Goal: Task Accomplishment & Management: Manage account settings

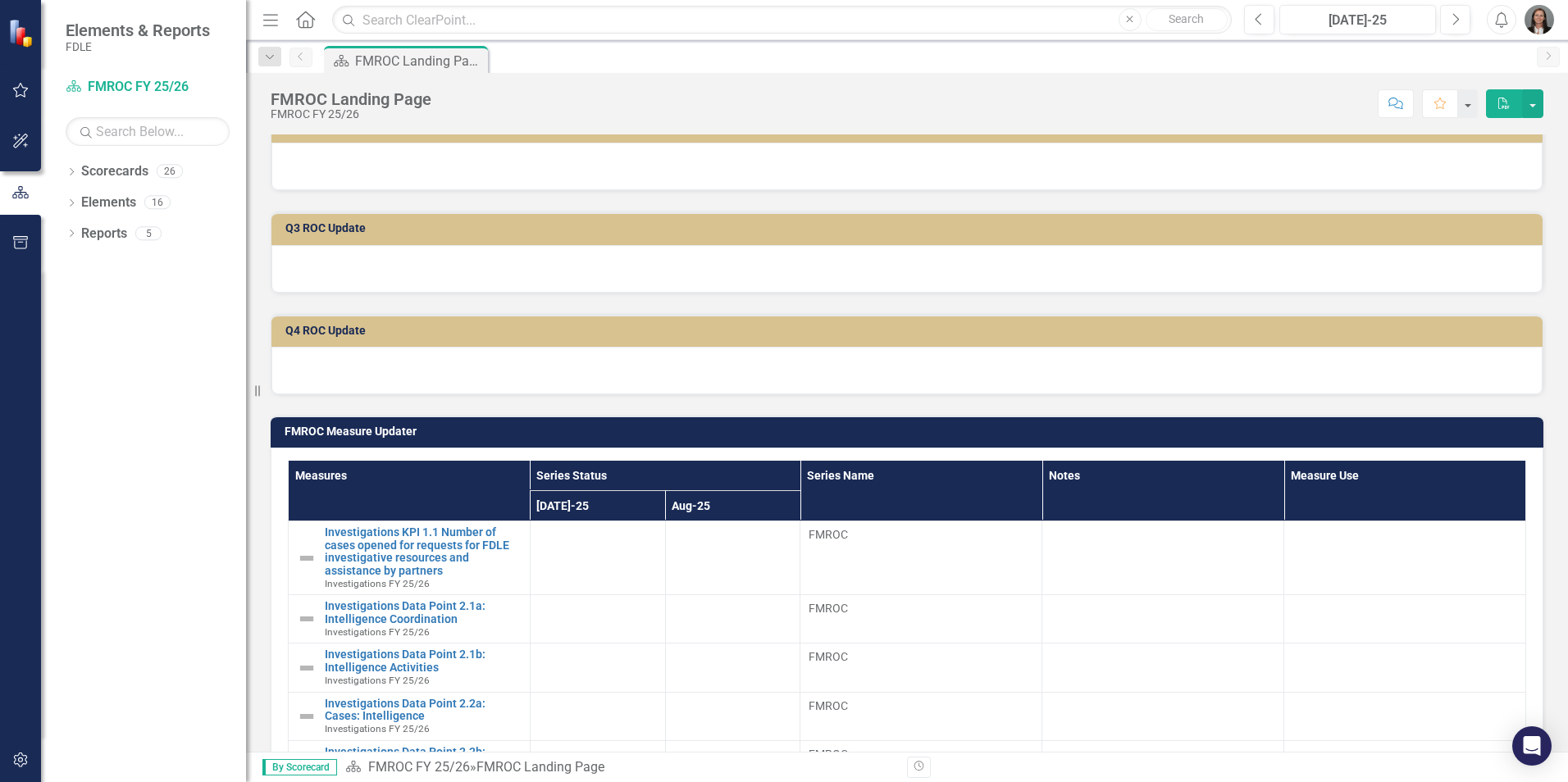
scroll to position [410, 0]
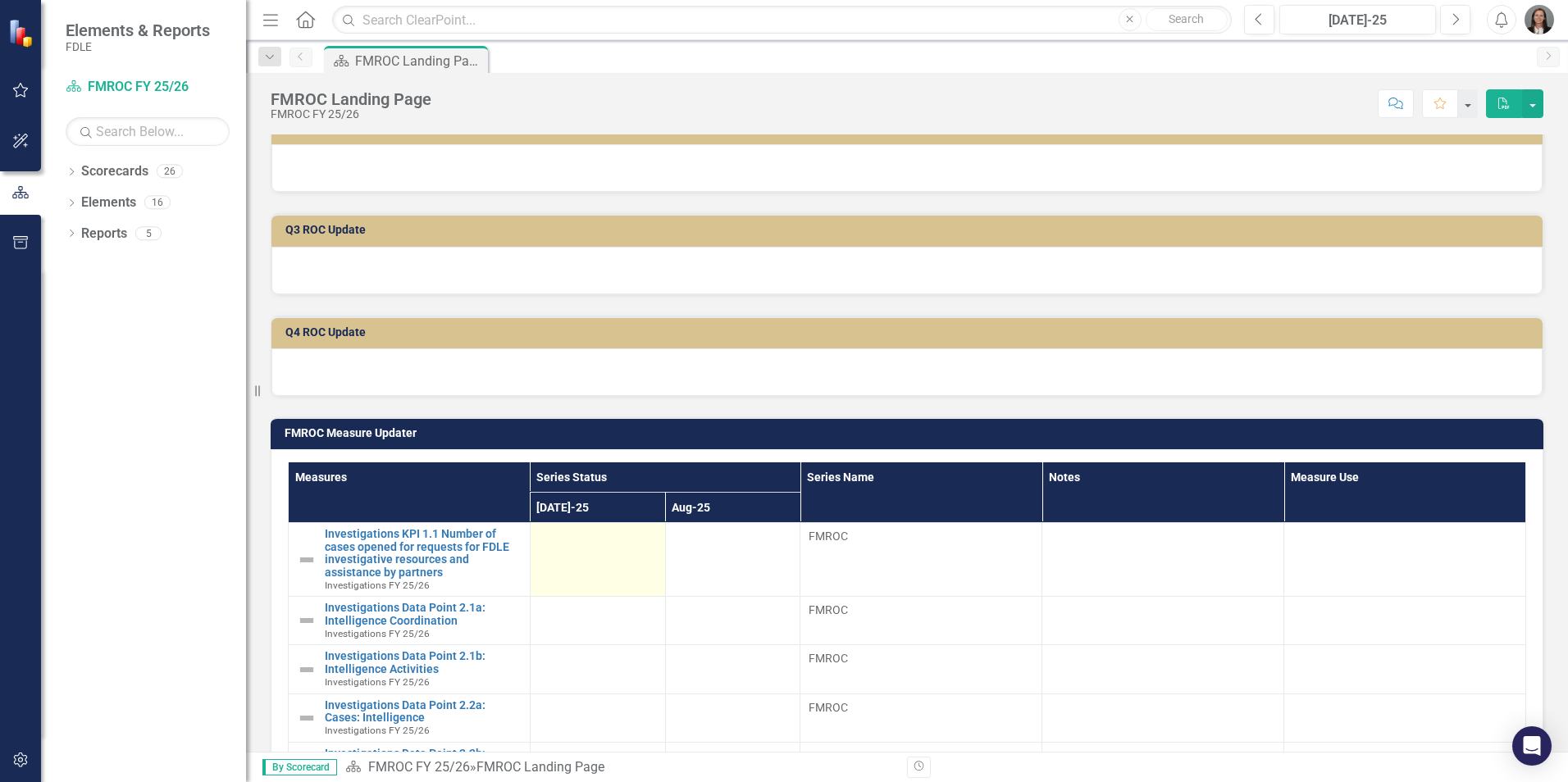
click at [613, 557] on td at bounding box center [598, 560] width 136 height 74
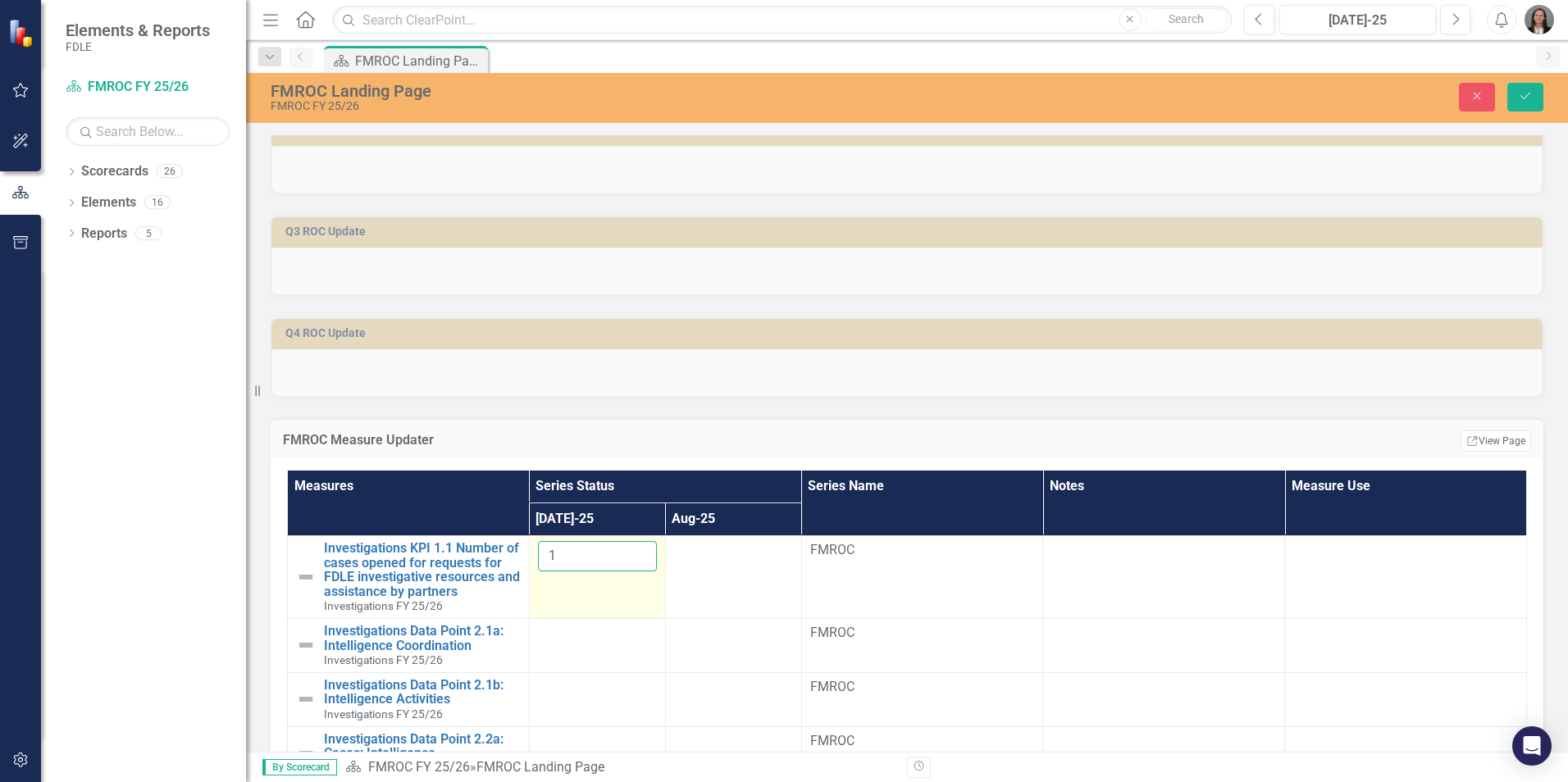
click at [633, 552] on input "1" at bounding box center [598, 556] width 119 height 30
click at [633, 552] on input "2" at bounding box center [598, 556] width 119 height 30
click at [633, 552] on input "3" at bounding box center [598, 556] width 119 height 30
click at [633, 552] on input "4" at bounding box center [598, 556] width 119 height 30
click at [633, 552] on input "5" at bounding box center [598, 556] width 119 height 30
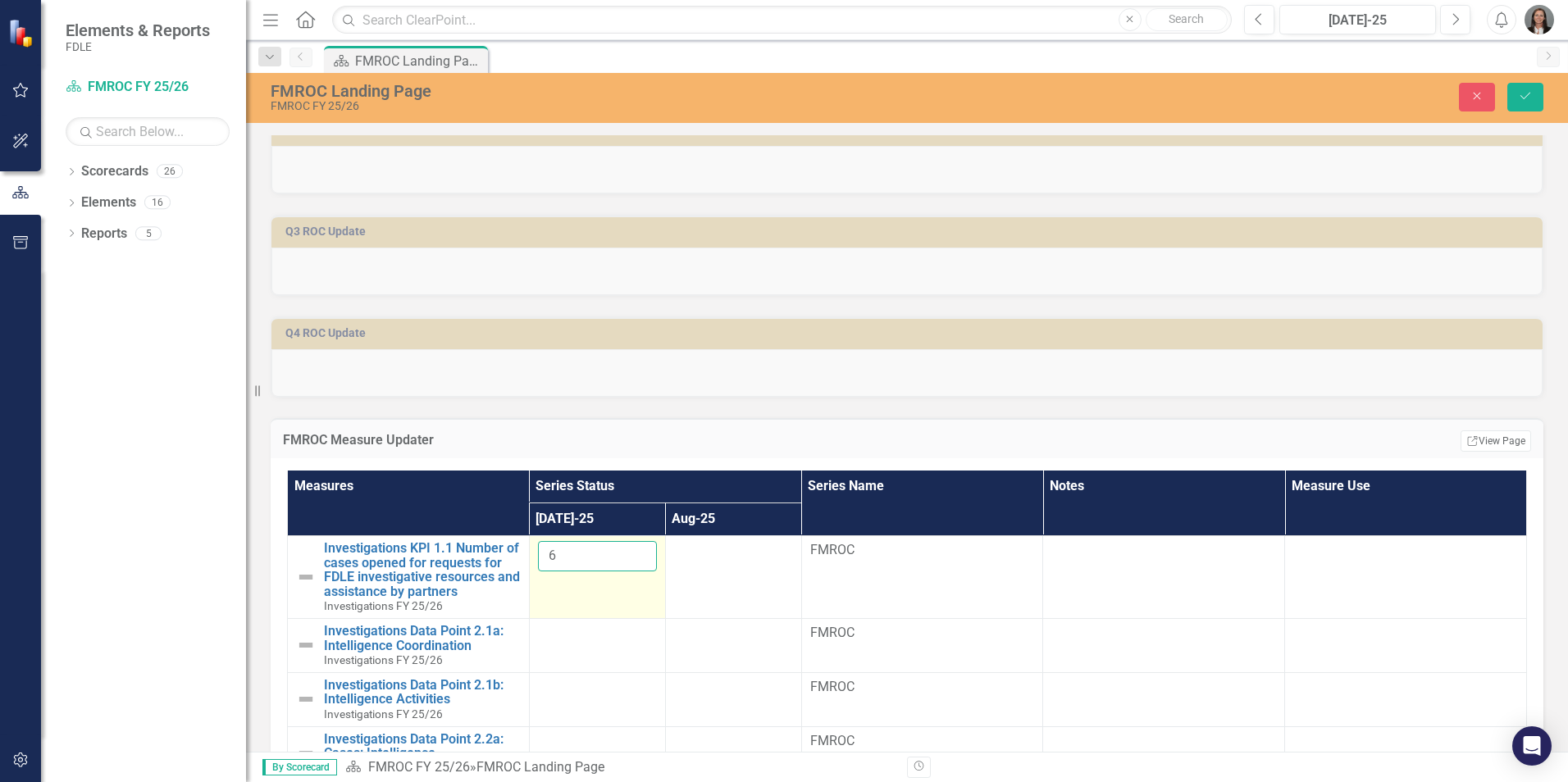
click at [633, 552] on input "6" at bounding box center [598, 556] width 119 height 30
type input "7"
click at [633, 552] on input "7" at bounding box center [598, 556] width 119 height 30
click at [596, 631] on div at bounding box center [598, 634] width 119 height 20
click at [596, 641] on div at bounding box center [598, 634] width 119 height 20
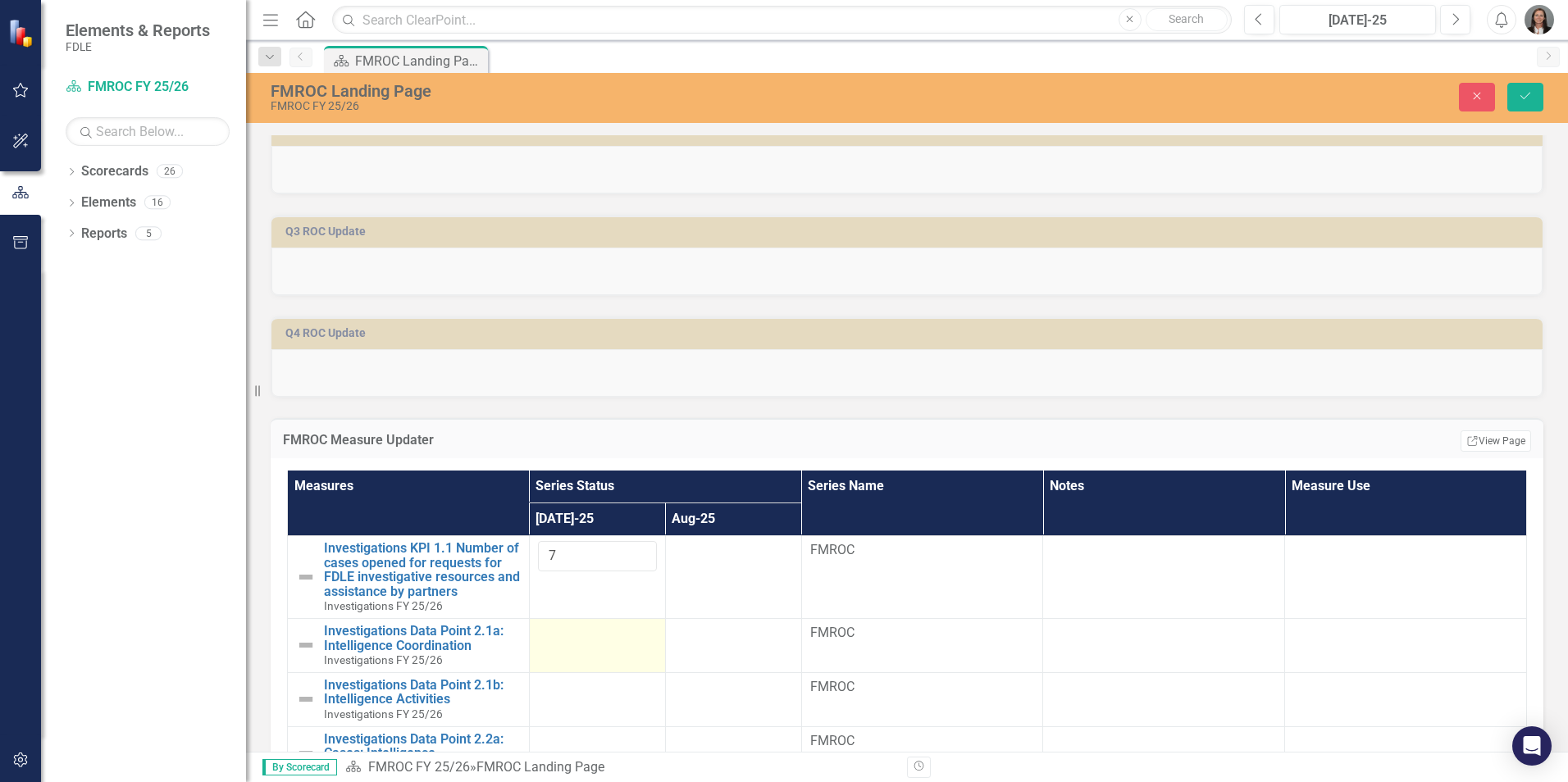
click at [596, 641] on div at bounding box center [598, 634] width 119 height 20
click at [613, 642] on input "number" at bounding box center [598, 638] width 119 height 30
type input "325.5"
click at [584, 675] on td at bounding box center [597, 699] width 136 height 54
click at [587, 698] on td at bounding box center [597, 699] width 136 height 54
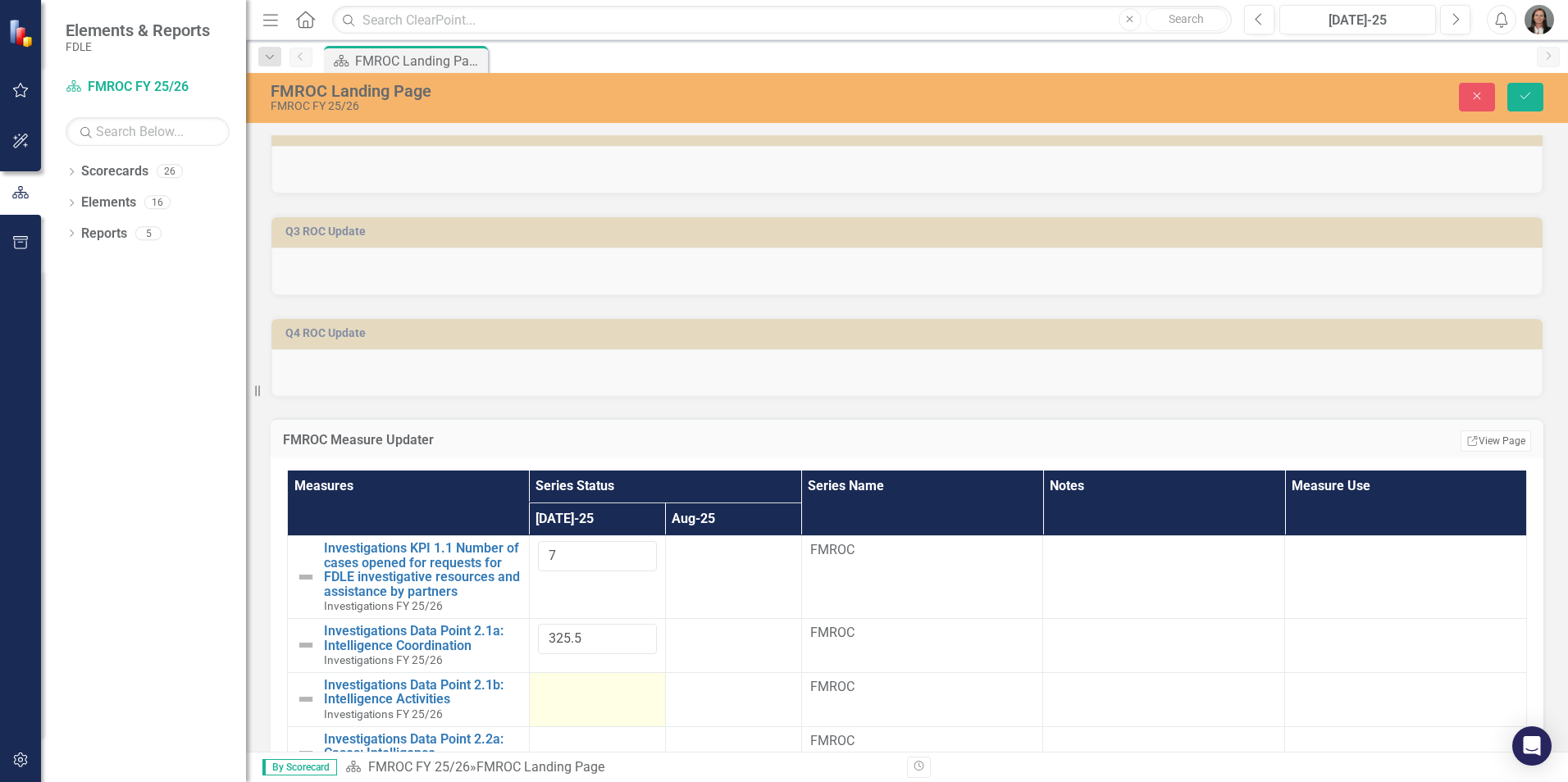
click at [588, 698] on td at bounding box center [597, 699] width 136 height 54
click at [590, 679] on input "number" at bounding box center [598, 693] width 119 height 30
drag, startPoint x: 580, startPoint y: 614, endPoint x: 534, endPoint y: 615, distance: 46.0
click at [538, 624] on input "325.5" at bounding box center [598, 638] width 119 height 30
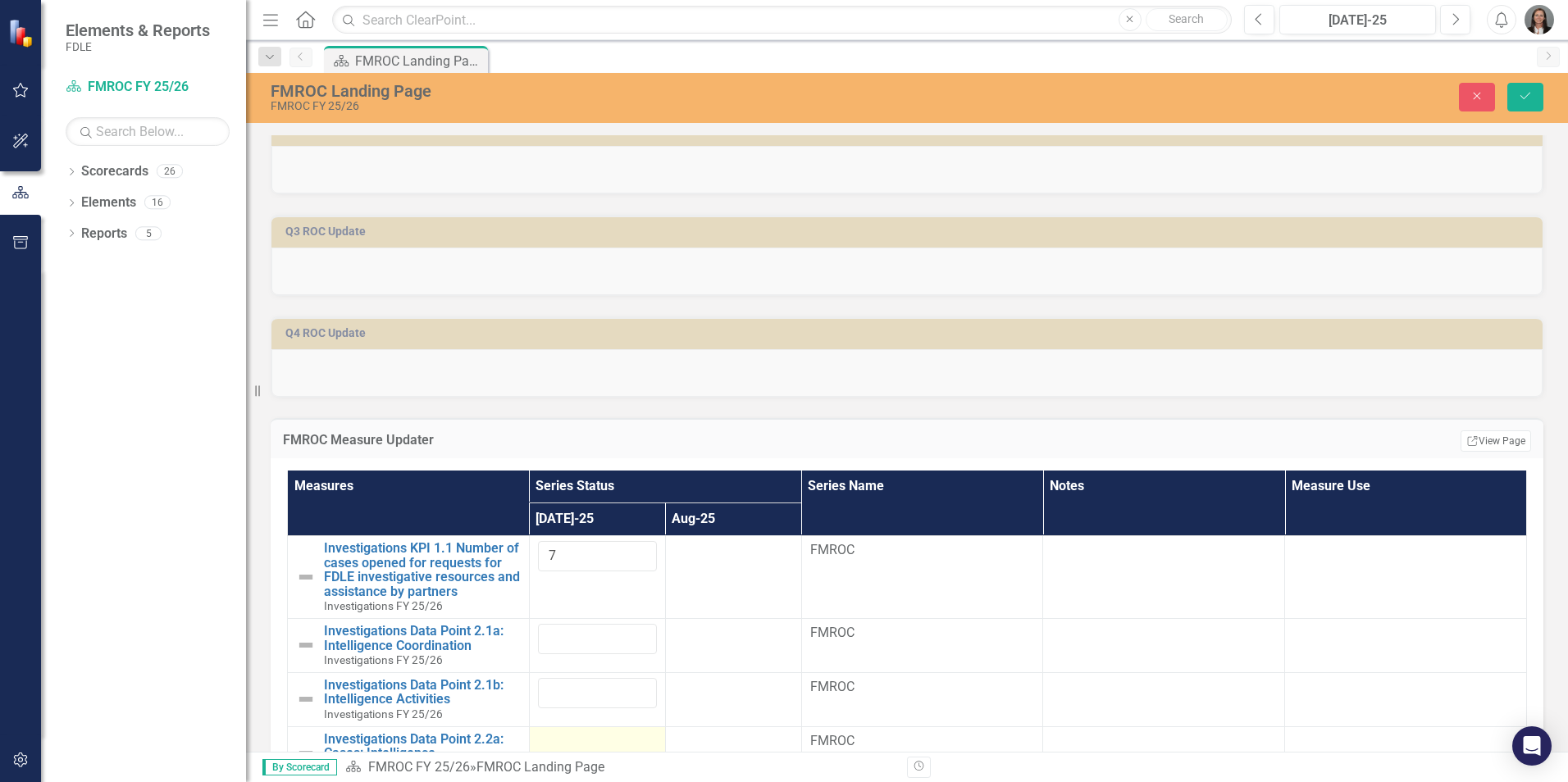
click at [598, 732] on div at bounding box center [598, 742] width 119 height 20
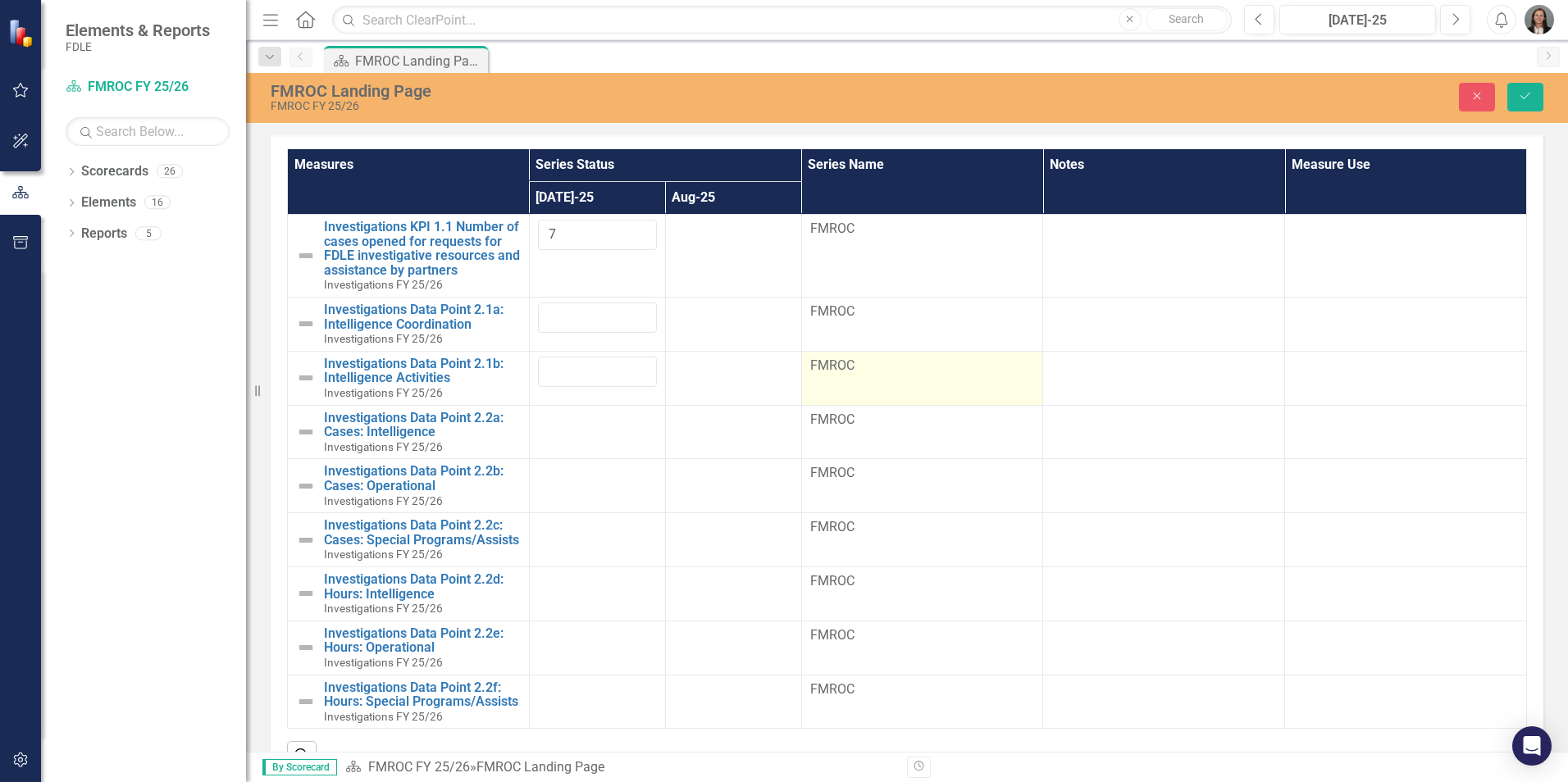
scroll to position [738, 0]
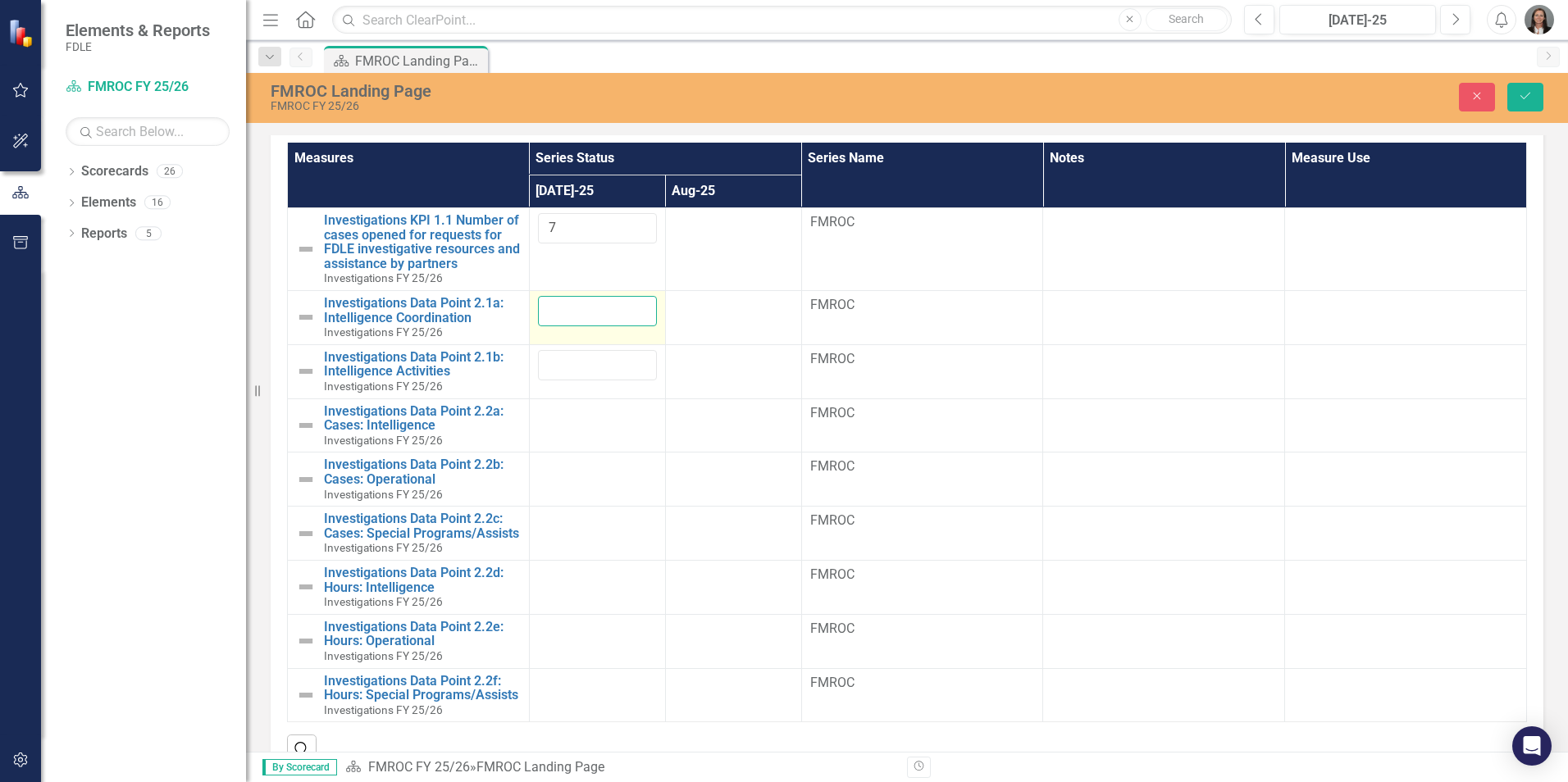
click at [613, 309] on input "number" at bounding box center [598, 310] width 119 height 30
type input "13.75"
click at [601, 361] on input "number" at bounding box center [598, 365] width 119 height 30
type input "311.75"
click at [570, 423] on div at bounding box center [598, 414] width 119 height 20
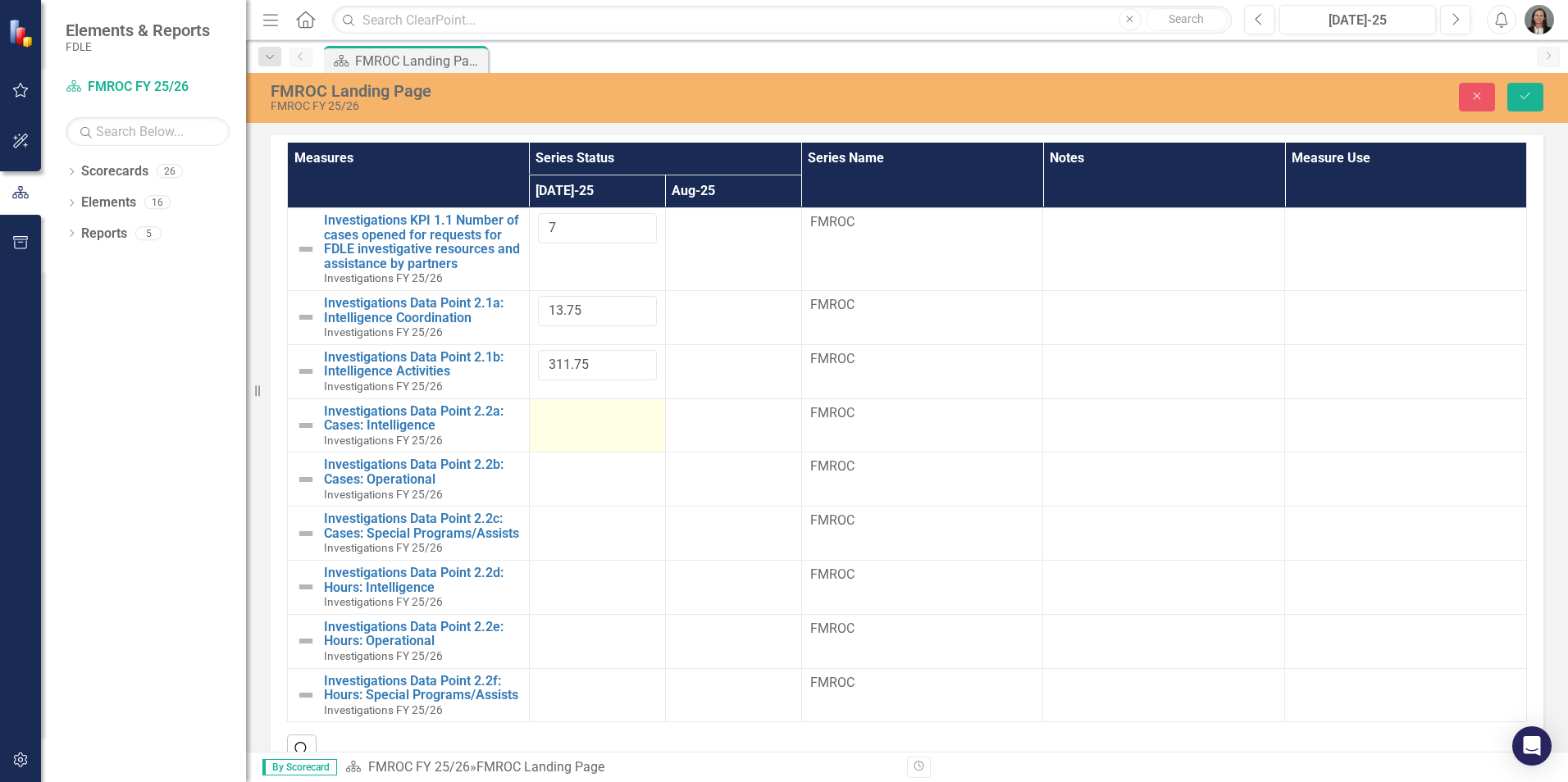
click at [582, 433] on td at bounding box center [597, 425] width 136 height 54
click at [590, 436] on td at bounding box center [597, 425] width 136 height 54
click at [591, 428] on td at bounding box center [597, 425] width 136 height 54
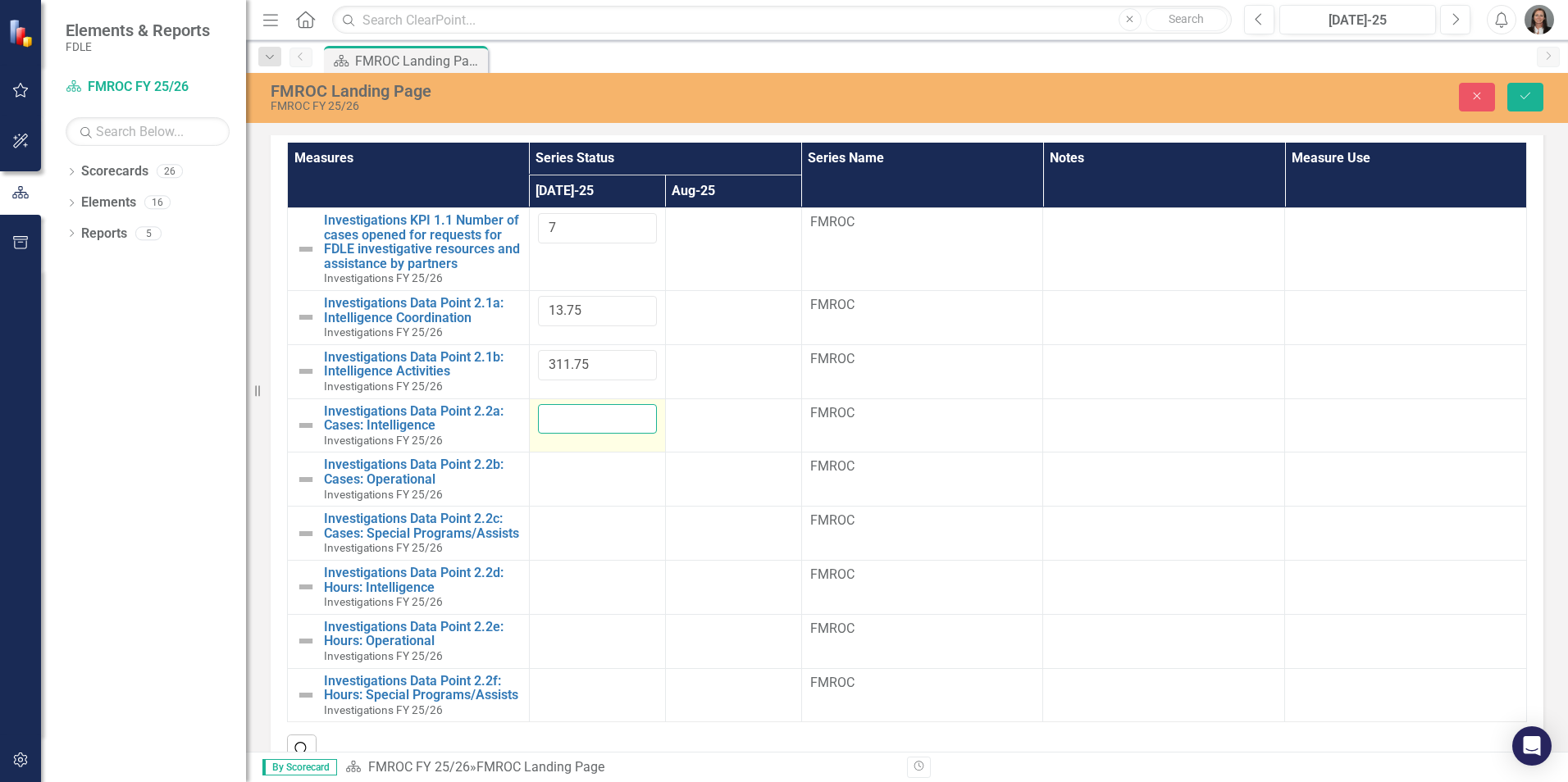
click at [605, 420] on input "number" at bounding box center [598, 419] width 119 height 30
type input "16"
click at [589, 478] on td at bounding box center [597, 479] width 136 height 54
click at [591, 476] on input "number" at bounding box center [598, 473] width 119 height 30
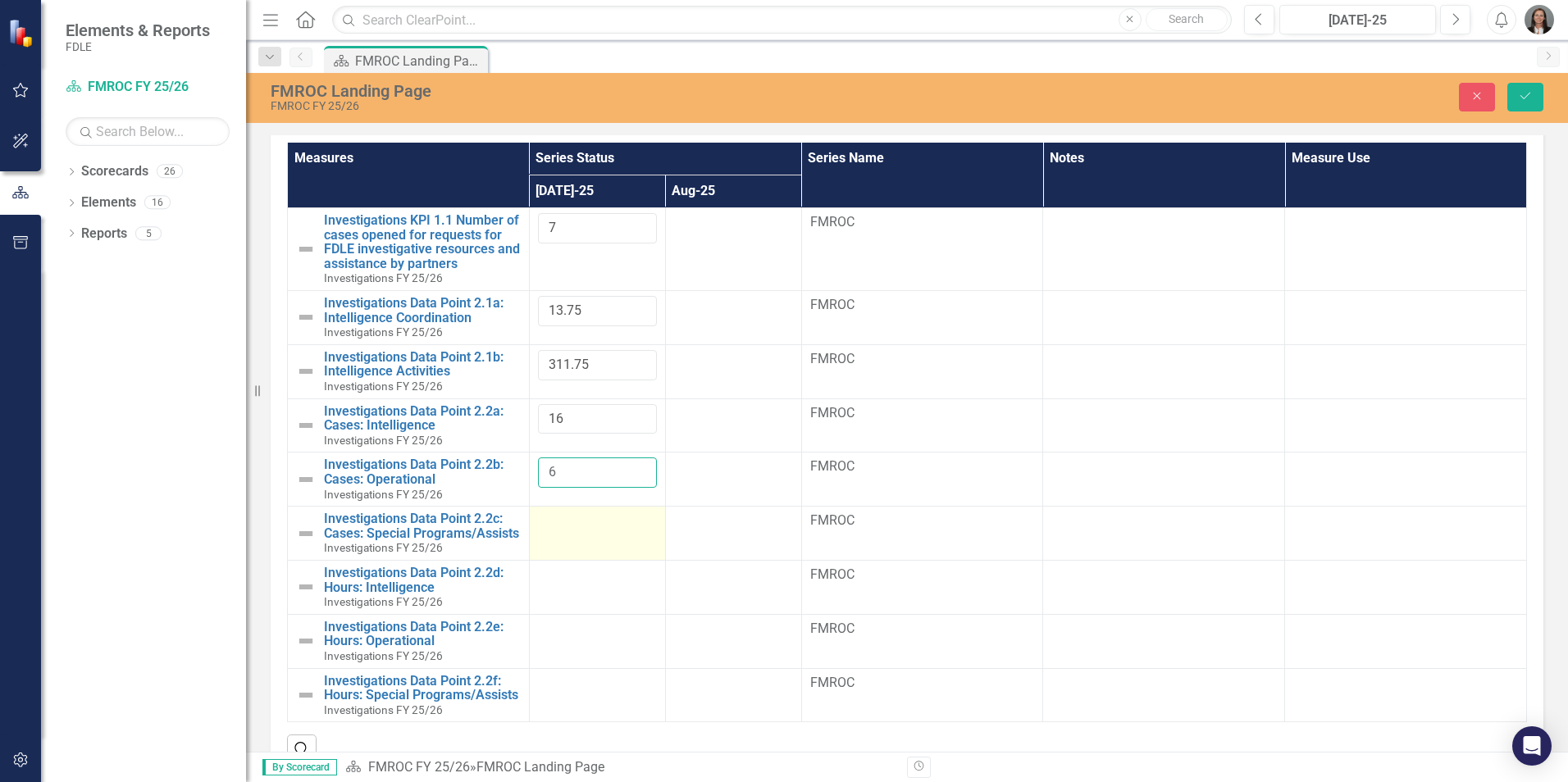
type input "6"
click at [561, 536] on td at bounding box center [597, 533] width 136 height 54
click at [1528, 96] on icon "Save" at bounding box center [1525, 96] width 15 height 12
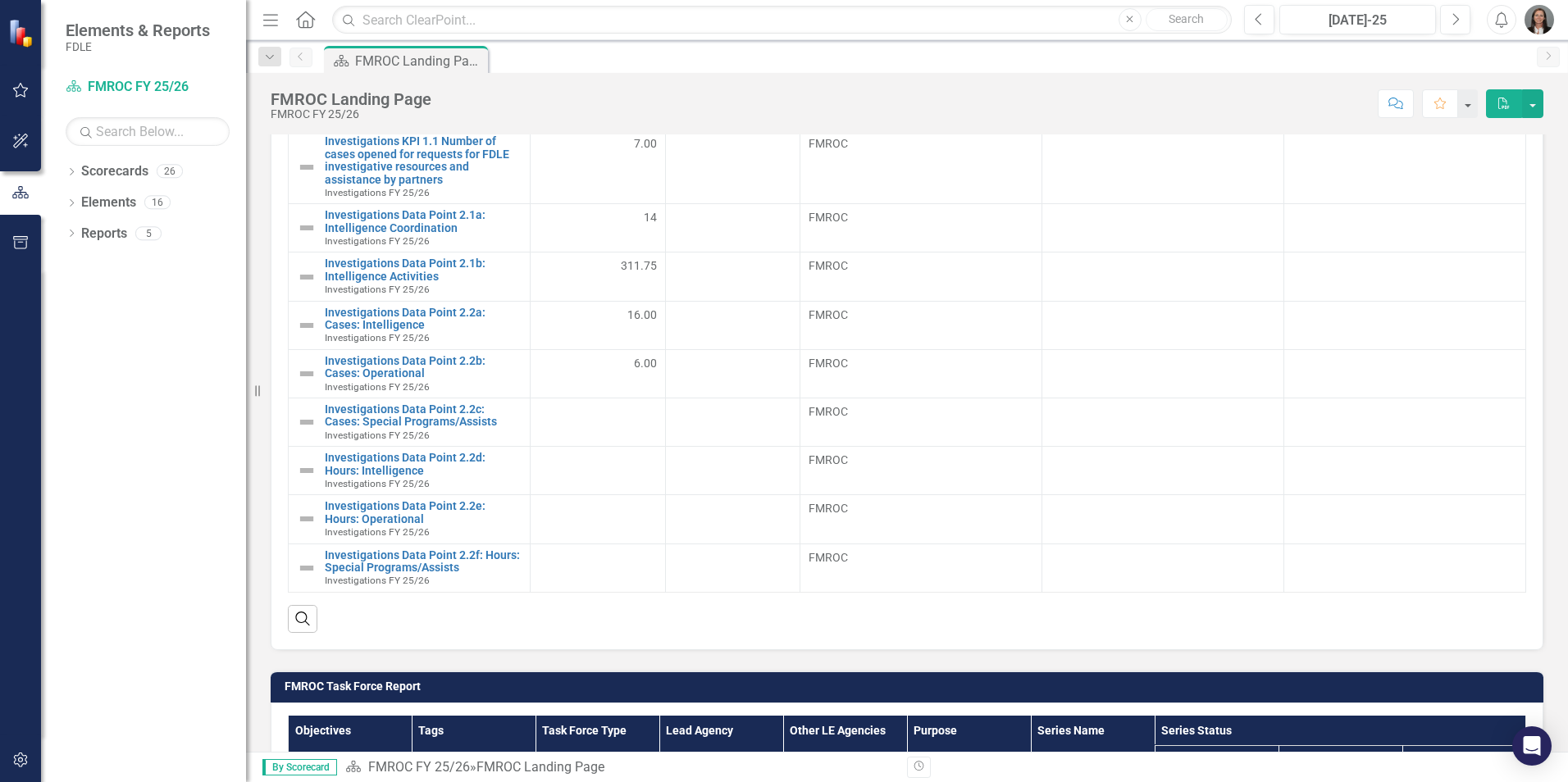
scroll to position [820, 0]
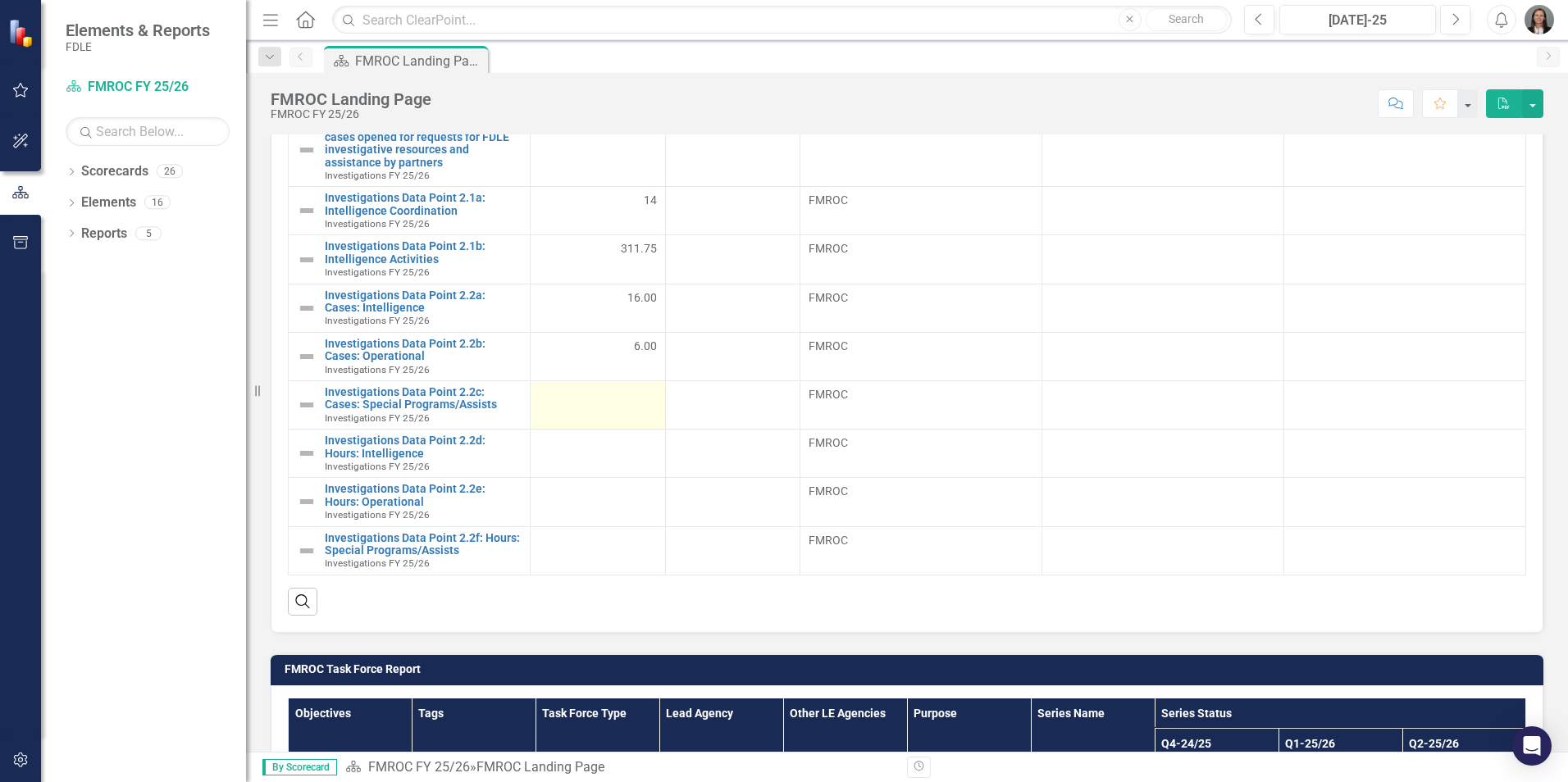
click at [612, 406] on td at bounding box center [598, 405] width 136 height 49
click at [612, 405] on td at bounding box center [598, 405] width 136 height 49
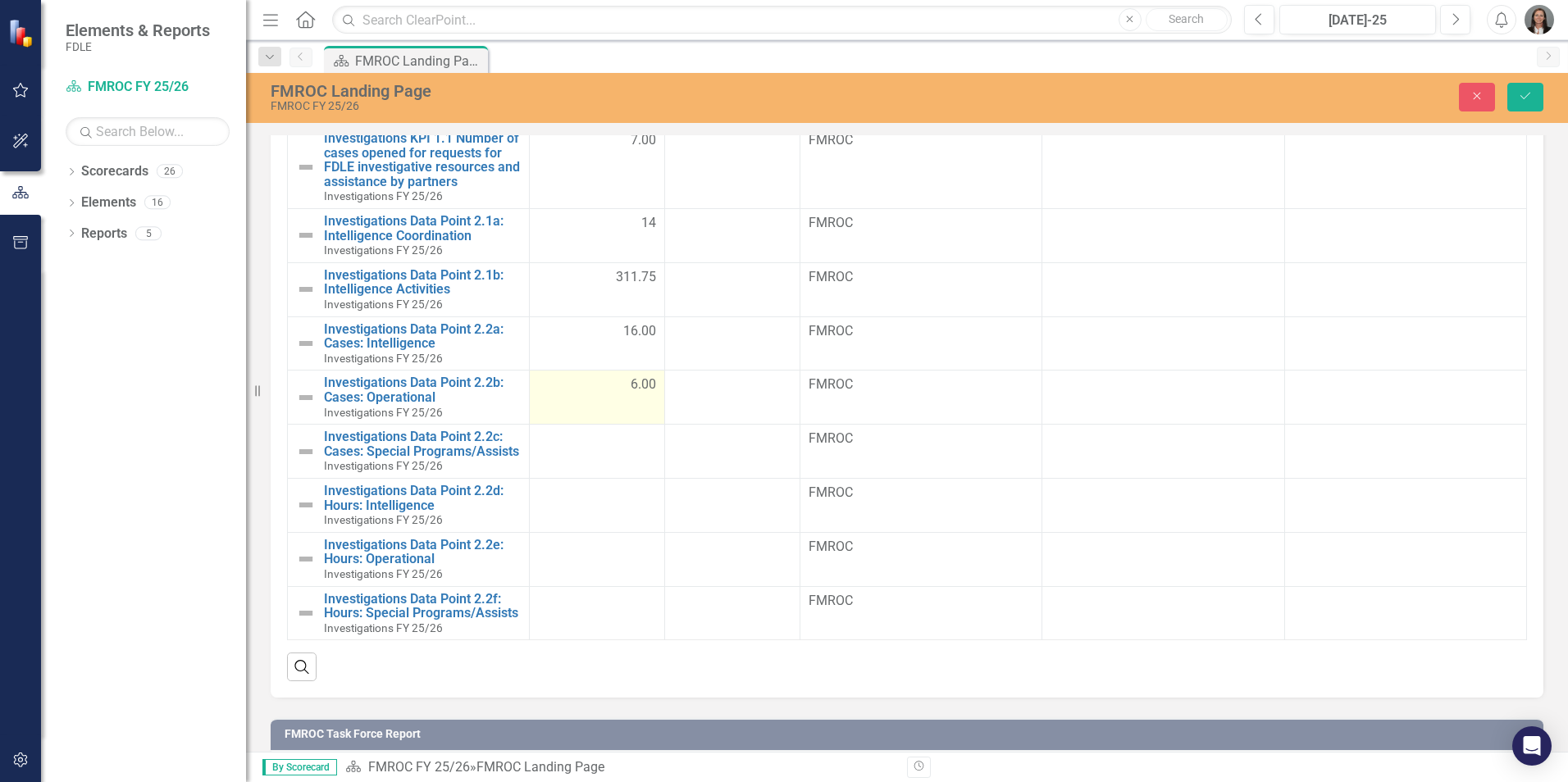
scroll to position [828, 0]
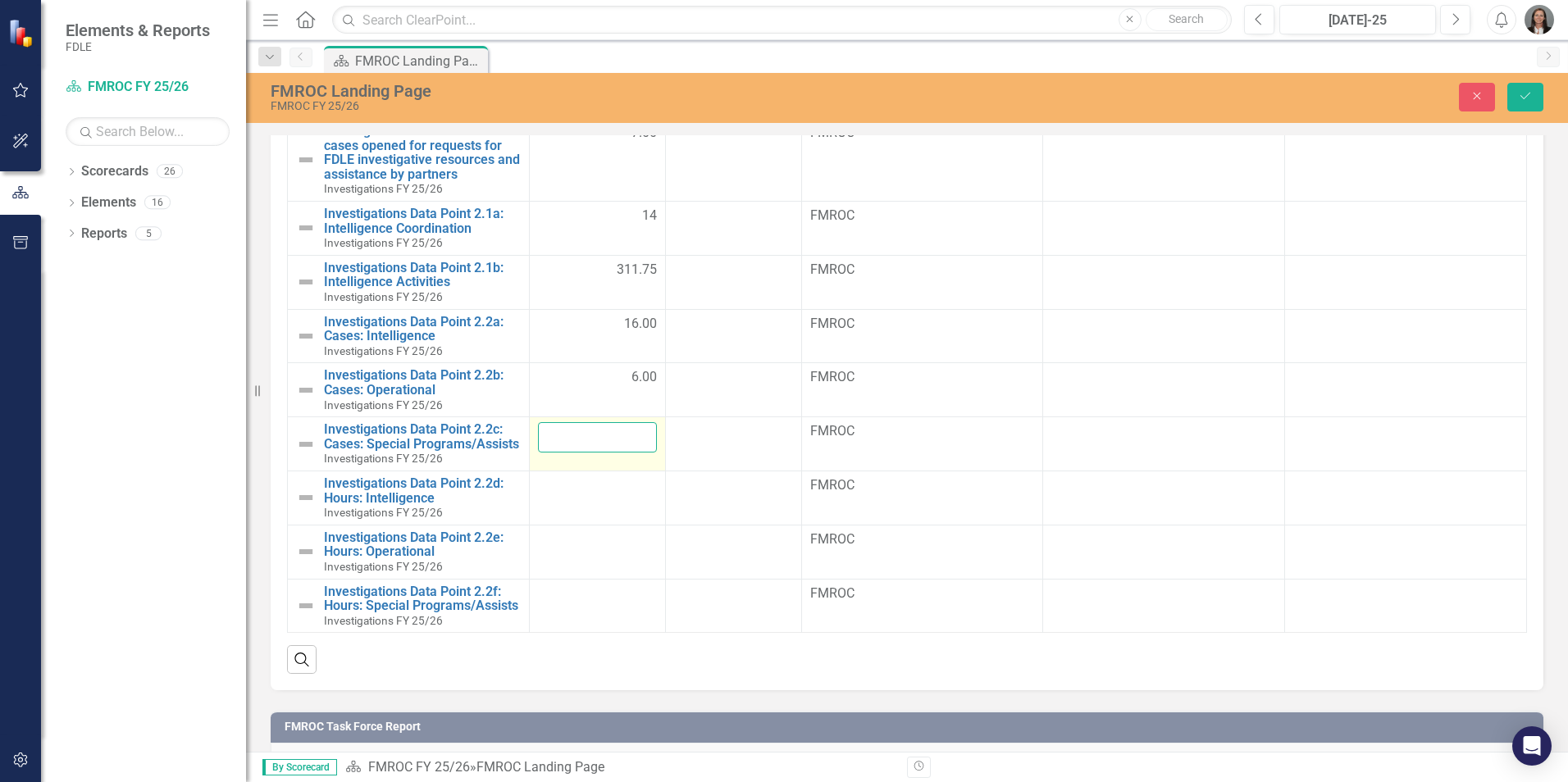
click at [614, 438] on input "number" at bounding box center [598, 437] width 119 height 30
click at [603, 431] on input "number" at bounding box center [598, 437] width 119 height 30
type input "16"
click at [617, 525] on td at bounding box center [597, 497] width 136 height 54
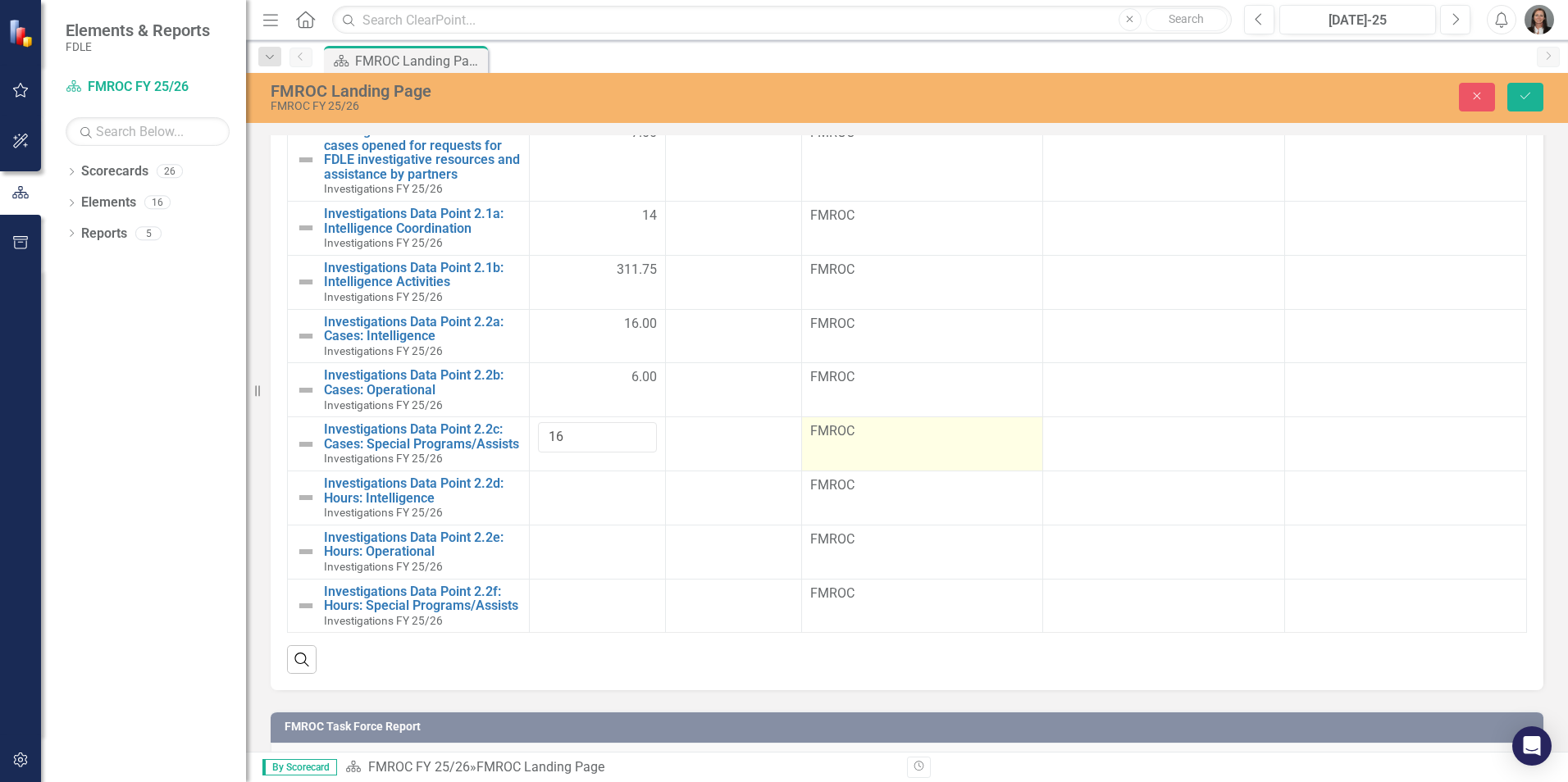
drag, startPoint x: 964, startPoint y: 449, endPoint x: 952, endPoint y: 447, distance: 12.2
click at [965, 449] on td "FMROC" at bounding box center [923, 444] width 242 height 54
click at [1526, 445] on div "Measures Series Status Series Name Notes Measure Use [DATE]-25 Aug-25 Investiga…" at bounding box center [907, 365] width 1273 height 649
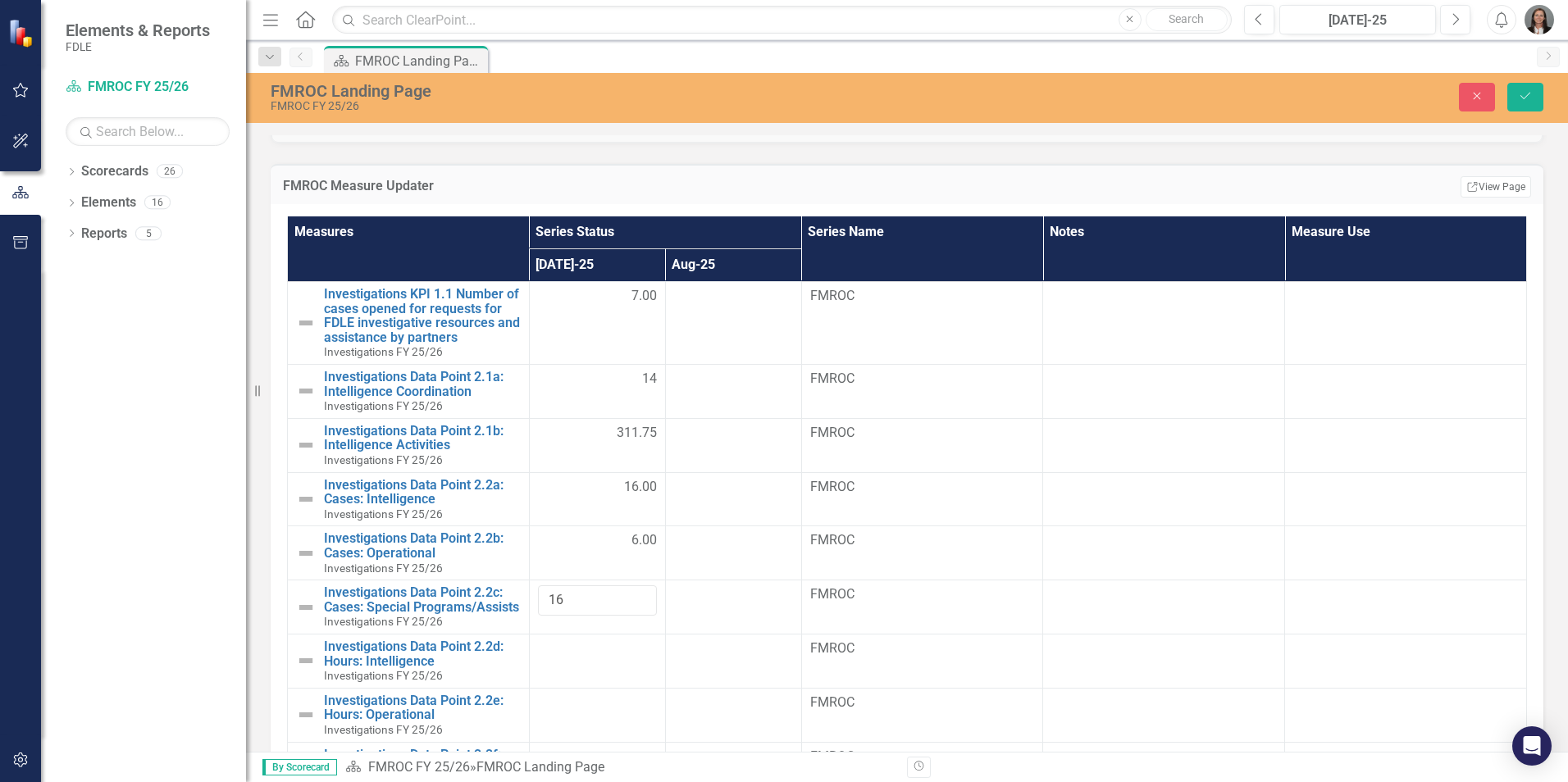
scroll to position [664, 0]
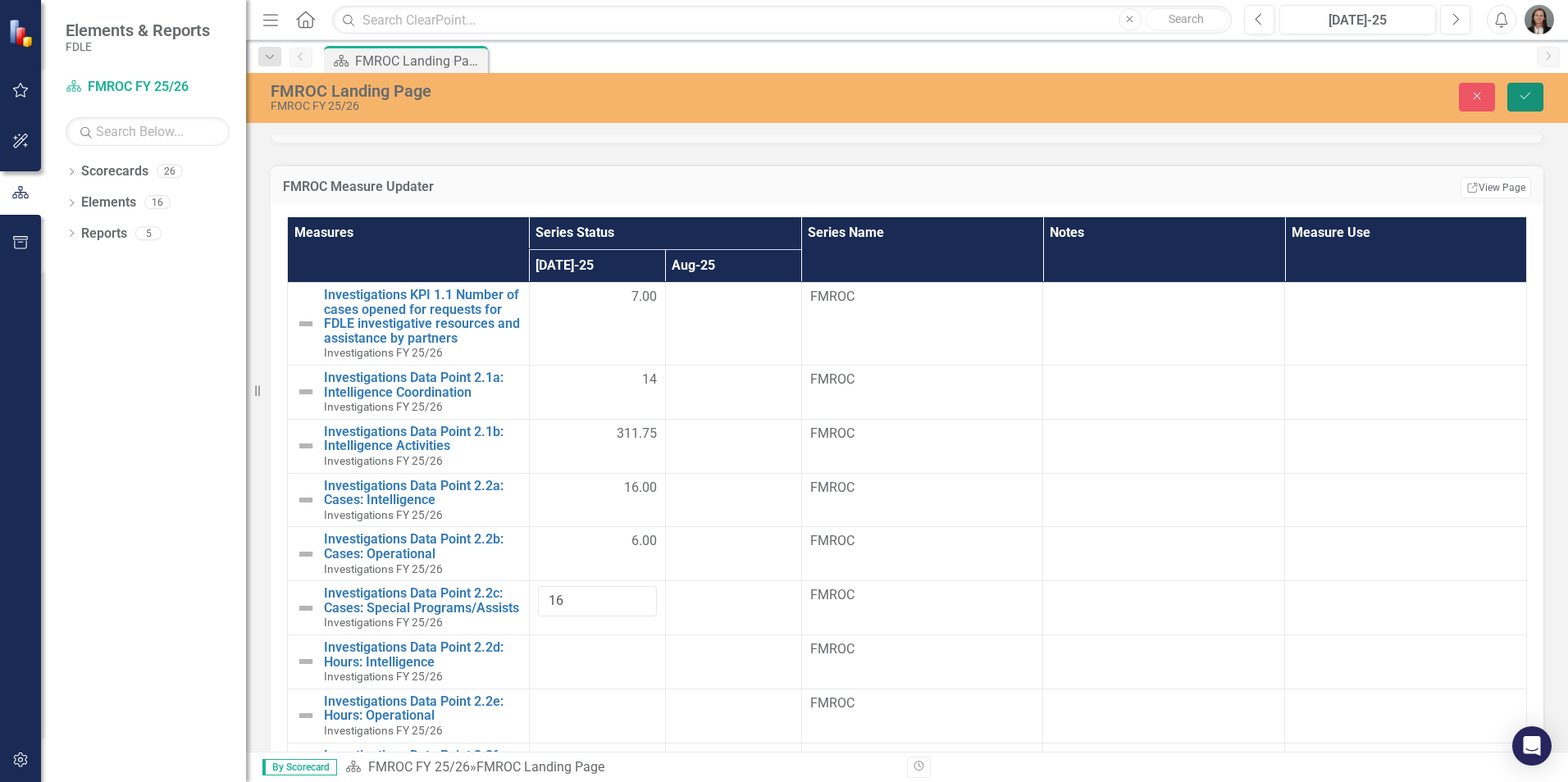
click at [1521, 90] on button "Save" at bounding box center [1525, 97] width 36 height 28
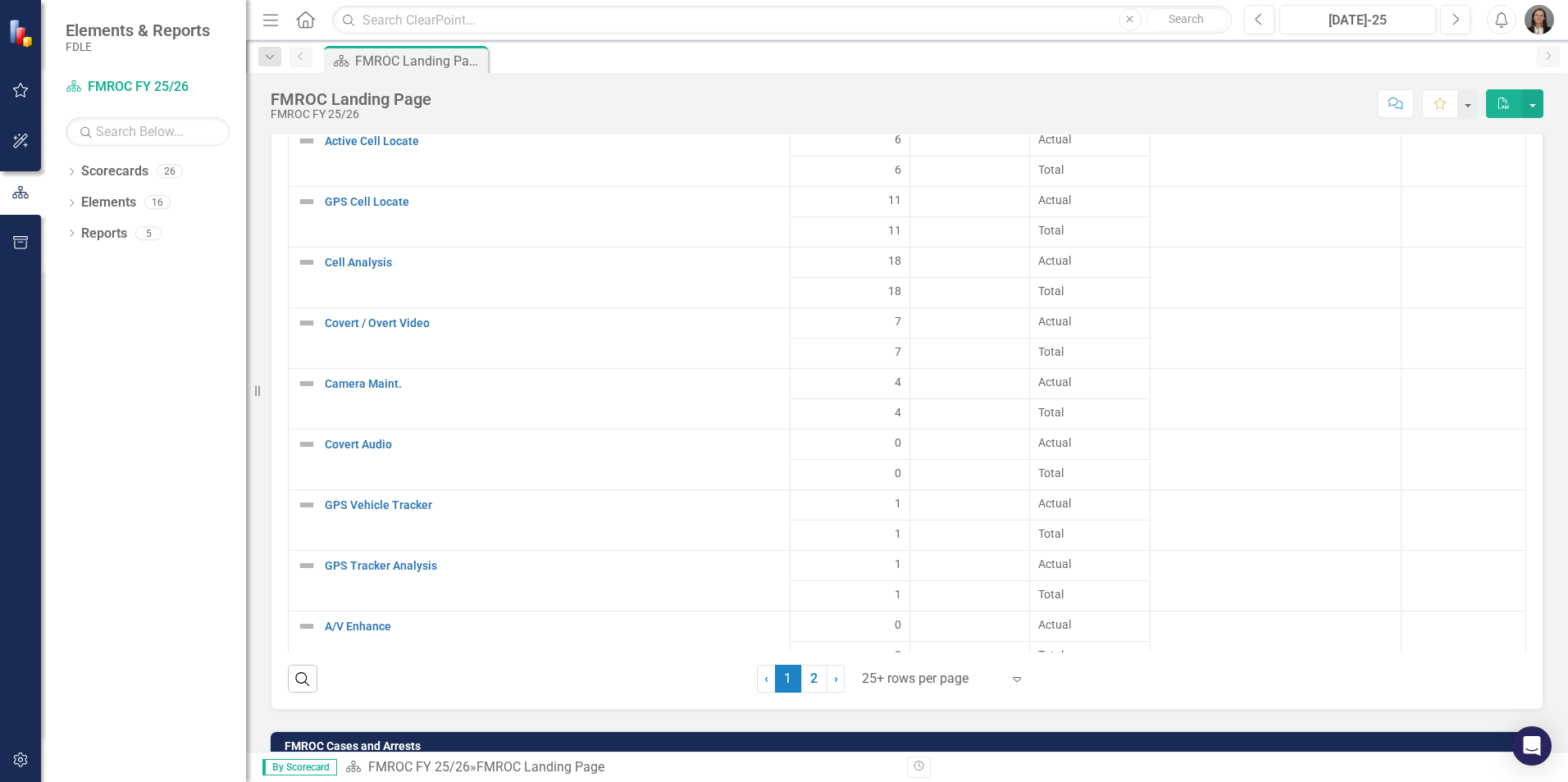
scroll to position [2239, 0]
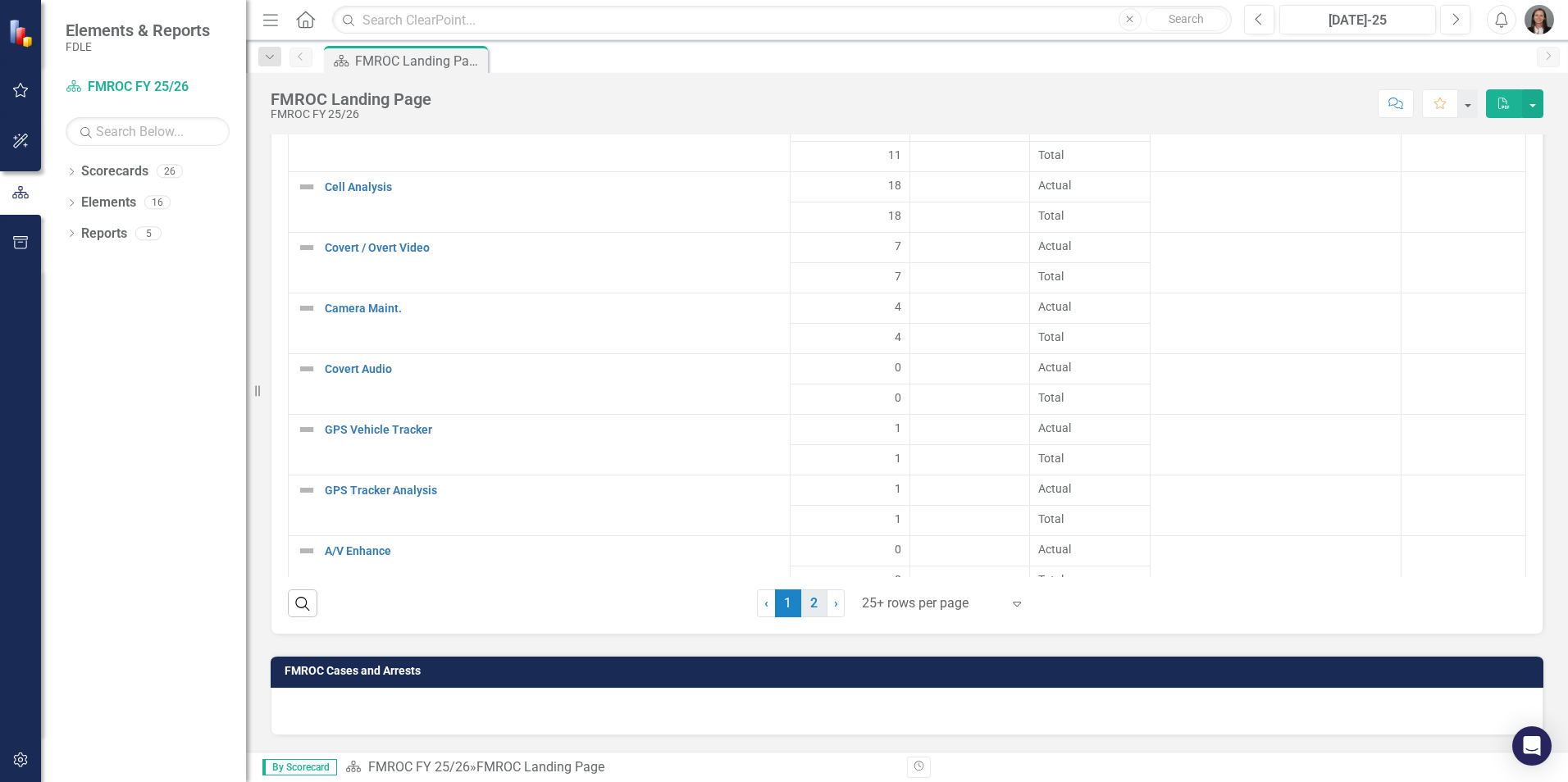
click at [809, 602] on link "2" at bounding box center [814, 603] width 26 height 28
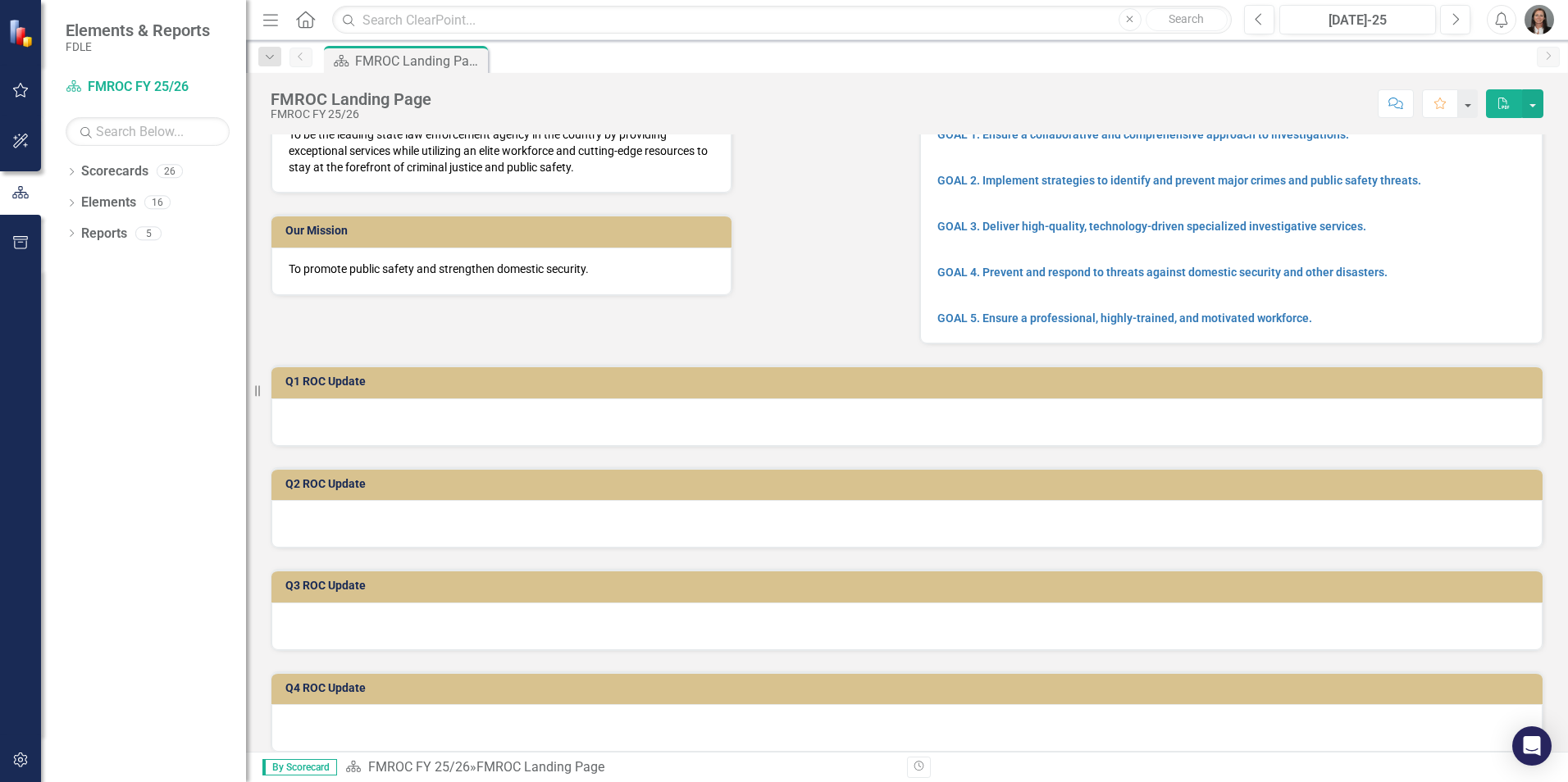
scroll to position [0, 0]
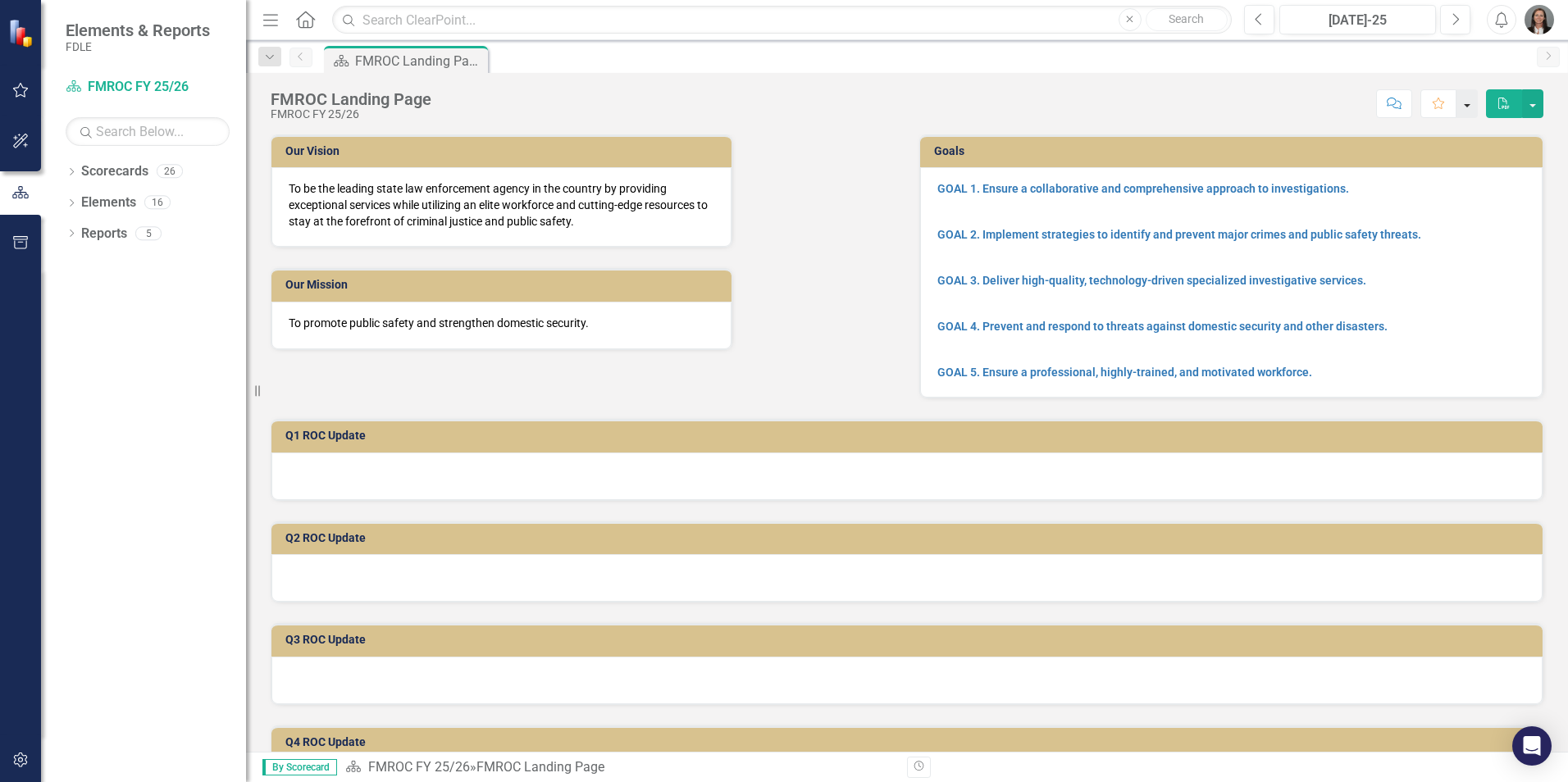
click at [1469, 103] on button "button" at bounding box center [1467, 103] width 21 height 28
click at [1256, 96] on div "Score: N/A [DATE]-25 Completed Comment Favorite PDF" at bounding box center [991, 103] width 1104 height 28
click at [1543, 113] on button "button" at bounding box center [1533, 103] width 21 height 28
click at [1040, 104] on div "Score: N/A [DATE]-25 Completed Comment Favorite PDF" at bounding box center [991, 103] width 1104 height 28
click at [71, 173] on icon "Dropdown" at bounding box center [71, 173] width 12 height 9
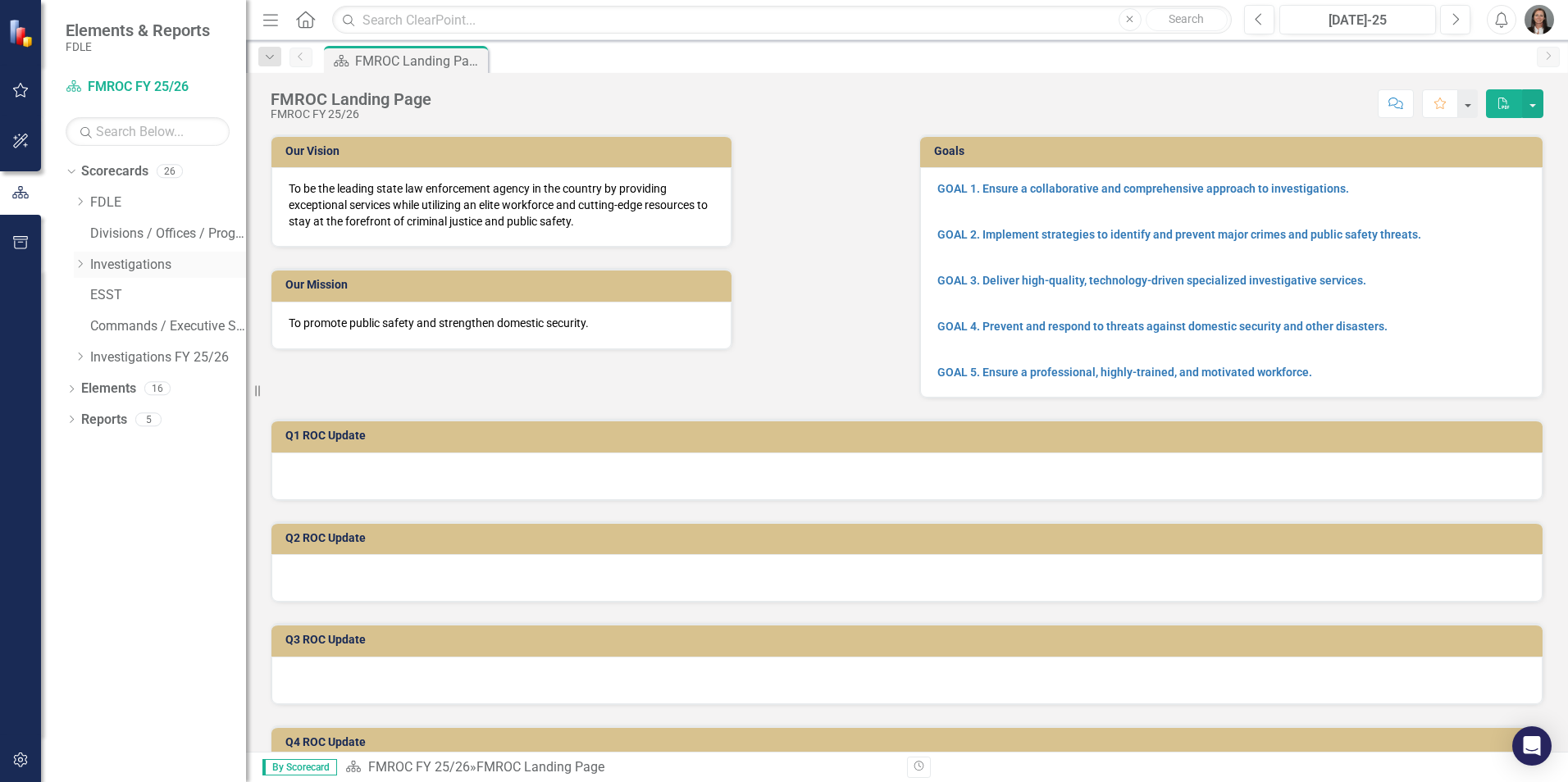
click at [82, 262] on icon "Dropdown" at bounding box center [80, 264] width 13 height 10
click at [104, 297] on div "Dropdown" at bounding box center [98, 296] width 17 height 14
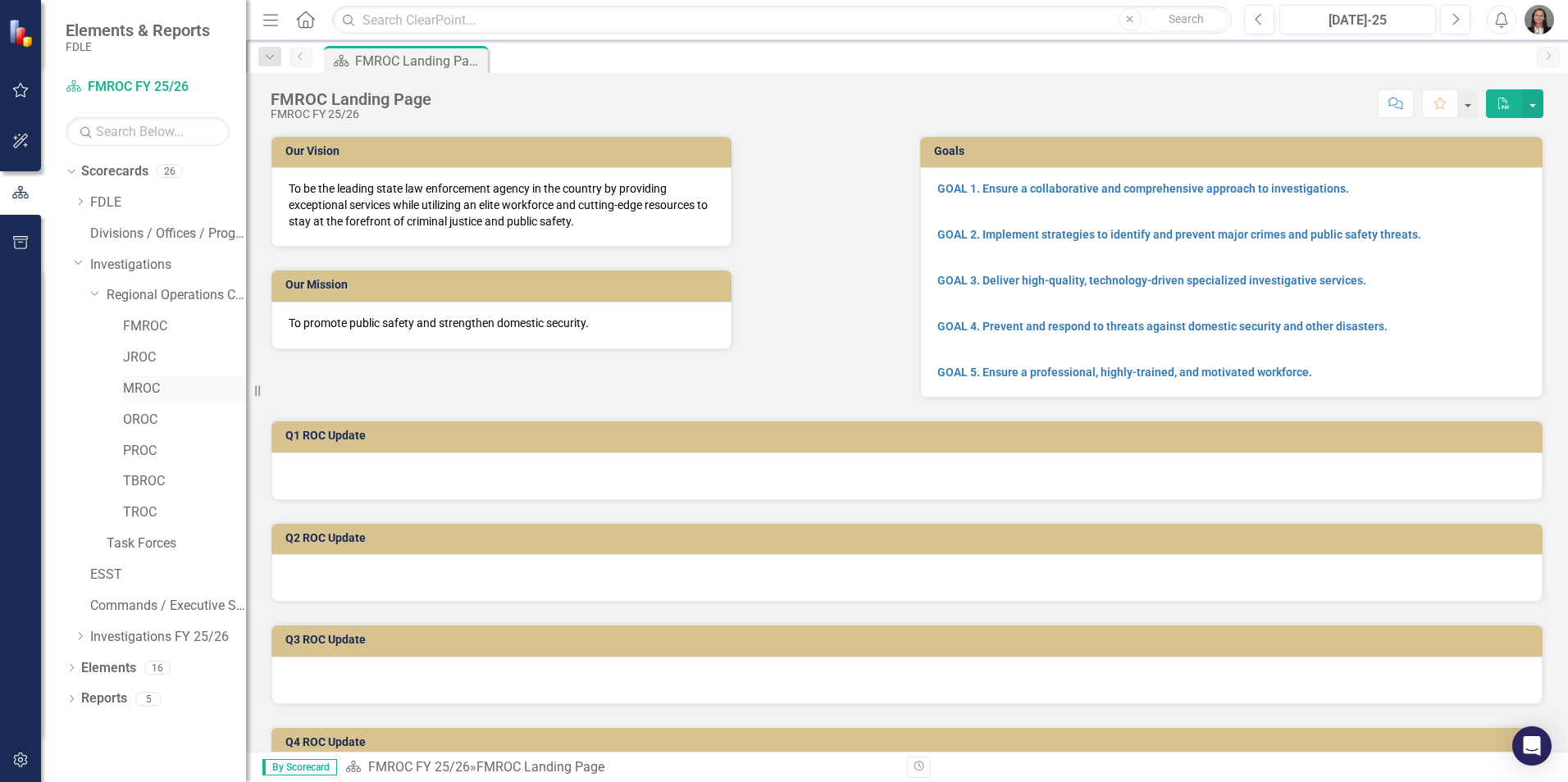
click at [144, 395] on link "MROC" at bounding box center [185, 389] width 123 height 19
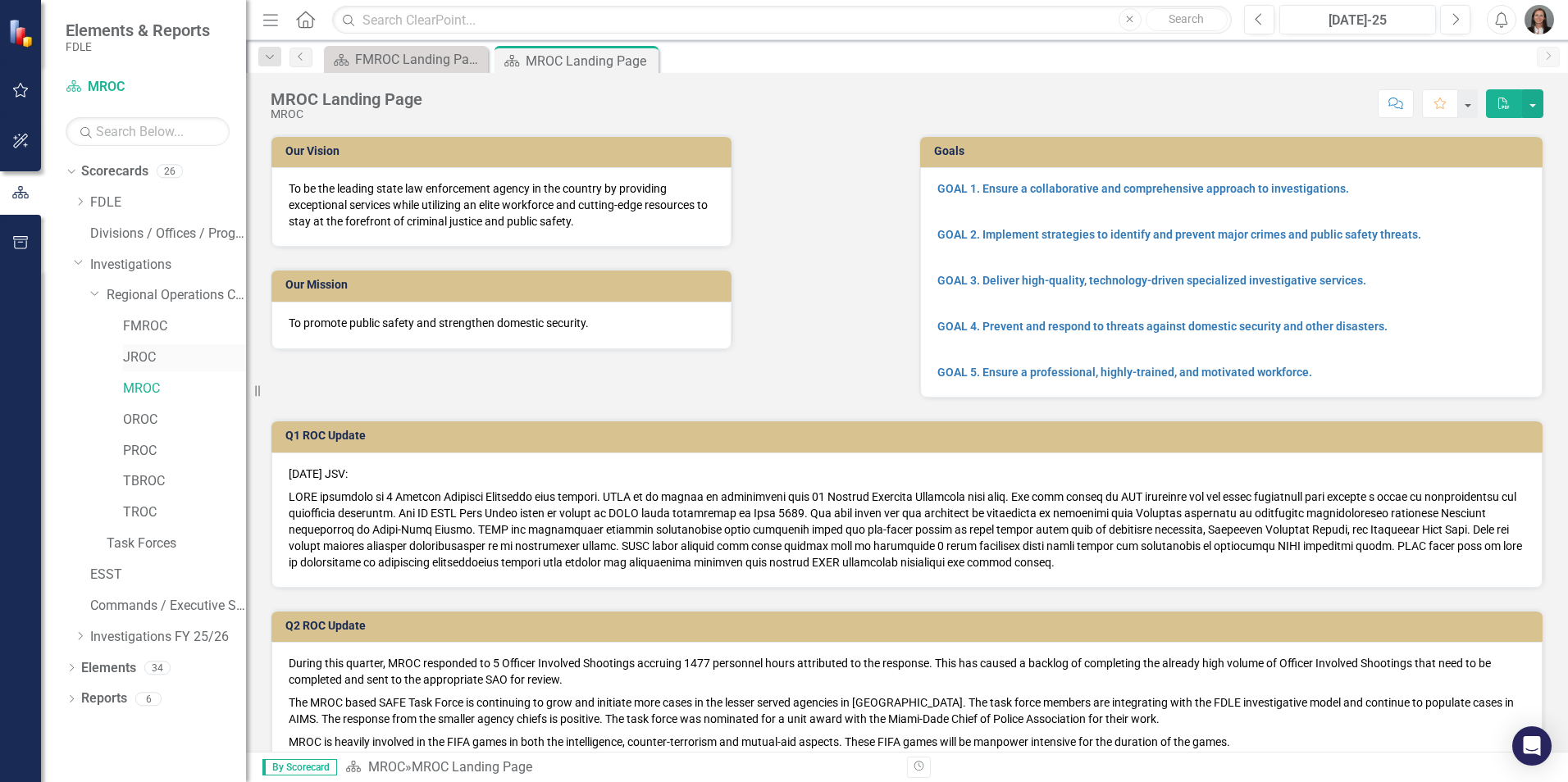
click at [124, 352] on link "JROC" at bounding box center [185, 357] width 123 height 19
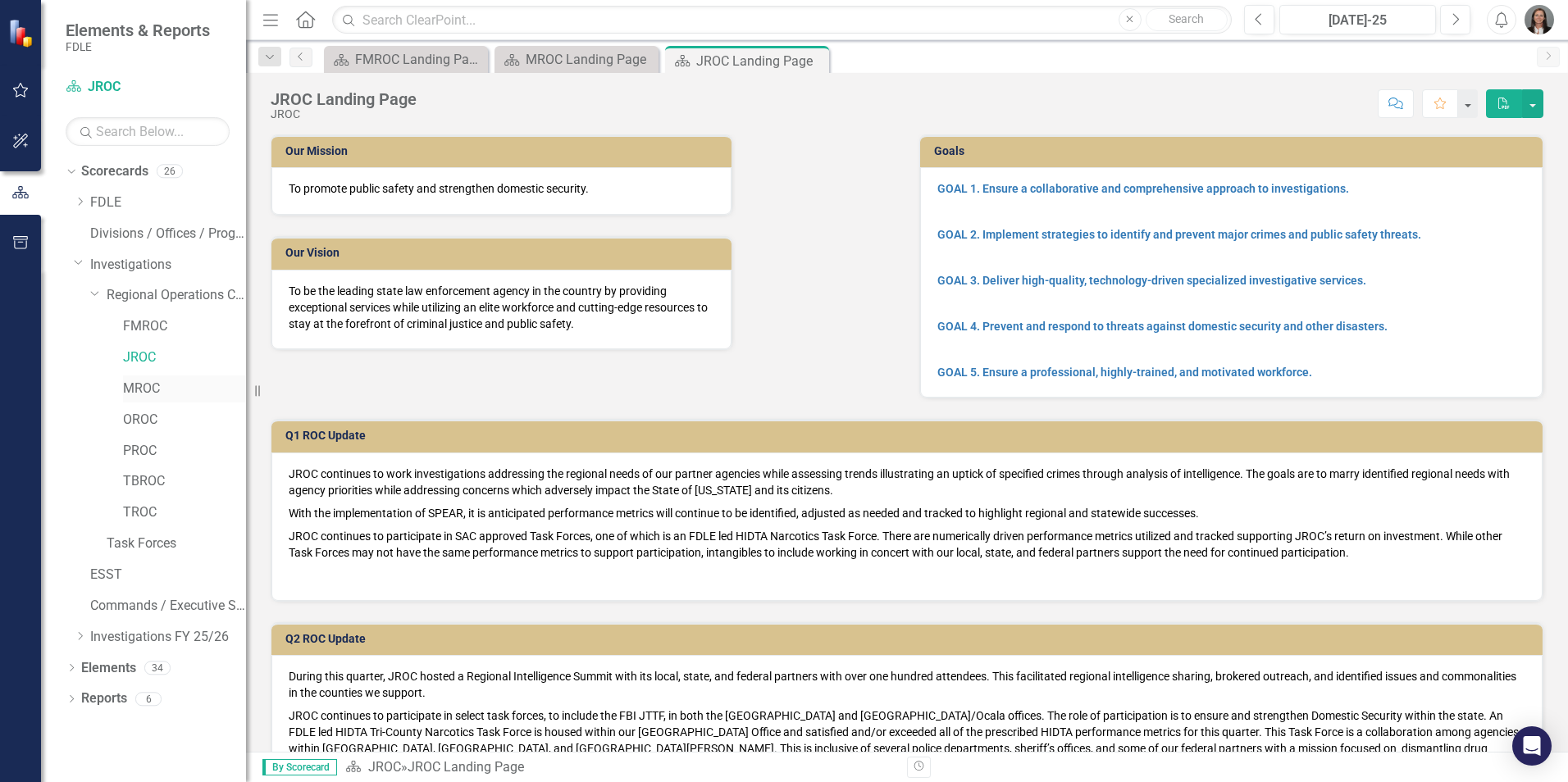
click at [146, 391] on link "MROC" at bounding box center [185, 389] width 123 height 19
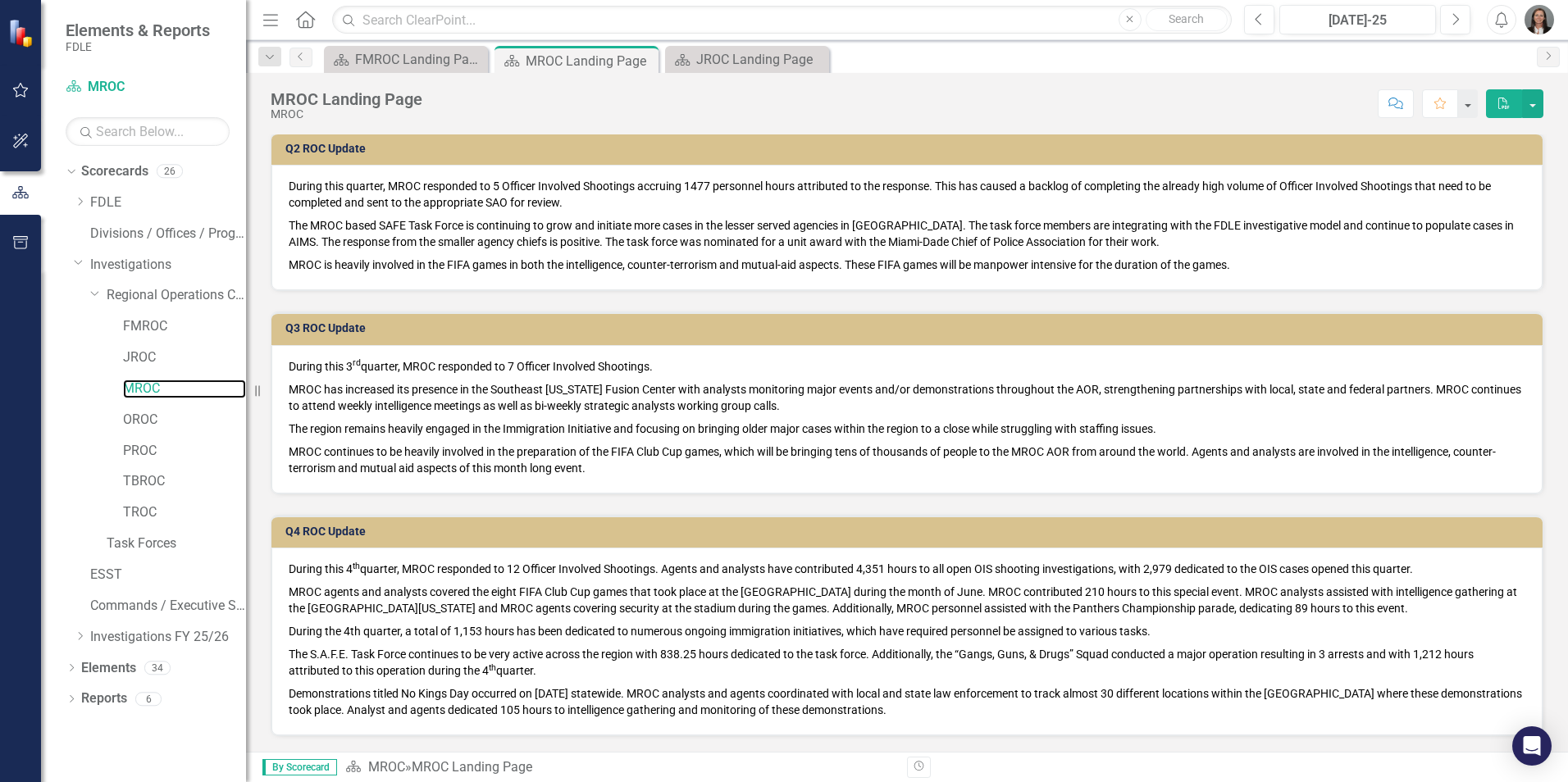
scroll to position [656, 0]
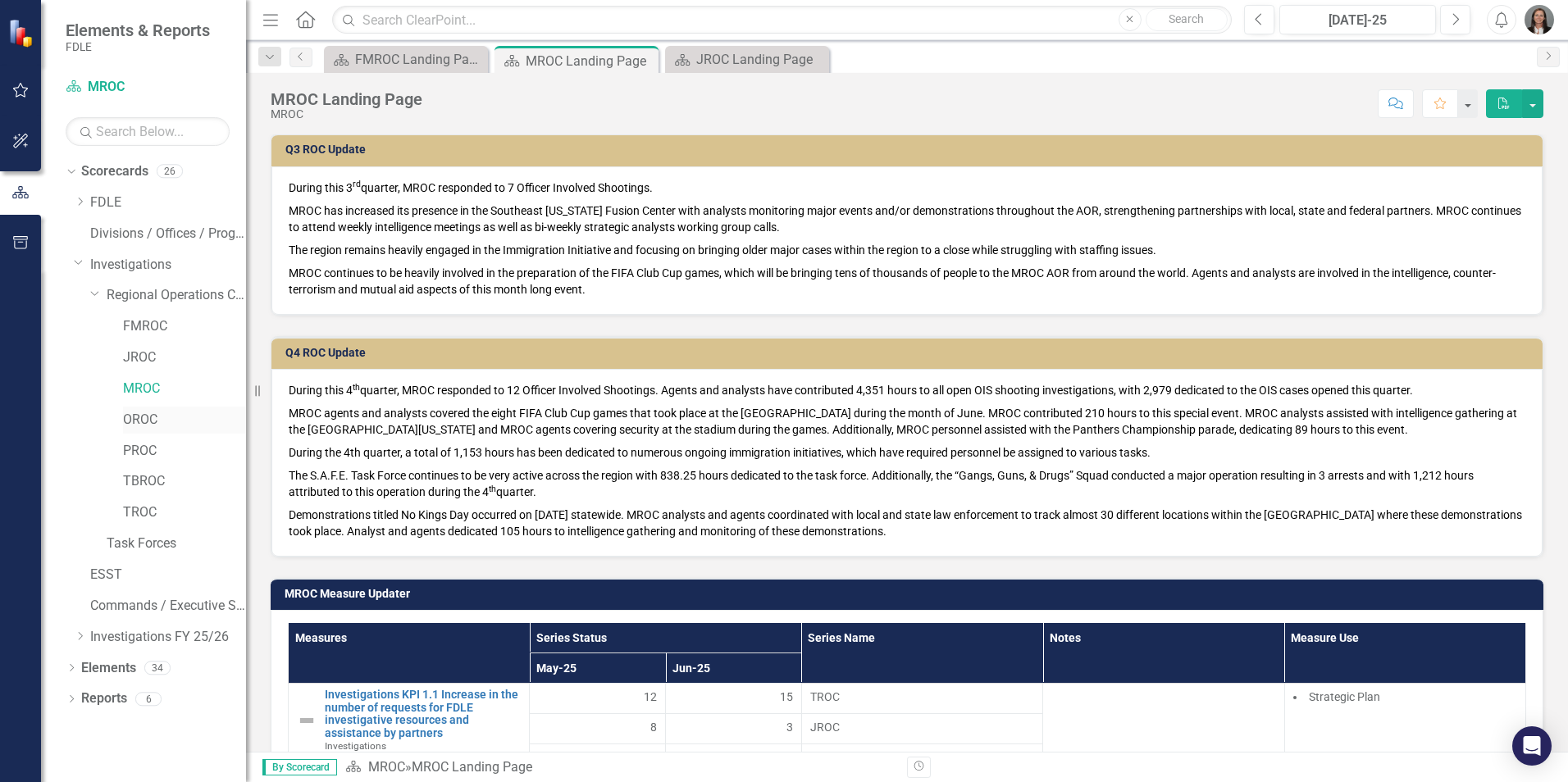
click at [142, 411] on link "OROC" at bounding box center [185, 420] width 123 height 19
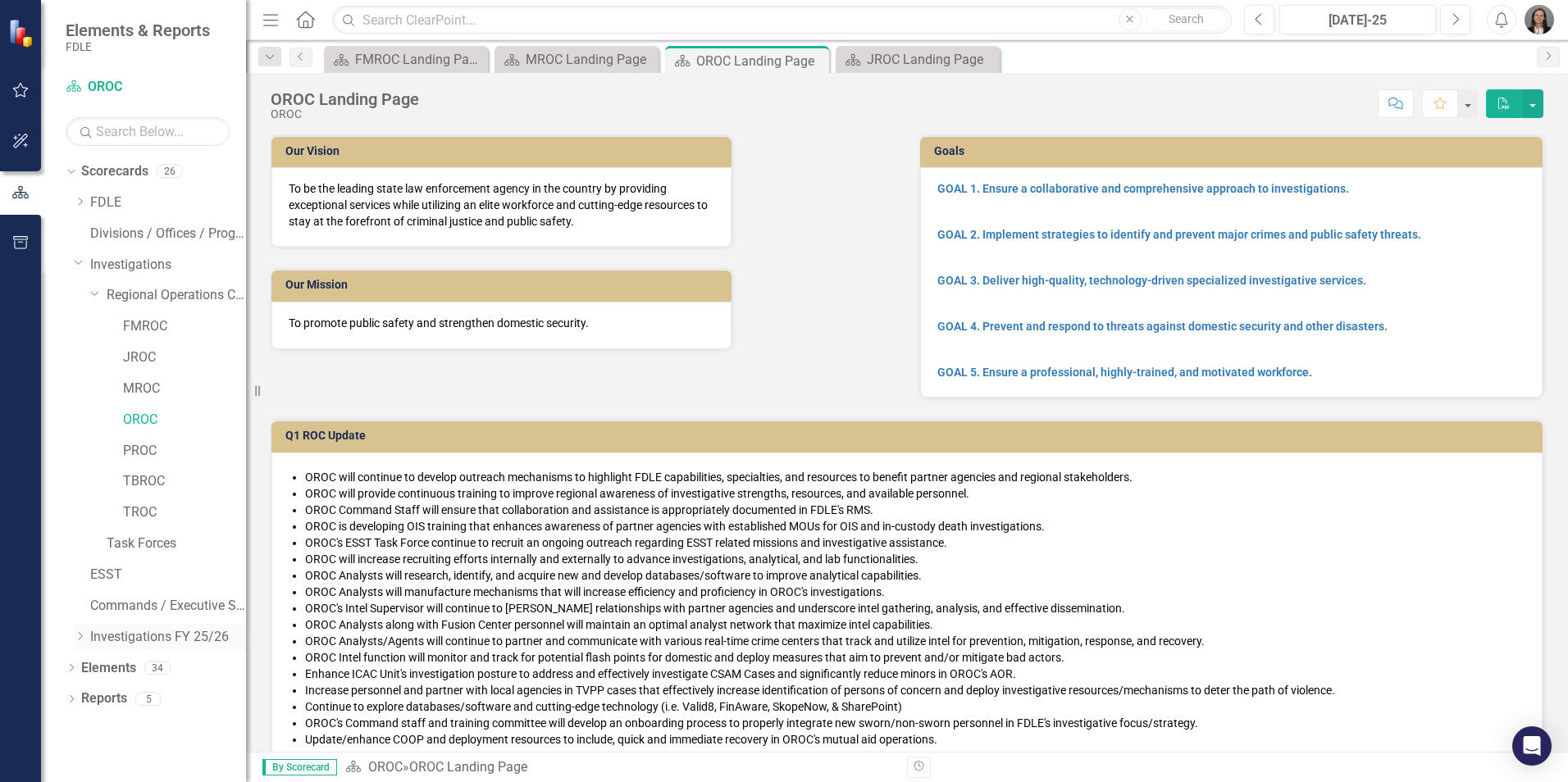
click at [84, 638] on icon "Dropdown" at bounding box center [80, 637] width 13 height 10
click at [96, 670] on icon "Dropdown" at bounding box center [96, 668] width 13 height 10
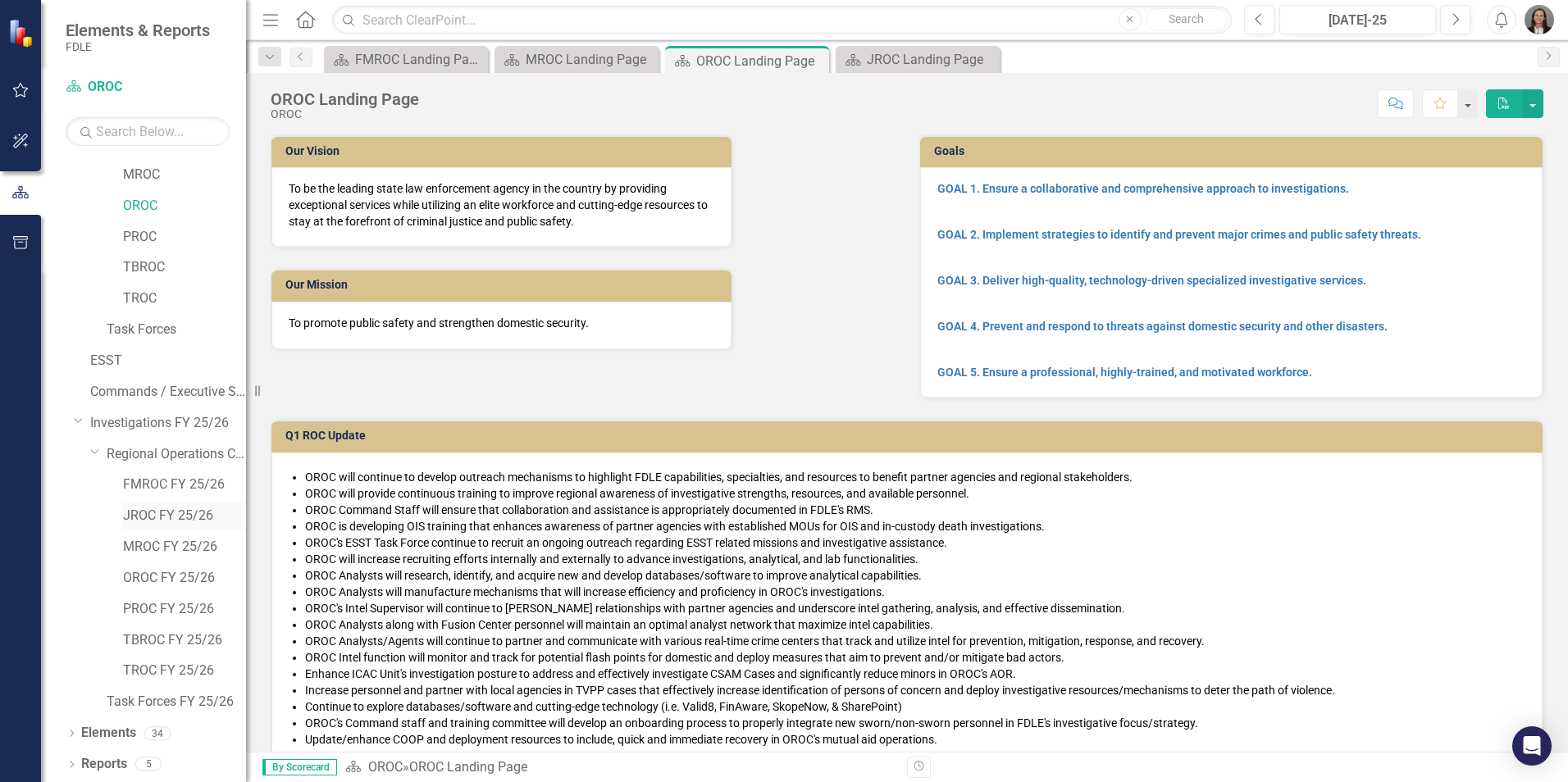
click at [172, 509] on link "JROC FY 25/26" at bounding box center [185, 515] width 123 height 19
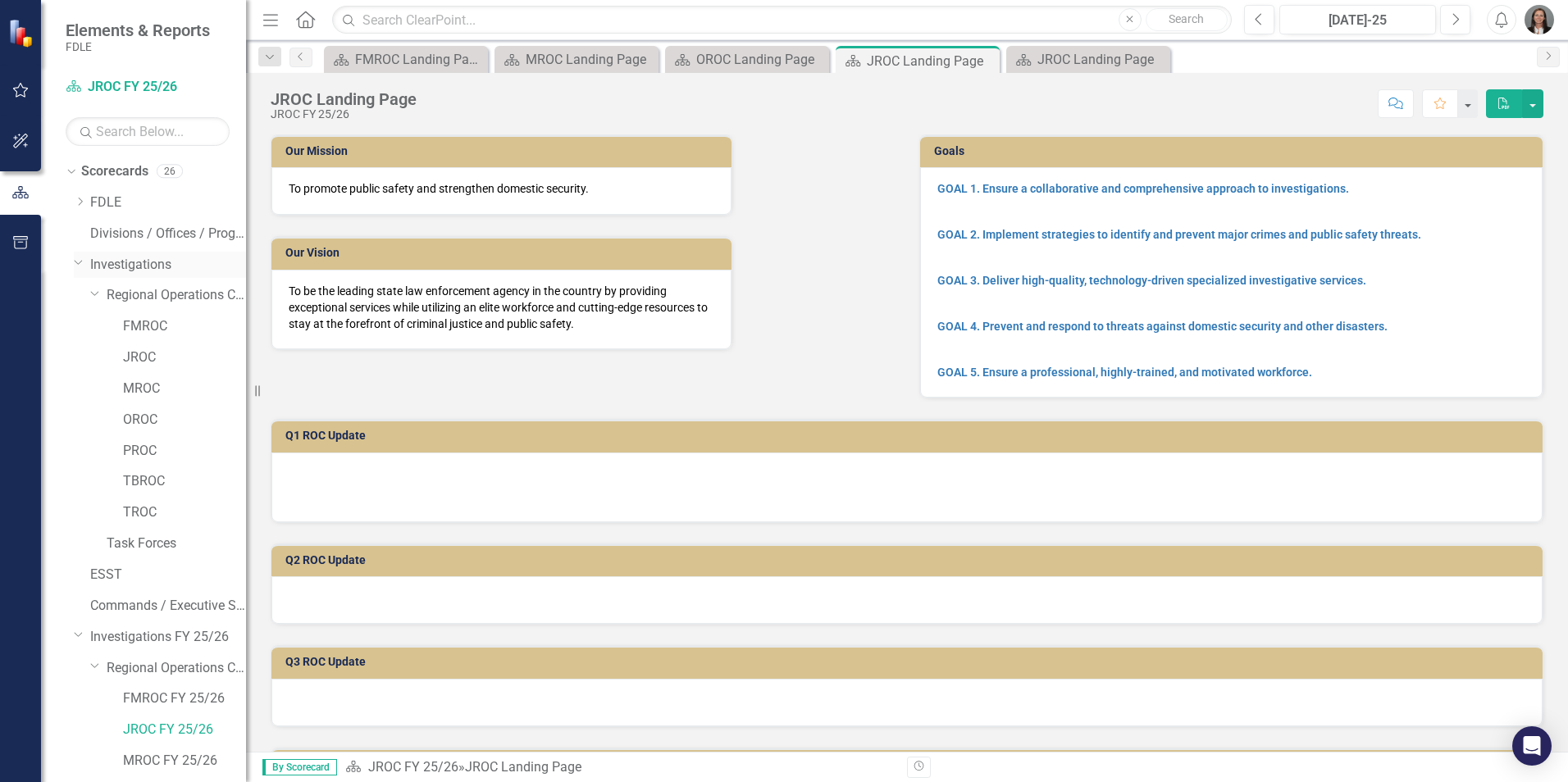
click at [80, 265] on icon "Dropdown" at bounding box center [79, 262] width 10 height 13
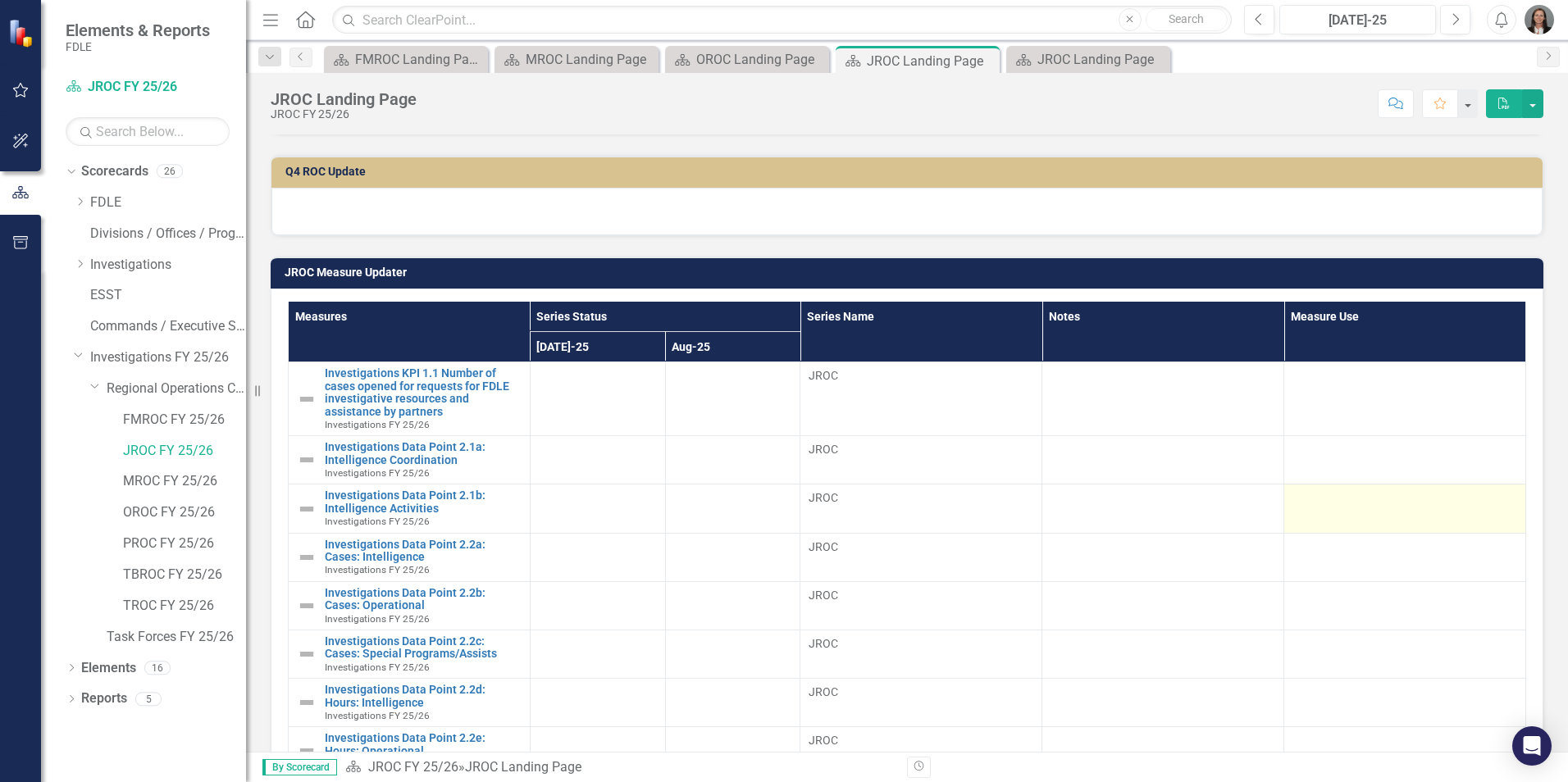
scroll to position [574, 0]
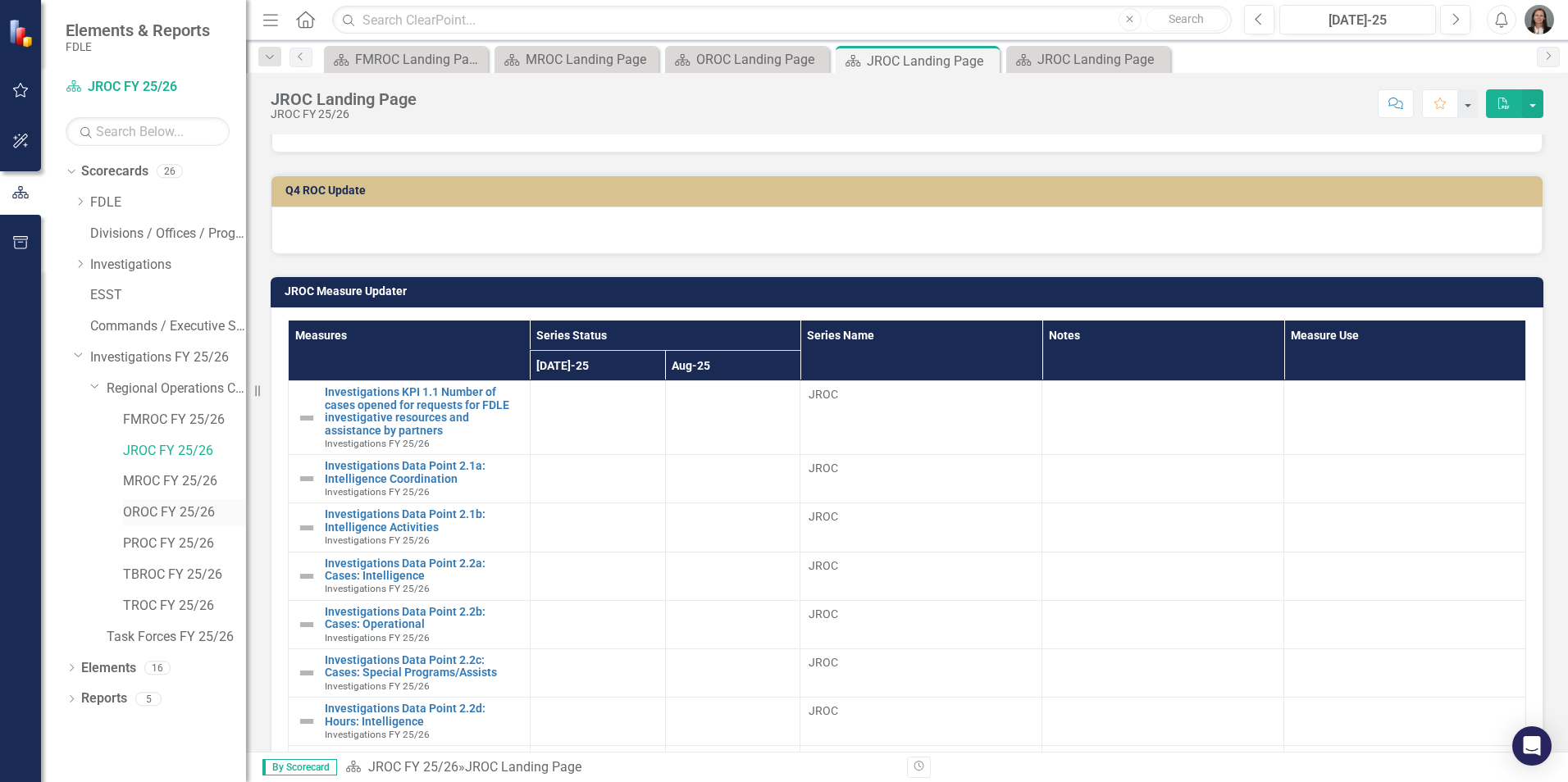
click at [140, 512] on link "OROC FY 25/26" at bounding box center [185, 513] width 123 height 19
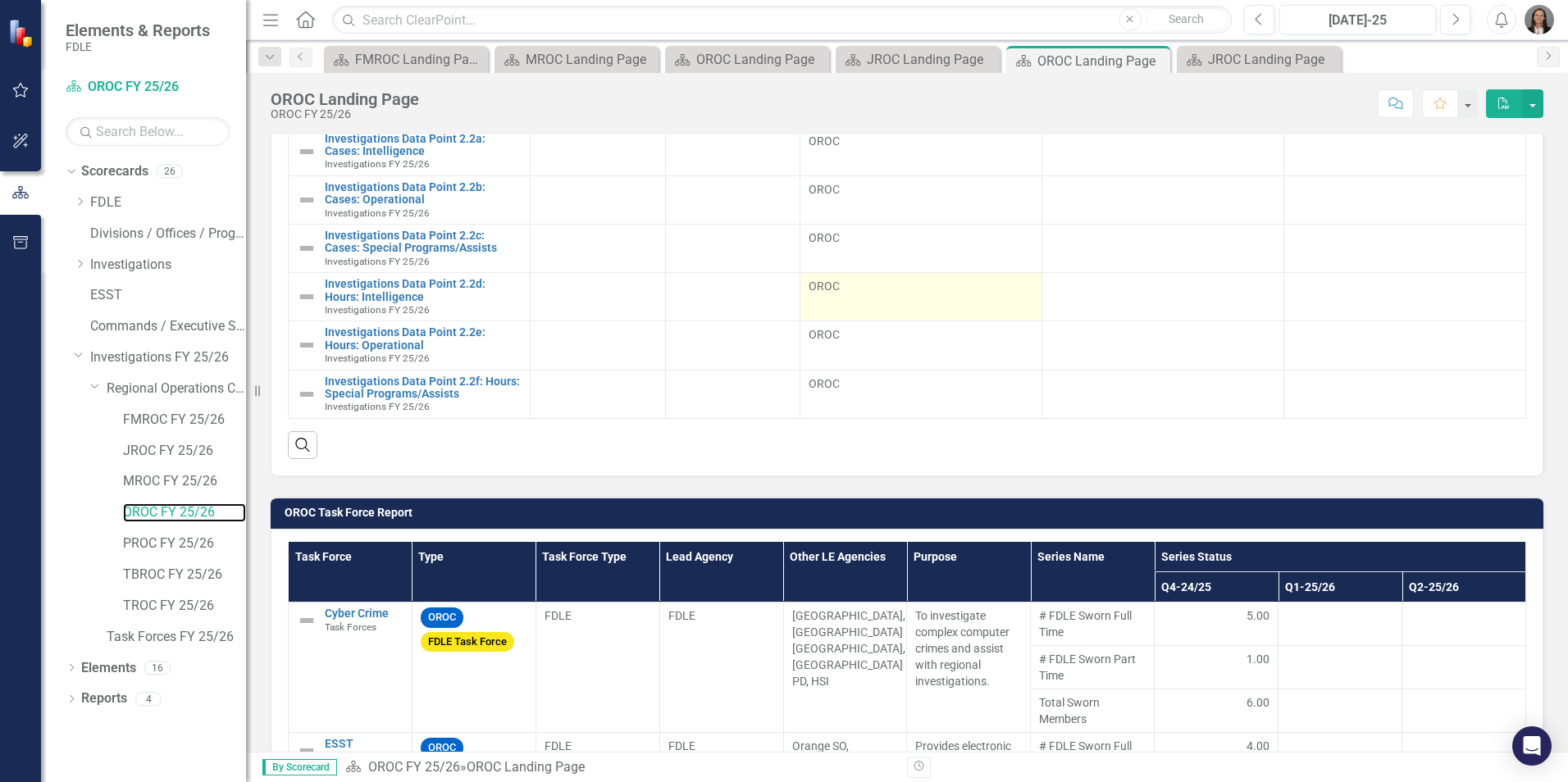
scroll to position [984, 0]
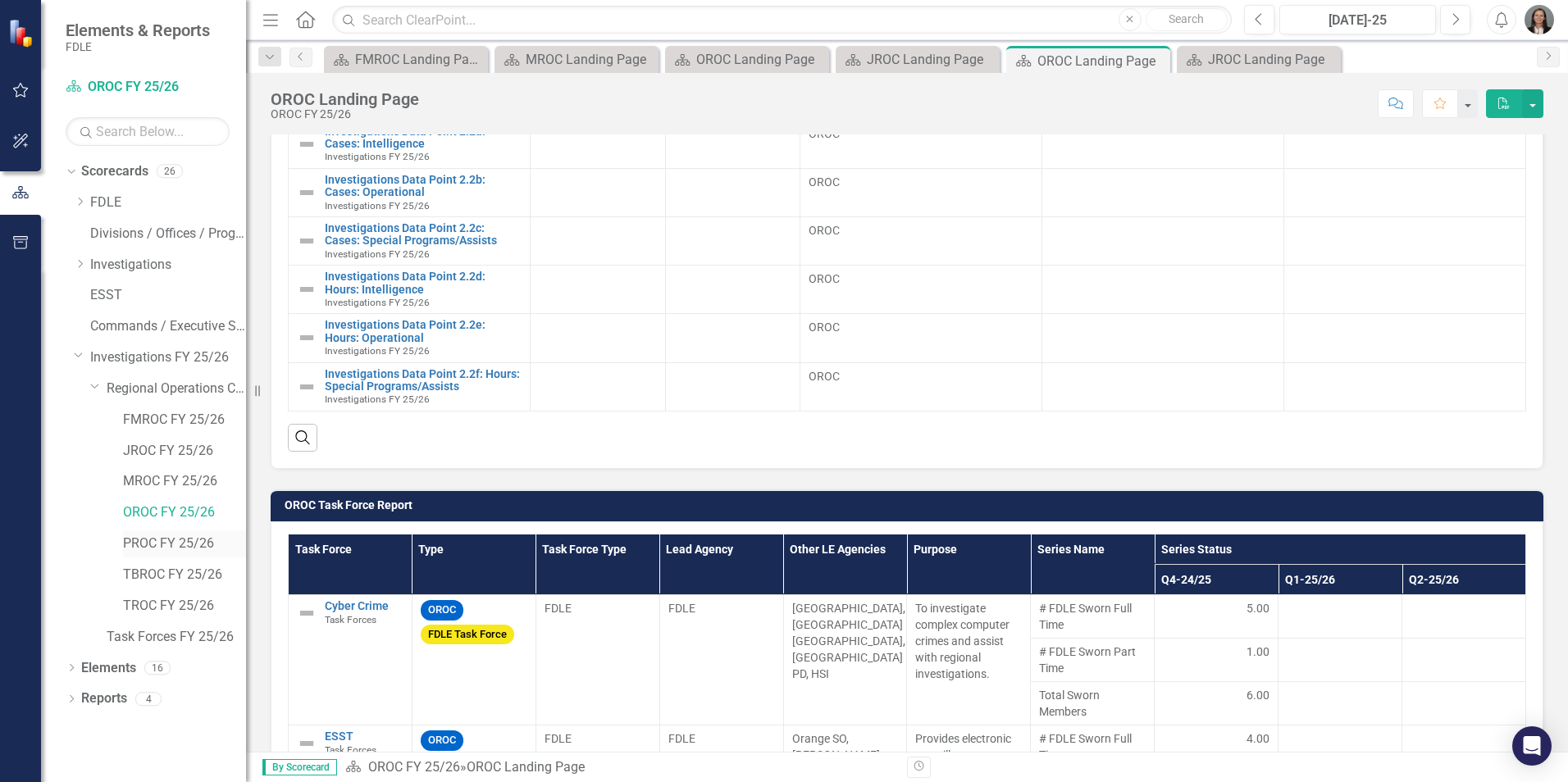
click at [172, 539] on link "PROC FY 25/26" at bounding box center [185, 544] width 123 height 19
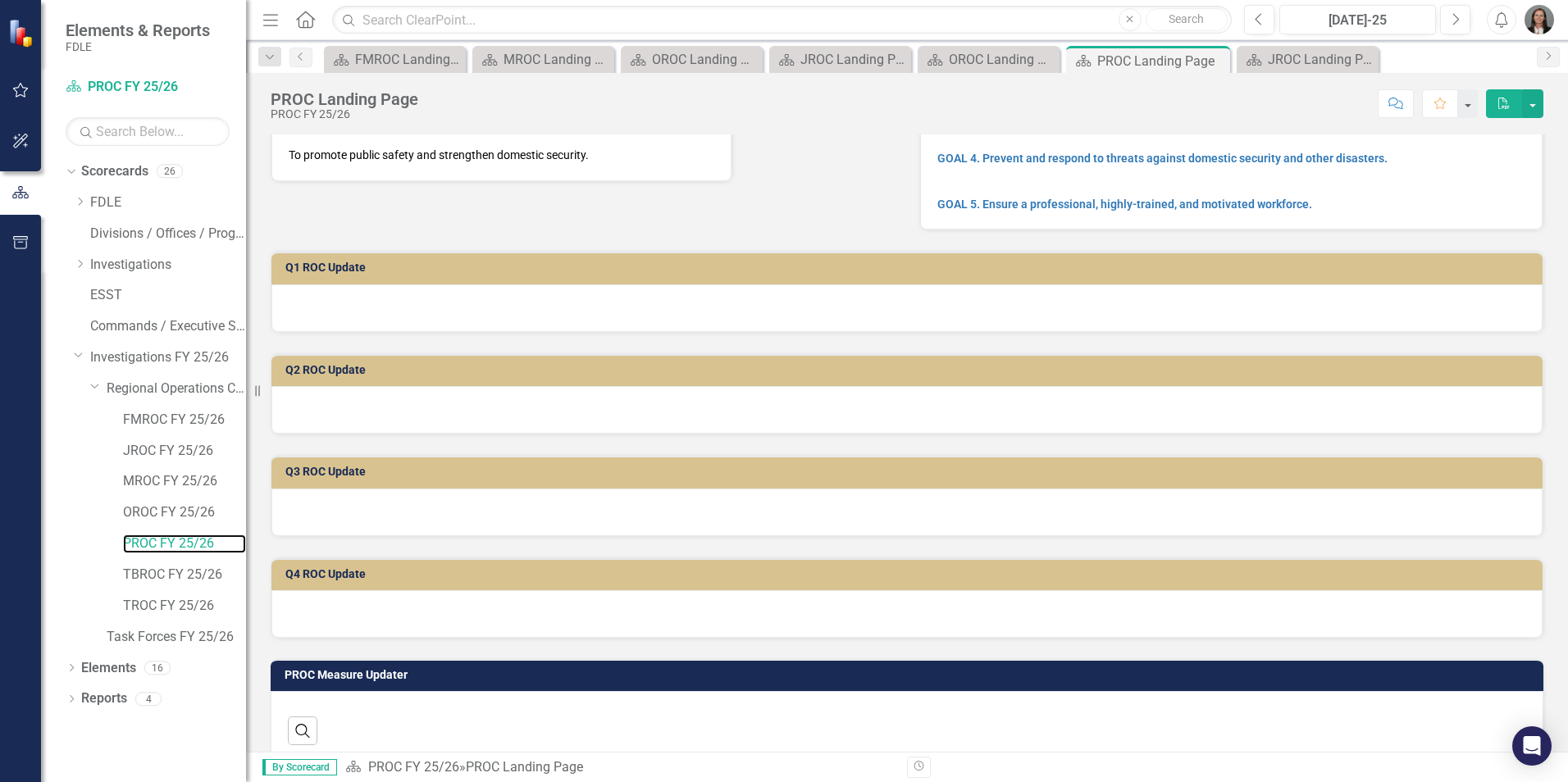
scroll to position [542, 0]
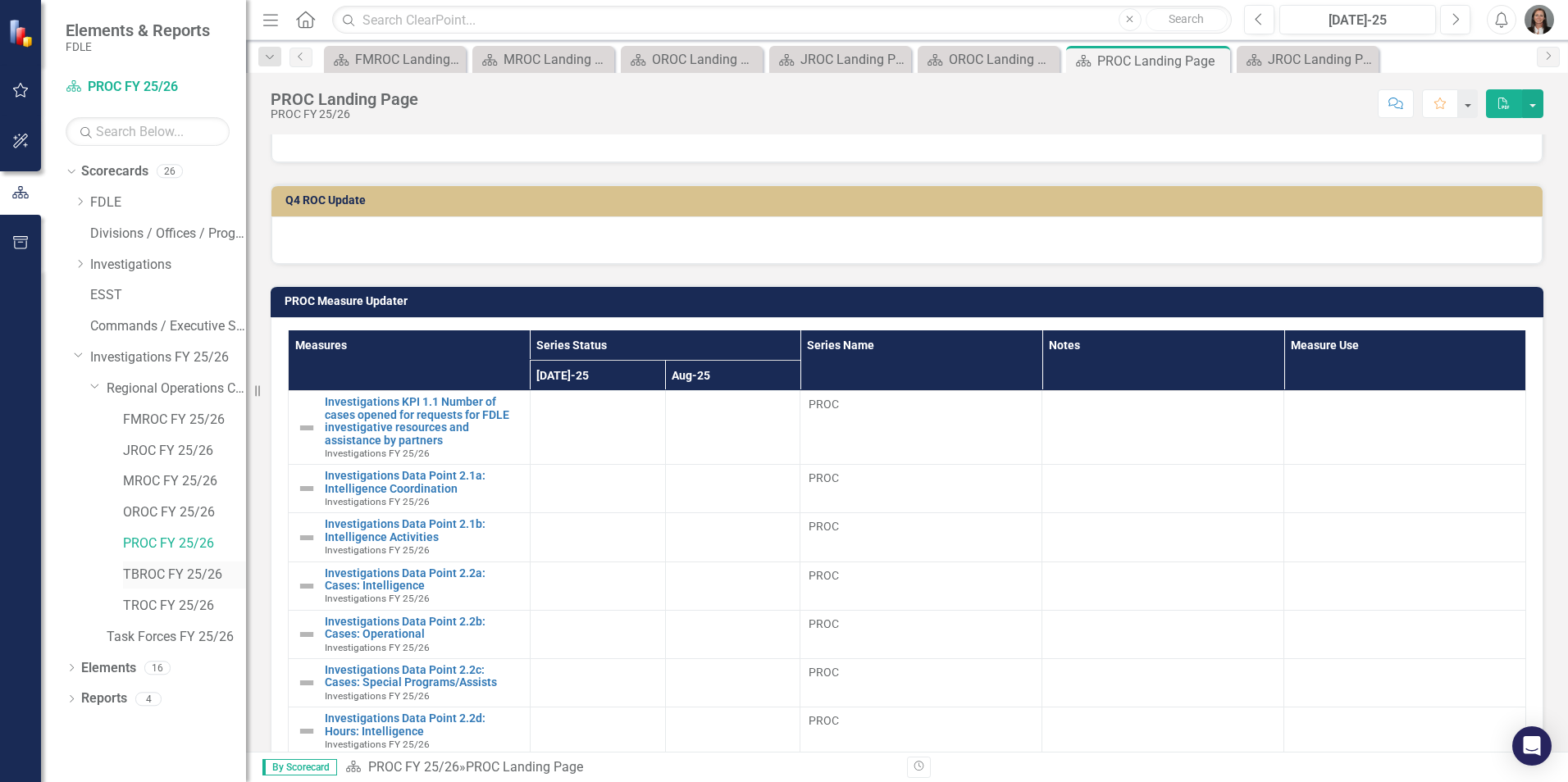
click at [183, 577] on link "TBROC FY 25/26" at bounding box center [185, 575] width 123 height 19
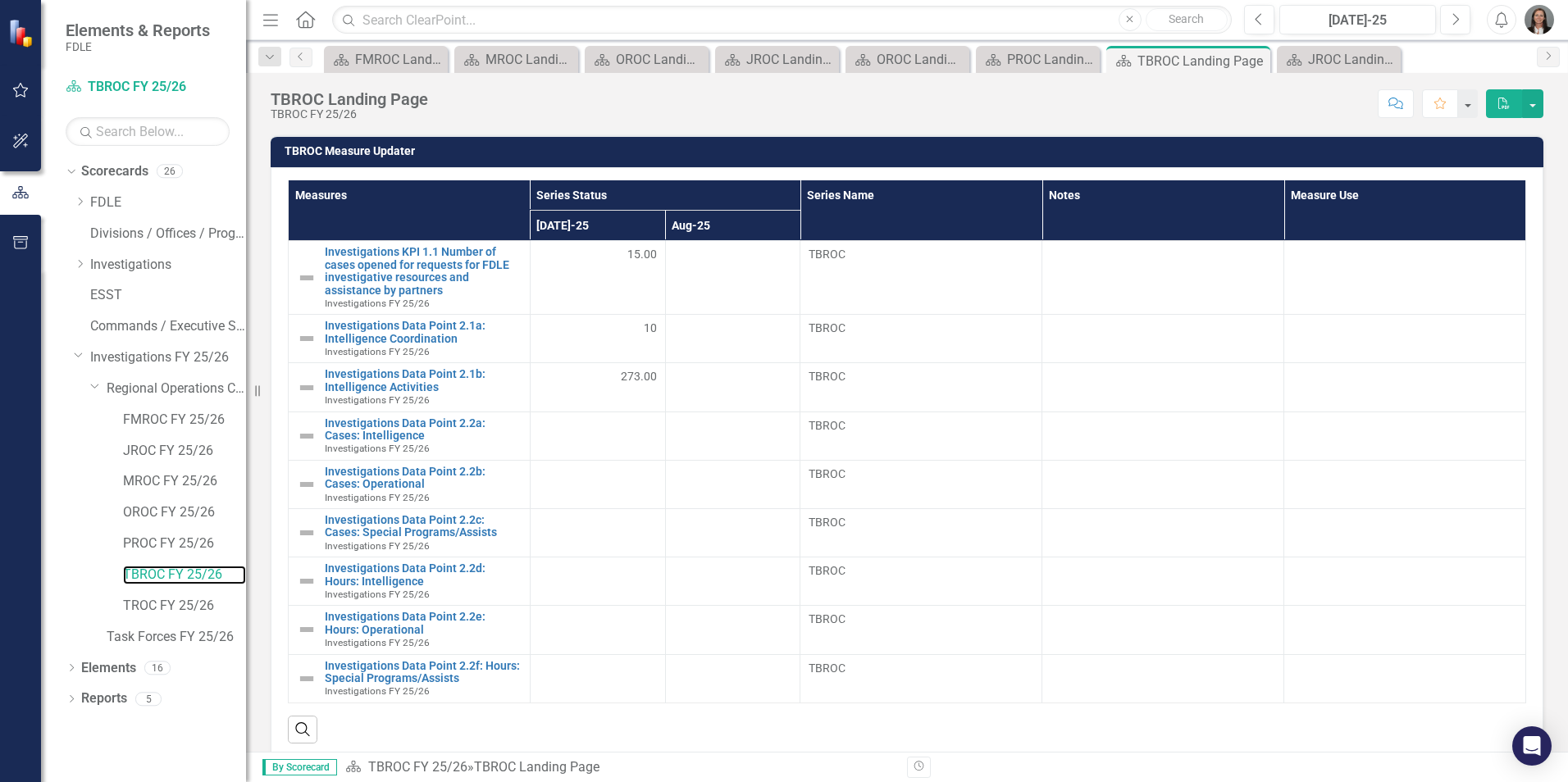
scroll to position [738, 0]
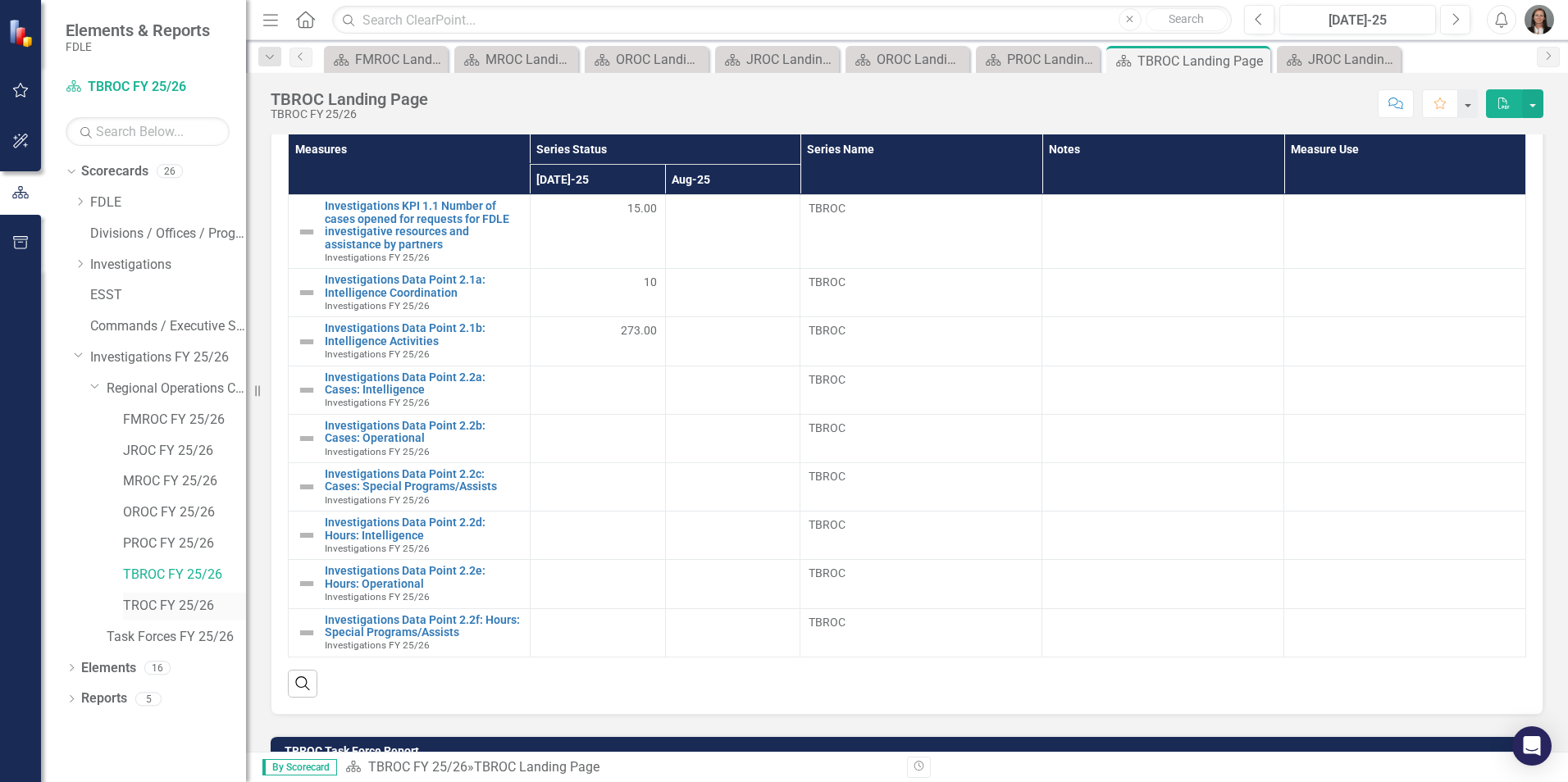
click at [165, 607] on link "TROC FY 25/26" at bounding box center [185, 606] width 123 height 19
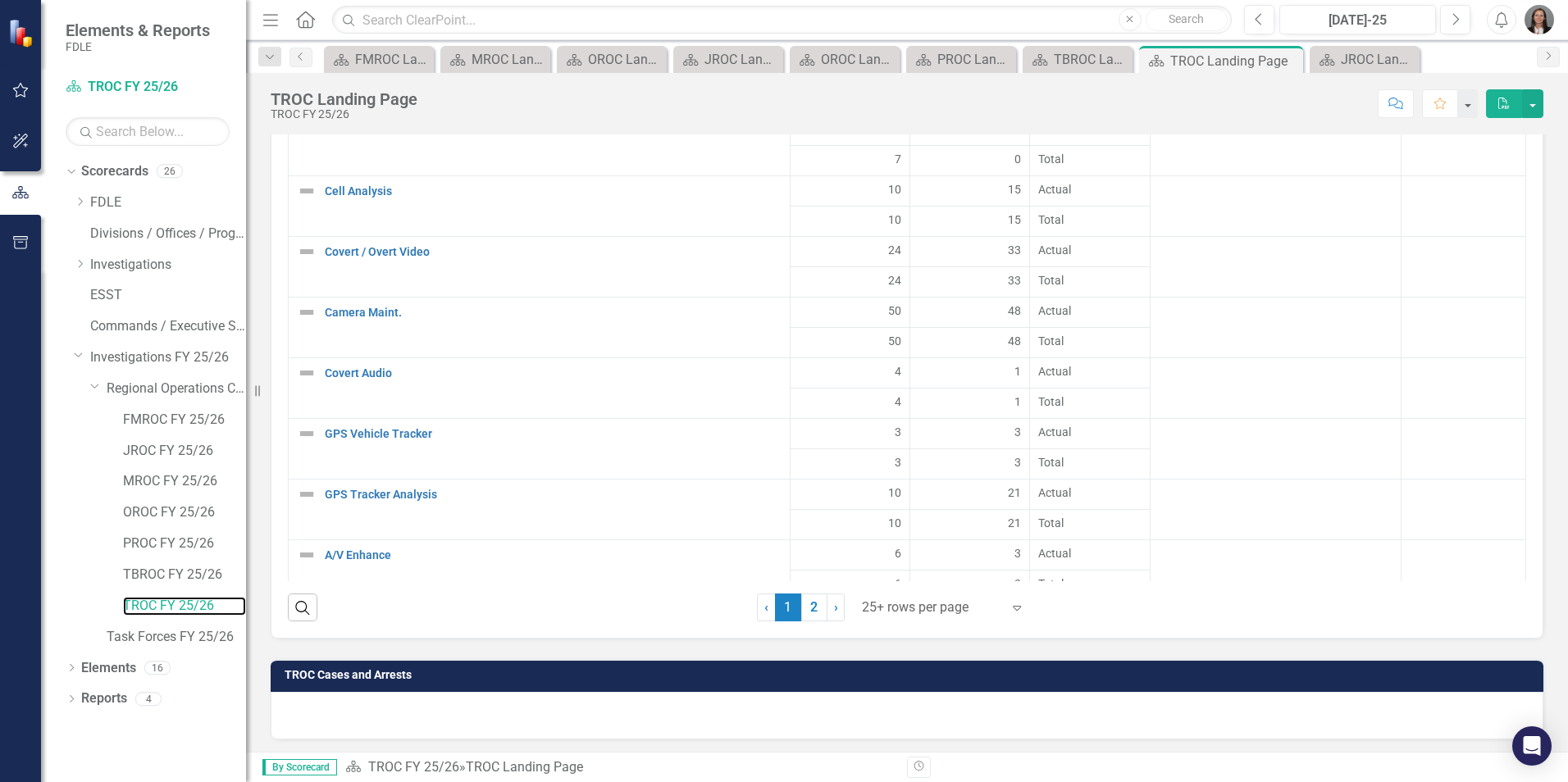
scroll to position [2239, 0]
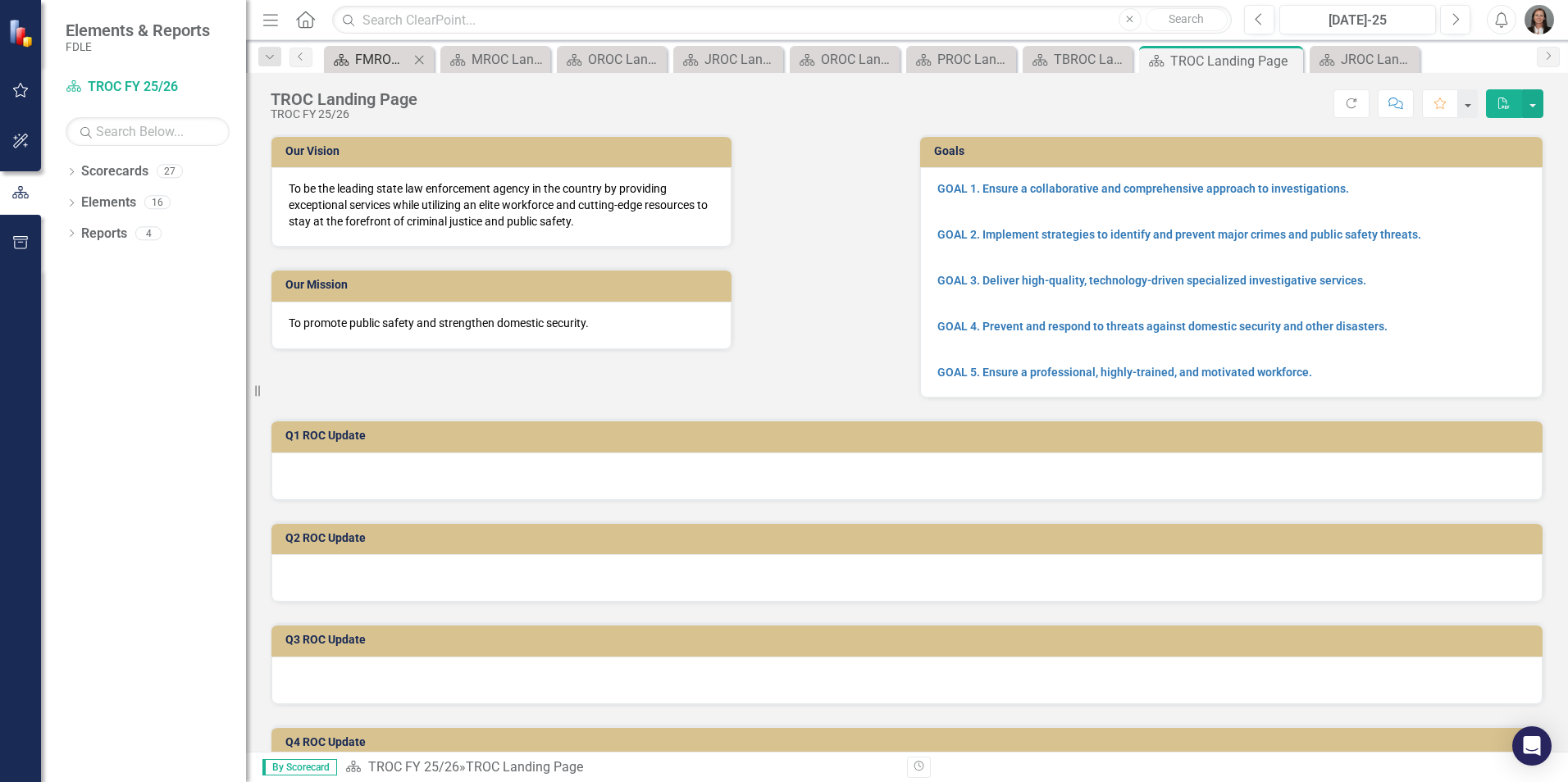
click at [390, 55] on div "FMROC Landing Page" at bounding box center [382, 59] width 54 height 21
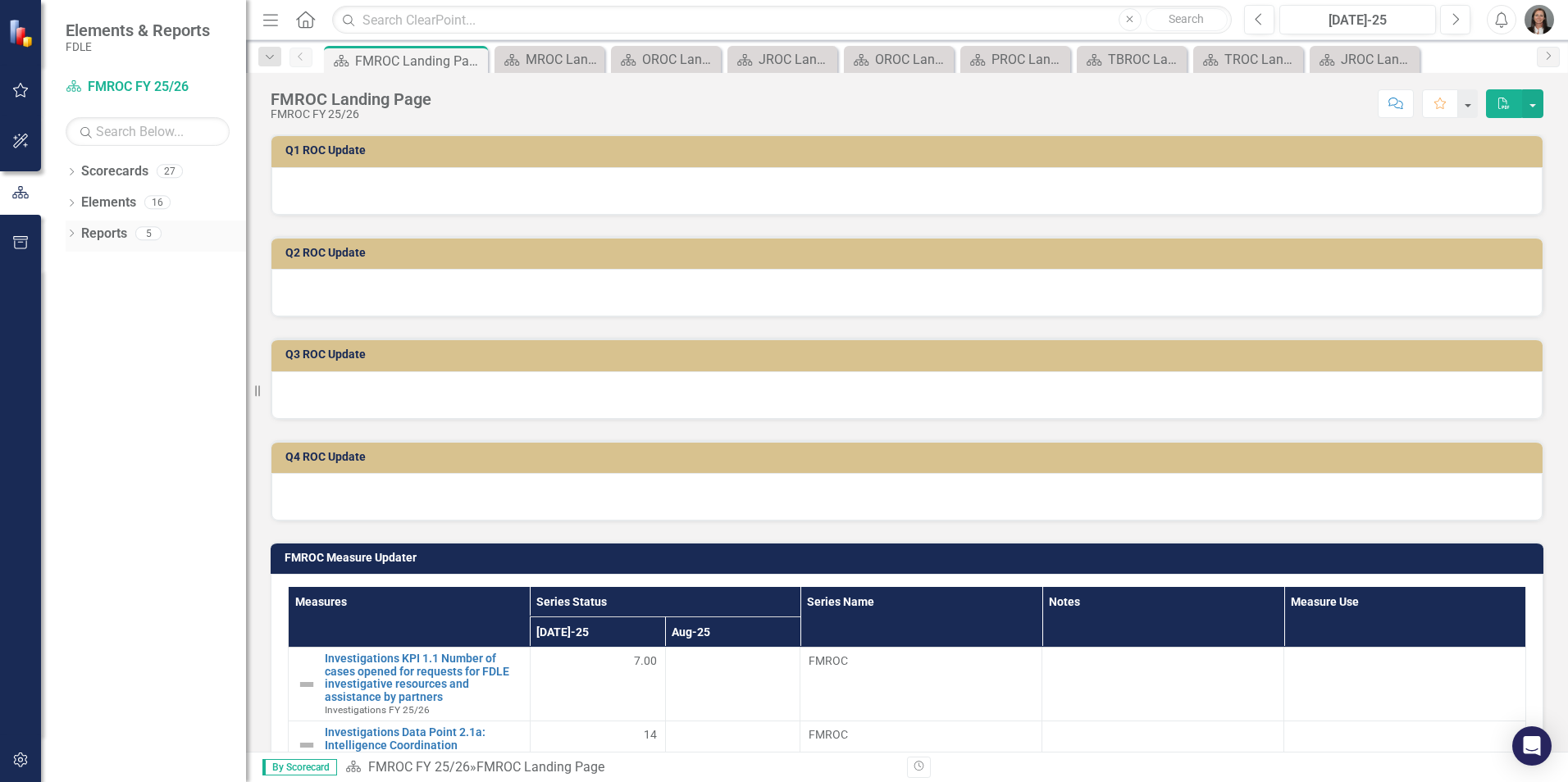
scroll to position [246, 0]
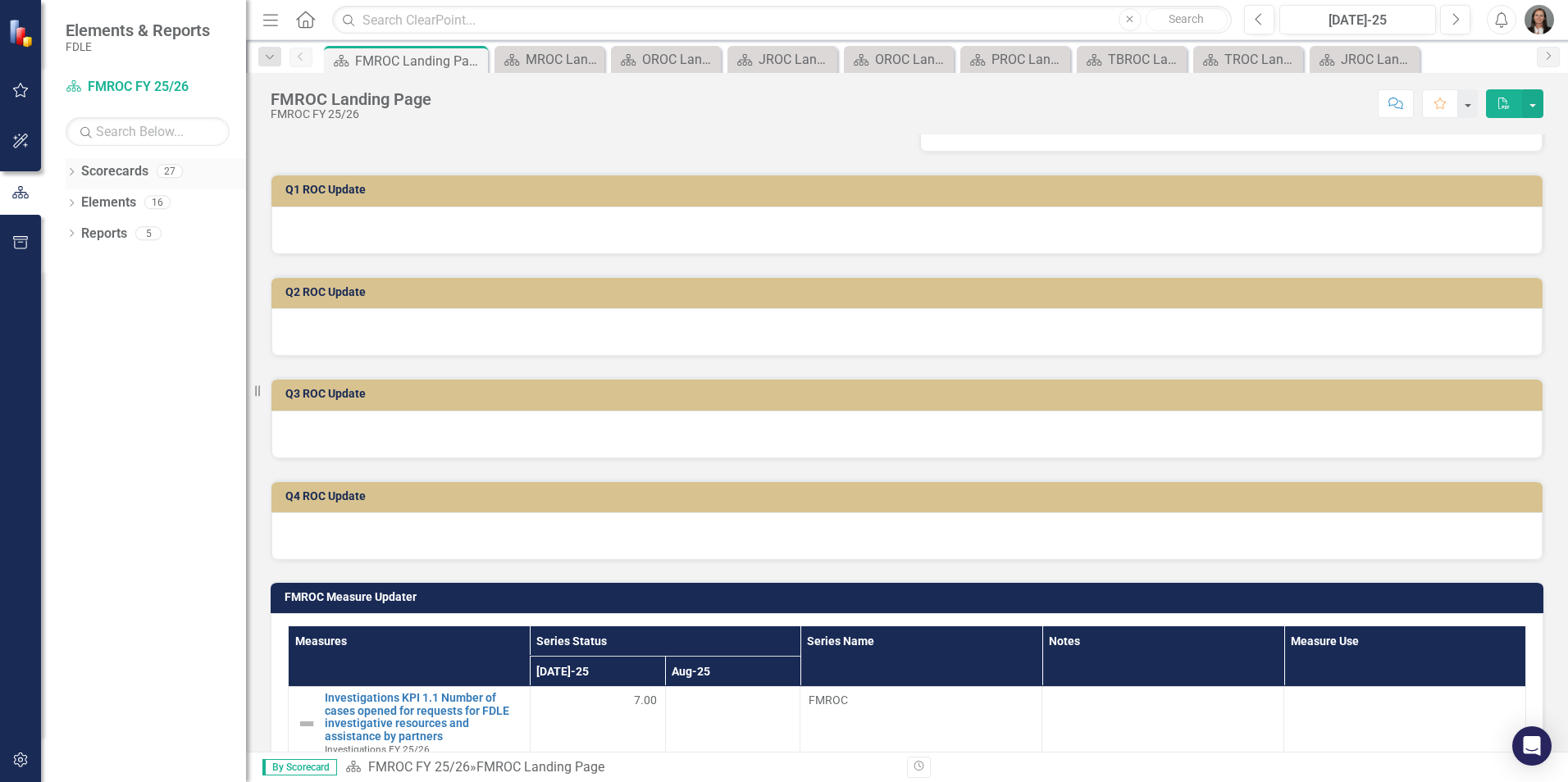
click at [74, 175] on icon "Dropdown" at bounding box center [71, 173] width 12 height 9
click at [77, 356] on icon "Dropdown" at bounding box center [80, 356] width 13 height 10
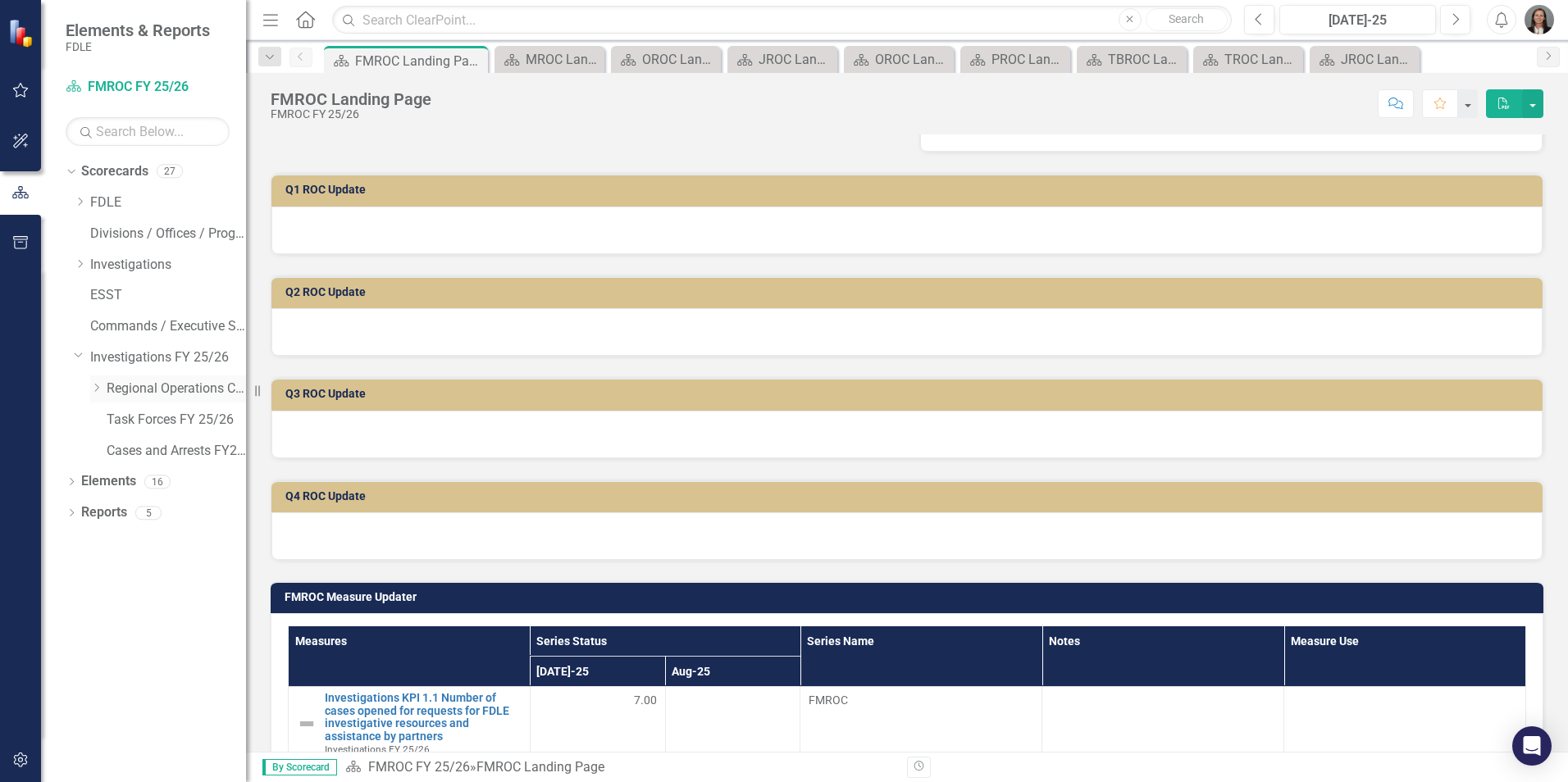
click at [95, 387] on icon "Dropdown" at bounding box center [96, 388] width 13 height 10
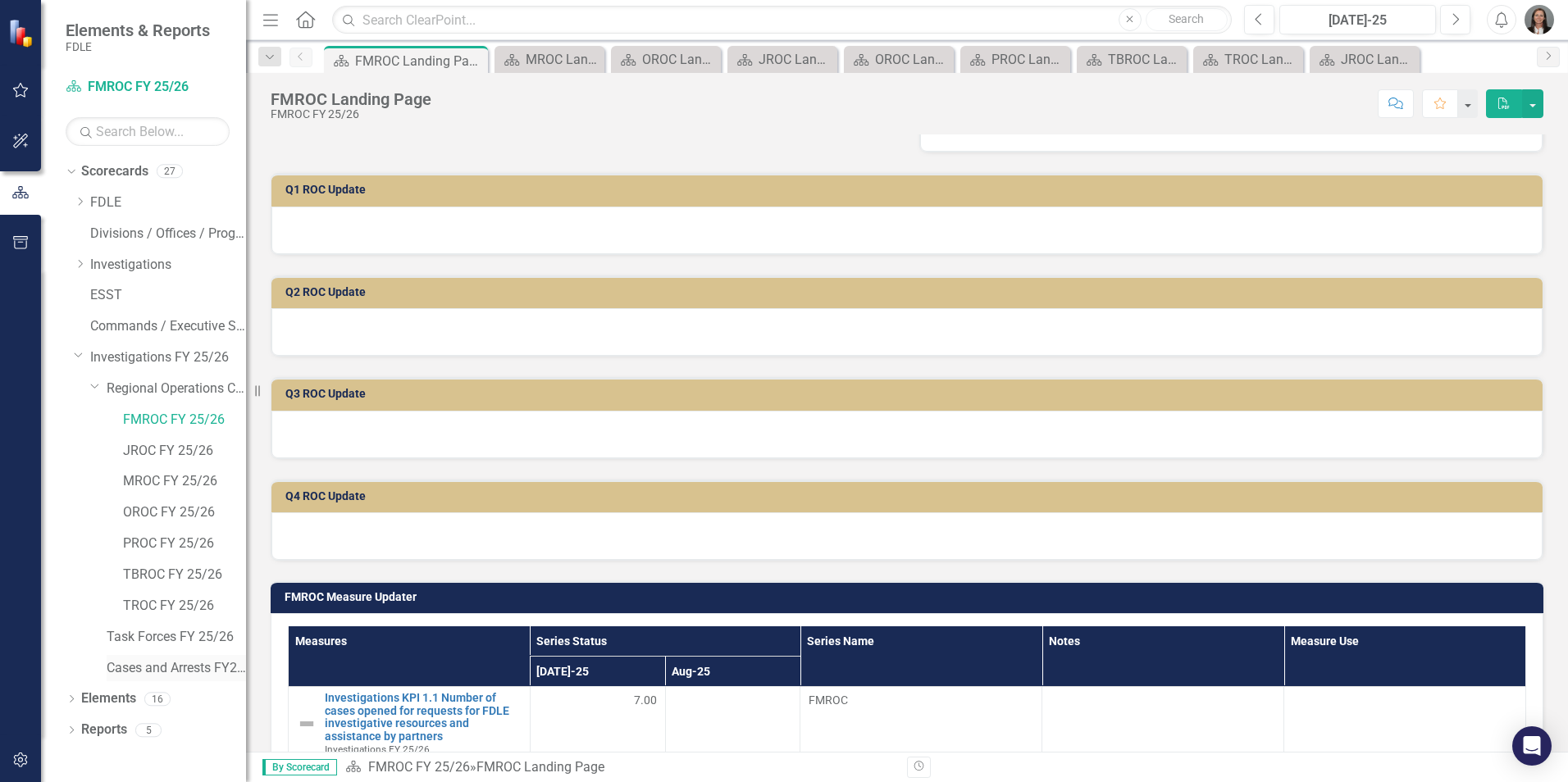
click at [141, 665] on link "Cases and Arrests FY25/26" at bounding box center [176, 668] width 140 height 19
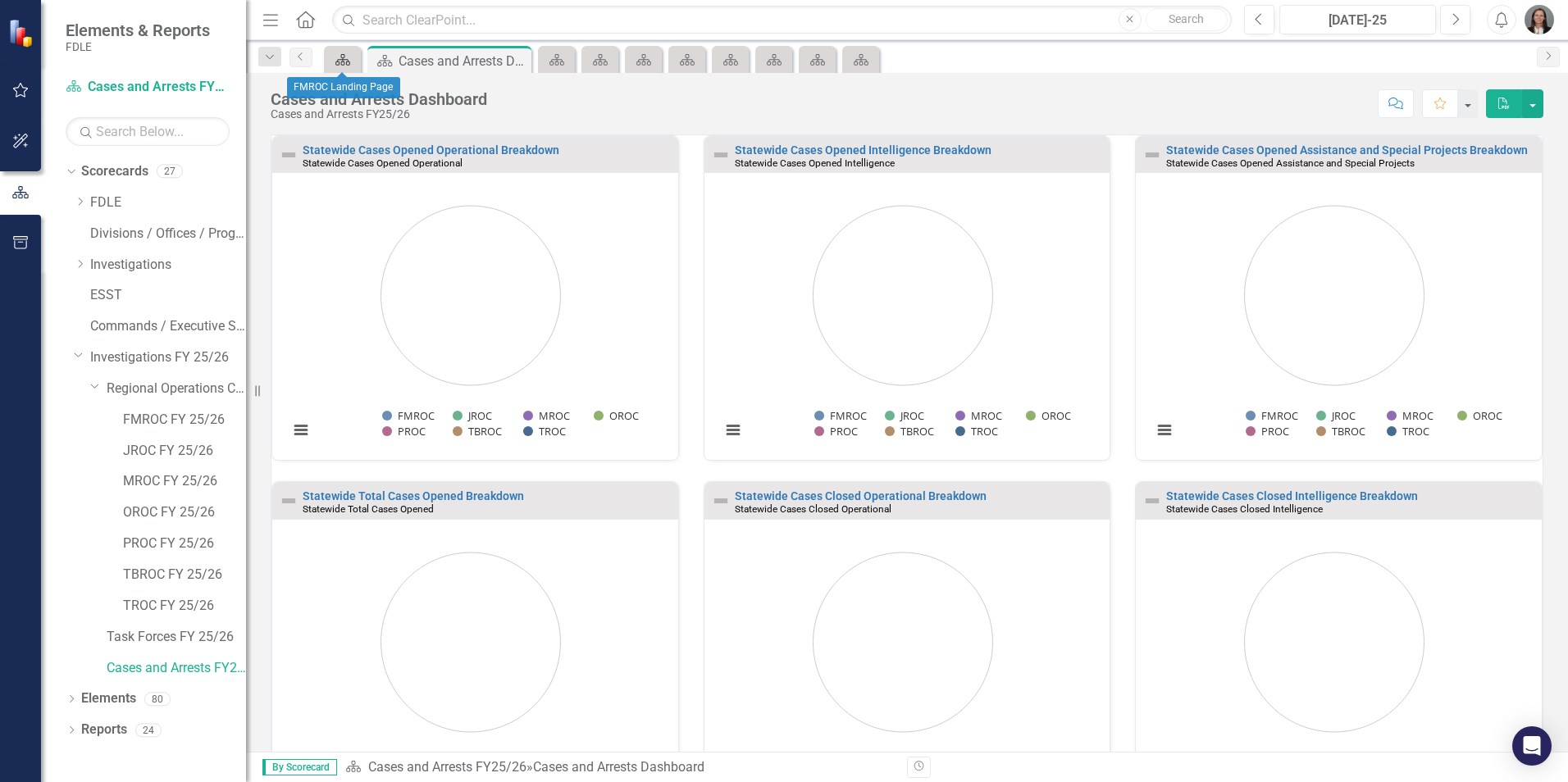
click at [346, 59] on icon "Scorecard" at bounding box center [343, 60] width 17 height 13
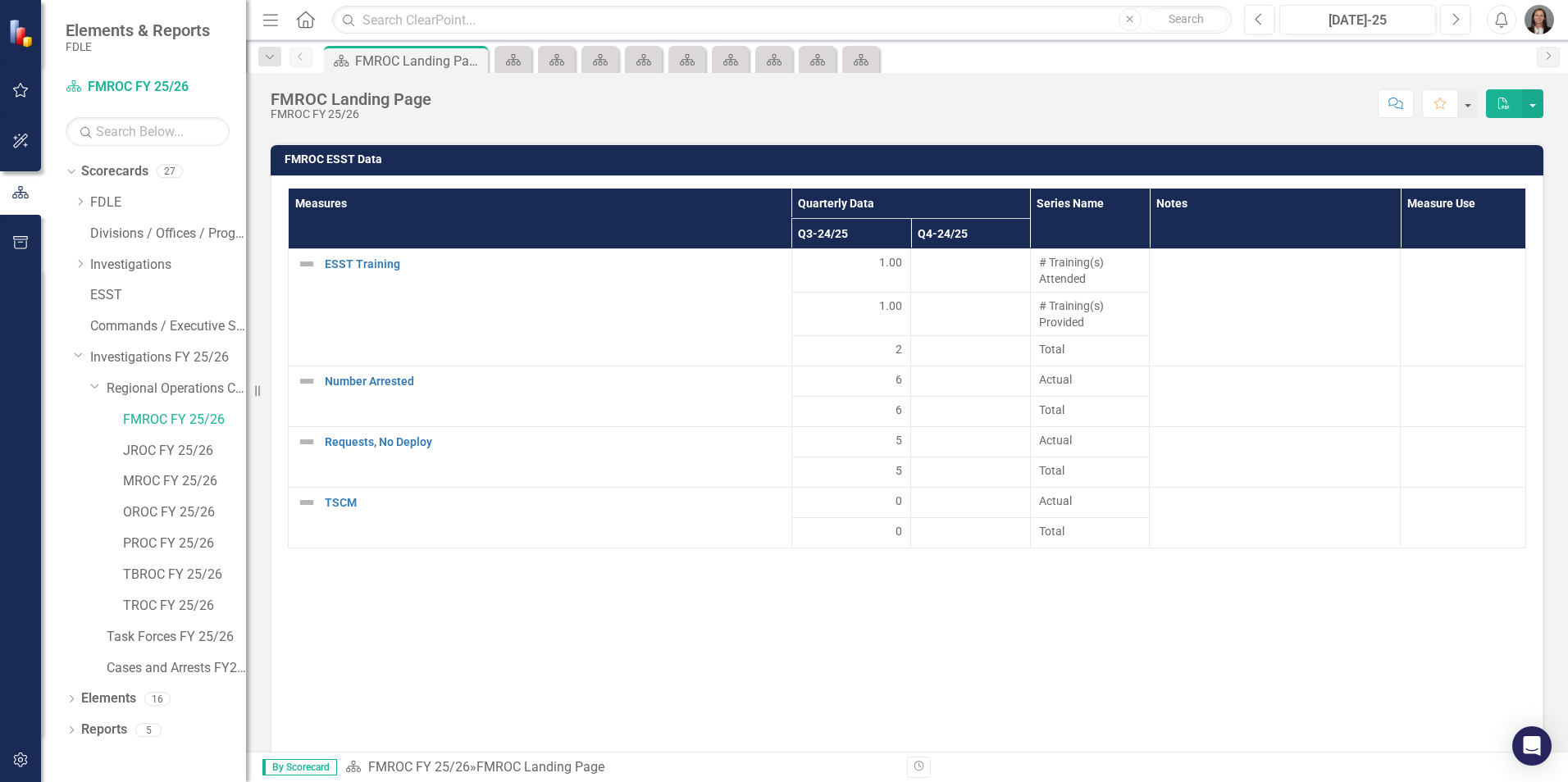
scroll to position [2204, 0]
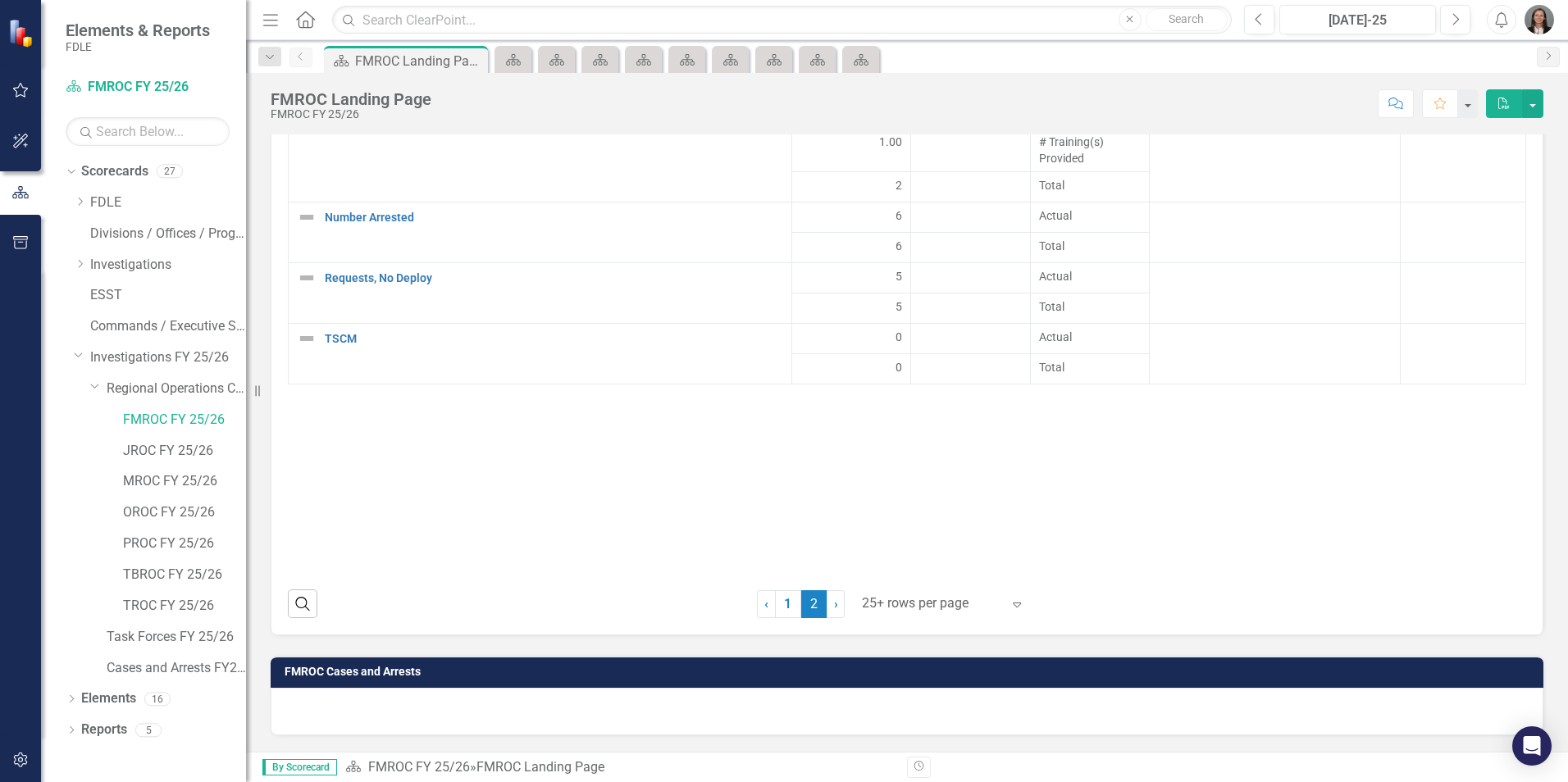
drag, startPoint x: 783, startPoint y: 602, endPoint x: 907, endPoint y: 572, distance: 127.6
click at [783, 602] on link "1" at bounding box center [788, 604] width 26 height 28
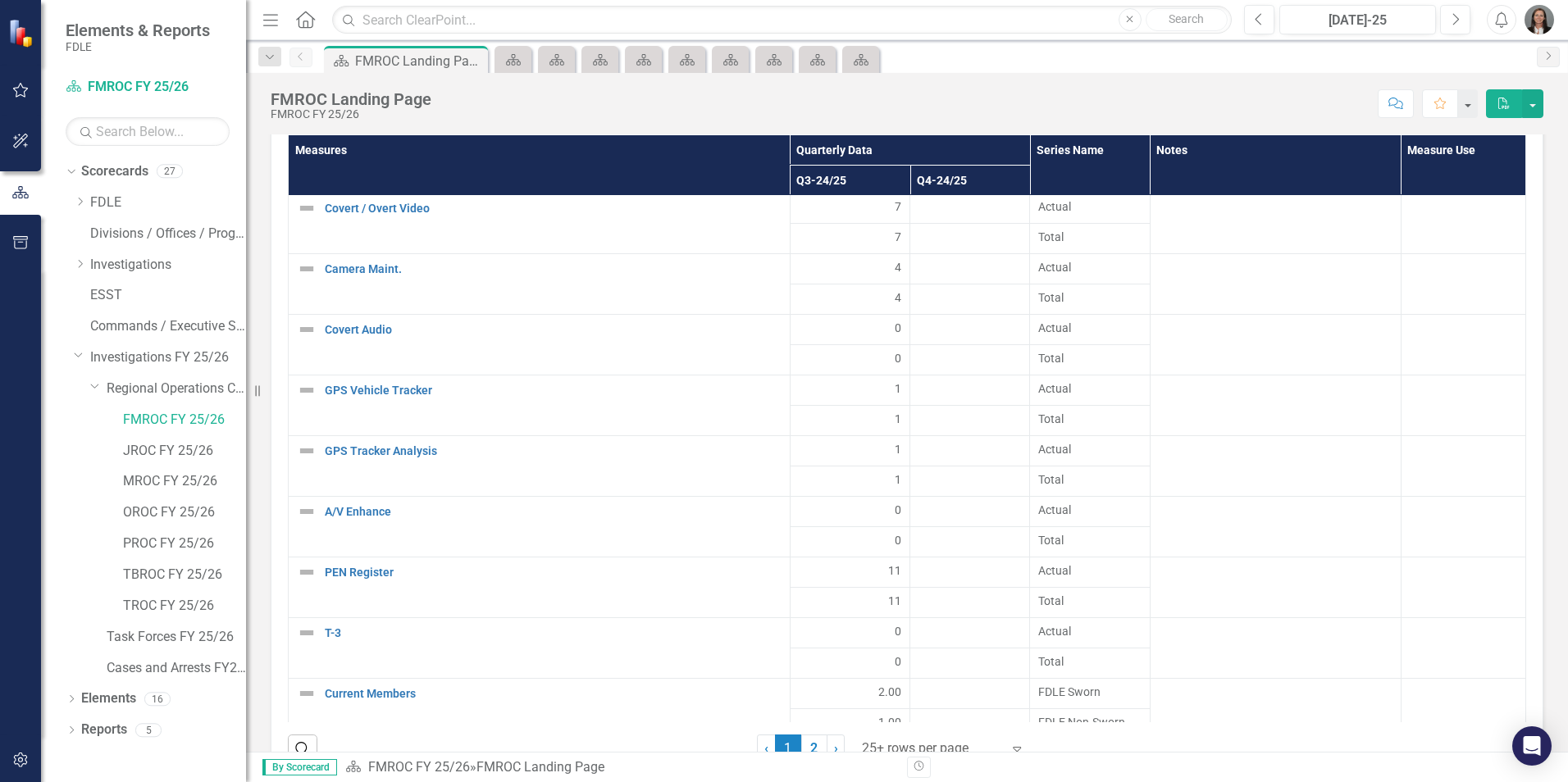
scroll to position [224, 0]
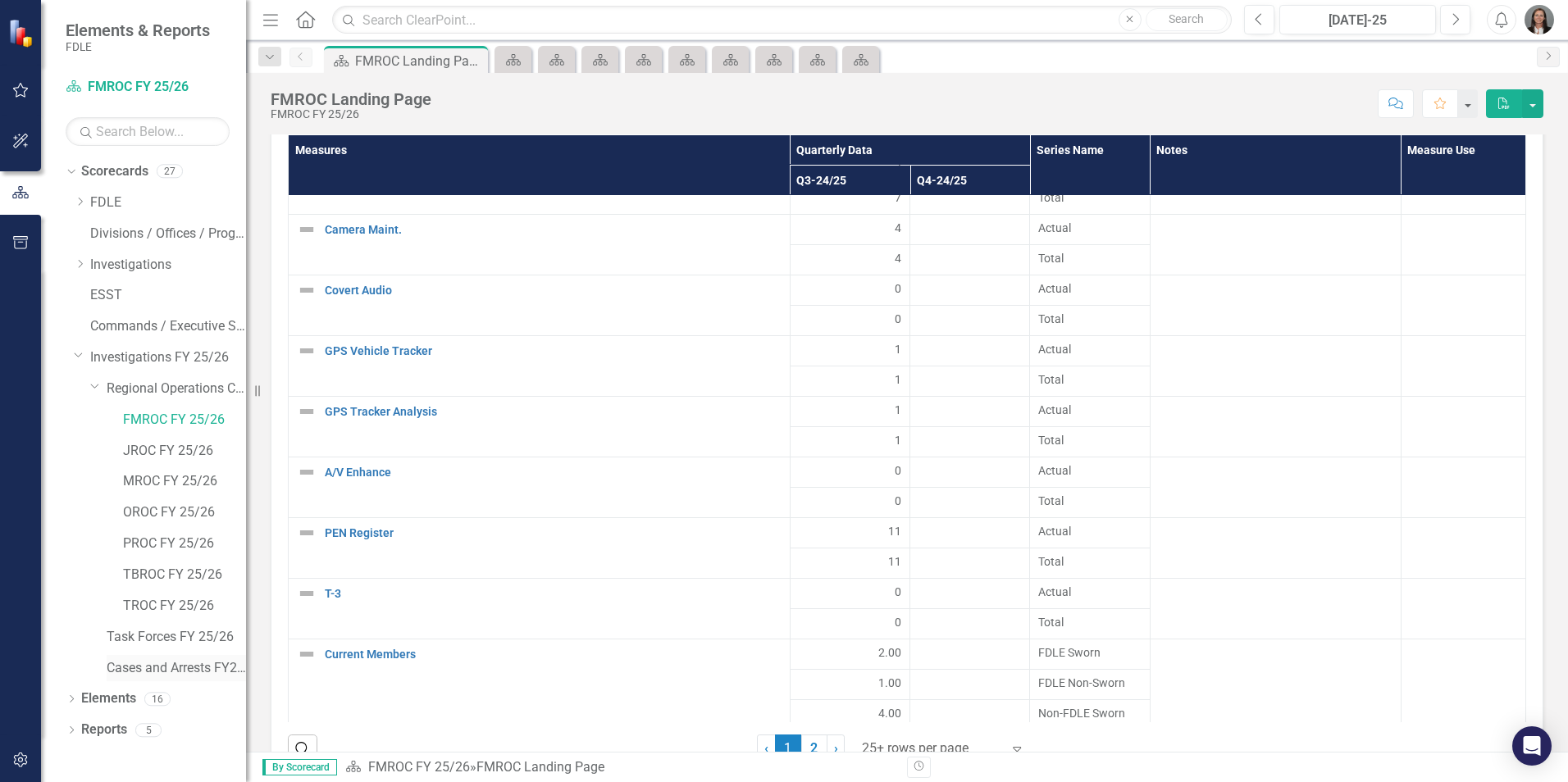
click at [188, 667] on link "Cases and Arrests FY25/26" at bounding box center [176, 668] width 140 height 19
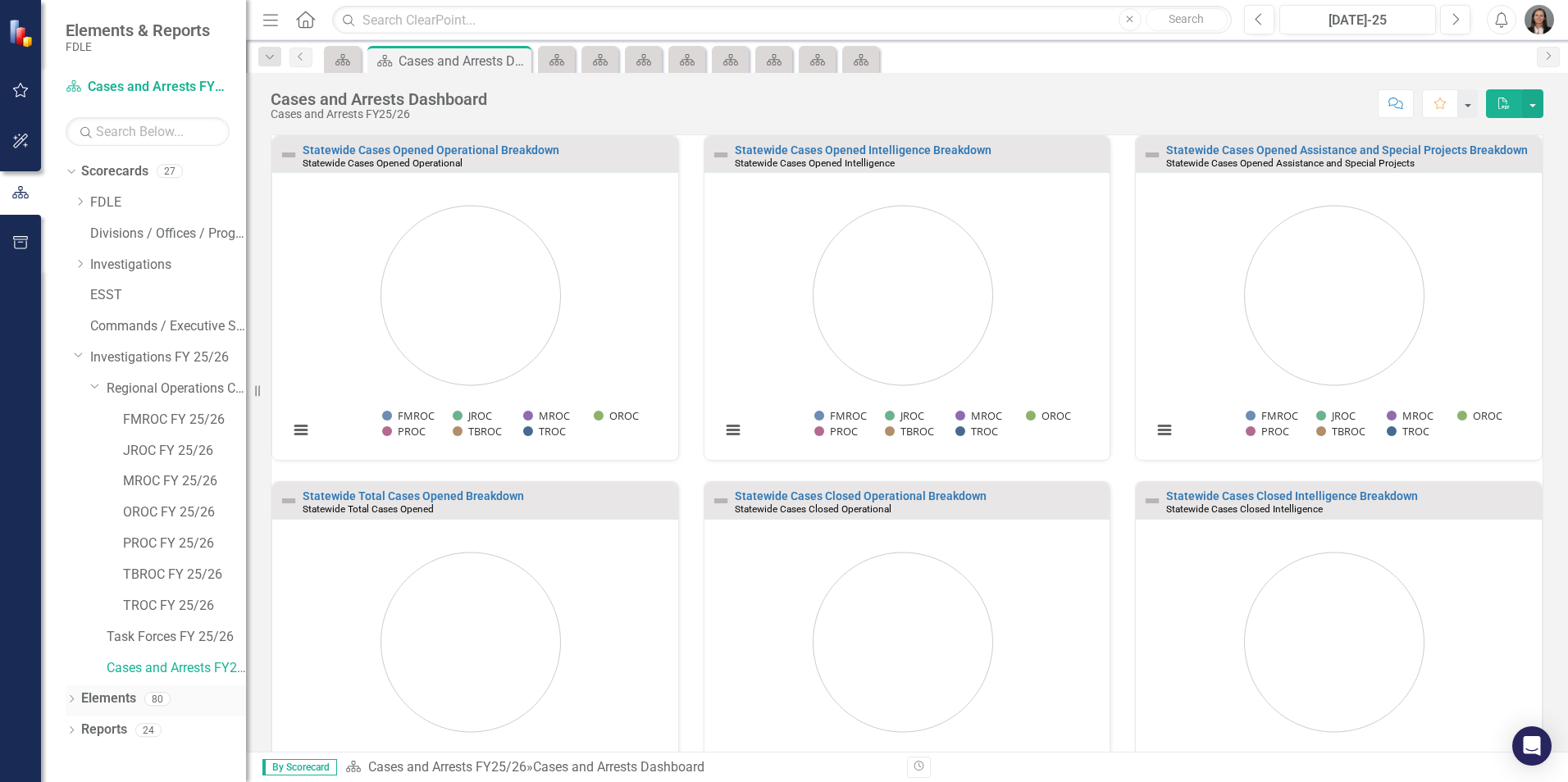
click at [71, 698] on icon "Dropdown" at bounding box center [71, 700] width 12 height 9
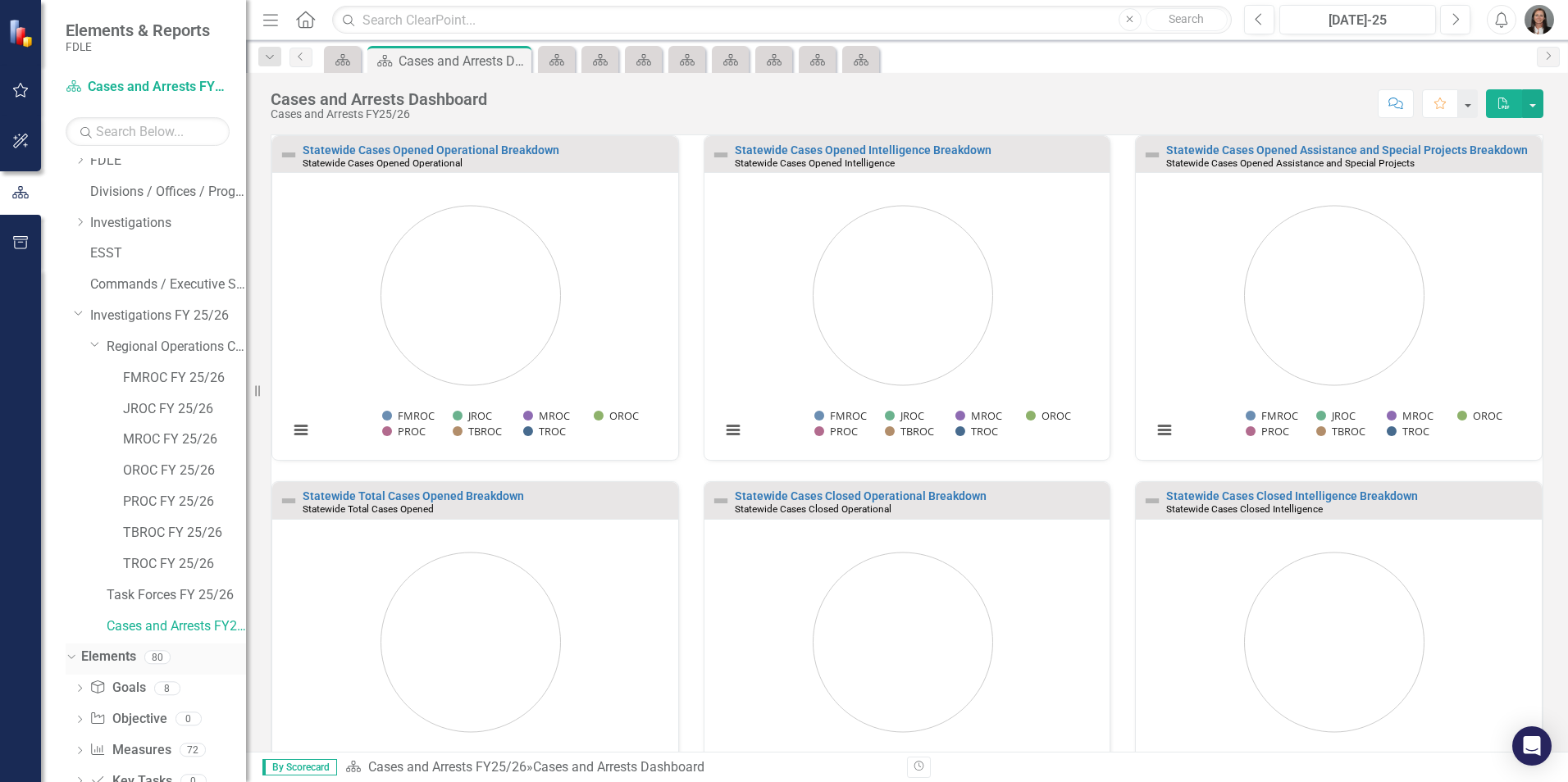
scroll to position [120, 0]
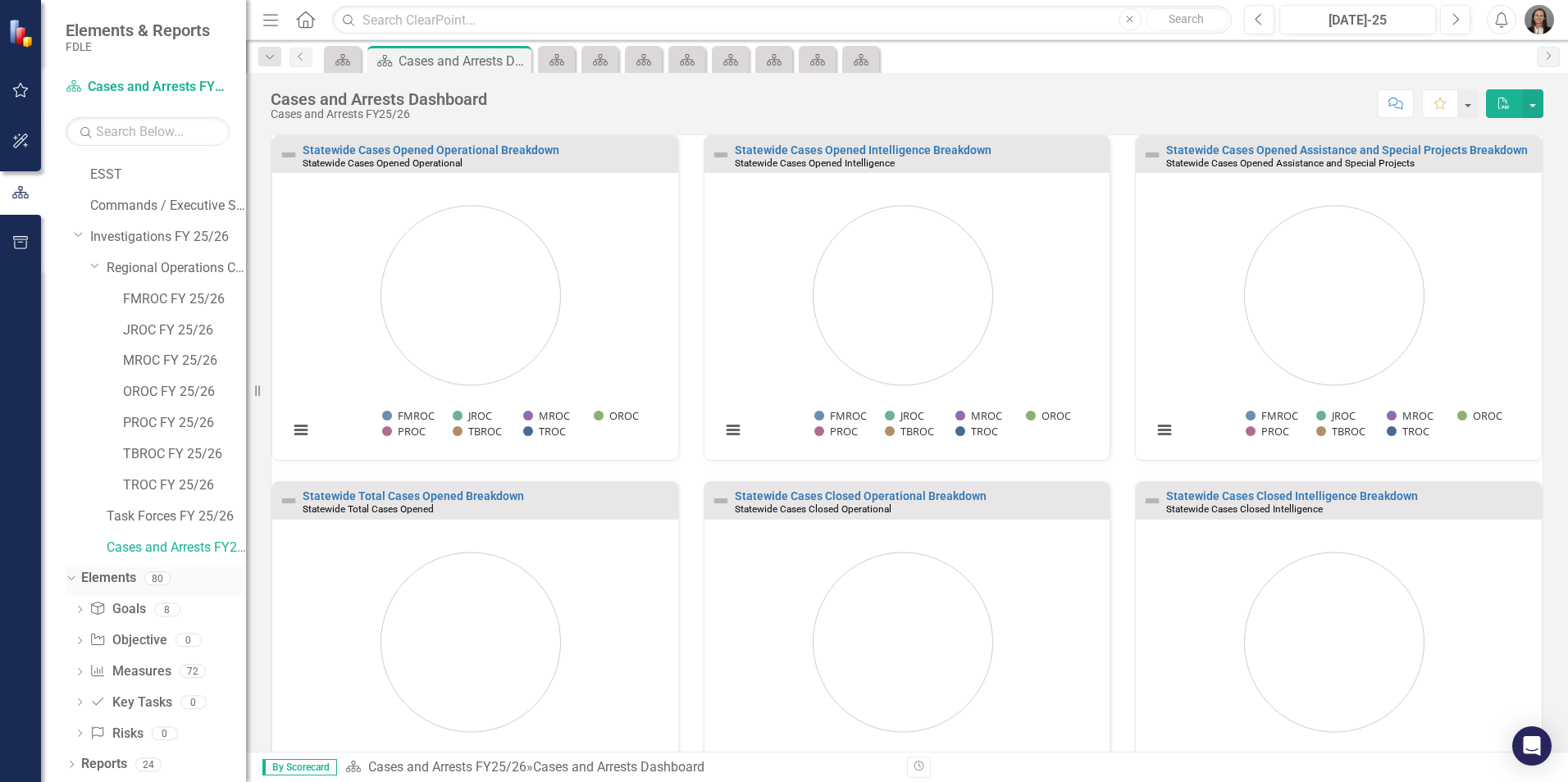
click at [71, 574] on icon "Dropdown" at bounding box center [68, 578] width 9 height 12
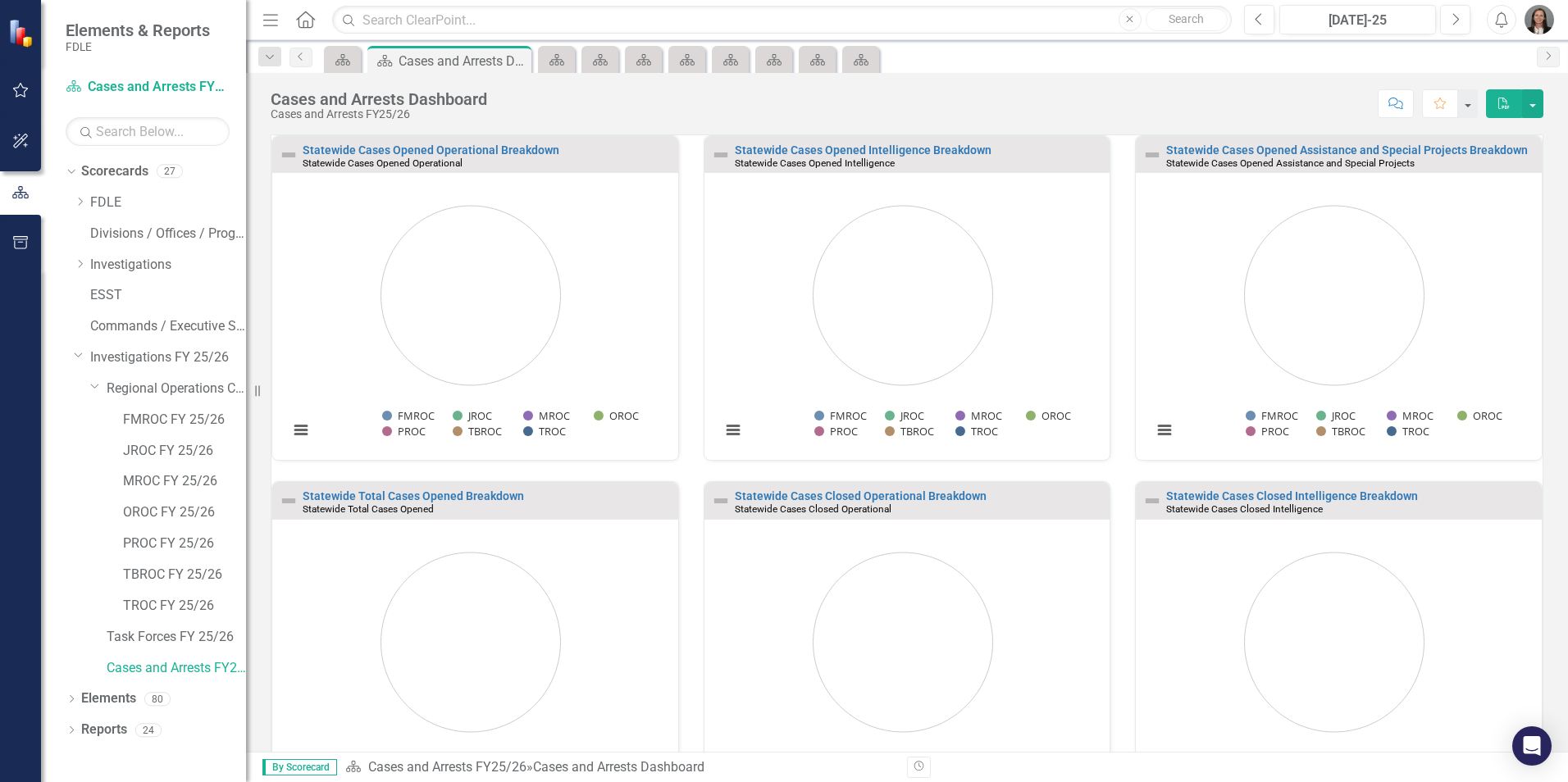
scroll to position [0, 0]
click at [70, 731] on icon "Dropdown" at bounding box center [71, 731] width 12 height 9
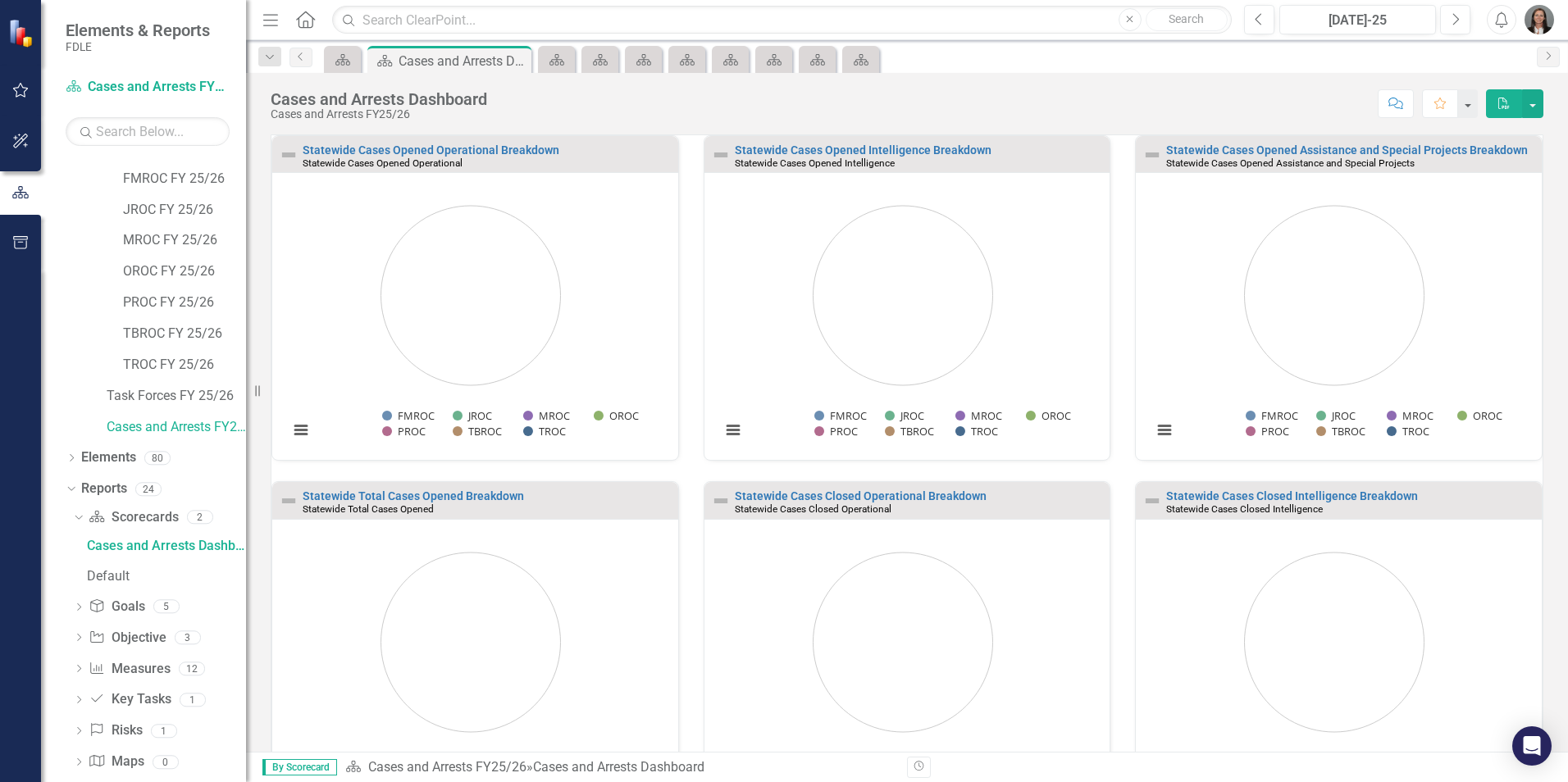
scroll to position [264, 0]
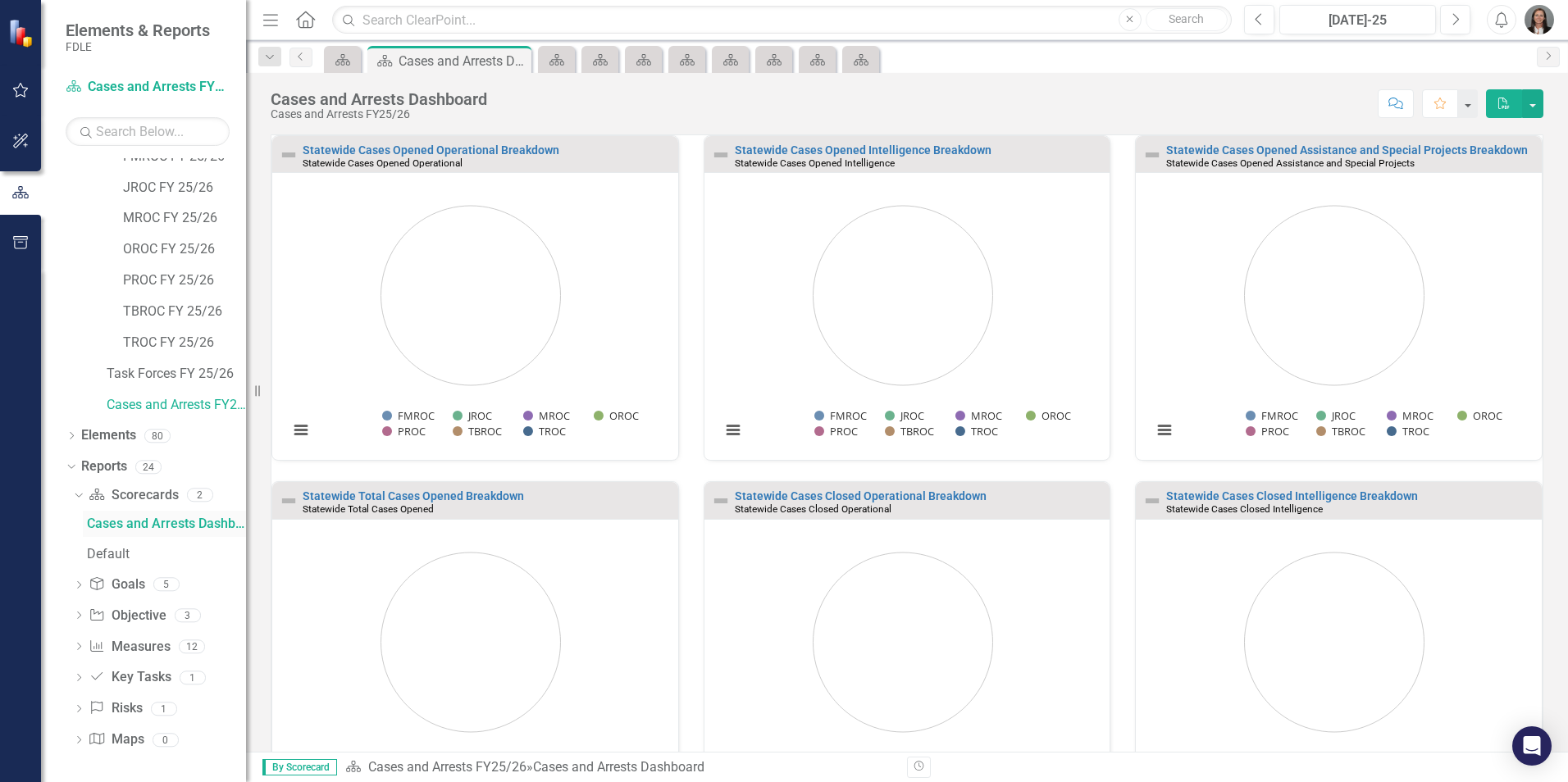
click at [177, 519] on div "Cases and Arrests Dashboard" at bounding box center [166, 523] width 159 height 15
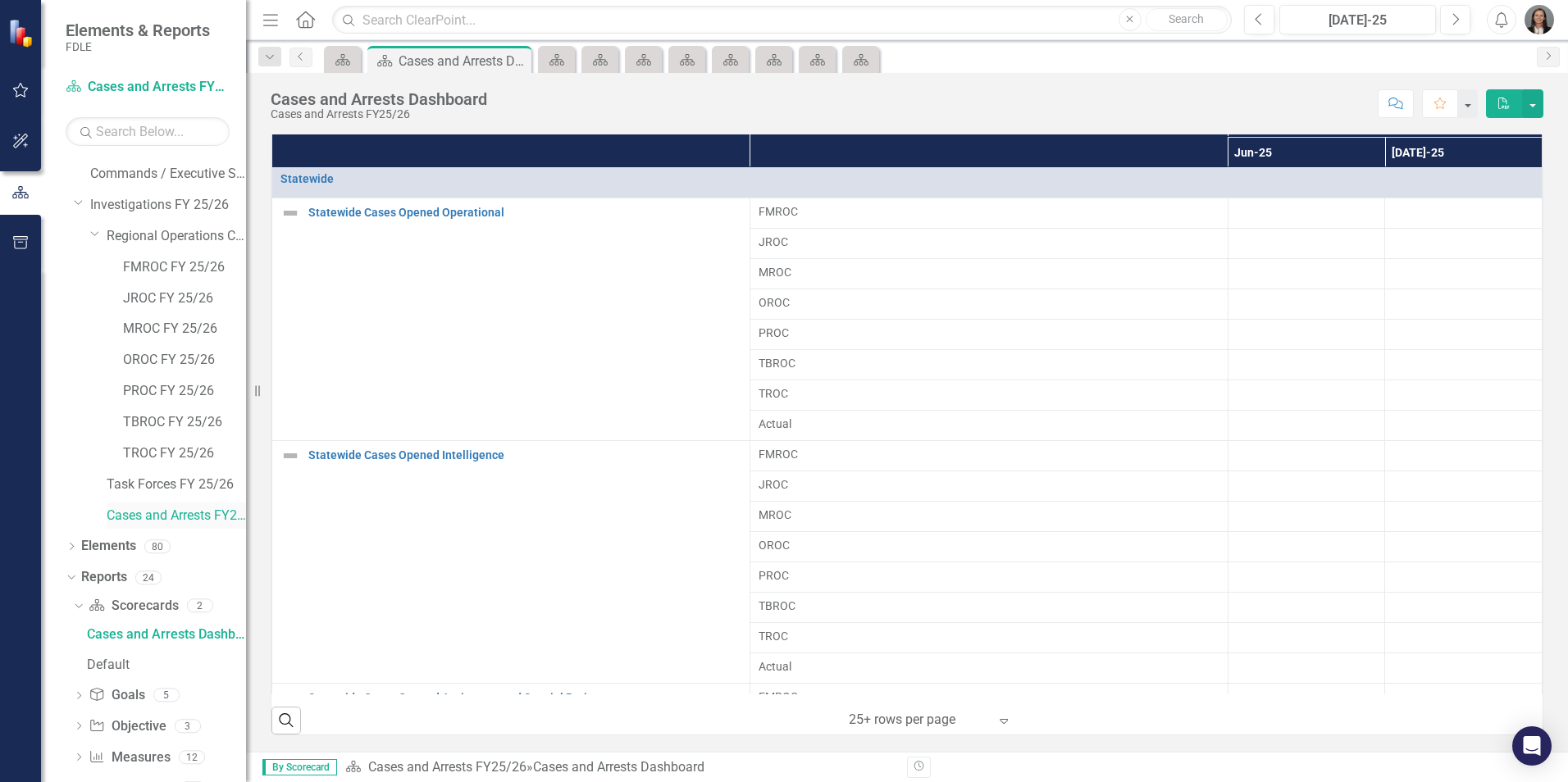
scroll to position [182, 0]
click at [78, 545] on div "Dropdown Reports 24" at bounding box center [155, 552] width 181 height 31
click at [71, 550] on icon "Dropdown" at bounding box center [68, 549] width 9 height 12
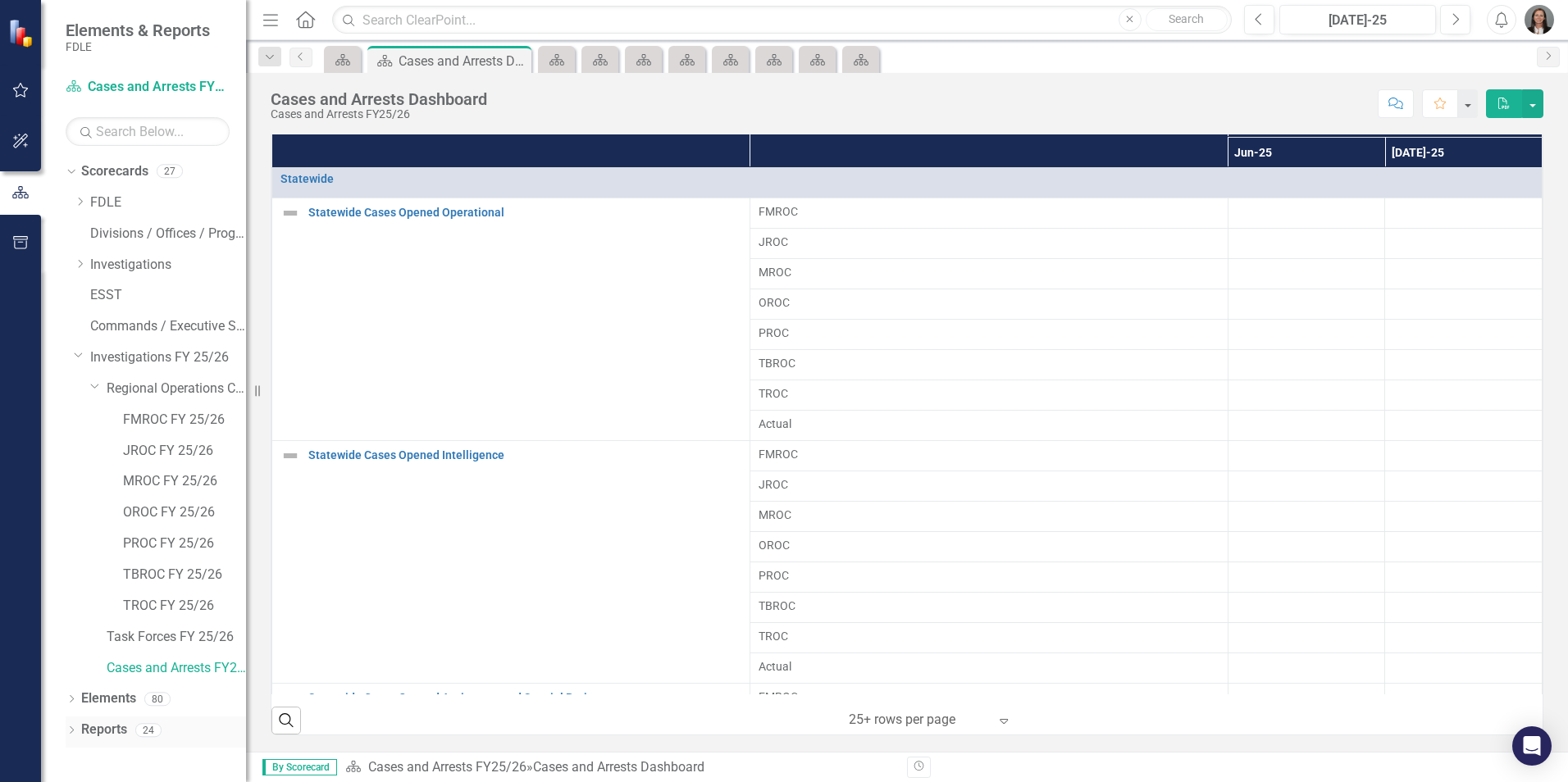
scroll to position [0, 0]
click at [192, 669] on link "Cases and Arrests FY25/26" at bounding box center [176, 668] width 140 height 19
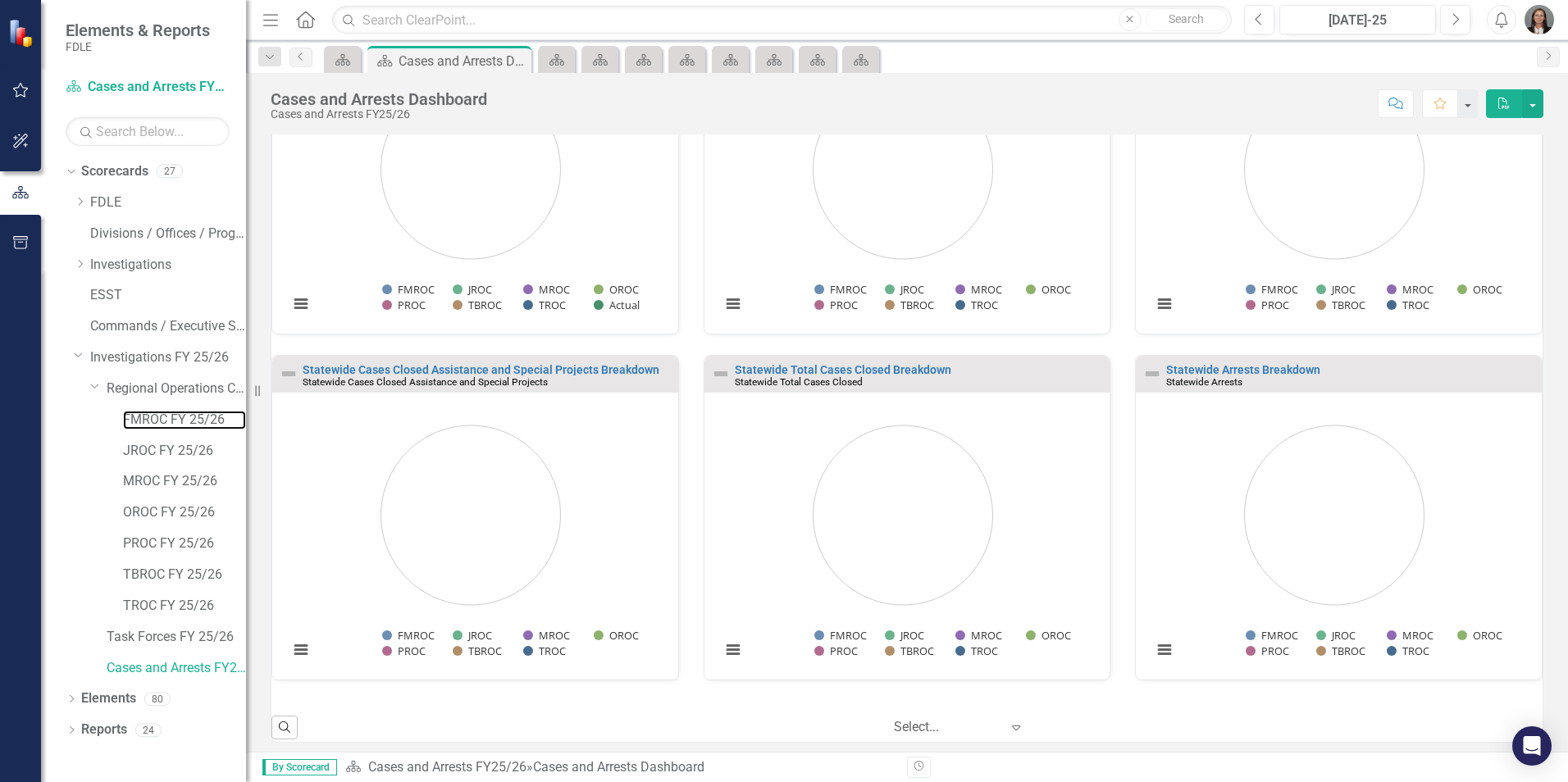
scroll to position [227, 0]
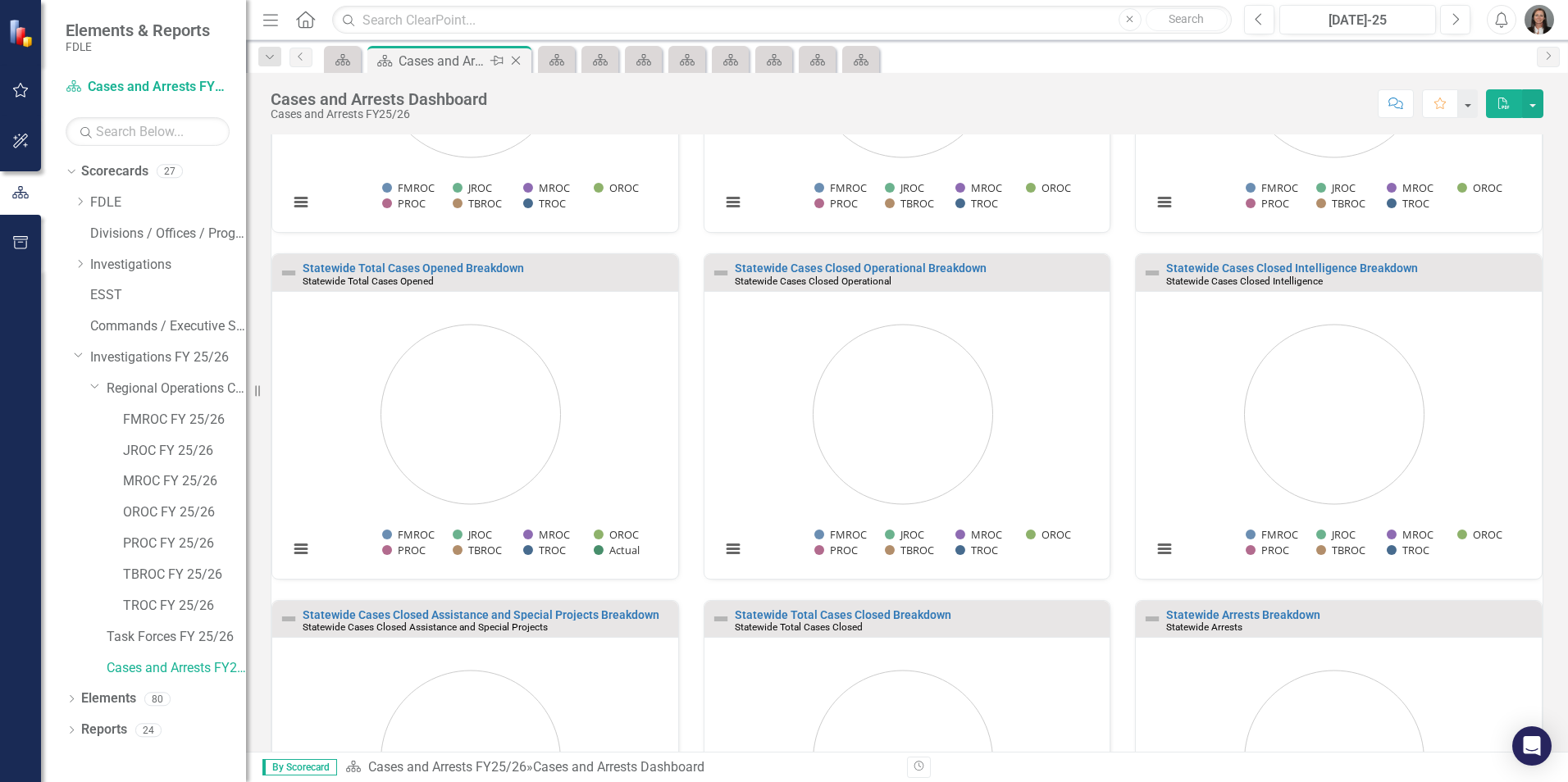
click at [516, 57] on icon "Close" at bounding box center [516, 60] width 17 height 13
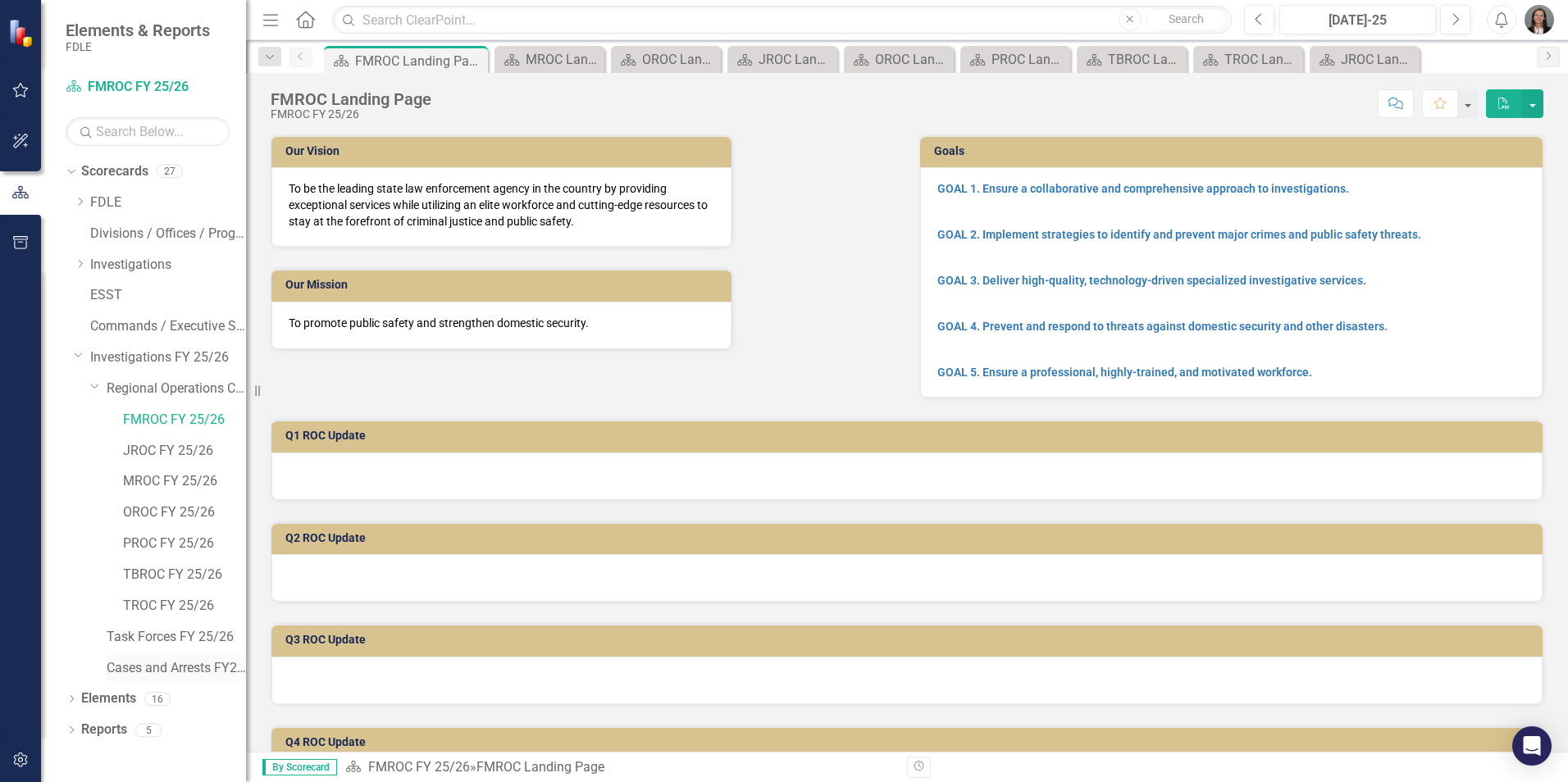
click at [162, 668] on link "Cases and Arrests FY25/26" at bounding box center [176, 668] width 140 height 19
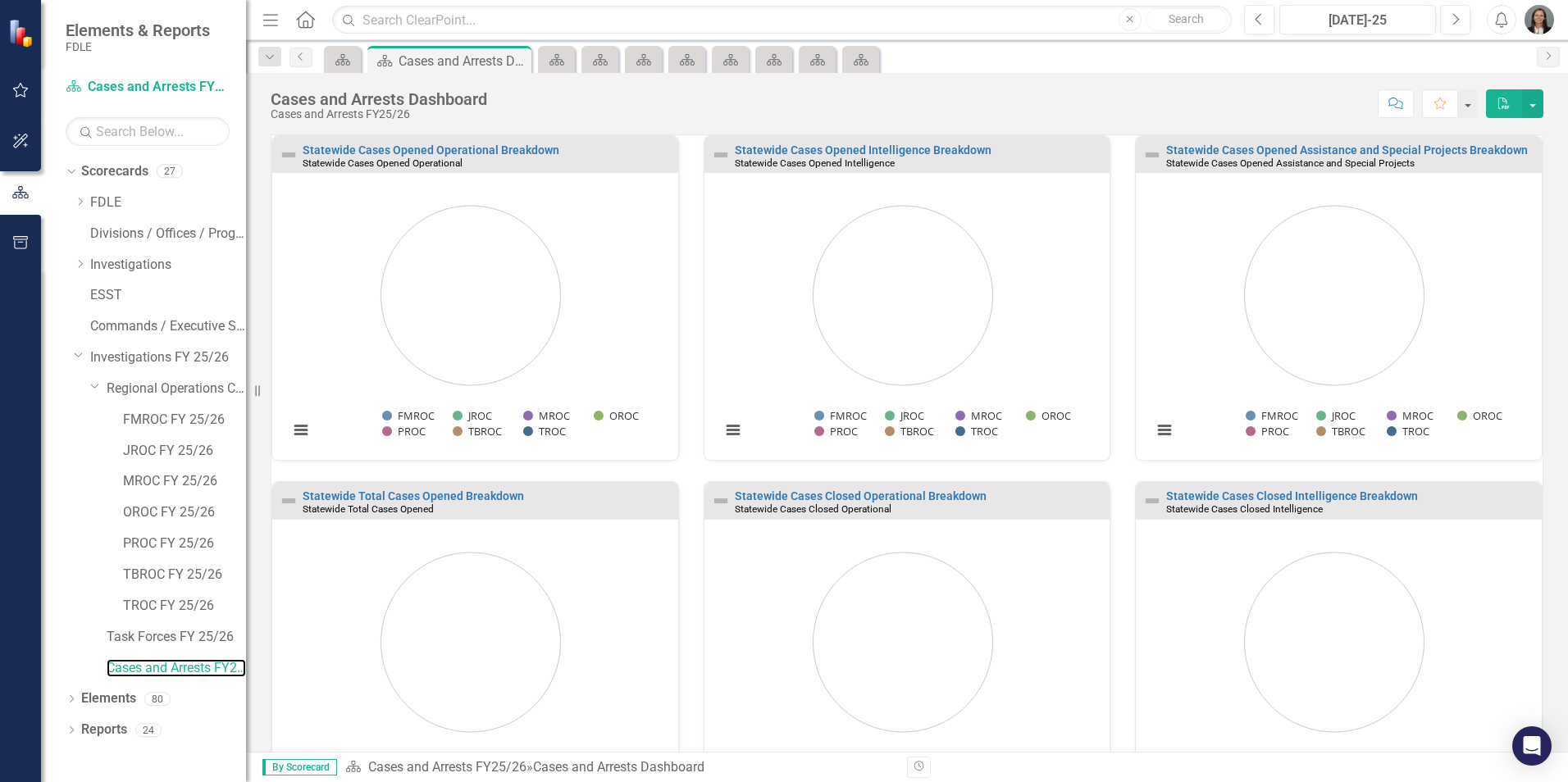
scroll to position [1, 0]
click at [72, 728] on icon "Dropdown" at bounding box center [71, 731] width 12 height 9
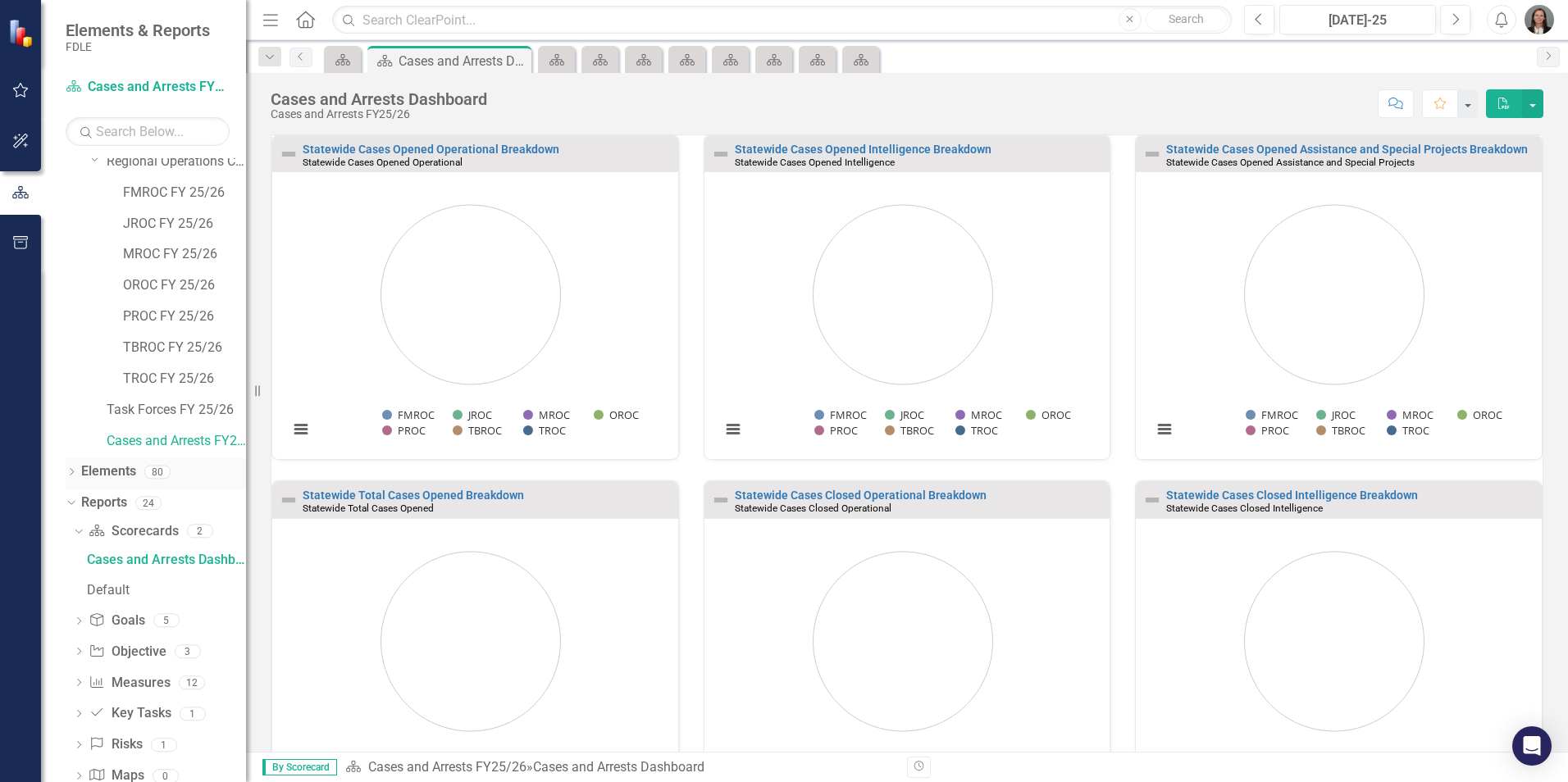
scroll to position [264, 0]
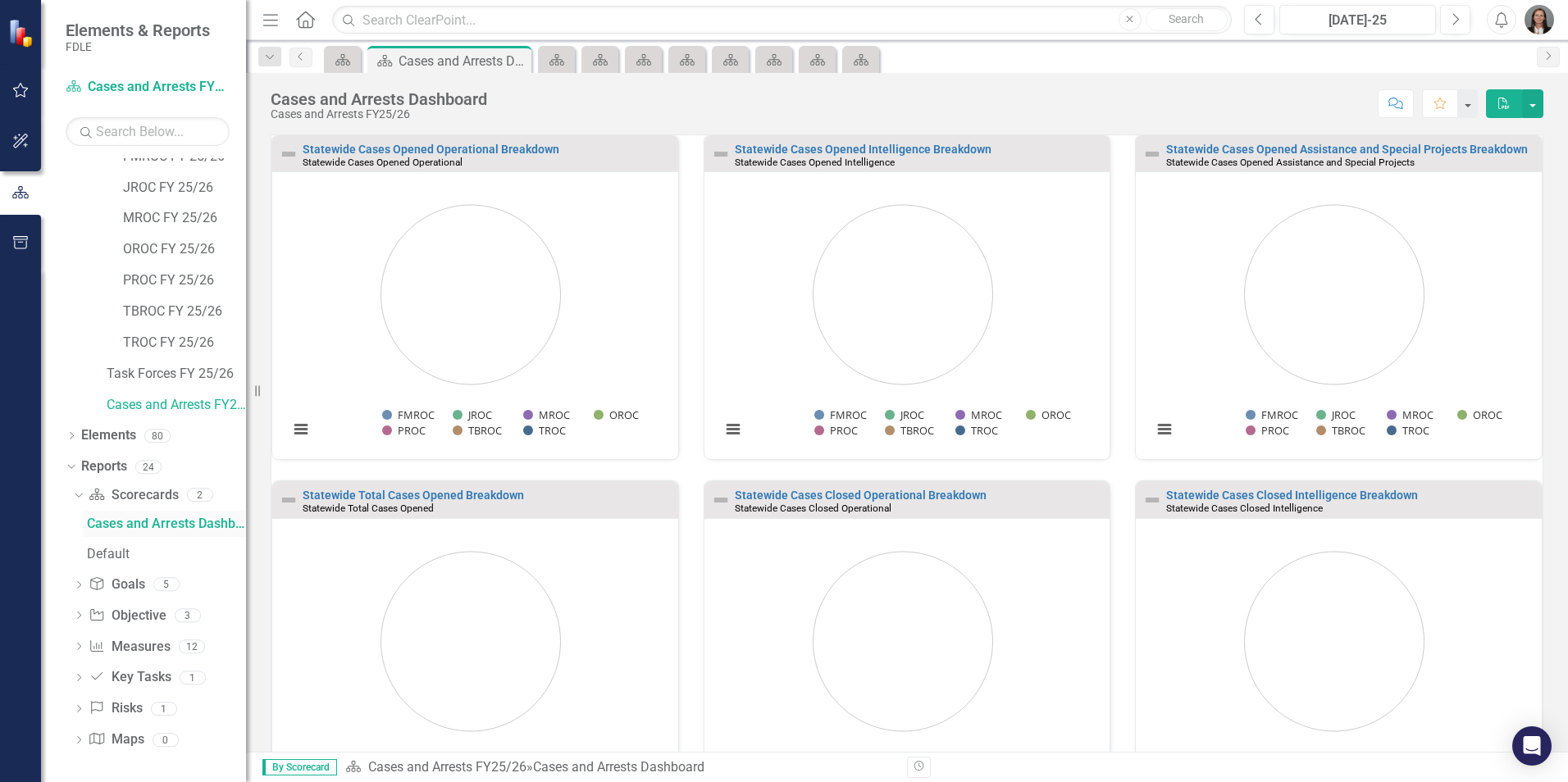
click at [126, 522] on div "Cases and Arrests Dashboard" at bounding box center [166, 523] width 159 height 15
click at [146, 525] on div "Cases and Arrests Dashboard" at bounding box center [166, 523] width 159 height 15
click at [183, 519] on div "Cases and Arrests Dashboard" at bounding box center [166, 523] width 159 height 15
click at [79, 495] on icon "Dropdown" at bounding box center [76, 495] width 9 height 12
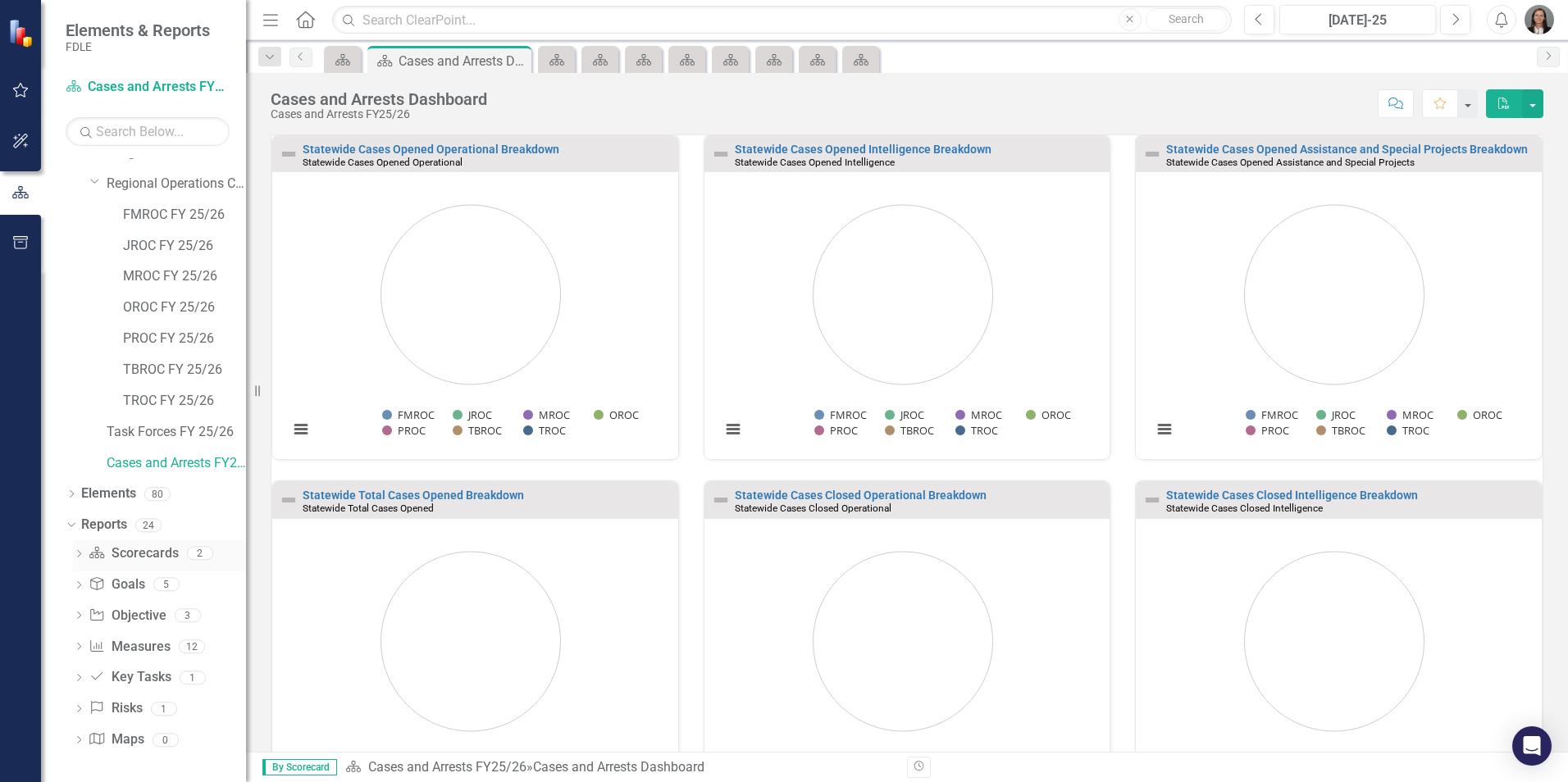
click at [132, 556] on link "Scorecard Scorecards" at bounding box center [134, 554] width 90 height 19
click at [74, 526] on div "Dropdown" at bounding box center [68, 525] width 14 height 12
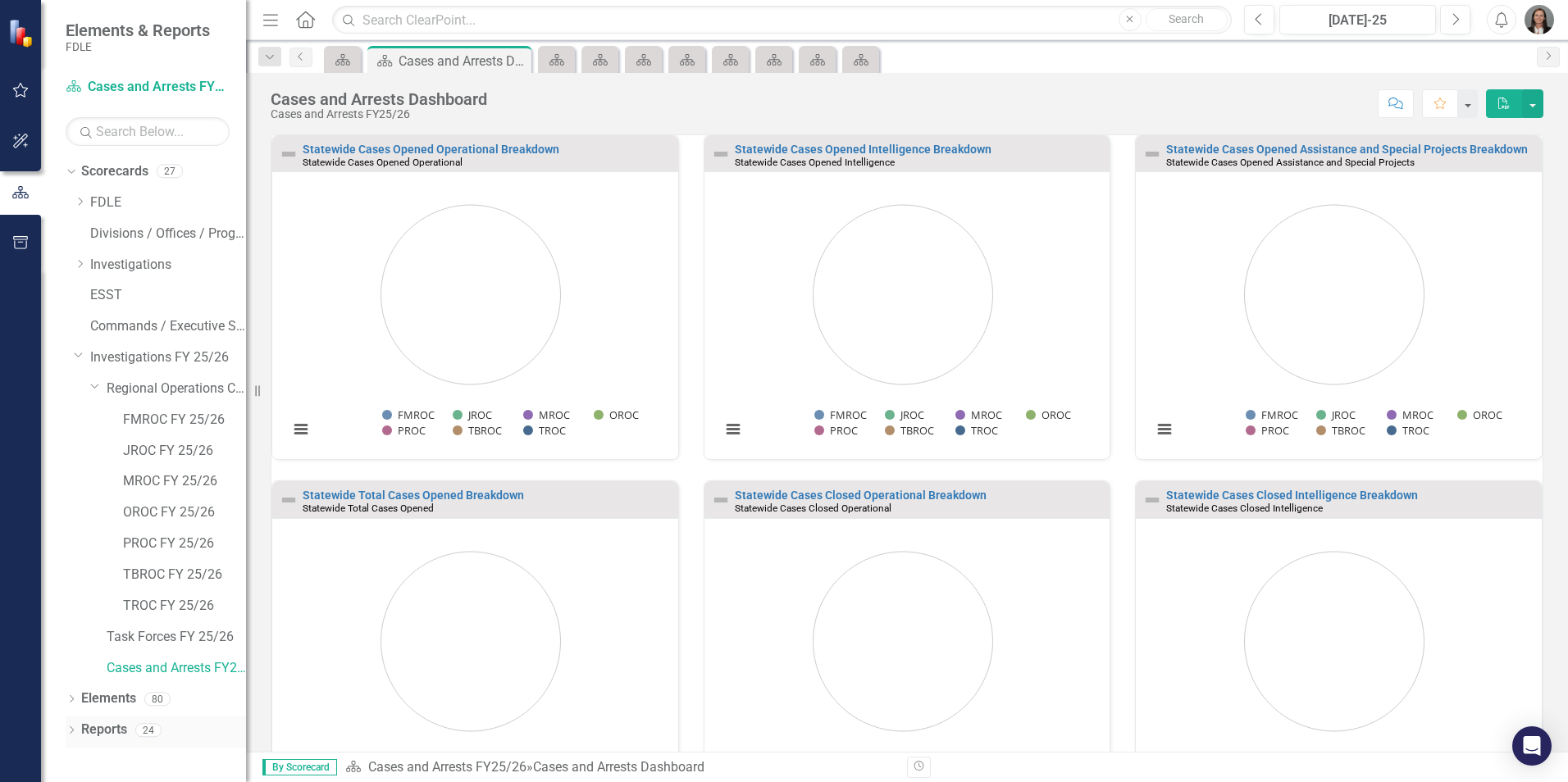
click at [74, 733] on icon "Dropdown" at bounding box center [71, 731] width 12 height 9
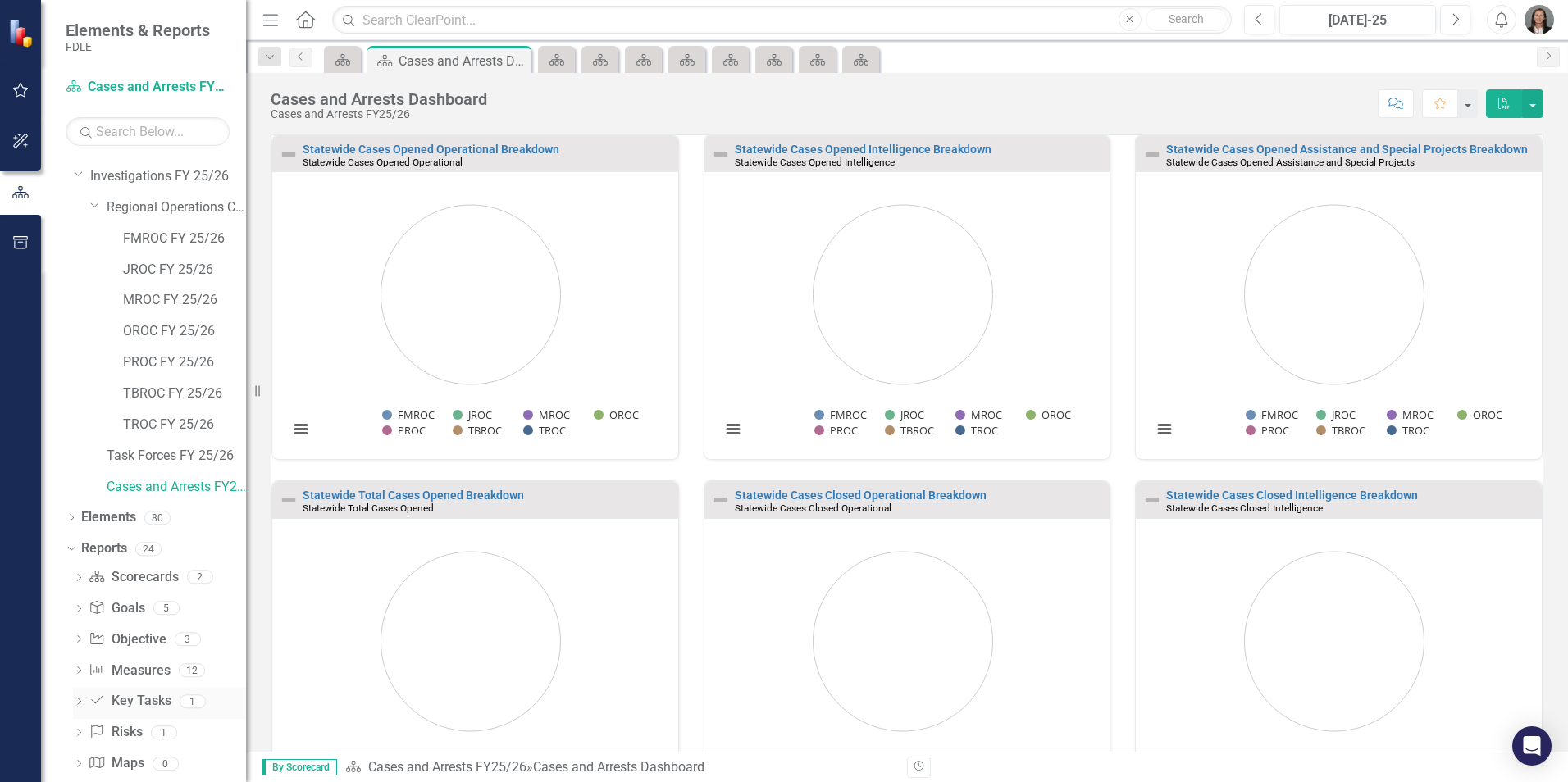
scroll to position [205, 0]
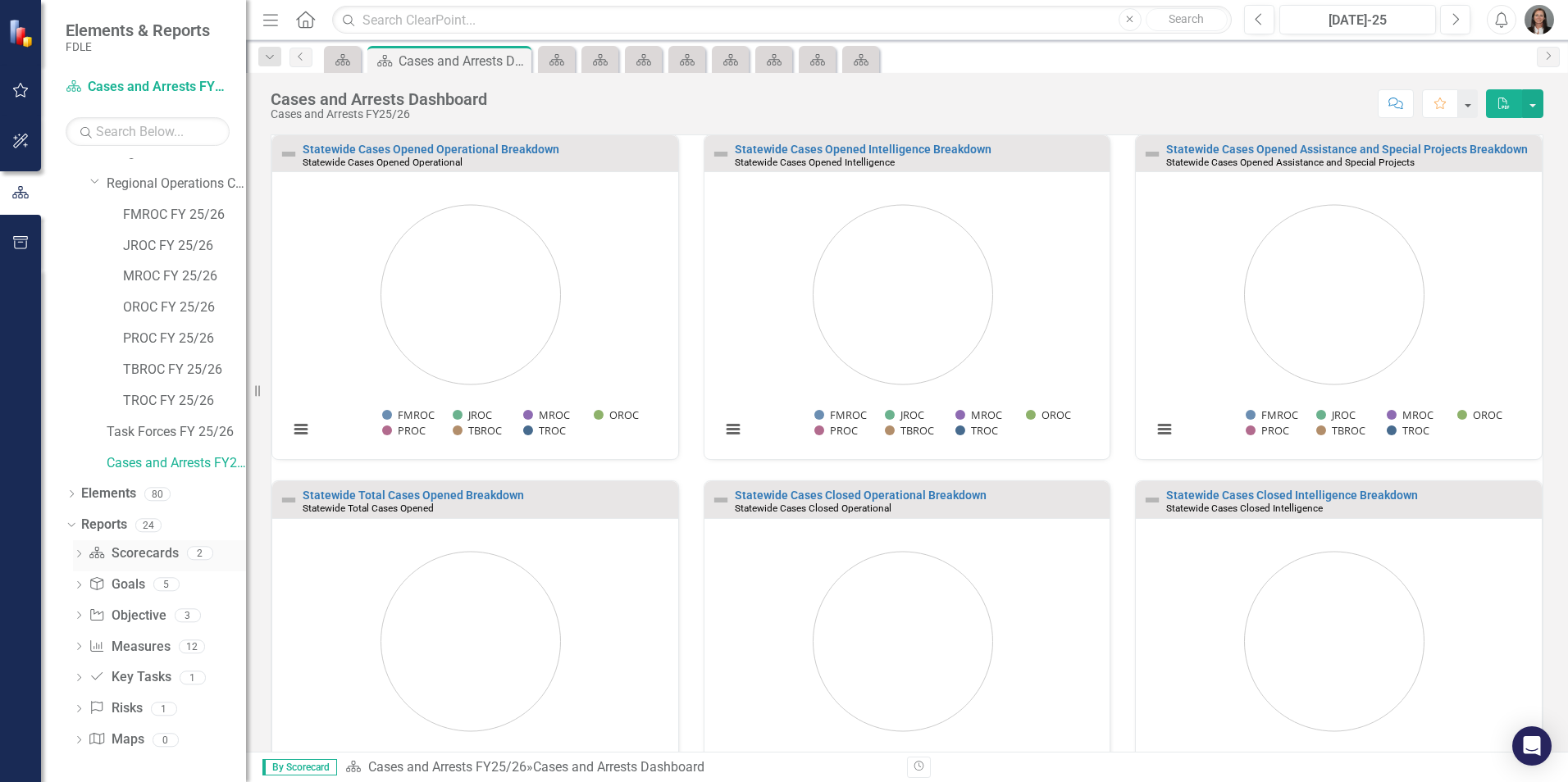
click at [83, 556] on icon "Dropdown" at bounding box center [79, 556] width 12 height 9
click at [140, 584] on div "Cases and Arrests Dashboard" at bounding box center [166, 582] width 159 height 15
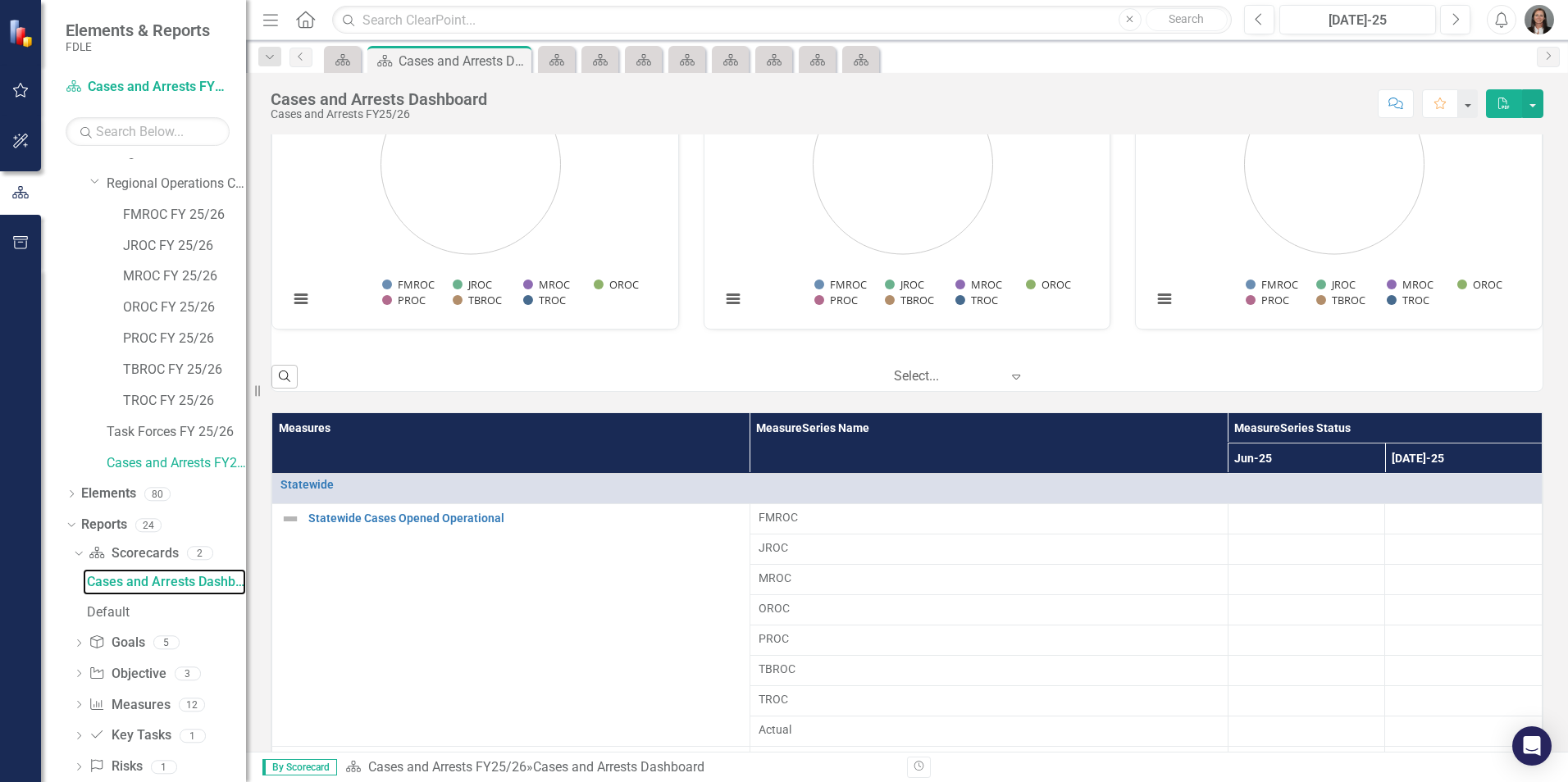
scroll to position [1130, 0]
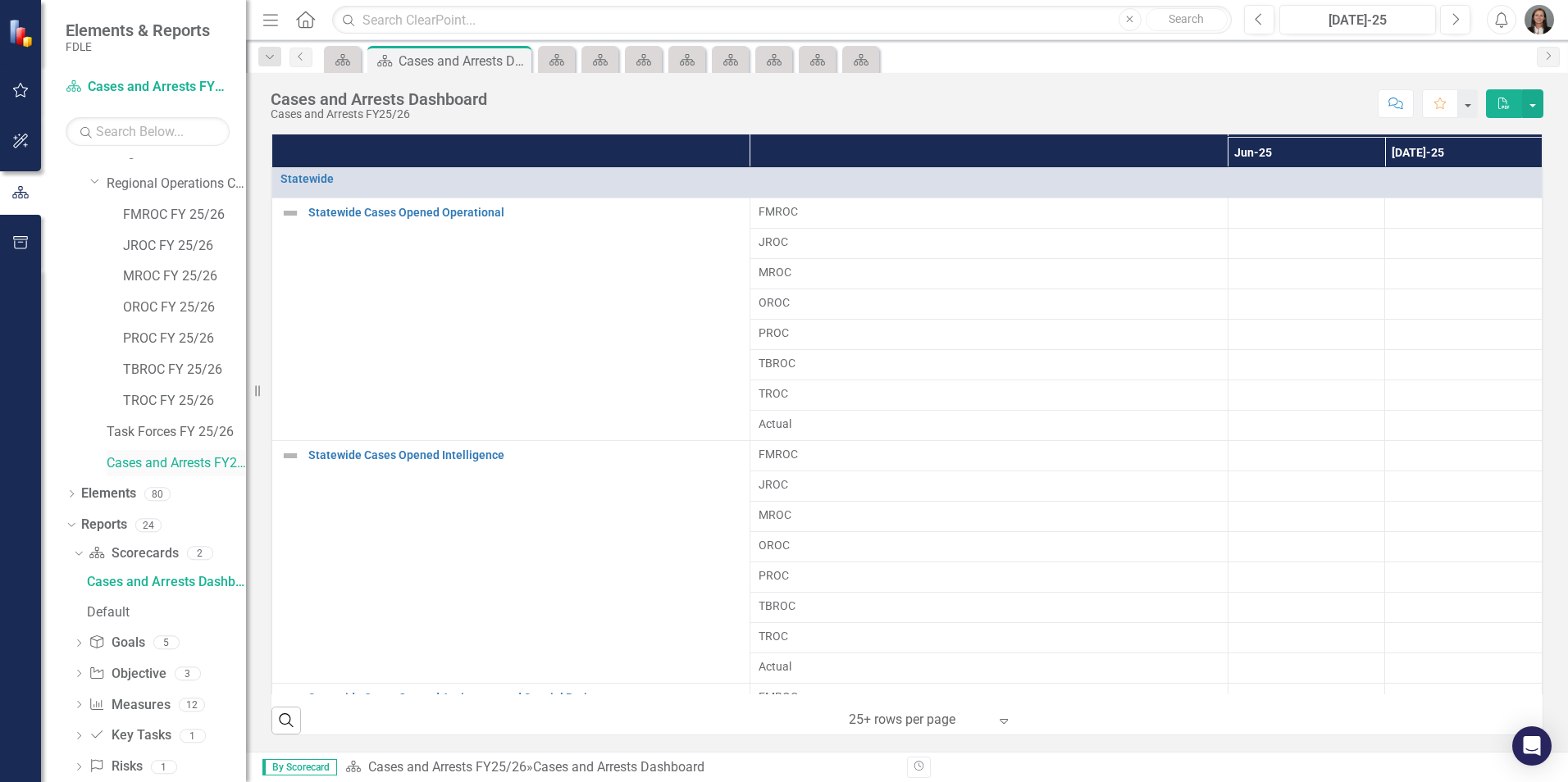
click at [180, 464] on link "Cases and Arrests FY25/26" at bounding box center [176, 463] width 140 height 19
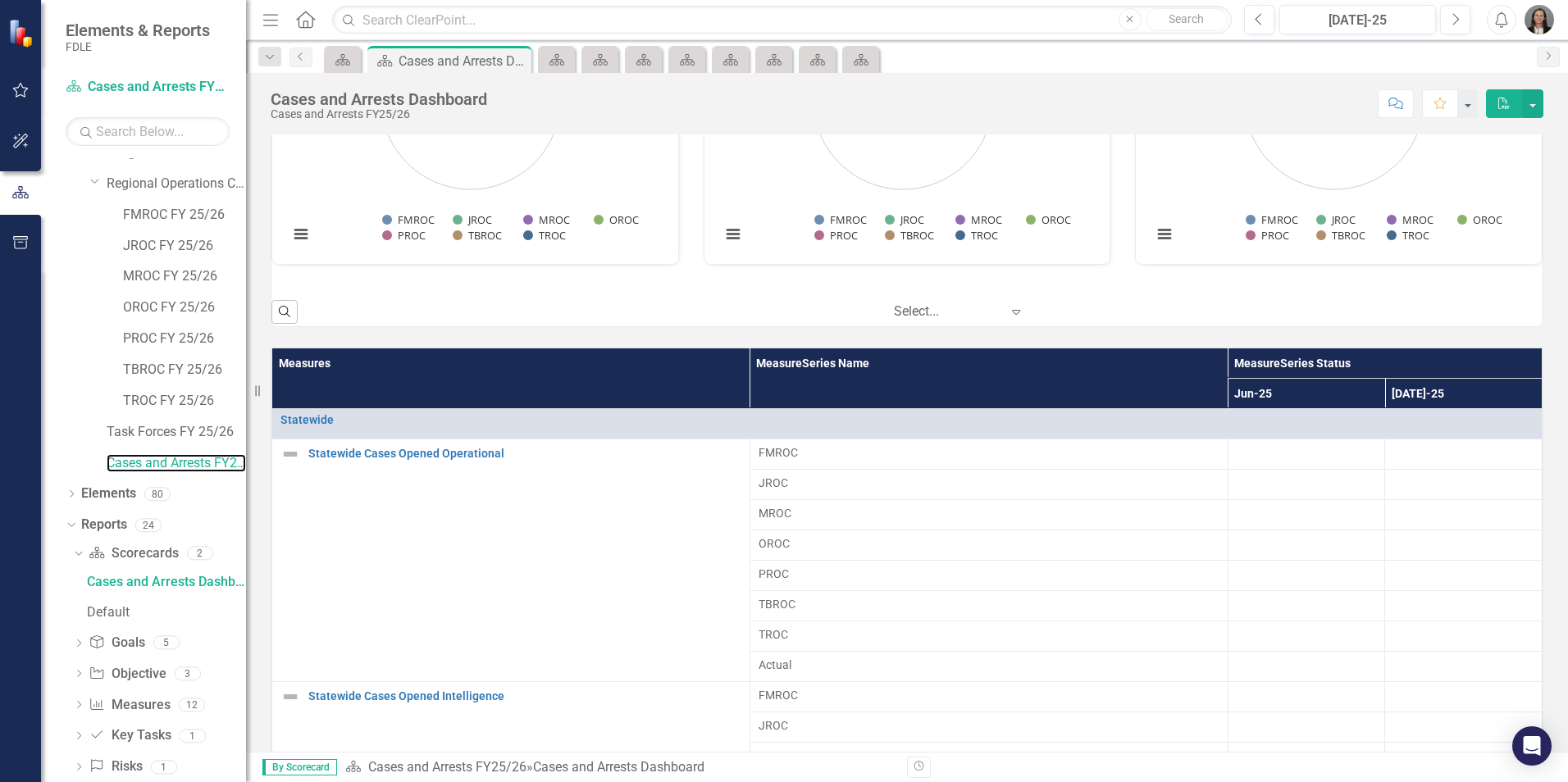
scroll to position [556, 0]
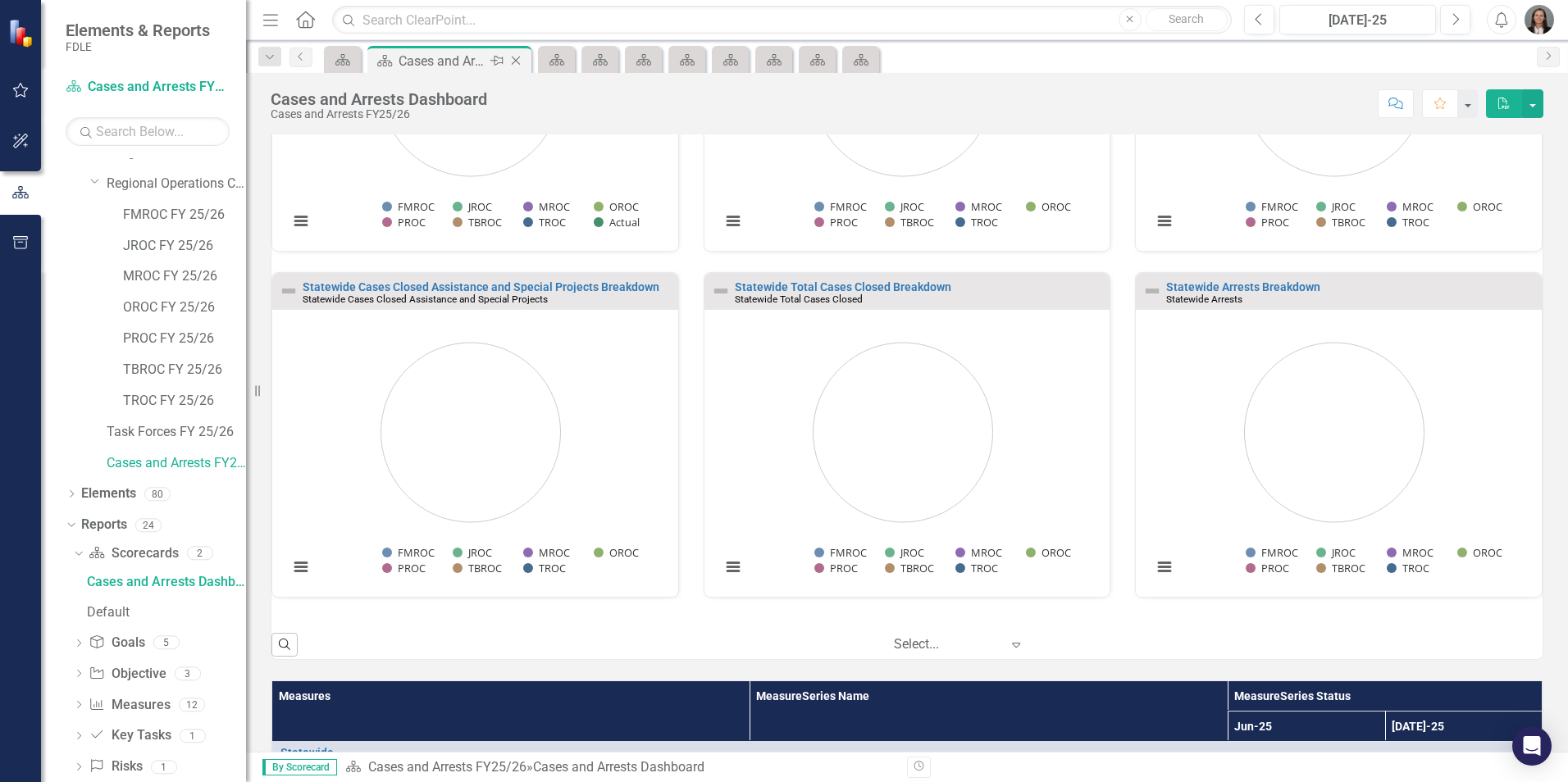
click at [521, 58] on icon "Close" at bounding box center [516, 60] width 17 height 13
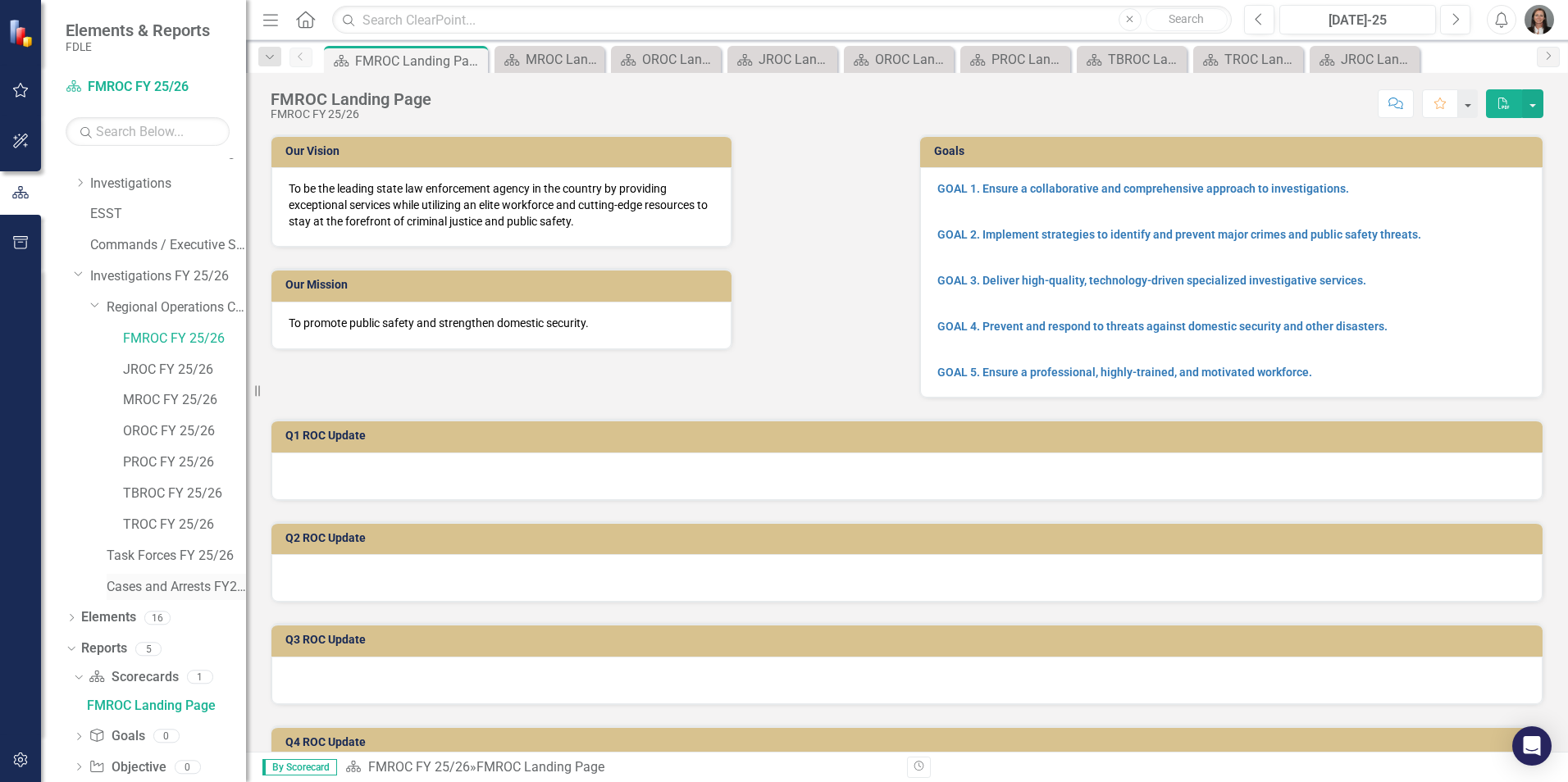
scroll to position [18, 0]
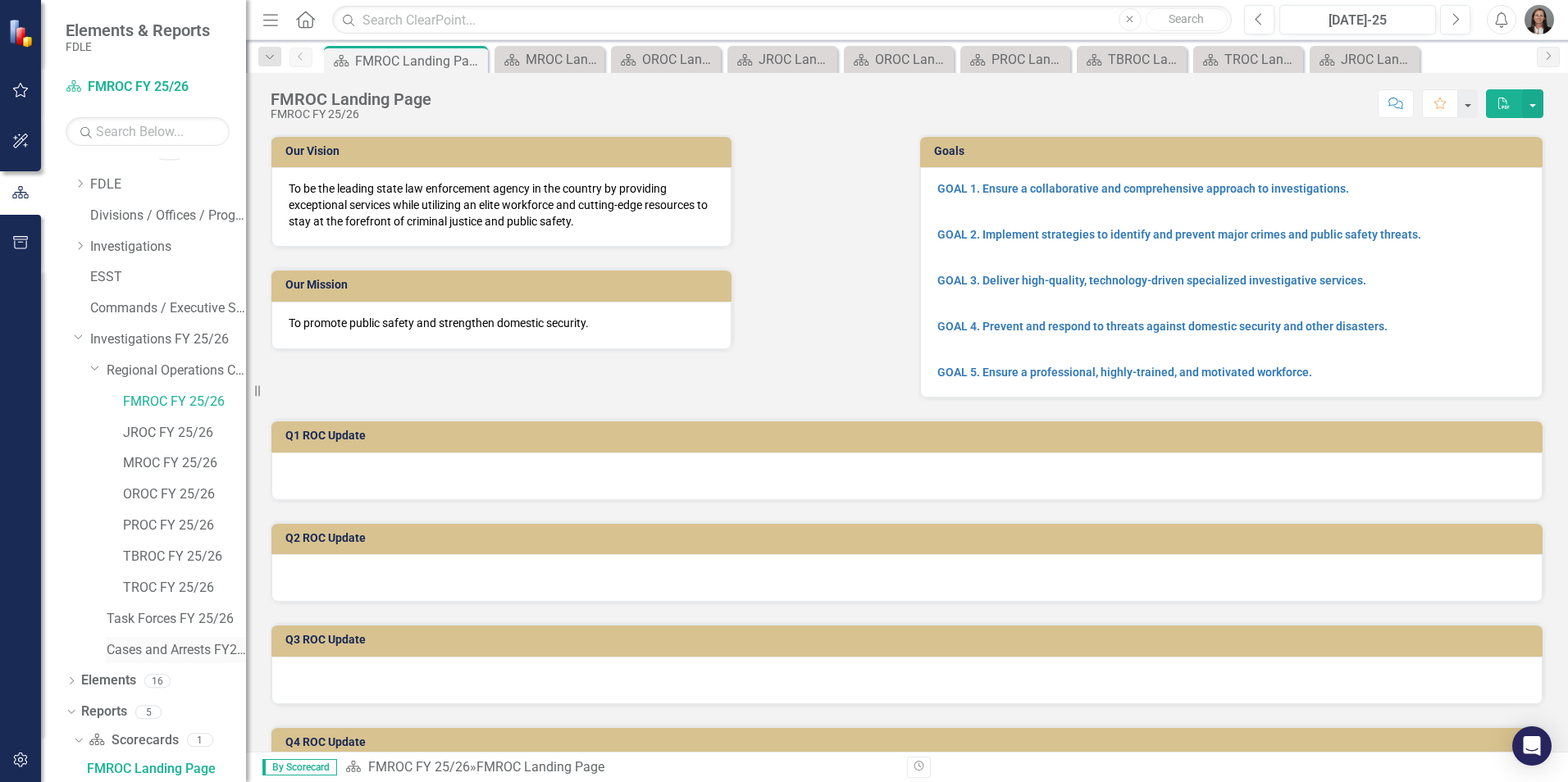
click at [163, 650] on link "Cases and Arrests FY25/26" at bounding box center [176, 650] width 140 height 19
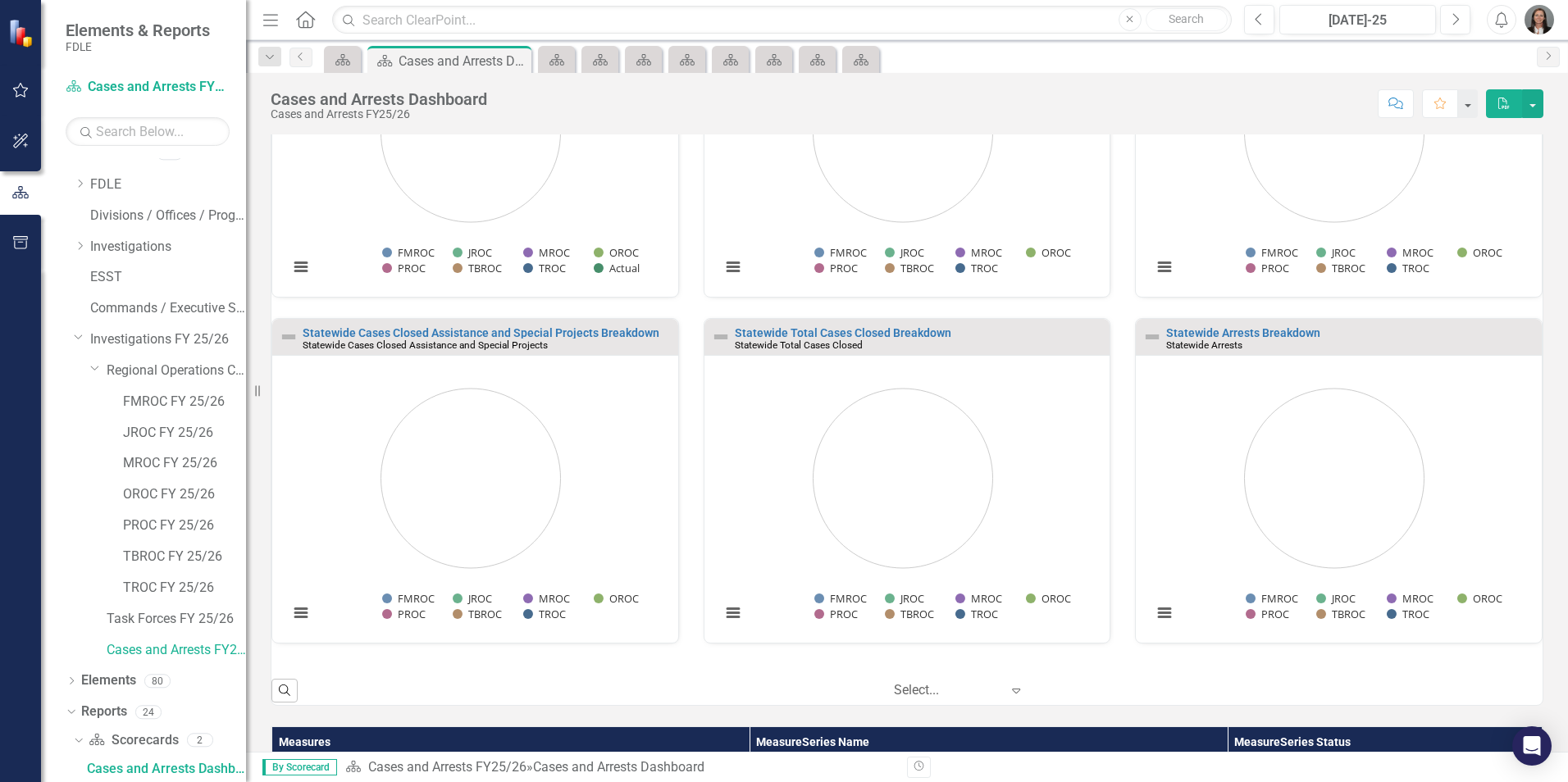
scroll to position [410, 0]
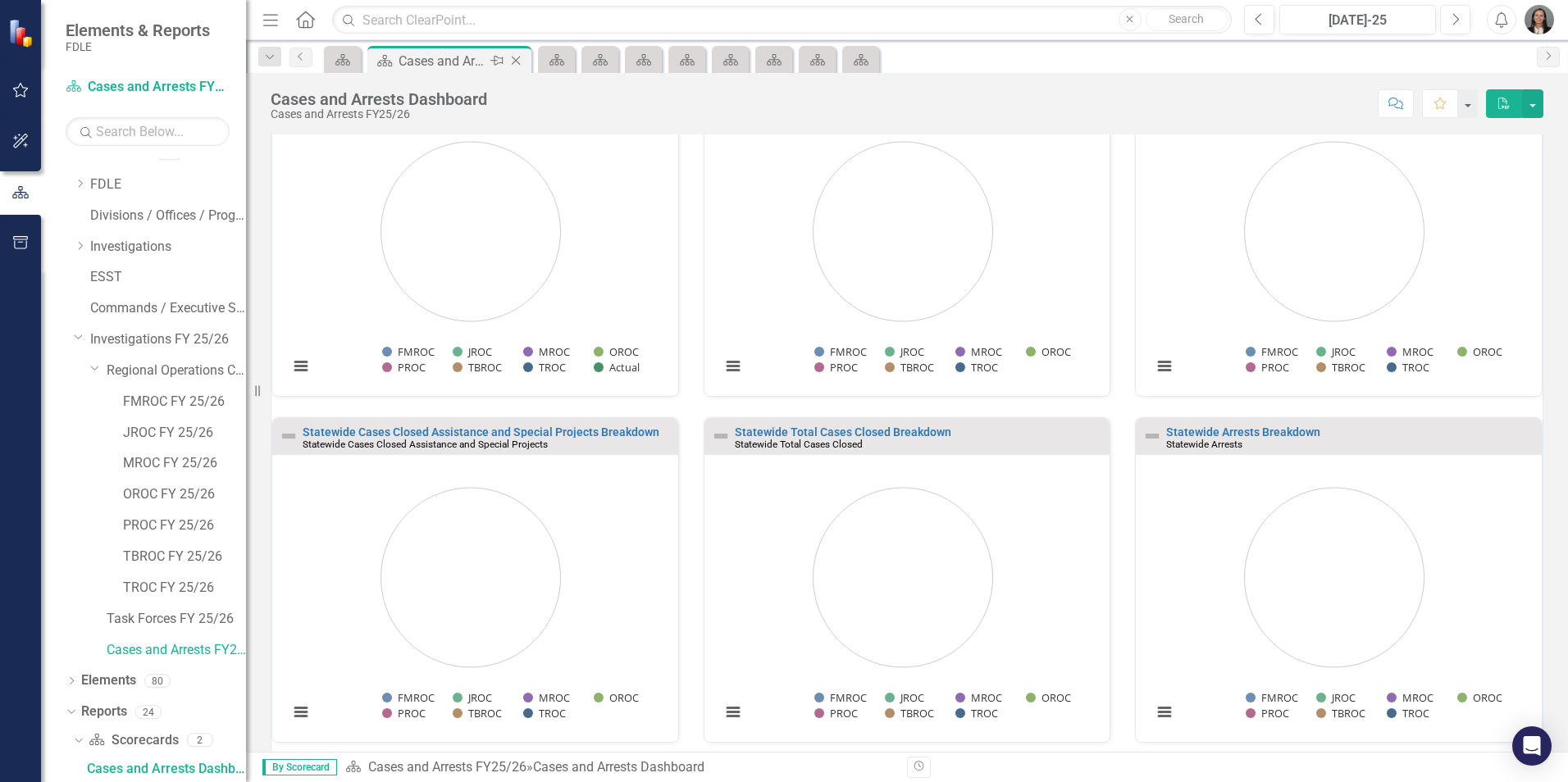
drag, startPoint x: 443, startPoint y: 59, endPoint x: 430, endPoint y: 58, distance: 13.0
click at [433, 58] on div "Cases and Arrests Dashboard" at bounding box center [442, 61] width 88 height 21
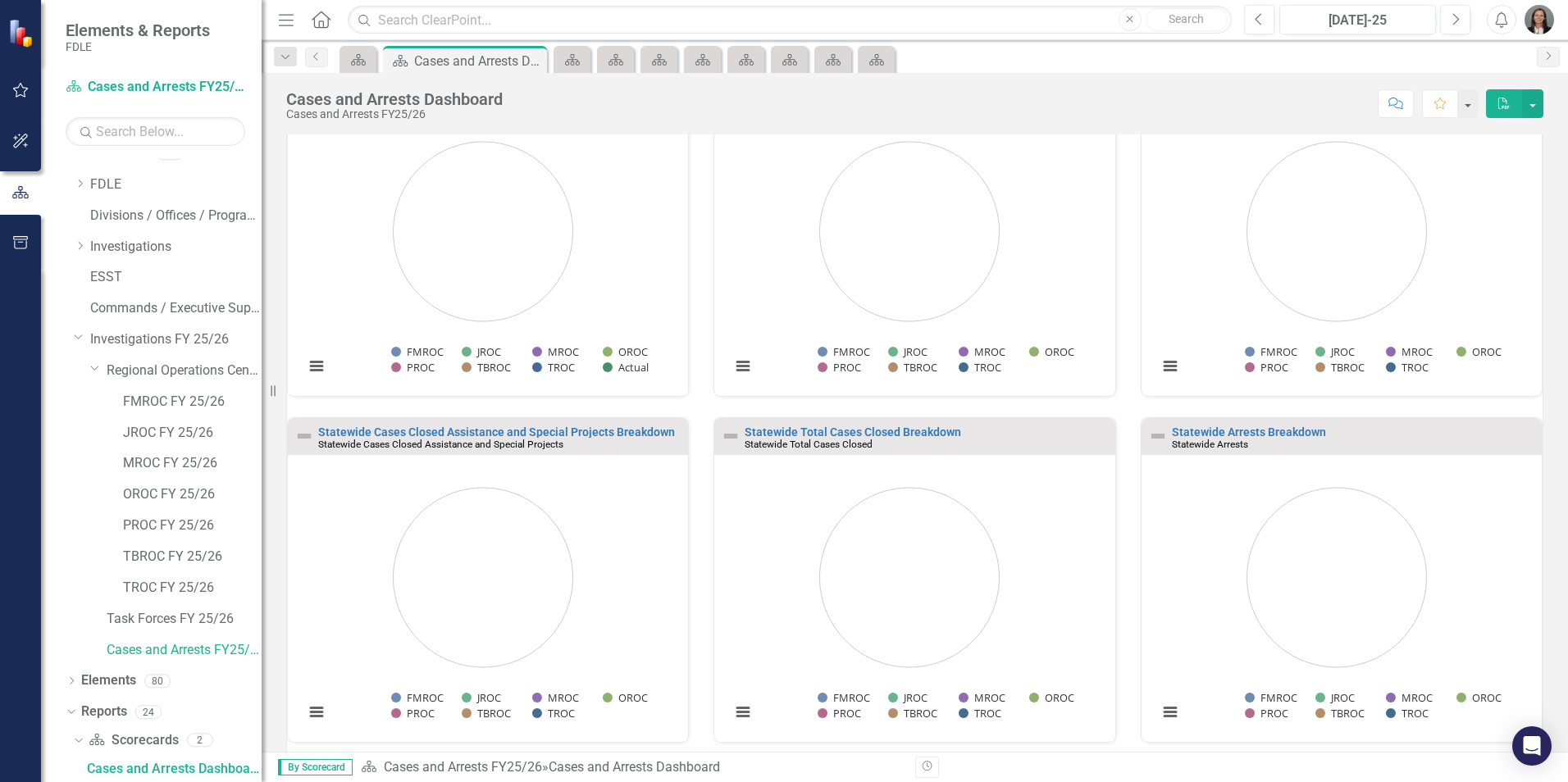
drag, startPoint x: 251, startPoint y: 597, endPoint x: 262, endPoint y: 596, distance: 11.0
click at [262, 596] on div "Resize" at bounding box center [268, 391] width 13 height 782
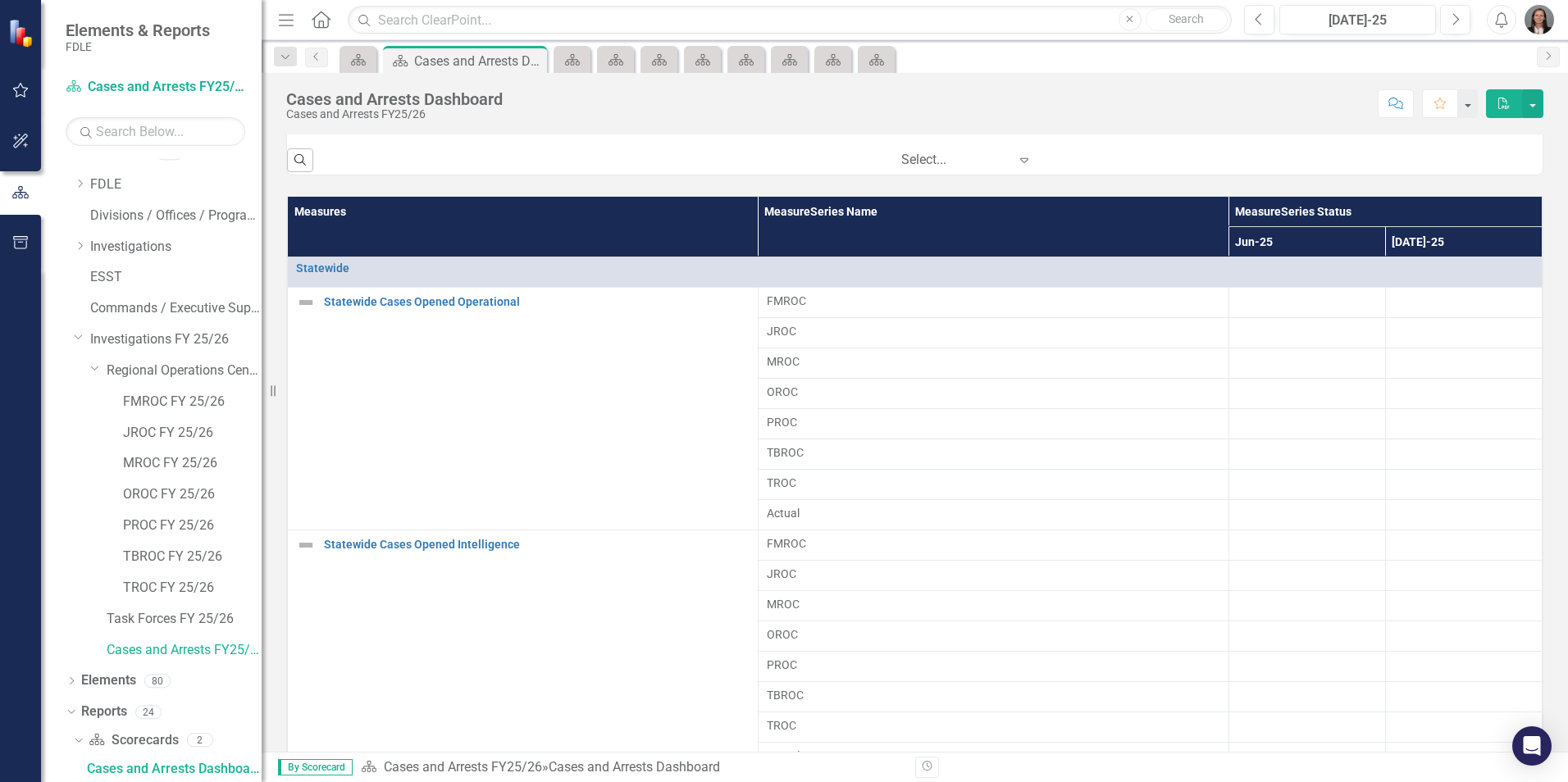
scroll to position [1066, 0]
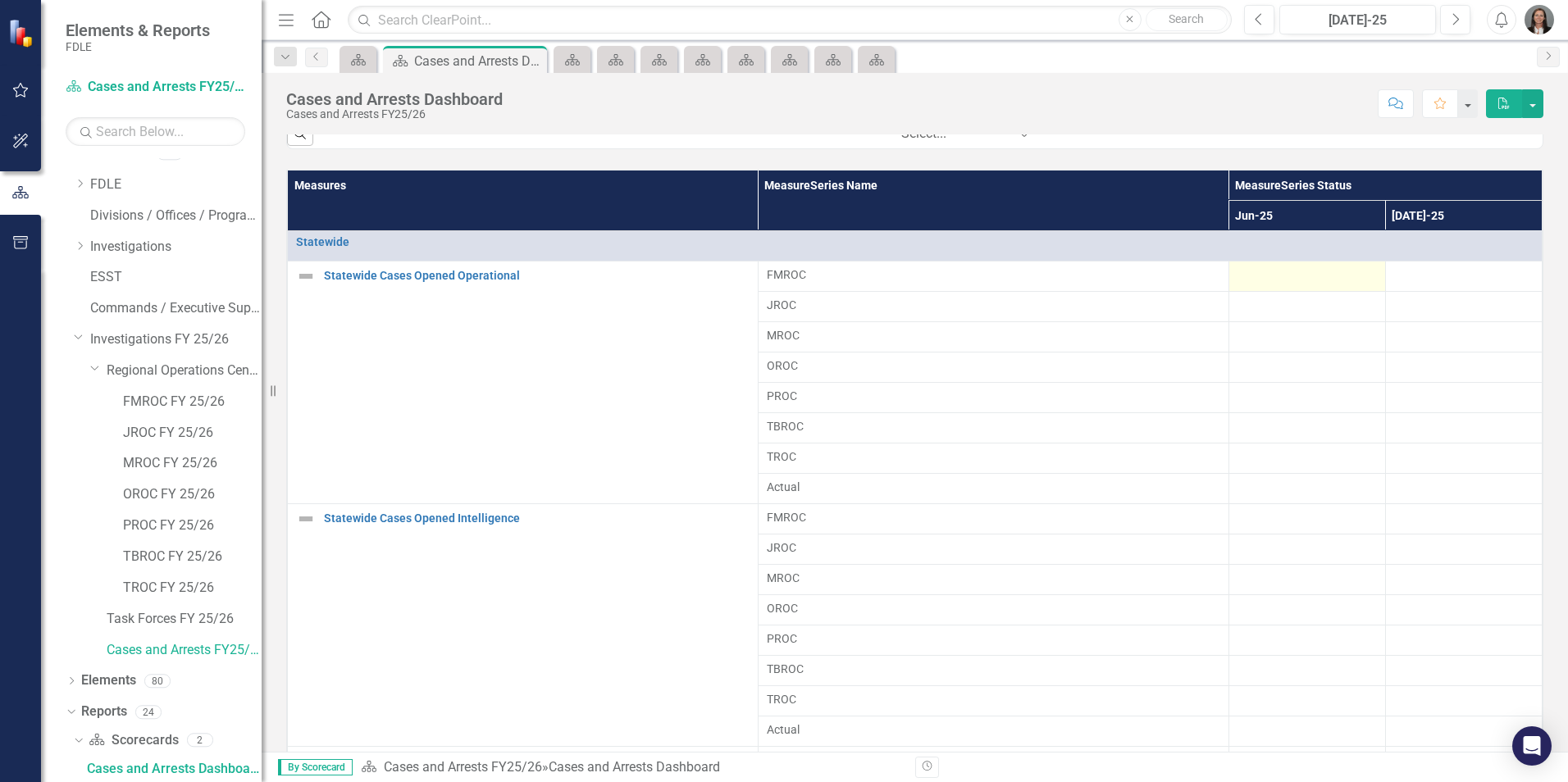
click at [1264, 275] on div at bounding box center [1307, 276] width 140 height 20
click at [1264, 274] on div at bounding box center [1307, 276] width 140 height 20
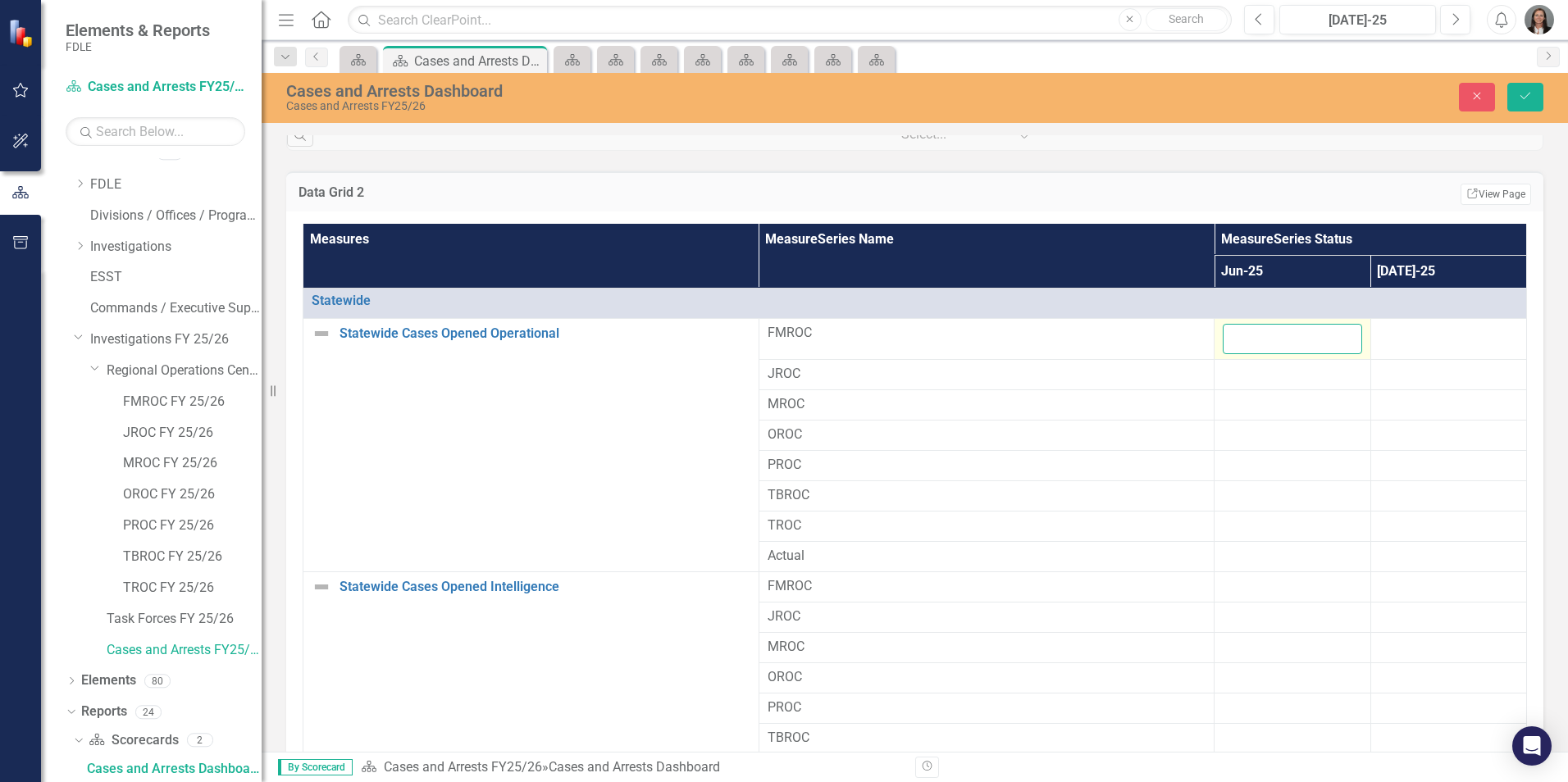
click at [1258, 337] on input "number" at bounding box center [1293, 339] width 139 height 30
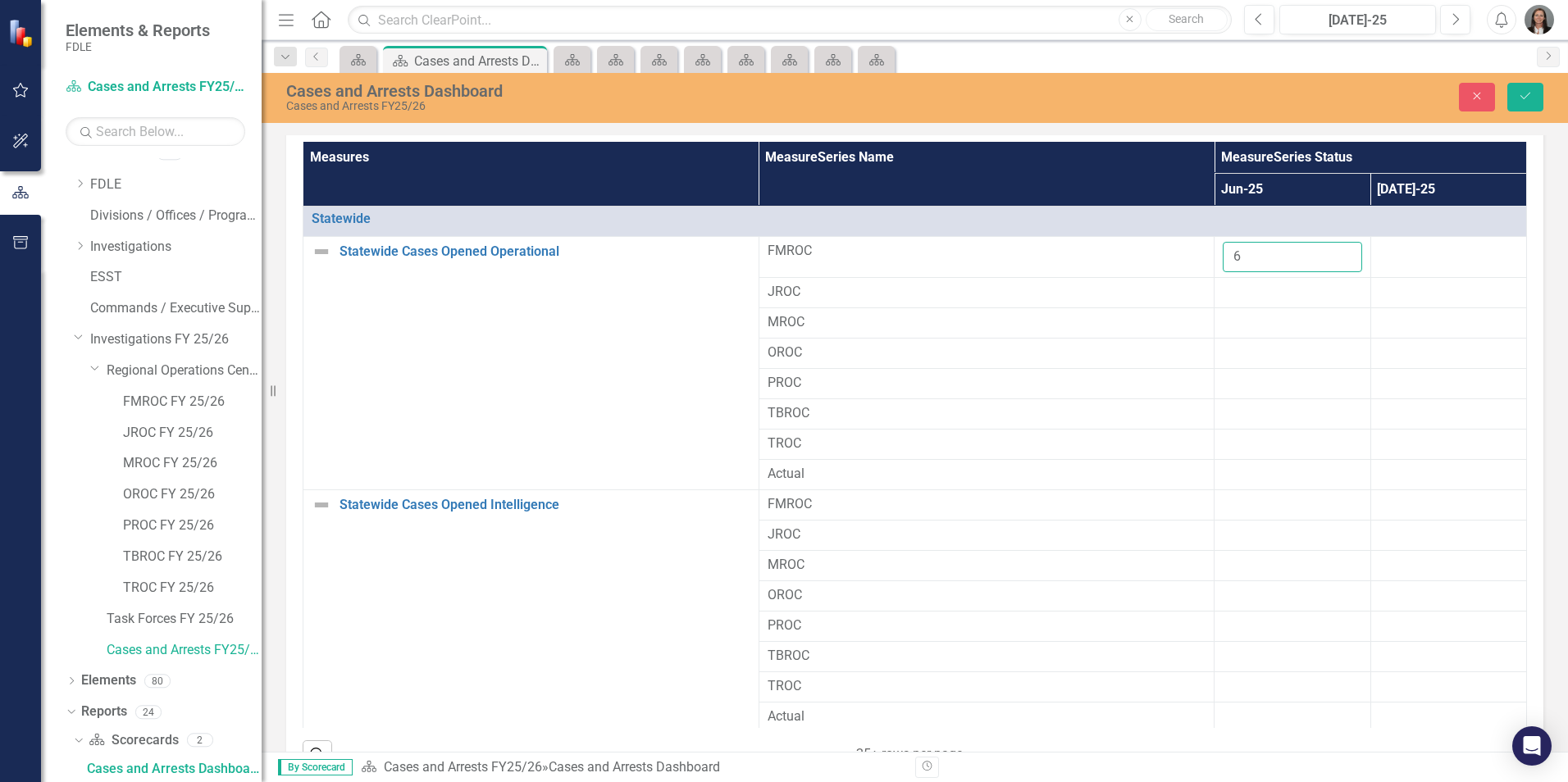
scroll to position [1198, 0]
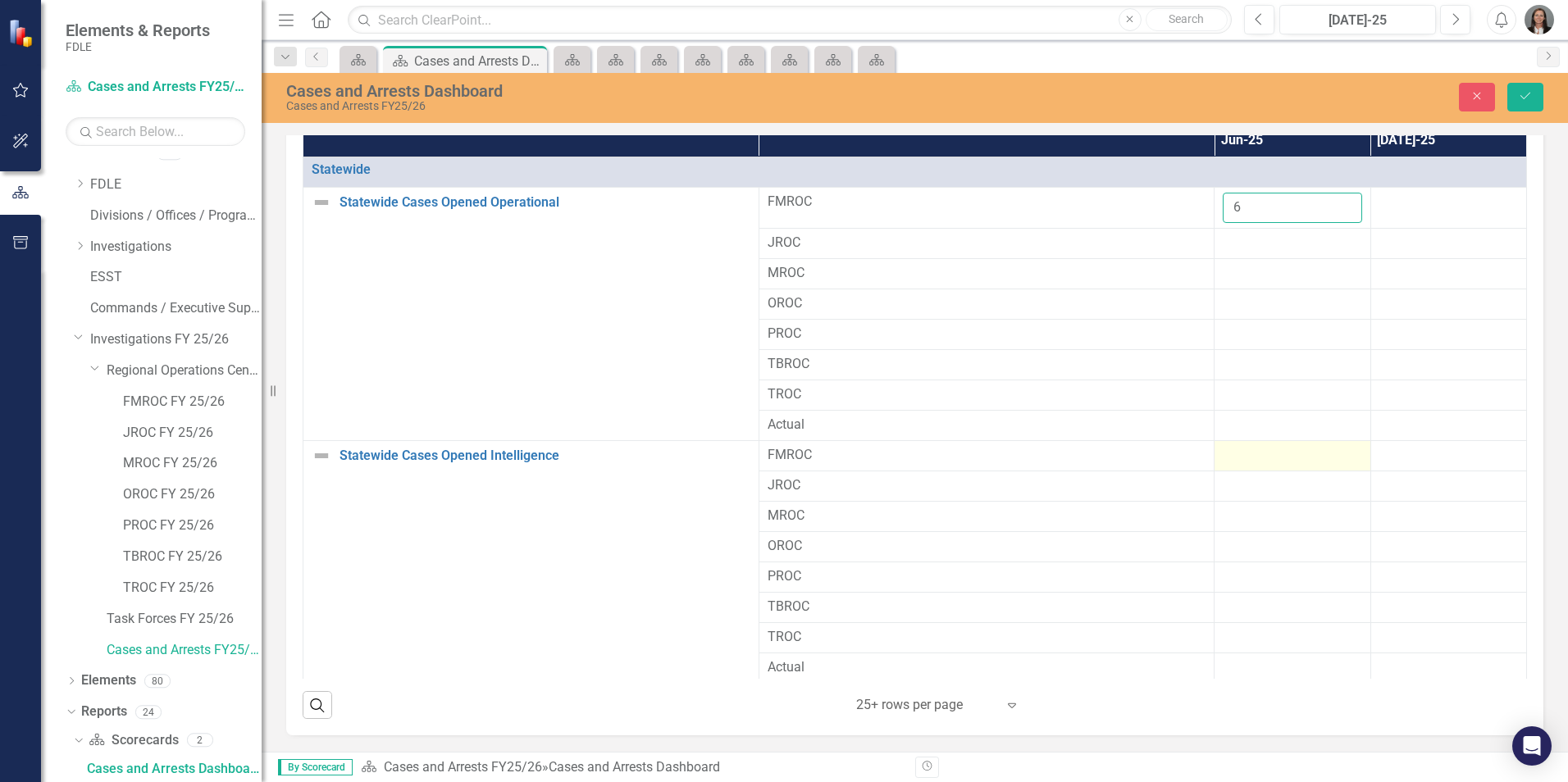
type input "6"
click at [1262, 459] on div at bounding box center [1293, 456] width 139 height 20
click at [1262, 457] on input "number" at bounding box center [1293, 461] width 139 height 30
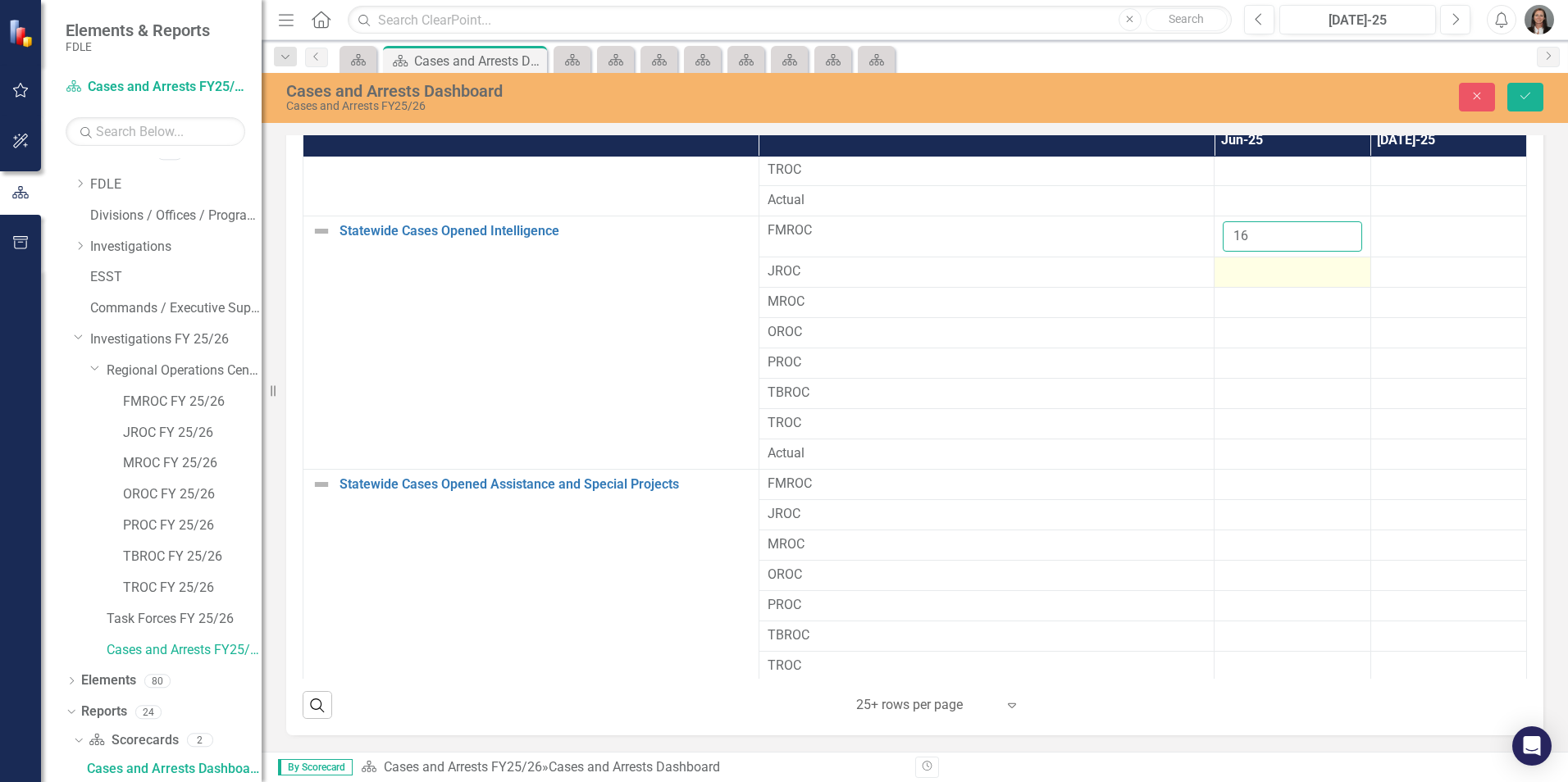
scroll to position [246, 0]
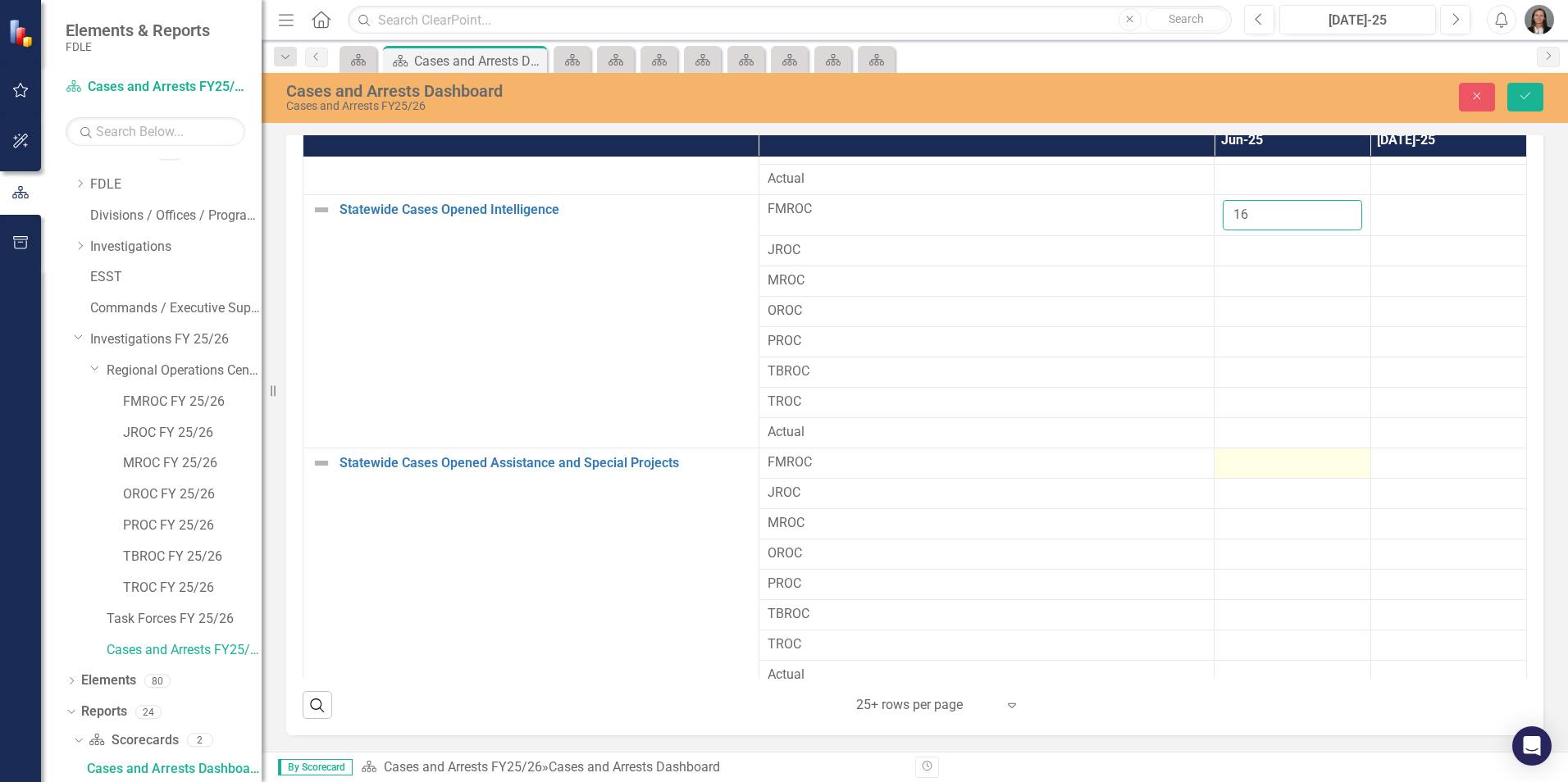
type input "16"
click at [1263, 469] on div at bounding box center [1293, 464] width 139 height 20
click at [1261, 469] on input "number" at bounding box center [1293, 469] width 139 height 30
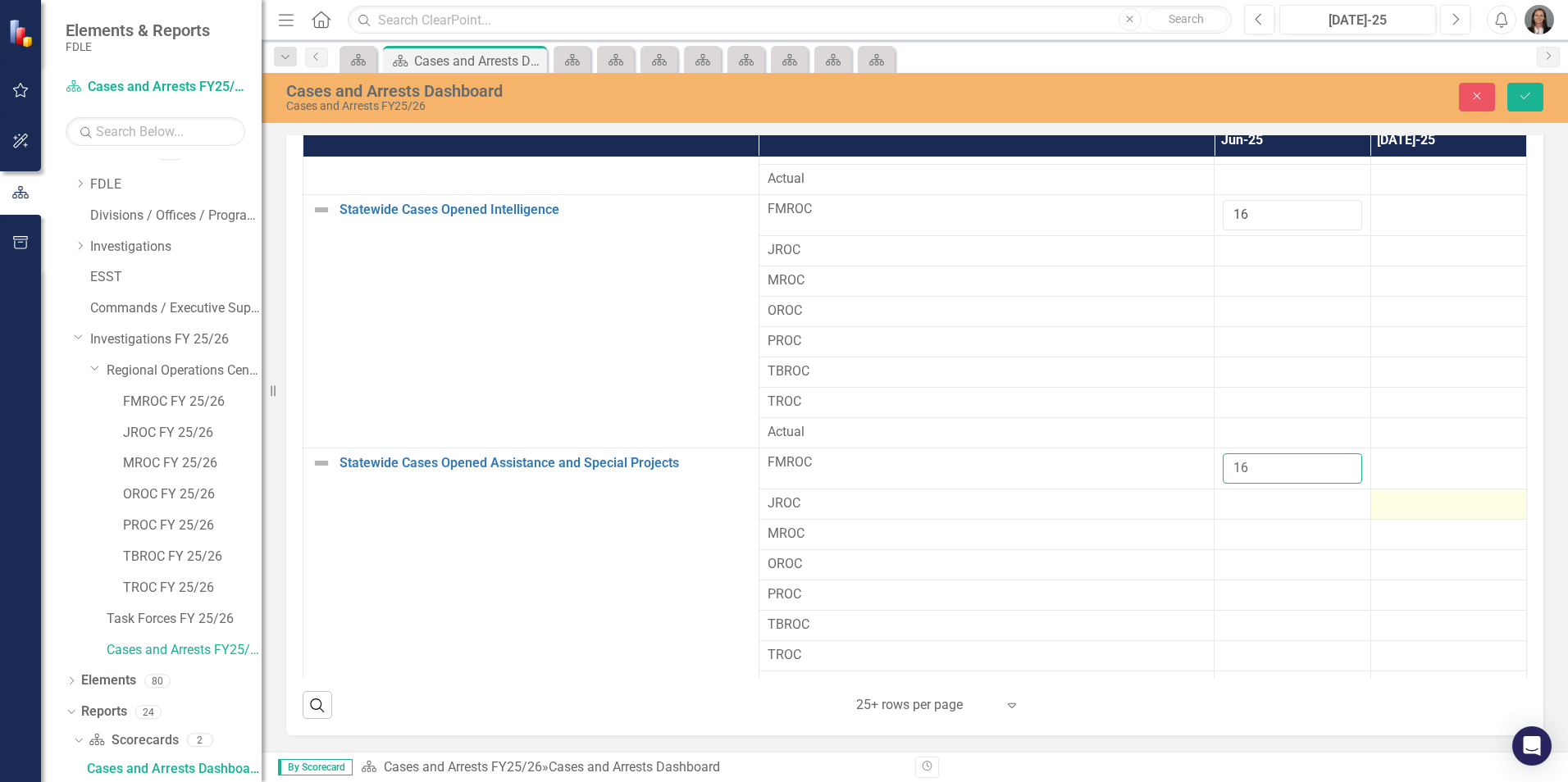
type input "16"
click at [1382, 495] on div at bounding box center [1449, 505] width 139 height 20
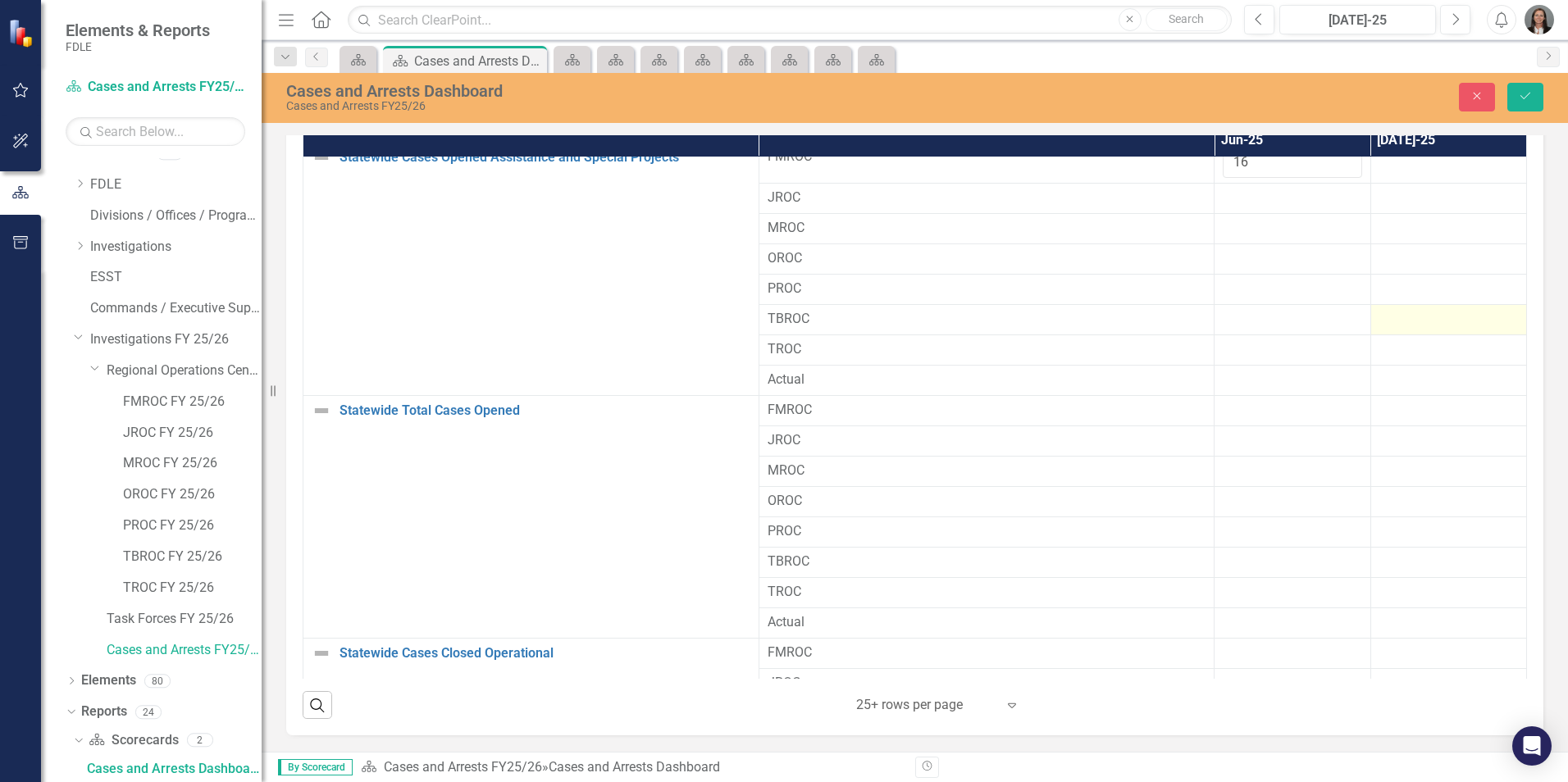
scroll to position [574, 0]
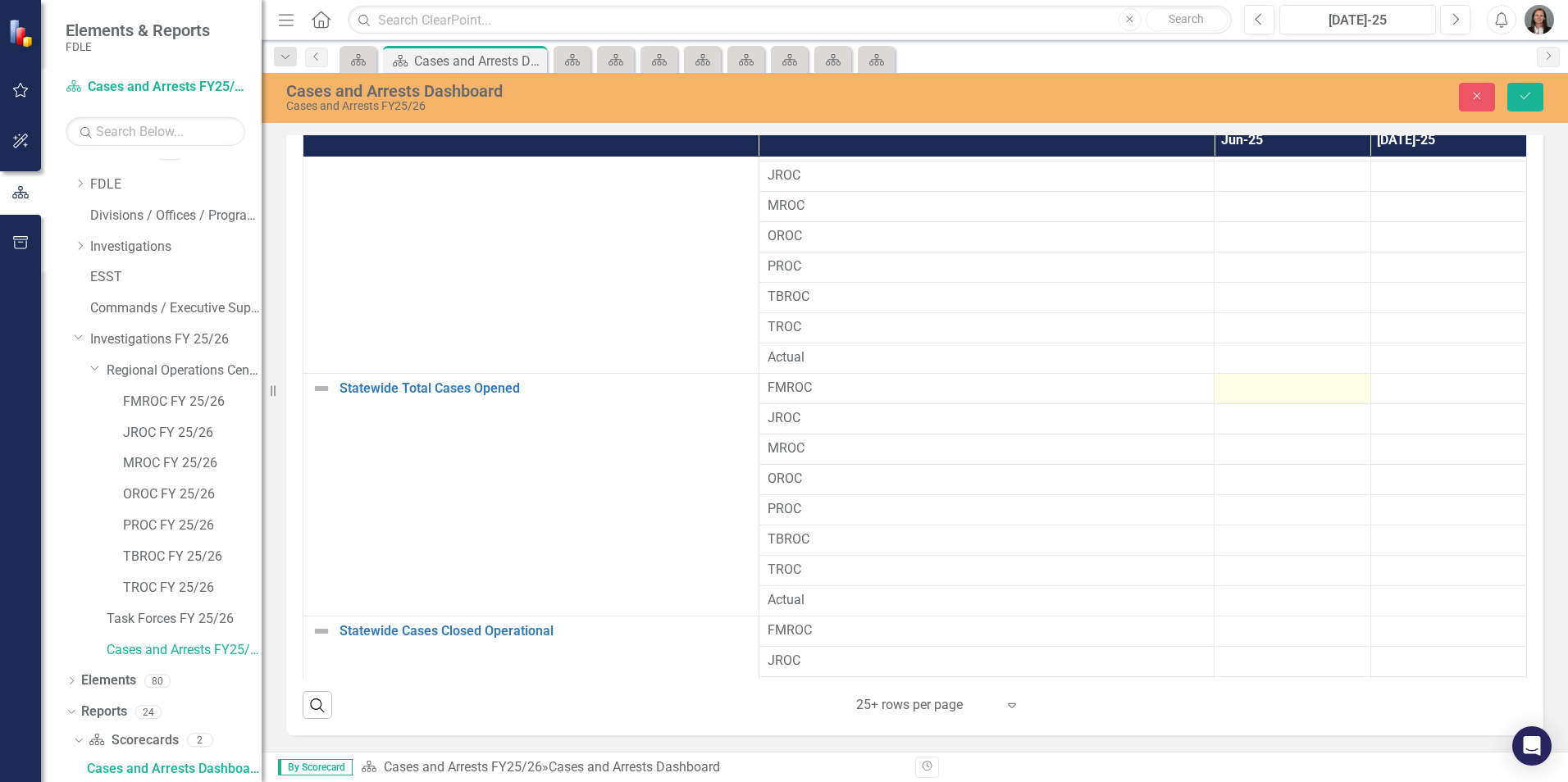
click at [1284, 388] on div at bounding box center [1293, 389] width 139 height 20
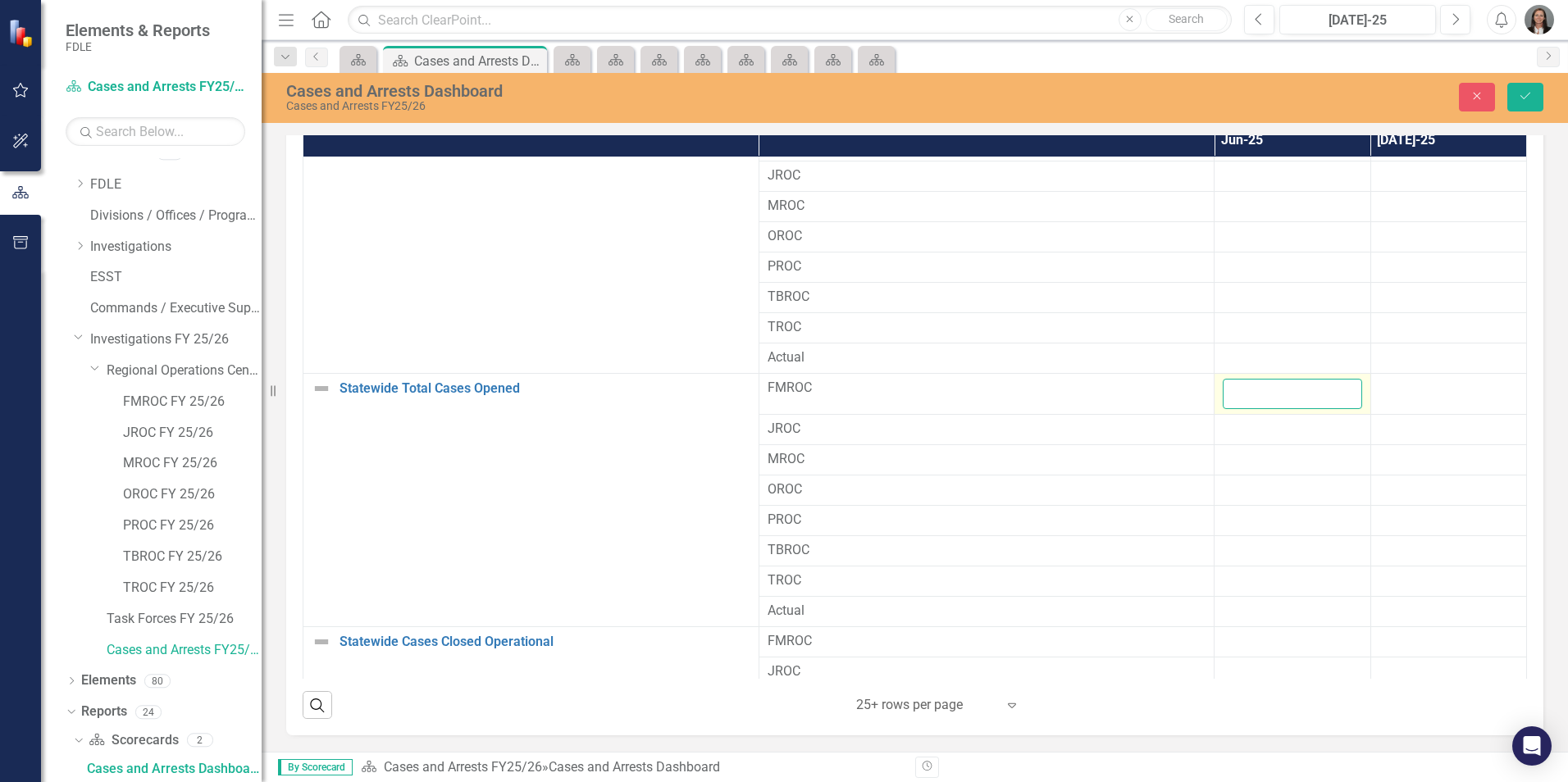
click at [1284, 388] on input "number" at bounding box center [1293, 393] width 139 height 30
type input "38"
click at [1522, 99] on icon "Save" at bounding box center [1525, 96] width 15 height 12
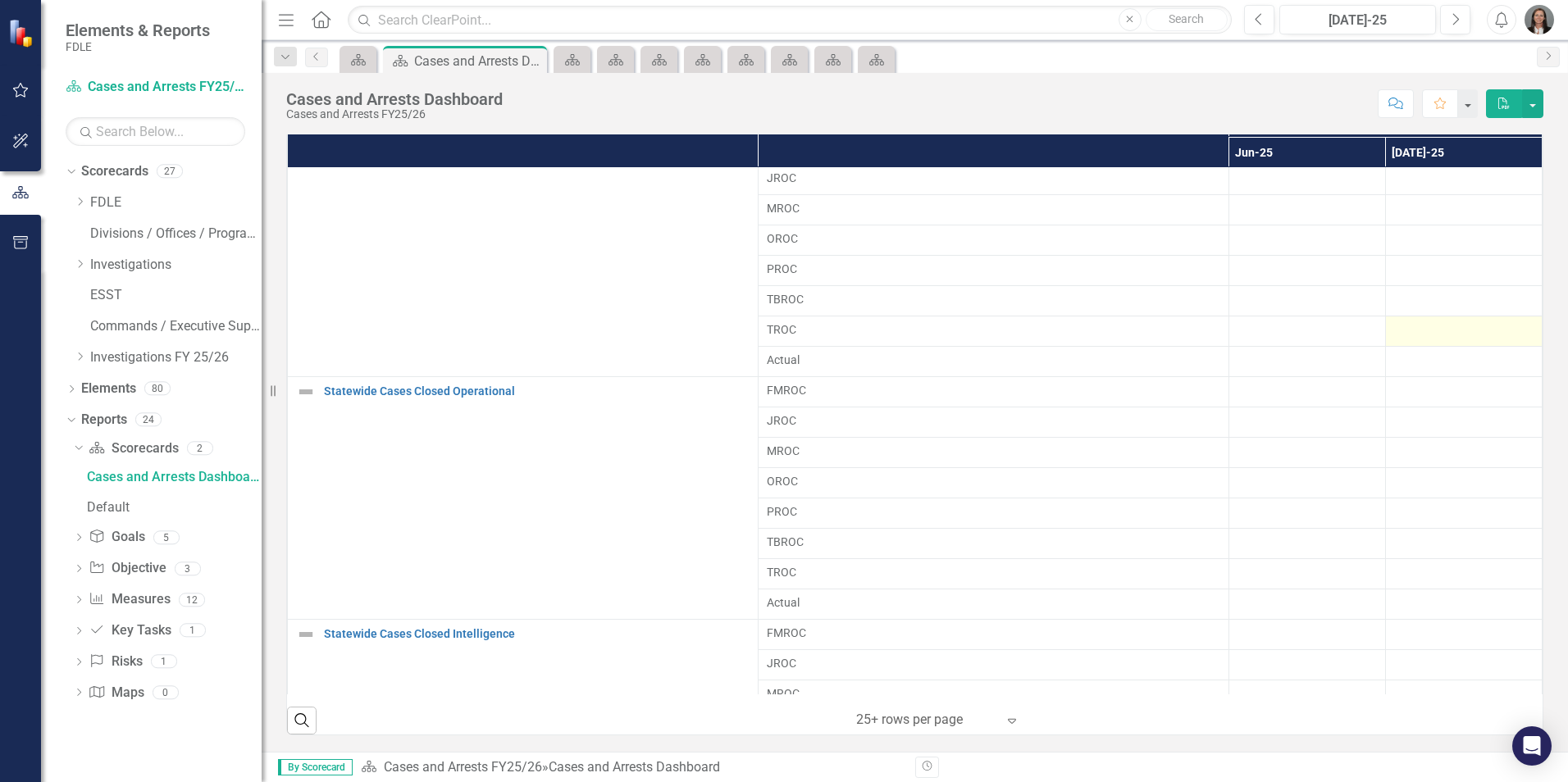
scroll to position [902, 0]
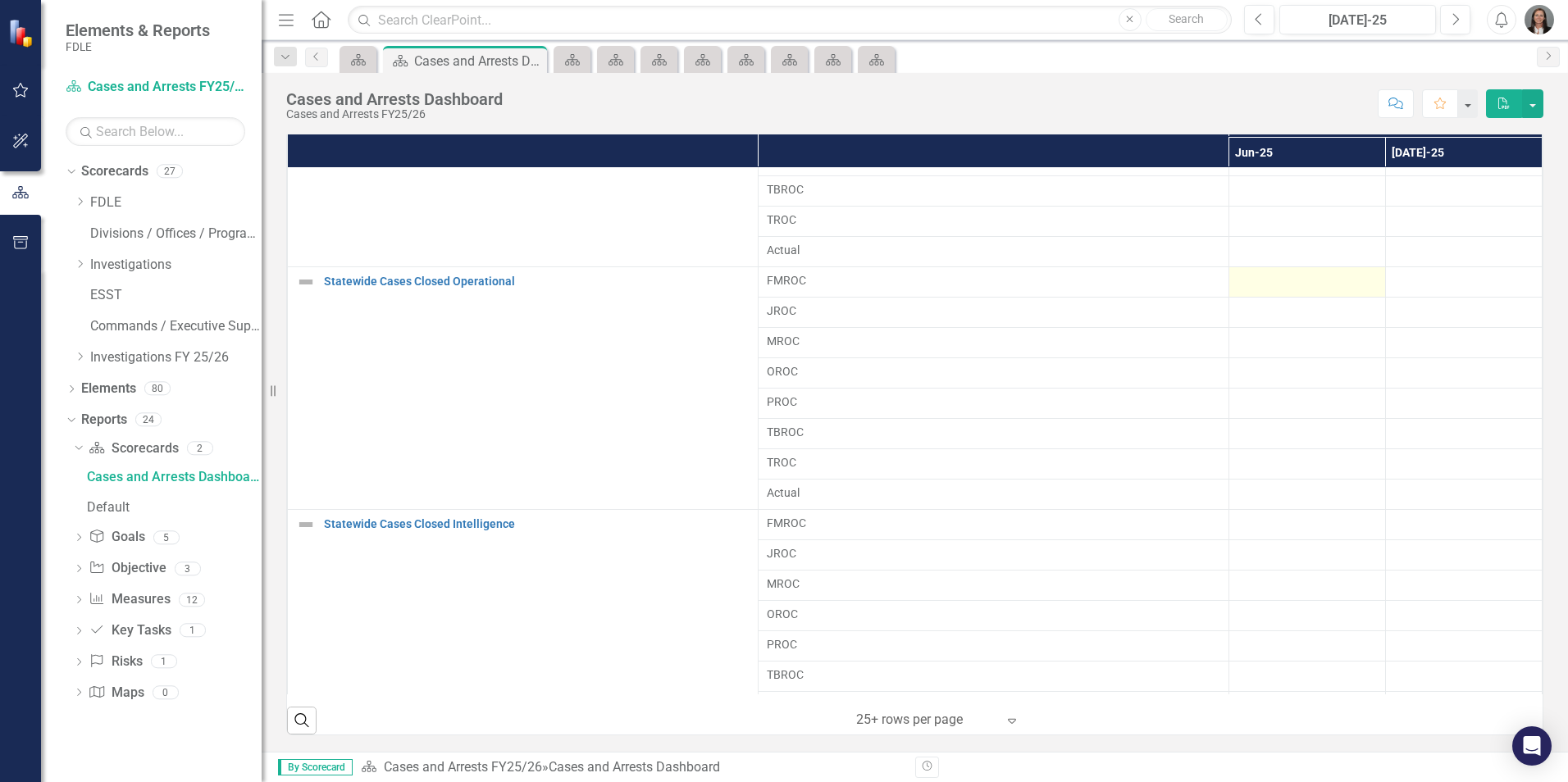
click at [1276, 279] on div at bounding box center [1307, 282] width 140 height 20
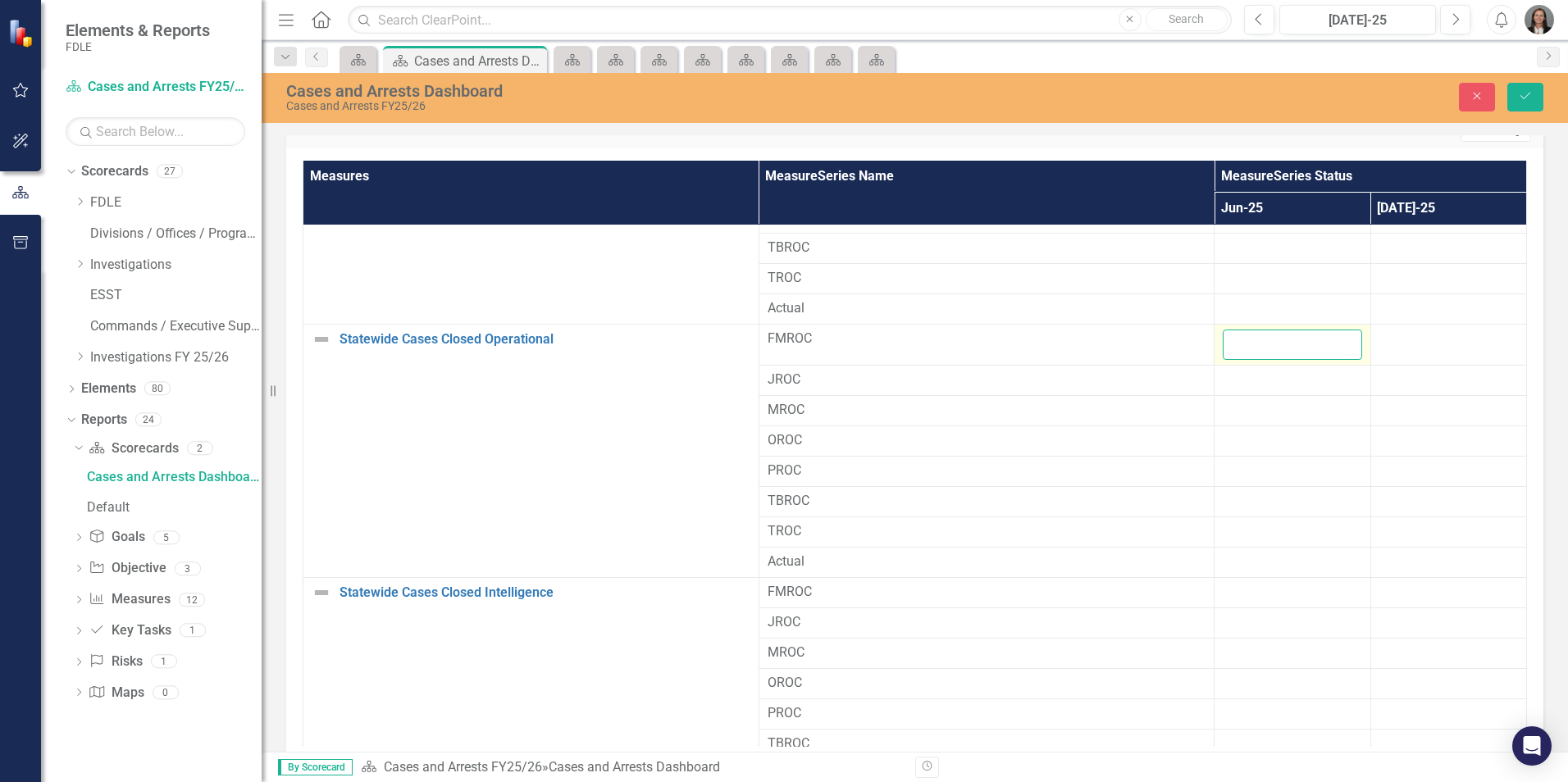
click at [1258, 343] on input "number" at bounding box center [1293, 345] width 139 height 30
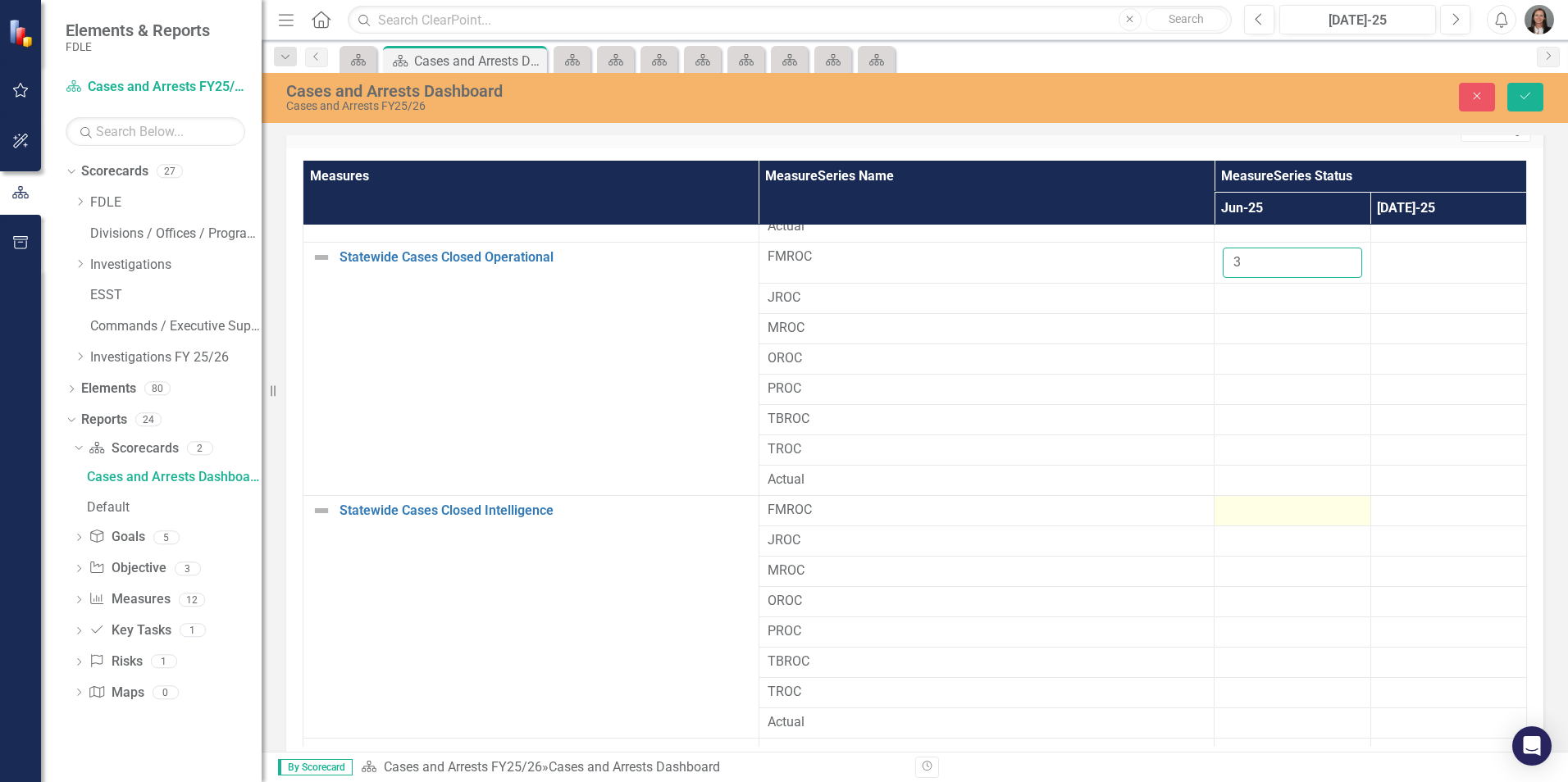
type input "3"
click at [1269, 511] on div at bounding box center [1293, 511] width 139 height 20
click at [1269, 511] on input "number" at bounding box center [1293, 515] width 139 height 30
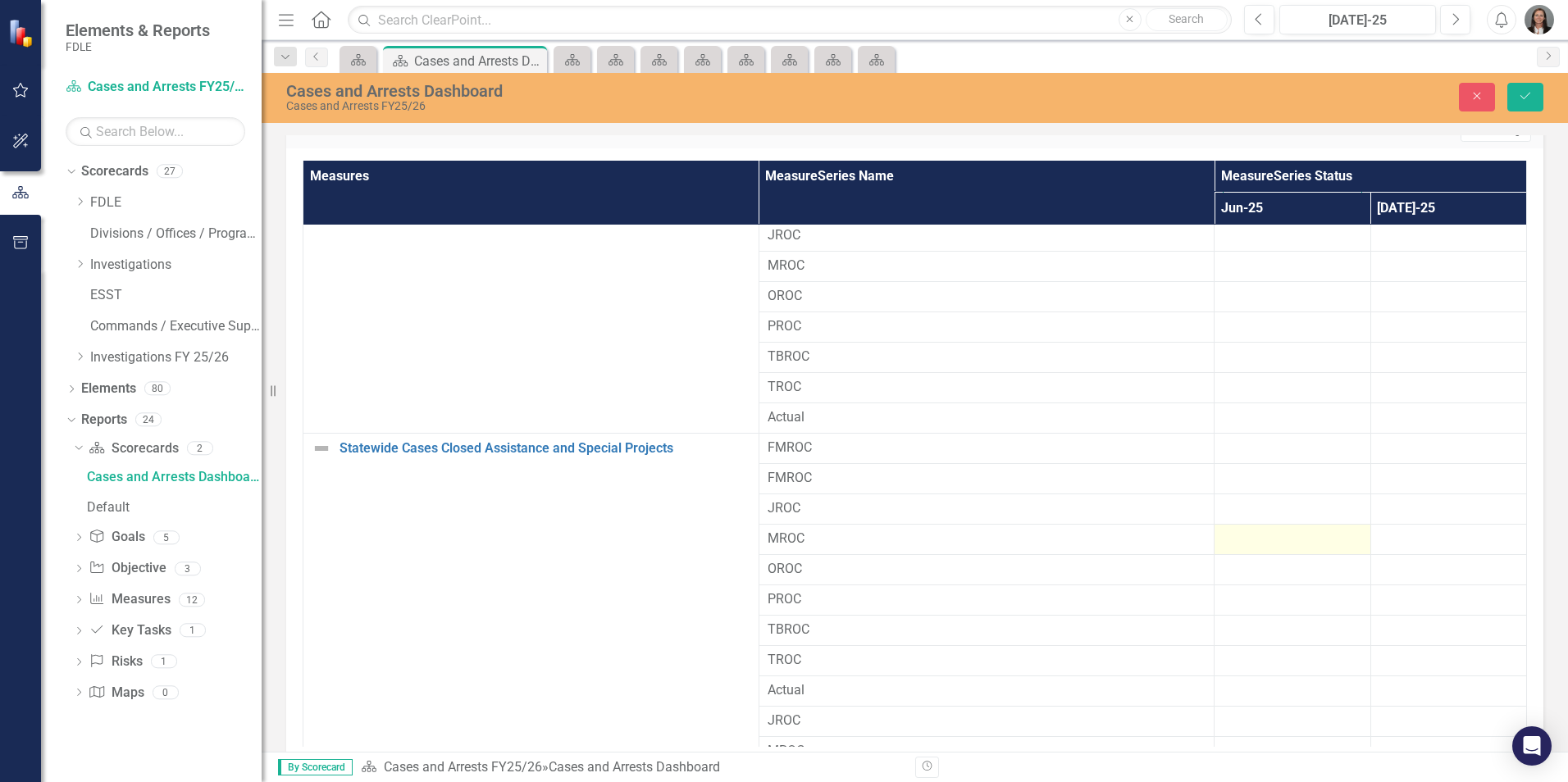
scroll to position [1312, 0]
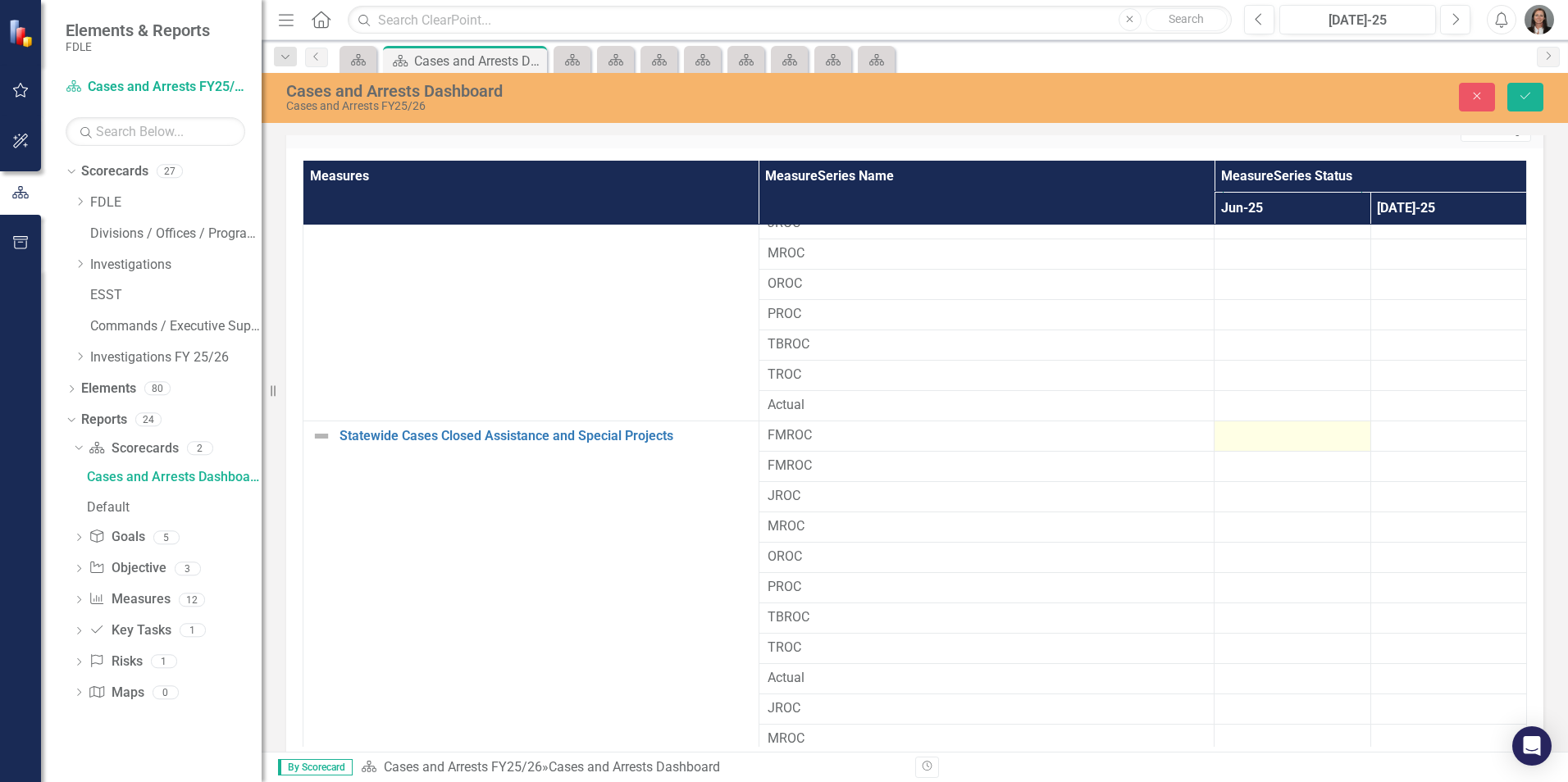
type input "15"
click at [1251, 436] on div at bounding box center [1293, 436] width 139 height 20
click at [1251, 436] on input "number" at bounding box center [1293, 441] width 139 height 30
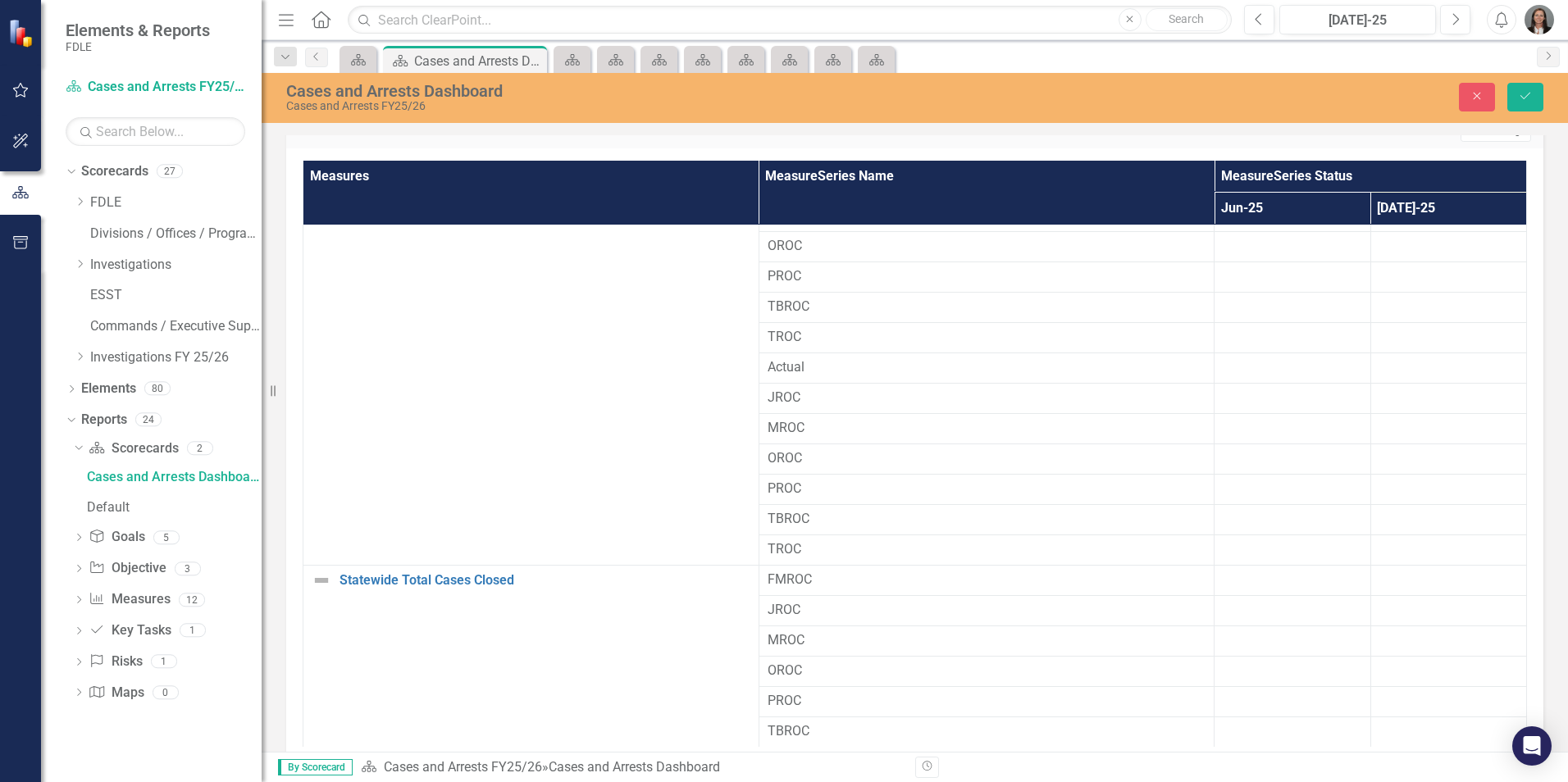
scroll to position [1640, 0]
type input "19"
click at [1282, 567] on div at bounding box center [1293, 574] width 139 height 20
click at [1274, 575] on input "number" at bounding box center [1293, 579] width 139 height 30
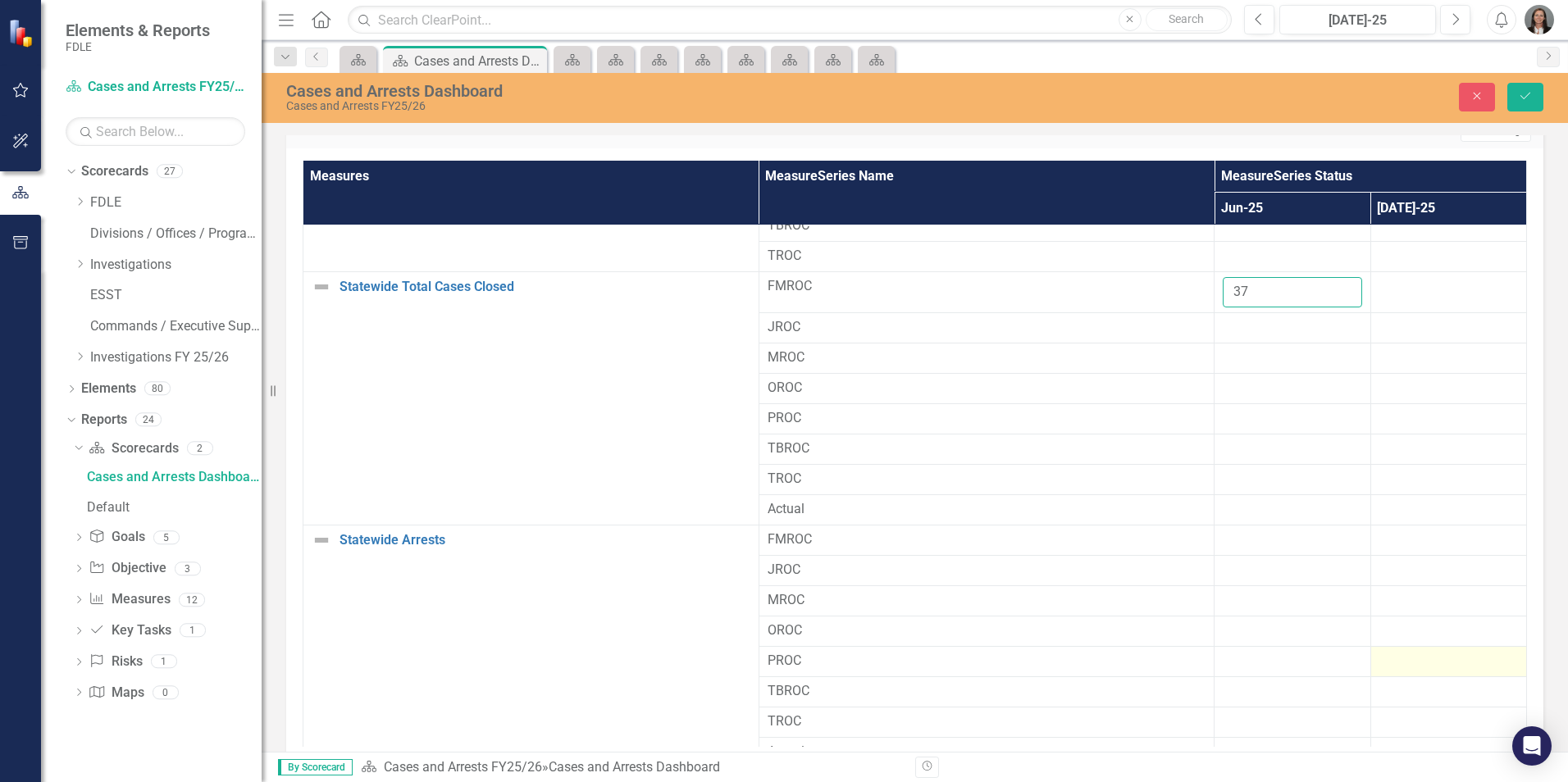
scroll to position [1948, 0]
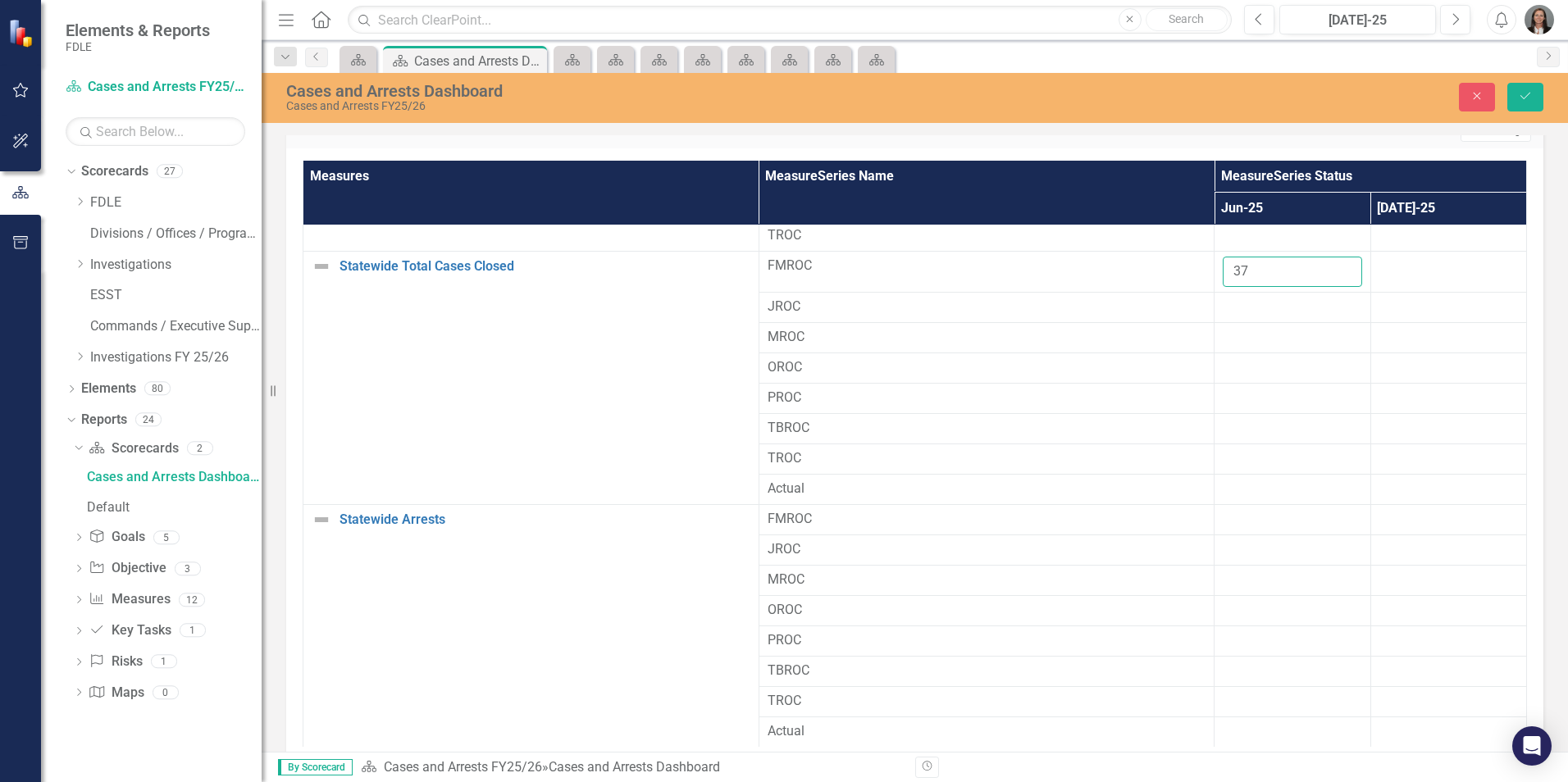
type input "37"
click at [1247, 522] on div at bounding box center [1293, 520] width 139 height 20
click at [1264, 521] on input "number" at bounding box center [1293, 525] width 139 height 30
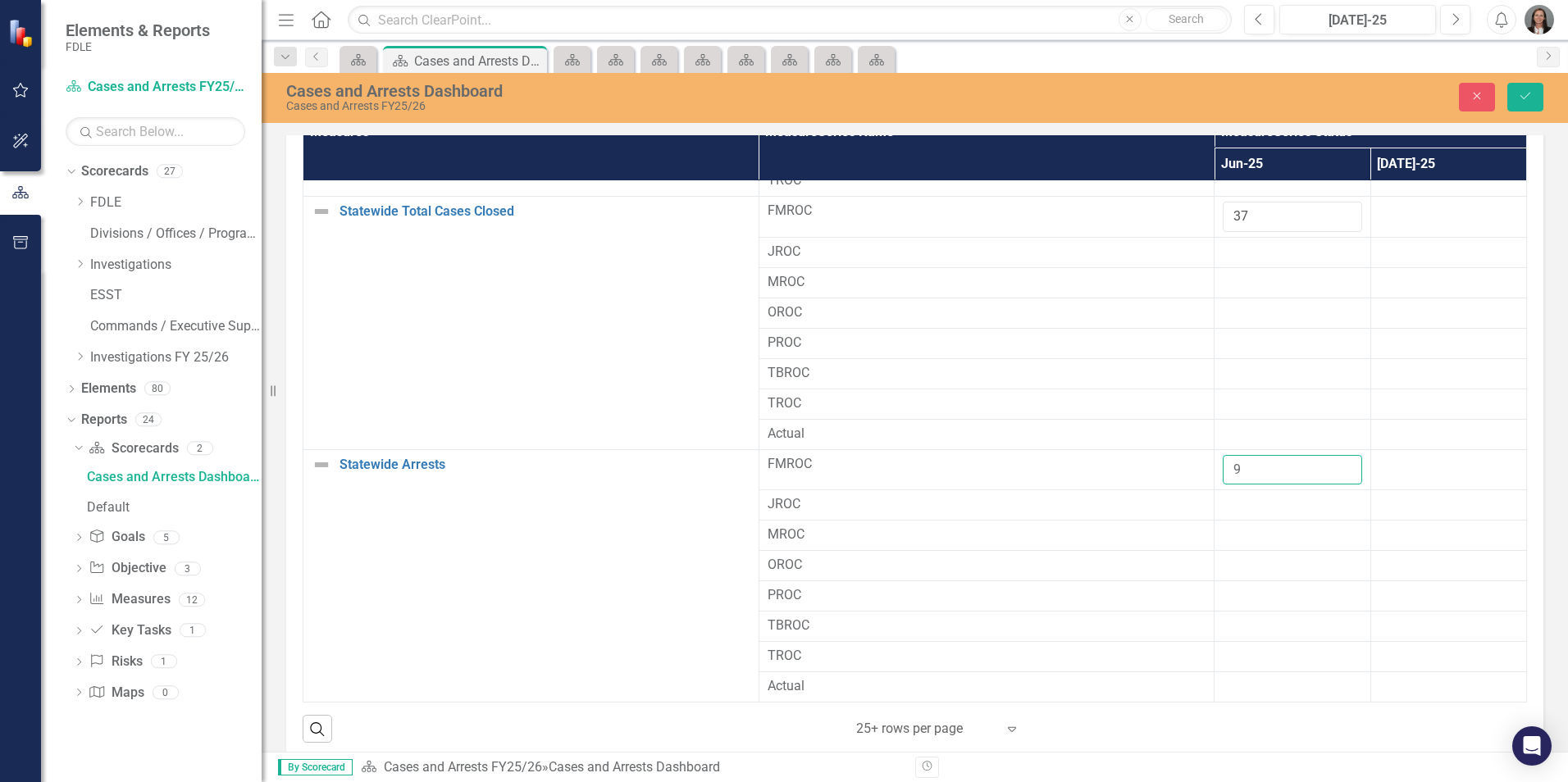
scroll to position [1198, 0]
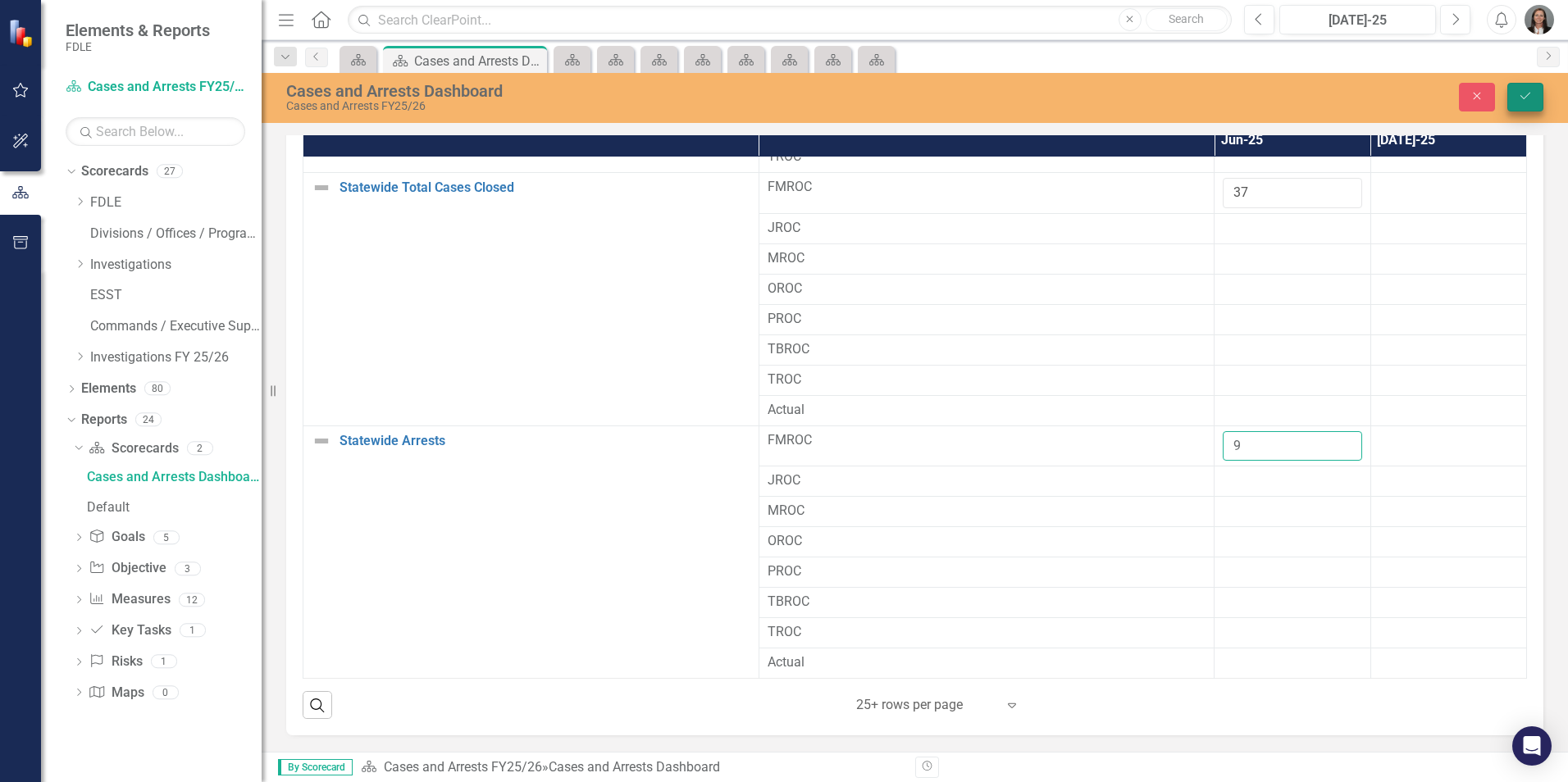
type input "9"
click at [1521, 100] on icon "Save" at bounding box center [1525, 96] width 15 height 12
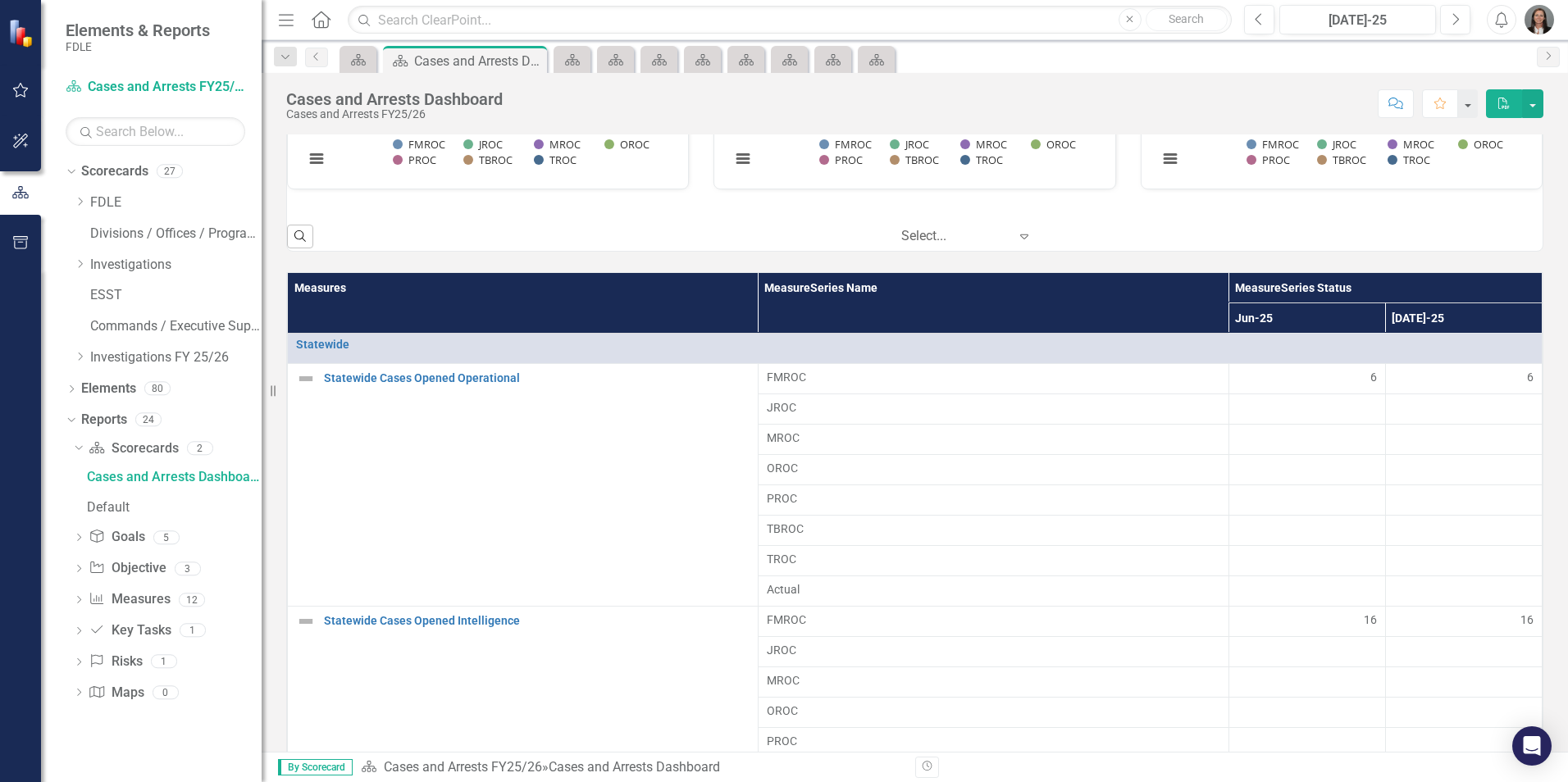
scroll to position [984, 0]
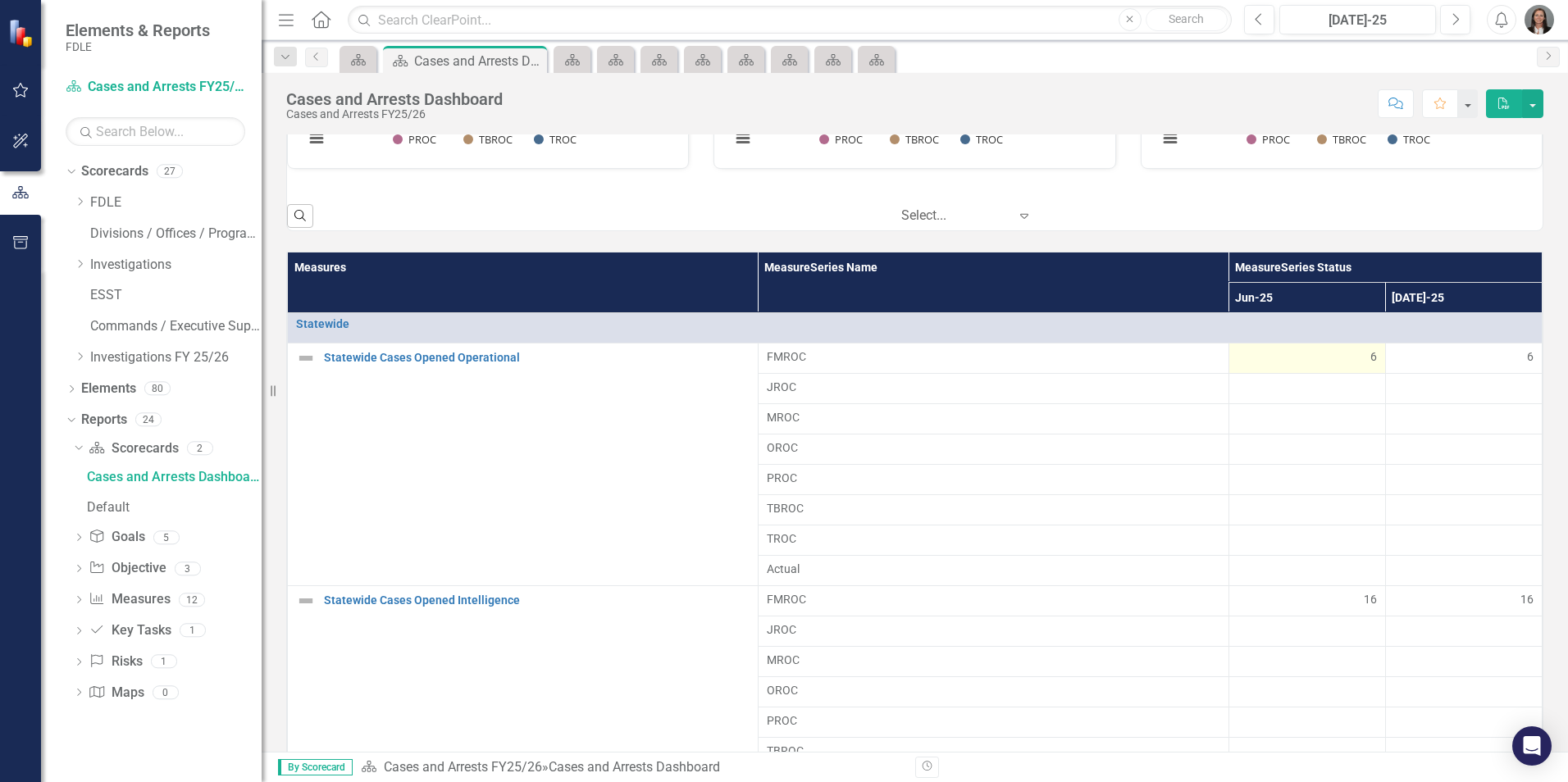
click at [1371, 351] on span "6" at bounding box center [1374, 356] width 7 height 17
click at [1318, 360] on div "6" at bounding box center [1307, 356] width 140 height 17
click at [1318, 359] on div "6" at bounding box center [1307, 356] width 140 height 17
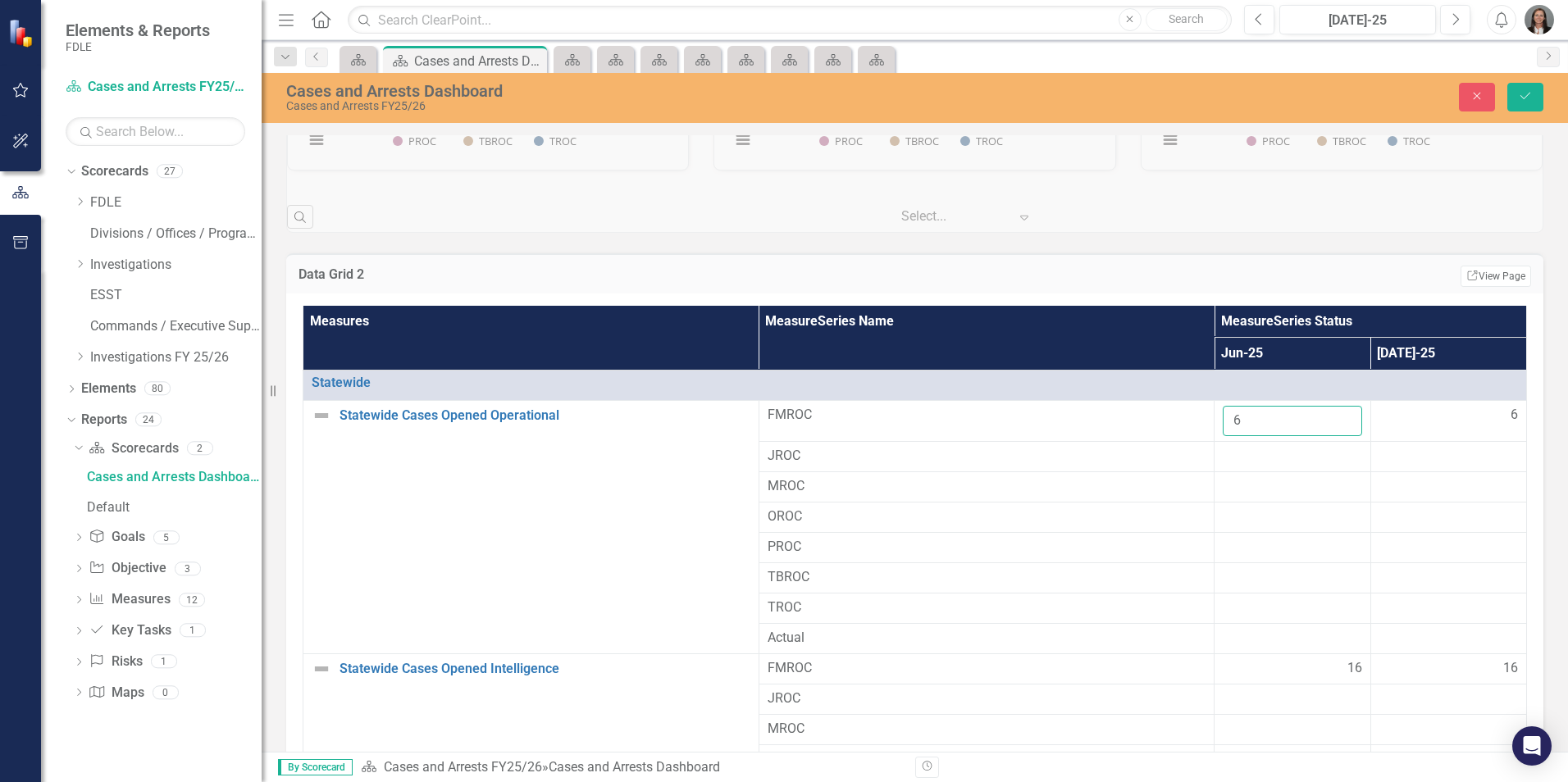
drag, startPoint x: 1244, startPoint y: 421, endPoint x: 1152, endPoint y: 419, distance: 92.0
click at [1152, 419] on tr "Statewide Cases Opened Operational Link Open Element FMROC 6 6" at bounding box center [915, 422] width 1223 height 41
click at [1291, 666] on div "16" at bounding box center [1293, 668] width 139 height 19
drag, startPoint x: 1239, startPoint y: 673, endPoint x: 1183, endPoint y: 671, distance: 56.0
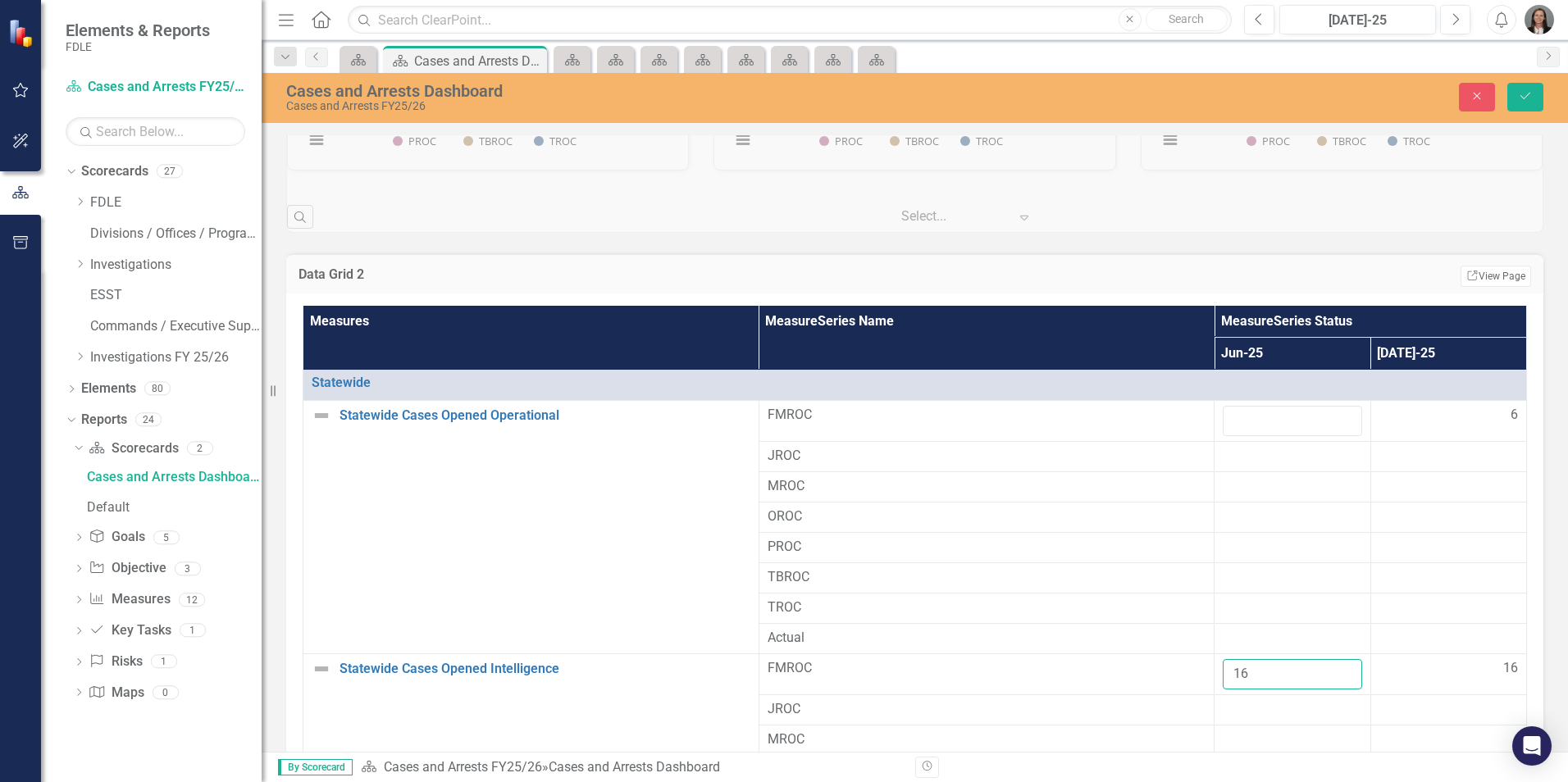
click at [1183, 671] on tr "Statewide Cases Opened Intelligence Link Open Element FMROC 16 16" at bounding box center [915, 675] width 1223 height 41
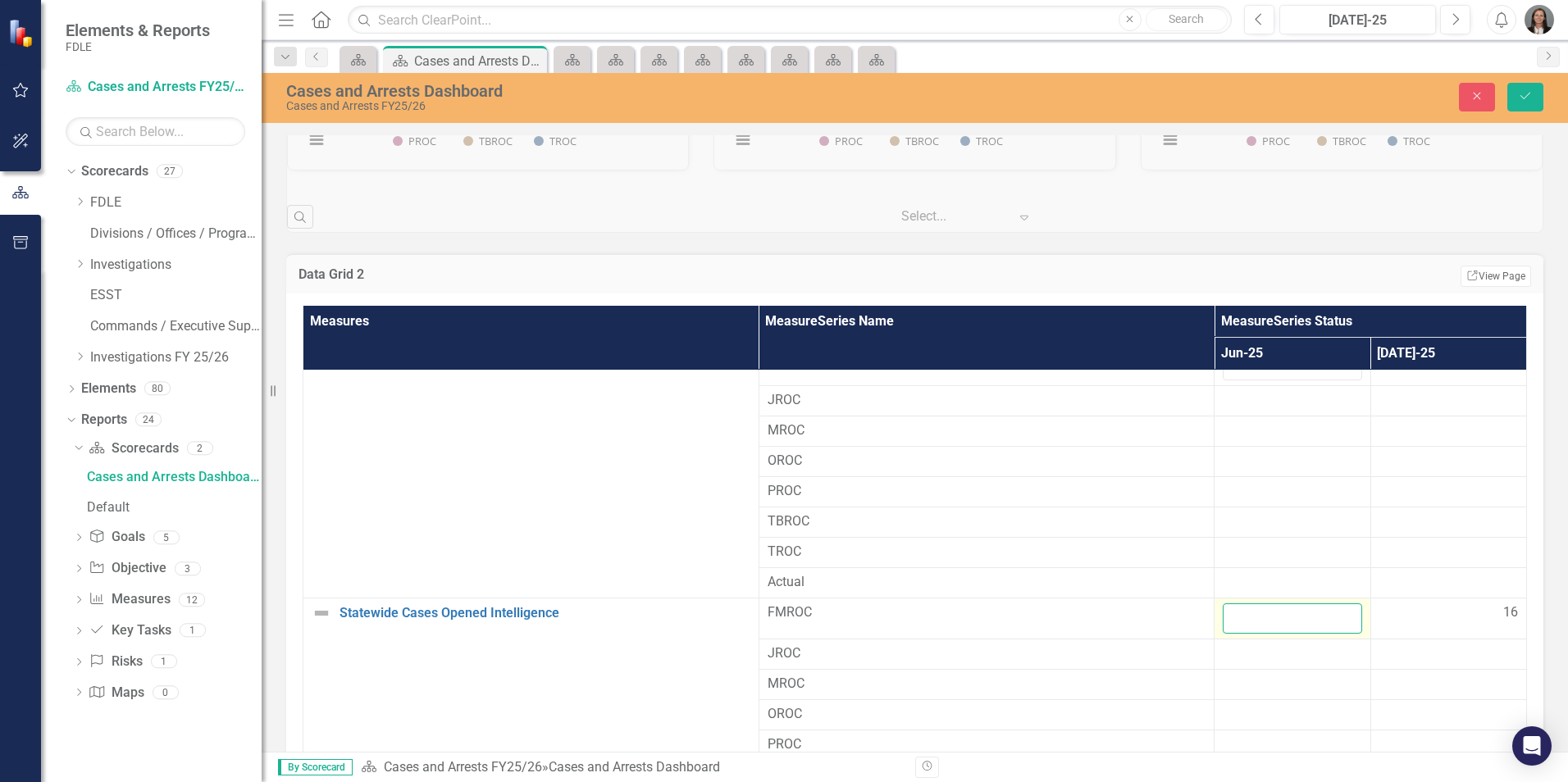
scroll to position [246, 0]
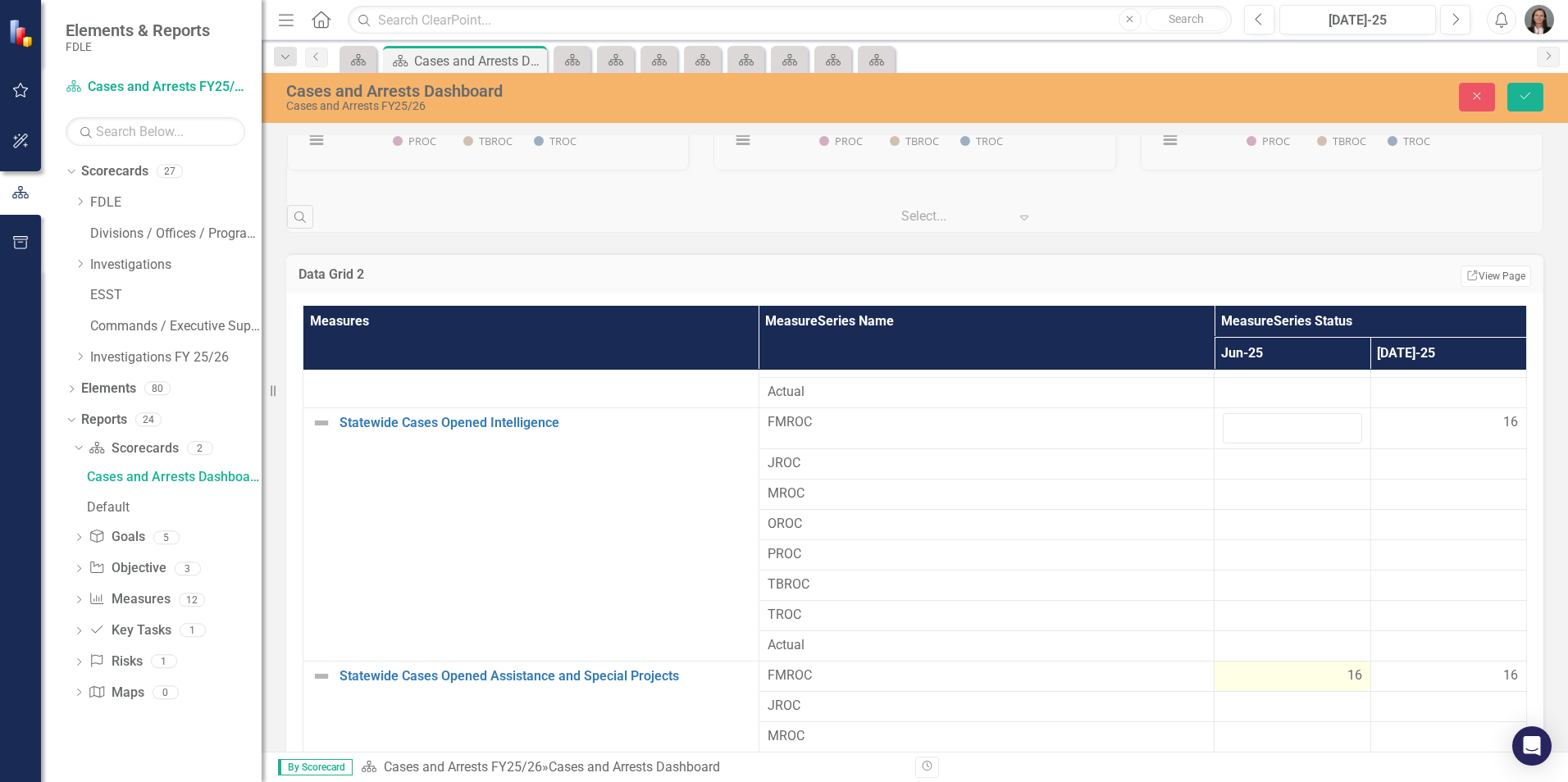
click at [1347, 673] on span "16" at bounding box center [1354, 676] width 15 height 19
drag, startPoint x: 1259, startPoint y: 678, endPoint x: 1174, endPoint y: 686, distance: 85.4
click at [1174, 686] on tr "Statewide Cases Opened Assistance and Special Projects Link Open Element FMROC …" at bounding box center [915, 681] width 1223 height 41
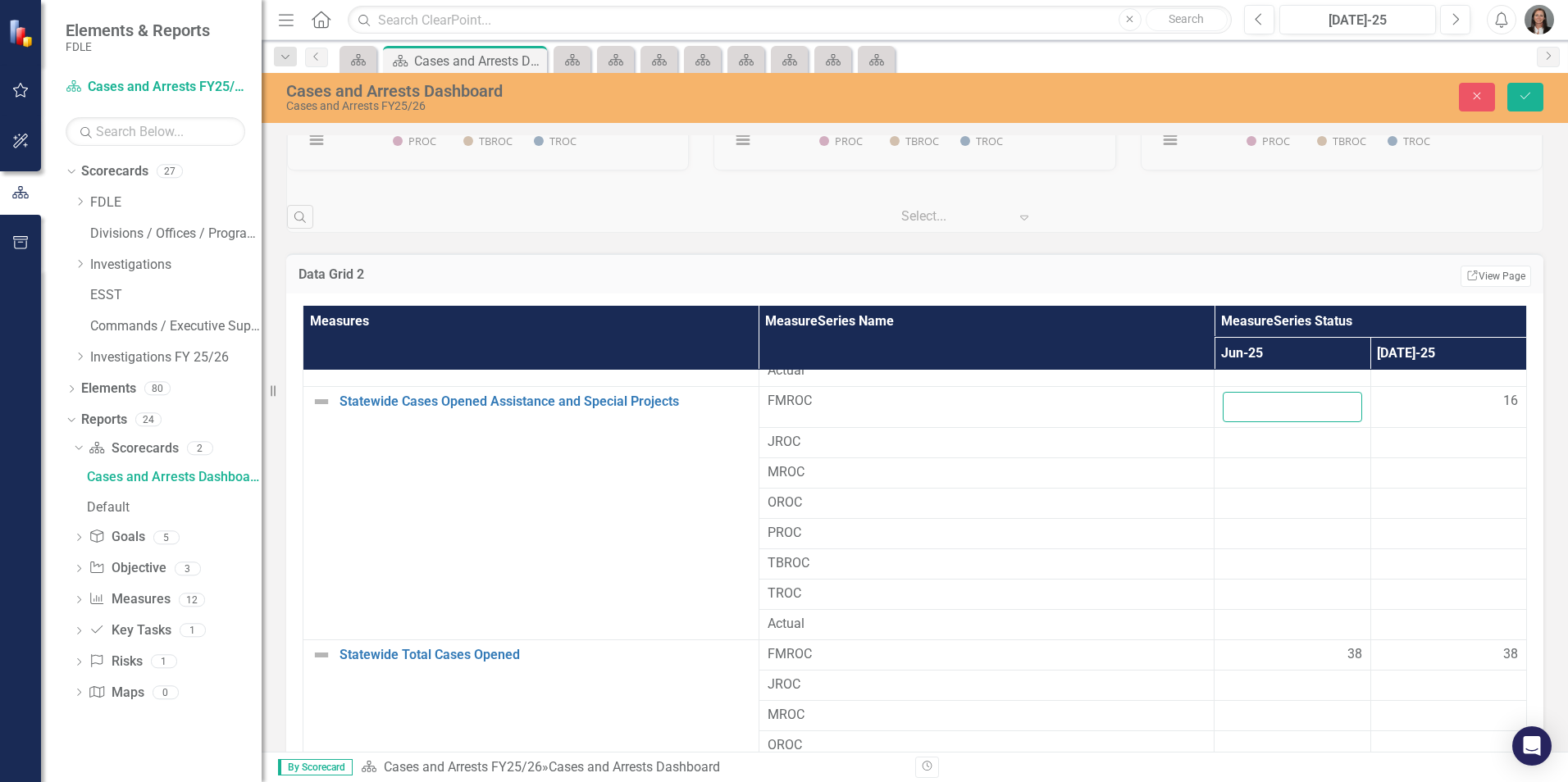
scroll to position [574, 0]
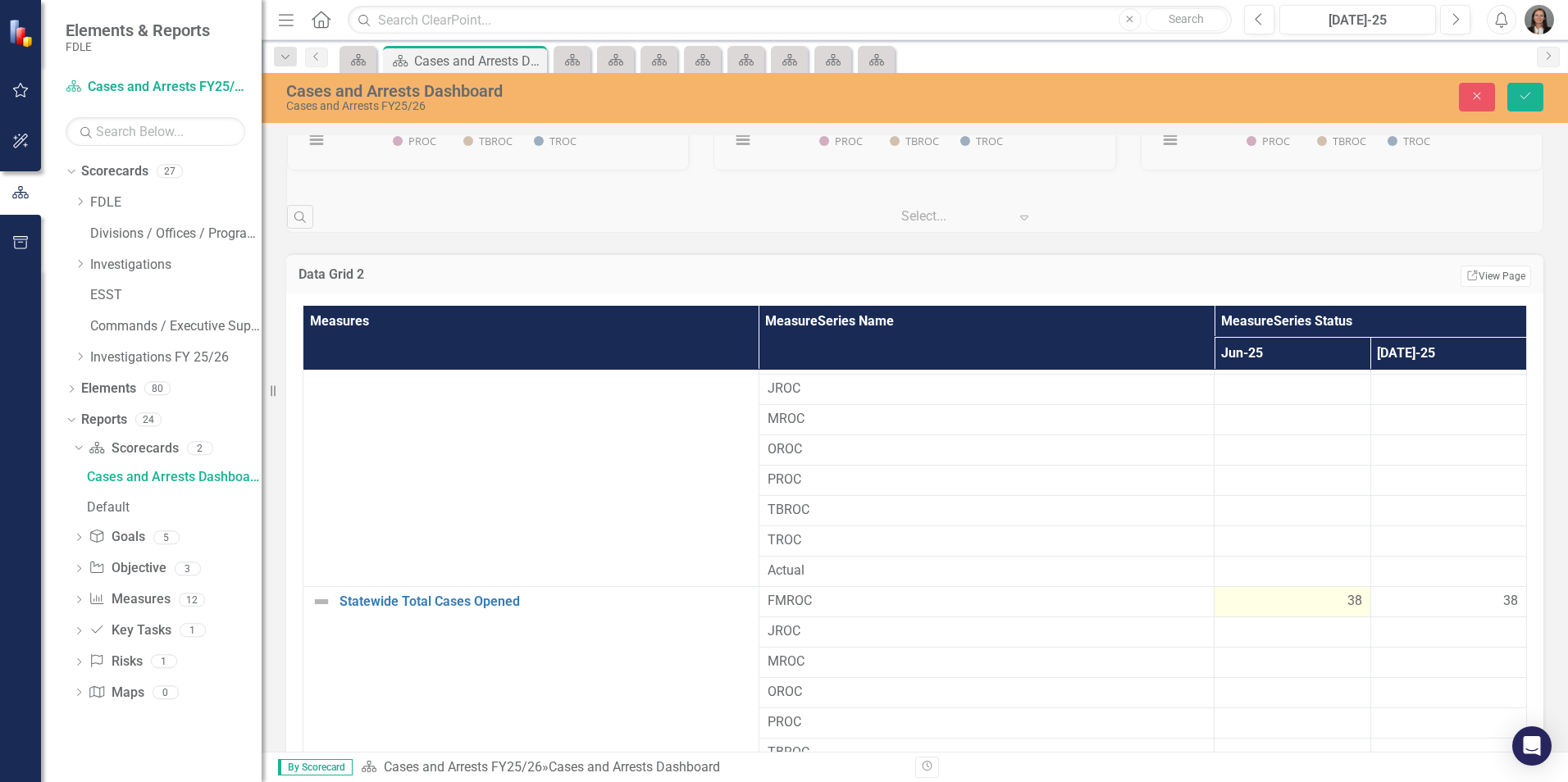
click at [1347, 600] on span "38" at bounding box center [1354, 601] width 15 height 19
click at [1331, 600] on input "38" at bounding box center [1293, 607] width 139 height 30
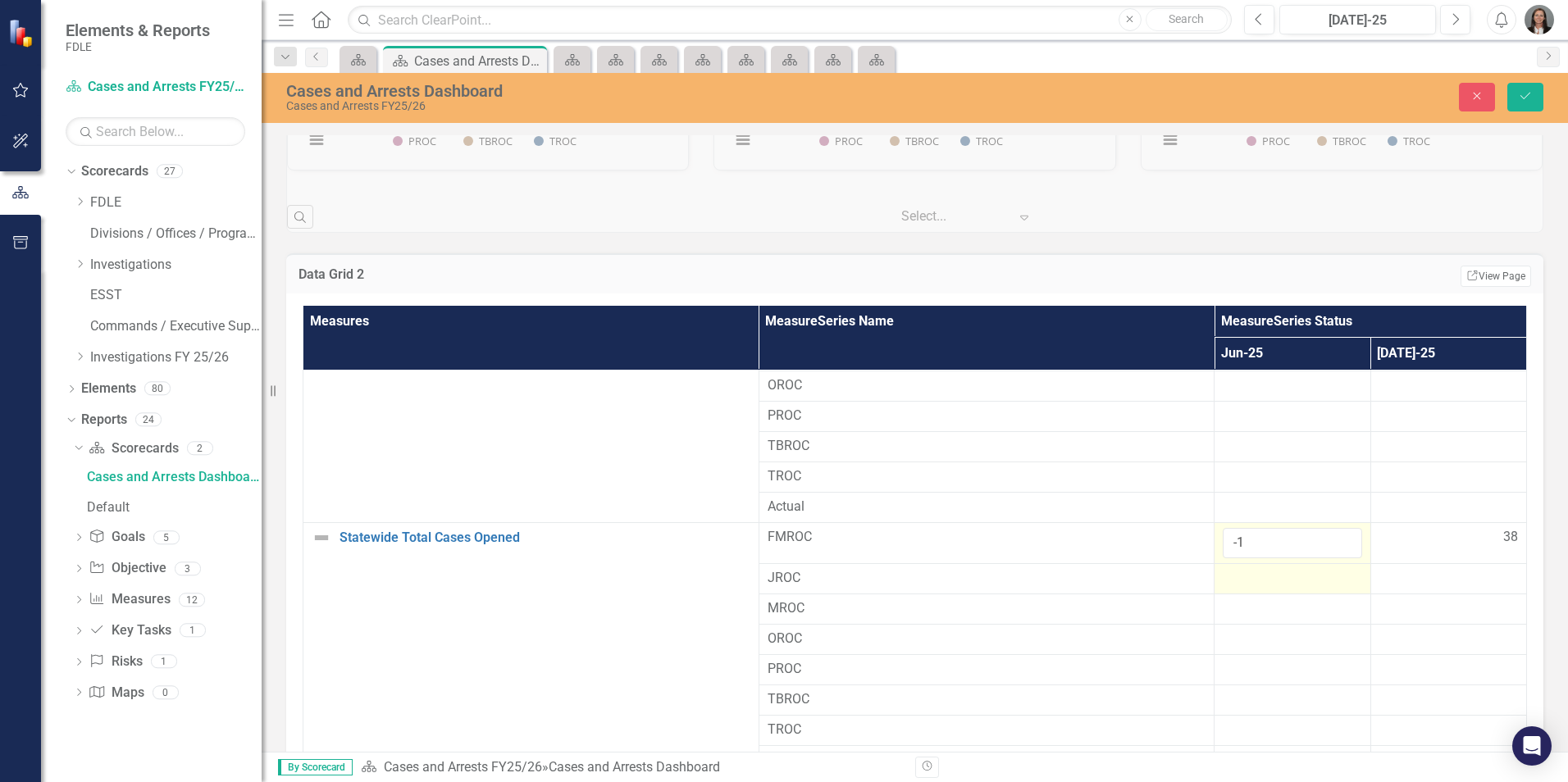
scroll to position [820, 0]
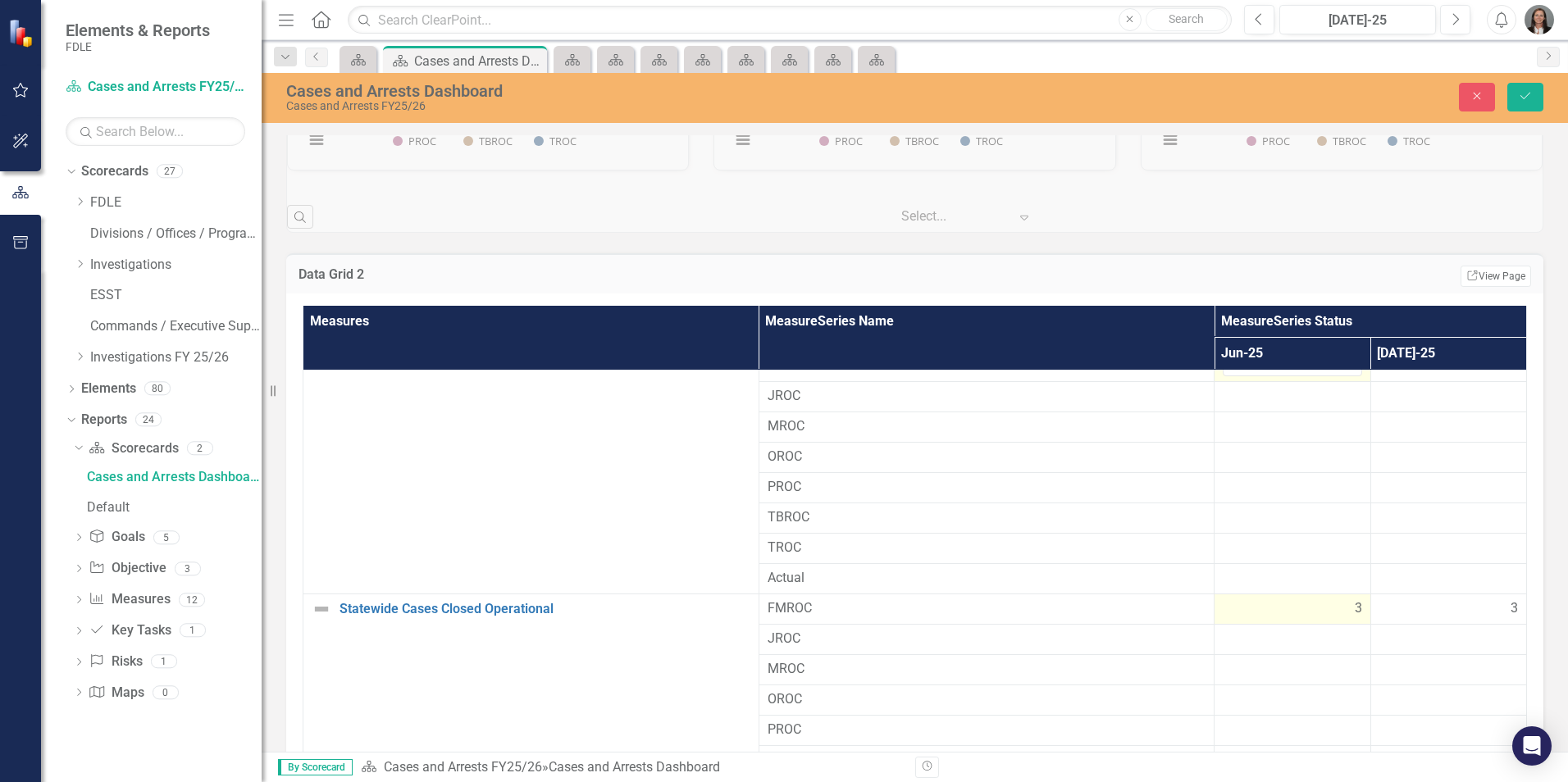
type input "-1"
click at [1329, 606] on div "3" at bounding box center [1293, 608] width 139 height 19
click at [1329, 605] on div "3" at bounding box center [1293, 608] width 139 height 19
click at [1227, 612] on input "3" at bounding box center [1293, 614] width 139 height 30
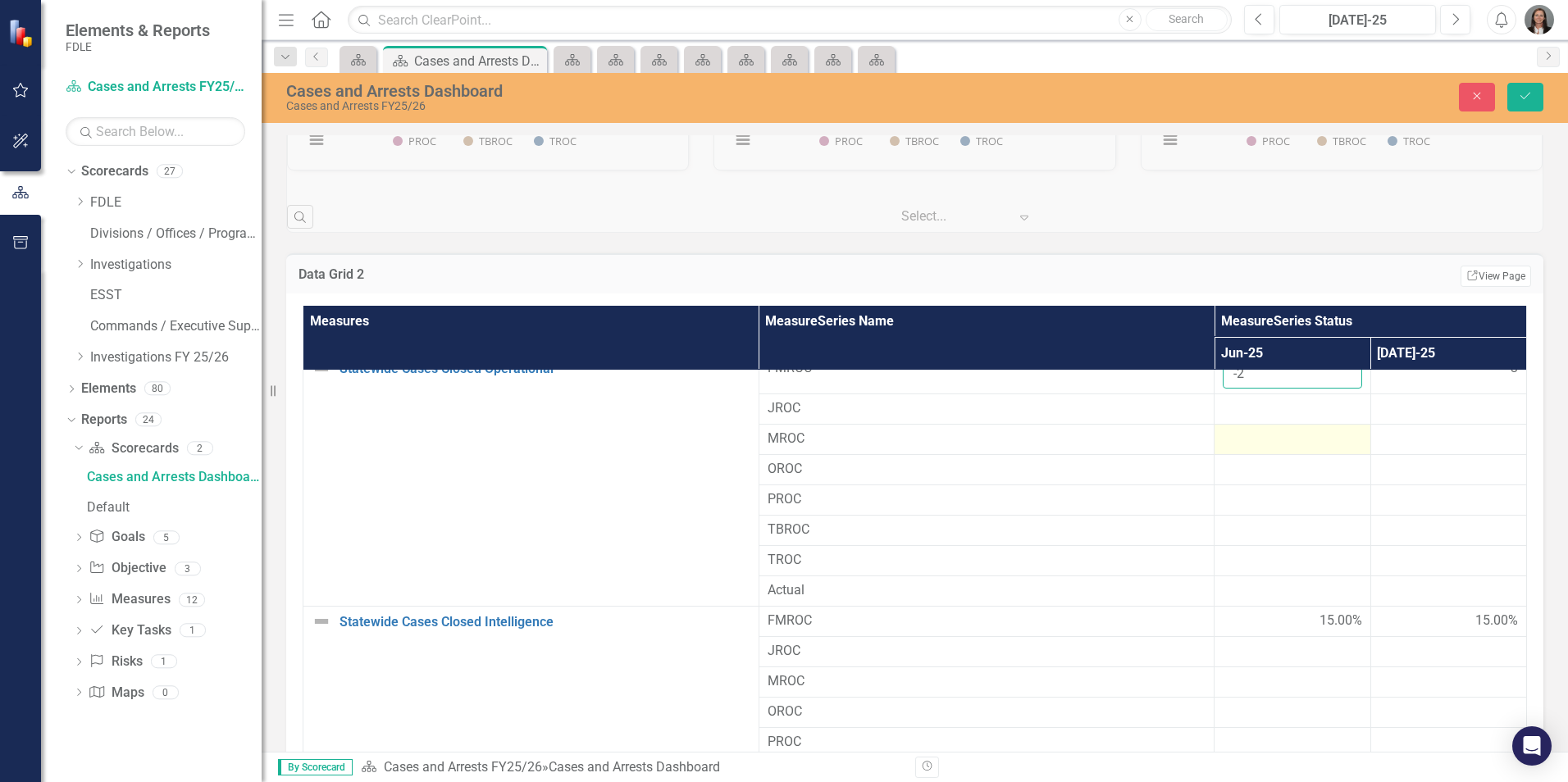
scroll to position [1066, 0]
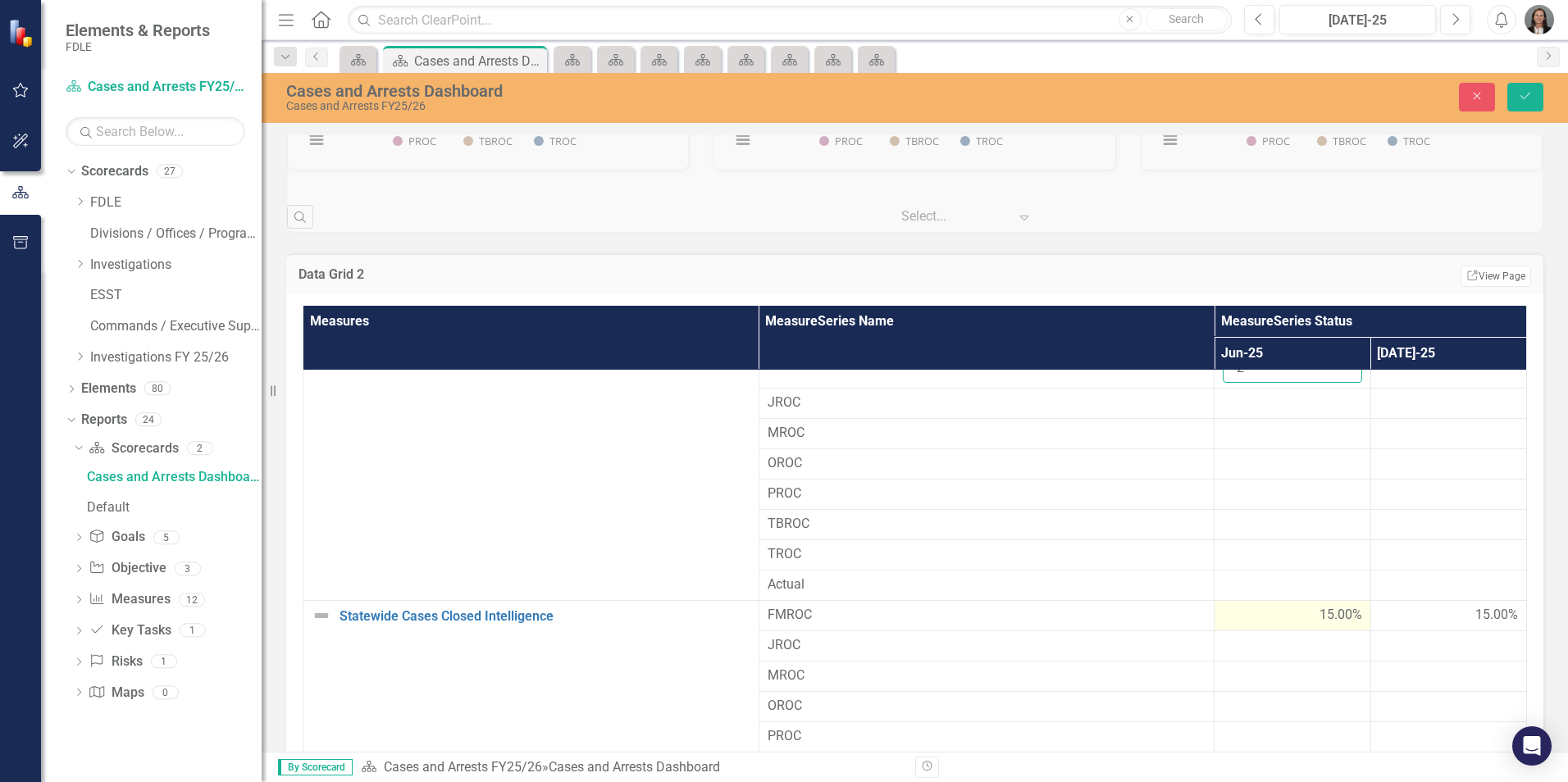
type input "-2"
click at [1320, 616] on span "15.00%" at bounding box center [1341, 615] width 43 height 19
drag, startPoint x: 1277, startPoint y: 626, endPoint x: 1196, endPoint y: 613, distance: 82.0
click at [1215, 613] on td "15" at bounding box center [1293, 622] width 156 height 41
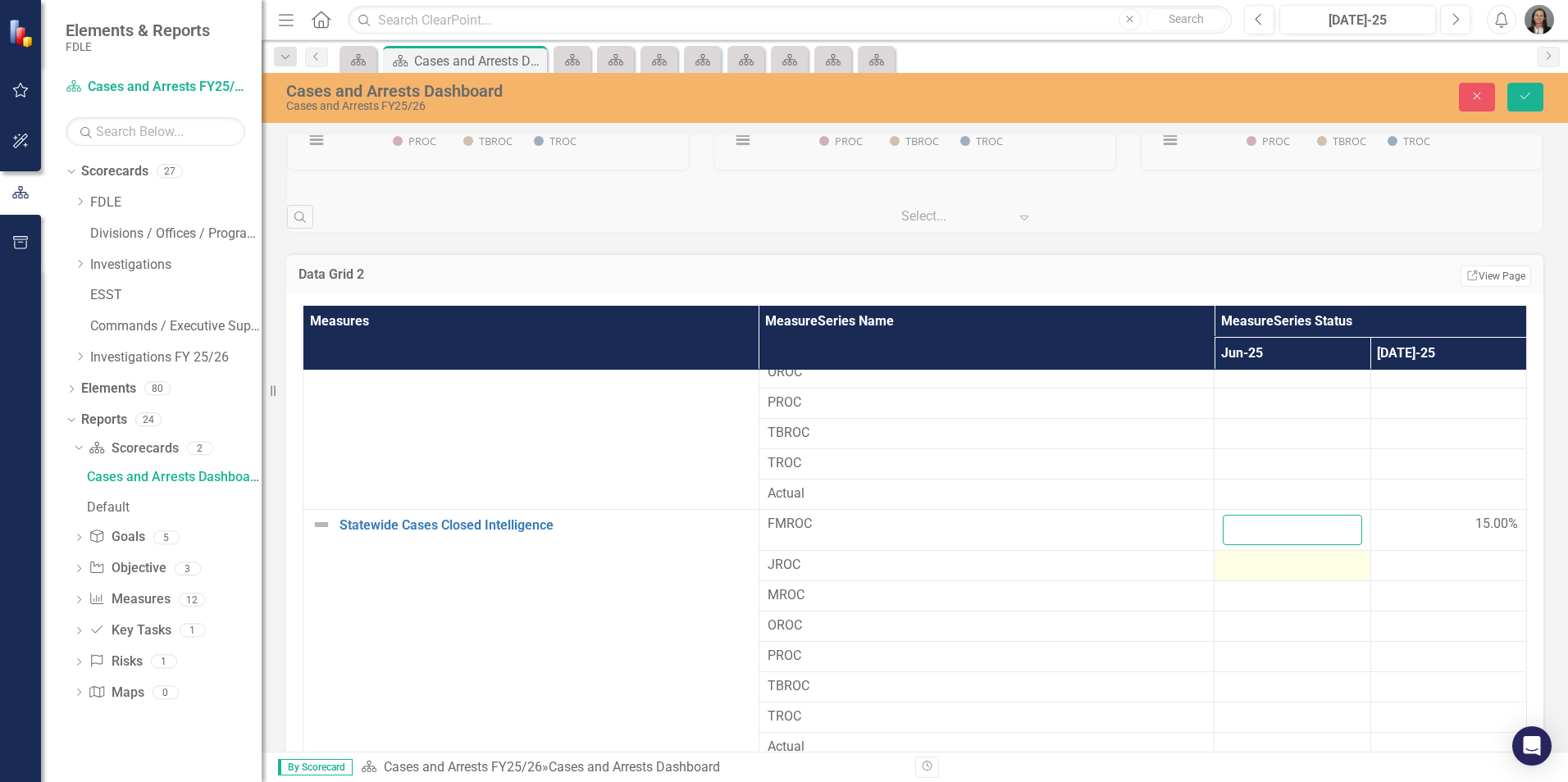
scroll to position [1312, 0]
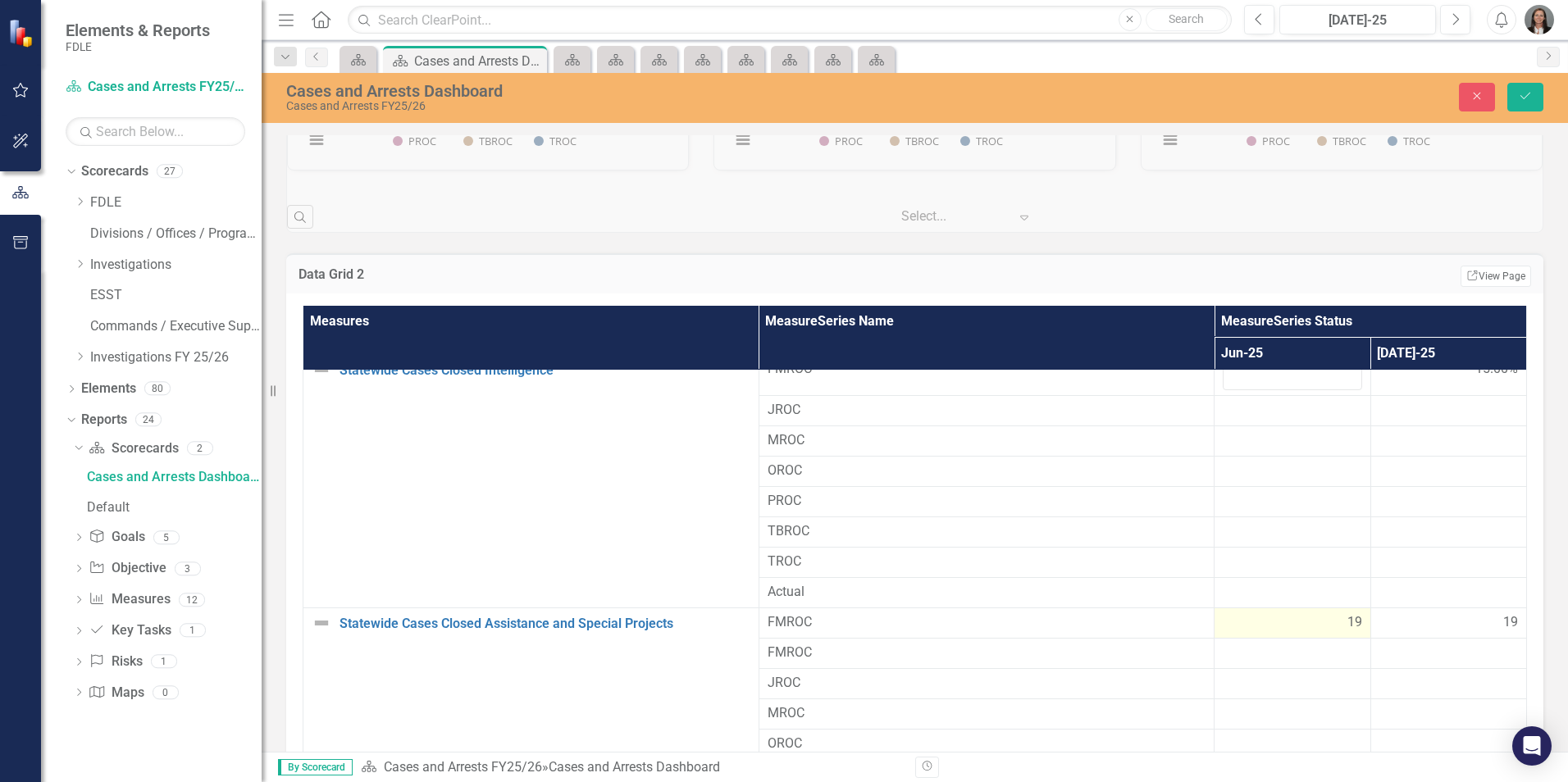
click at [1347, 623] on span "19" at bounding box center [1354, 622] width 15 height 19
drag, startPoint x: 1255, startPoint y: 633, endPoint x: 1192, endPoint y: 626, distance: 63.4
click at [1192, 626] on tr "Statewide Cases Closed Assistance and Special Projects Link Open Element FMROC …" at bounding box center [915, 629] width 1223 height 41
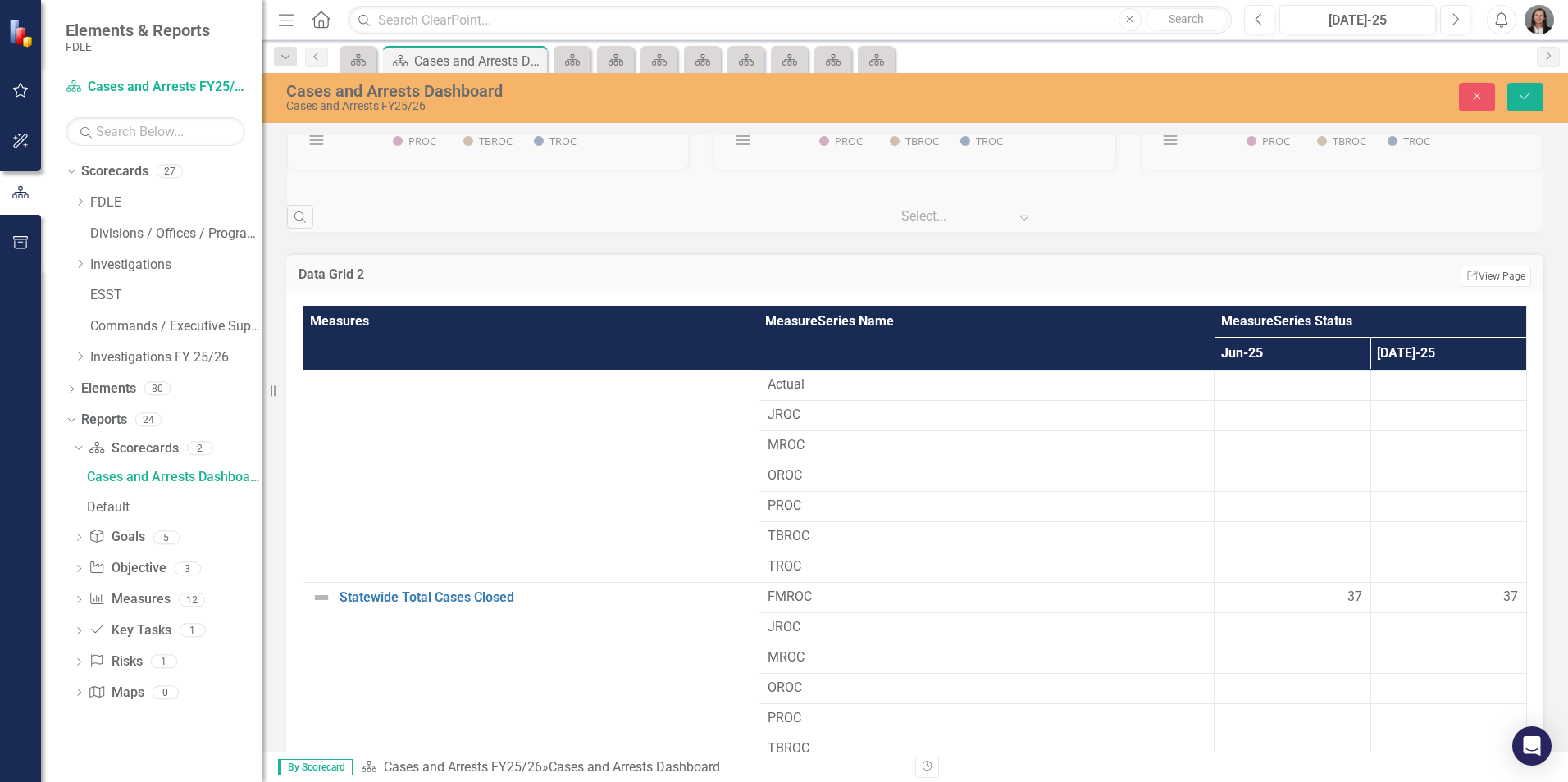
scroll to position [1804, 0]
click at [1347, 593] on span "37" at bounding box center [1354, 597] width 15 height 19
drag, startPoint x: 1239, startPoint y: 604, endPoint x: 1156, endPoint y: 604, distance: 83.0
click at [1156, 604] on tr "Statewide Total Cases Closed Link Open Element FMROC 37 37" at bounding box center [915, 602] width 1223 height 41
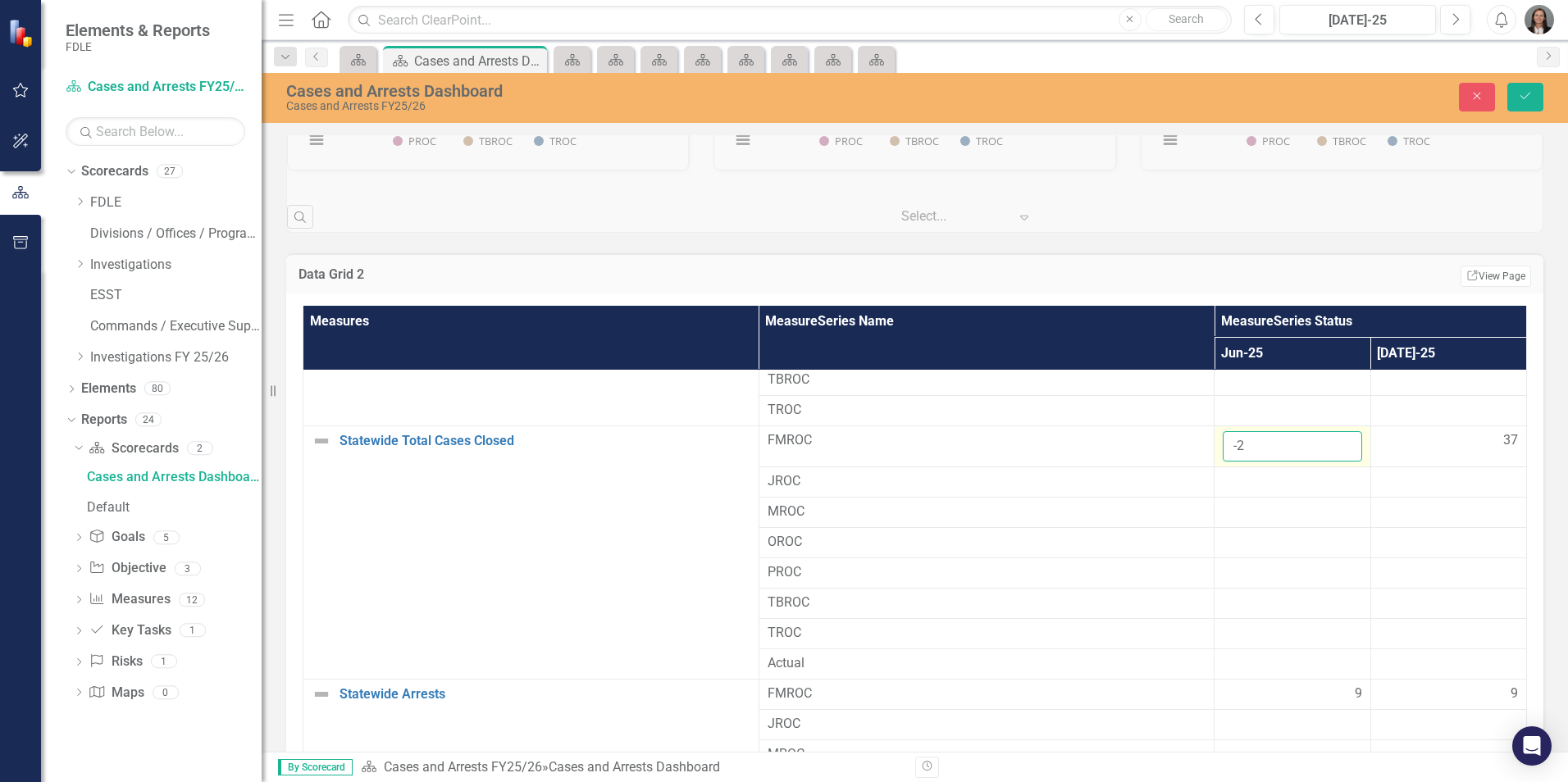
scroll to position [1990, 0]
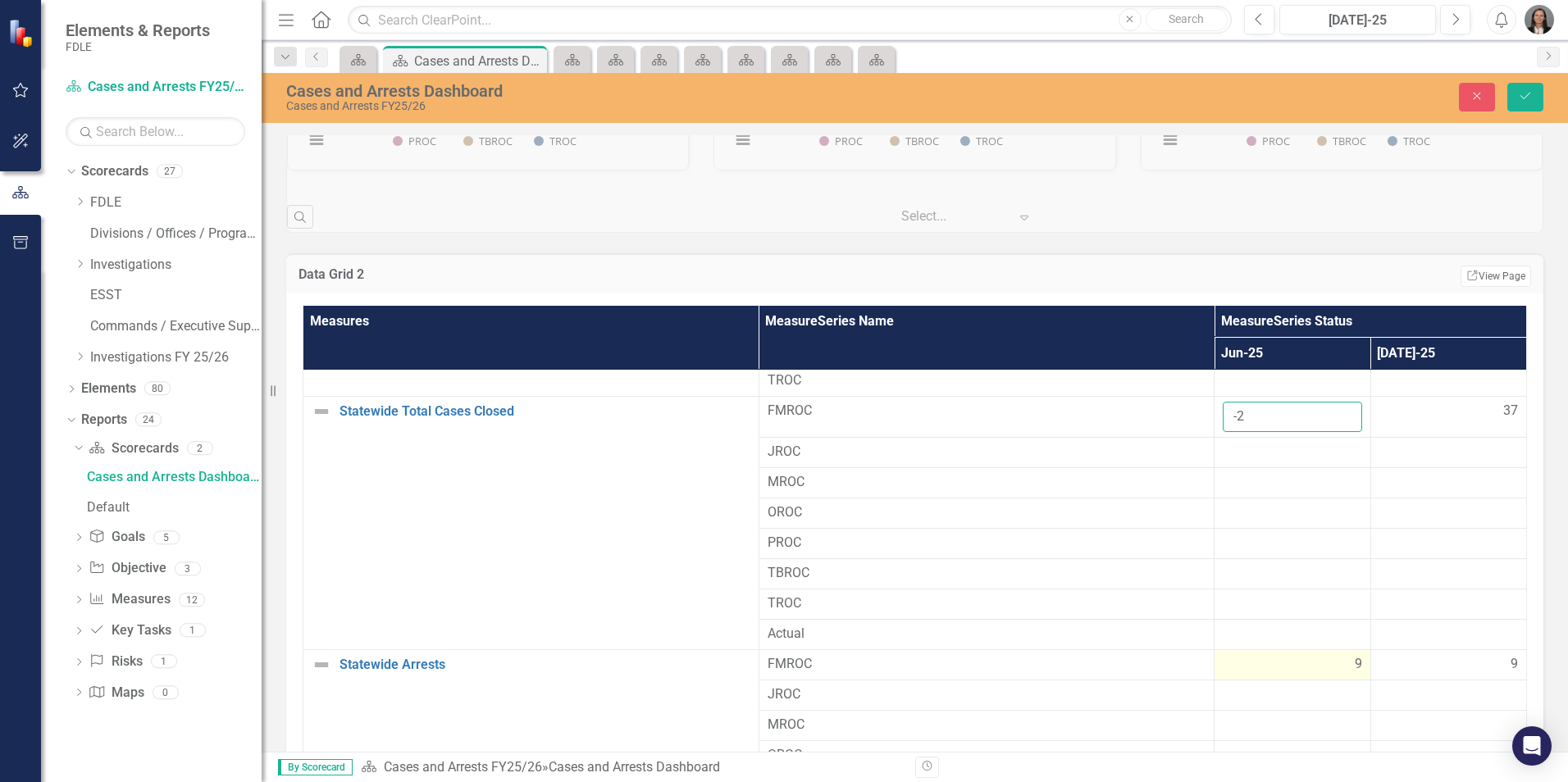
type input "-2"
click at [1355, 660] on span "9" at bounding box center [1359, 664] width 8 height 19
drag, startPoint x: 1233, startPoint y: 668, endPoint x: 1187, endPoint y: 669, distance: 46.0
click at [1190, 669] on tr "Statewide Arrests Link Open Element FMROC 9 9" at bounding box center [915, 671] width 1223 height 41
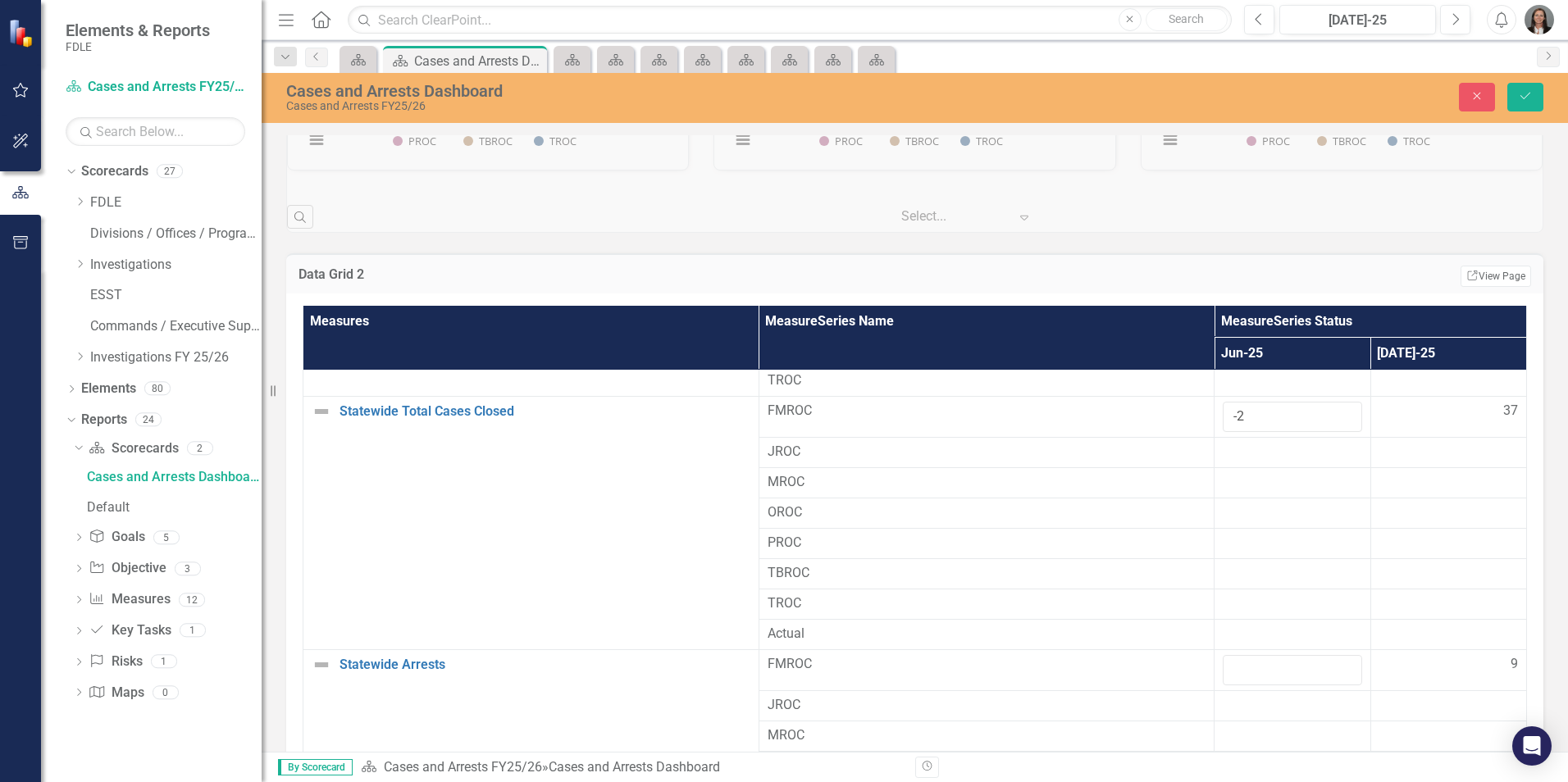
click at [1340, 625] on div at bounding box center [1293, 635] width 139 height 20
drag, startPoint x: 1245, startPoint y: 416, endPoint x: 1187, endPoint y: 416, distance: 58.0
click at [1187, 416] on tr "Statewide Total Cases Closed Link Open Element FMROC -2 37" at bounding box center [915, 418] width 1223 height 41
click at [1380, 490] on div at bounding box center [1449, 483] width 139 height 20
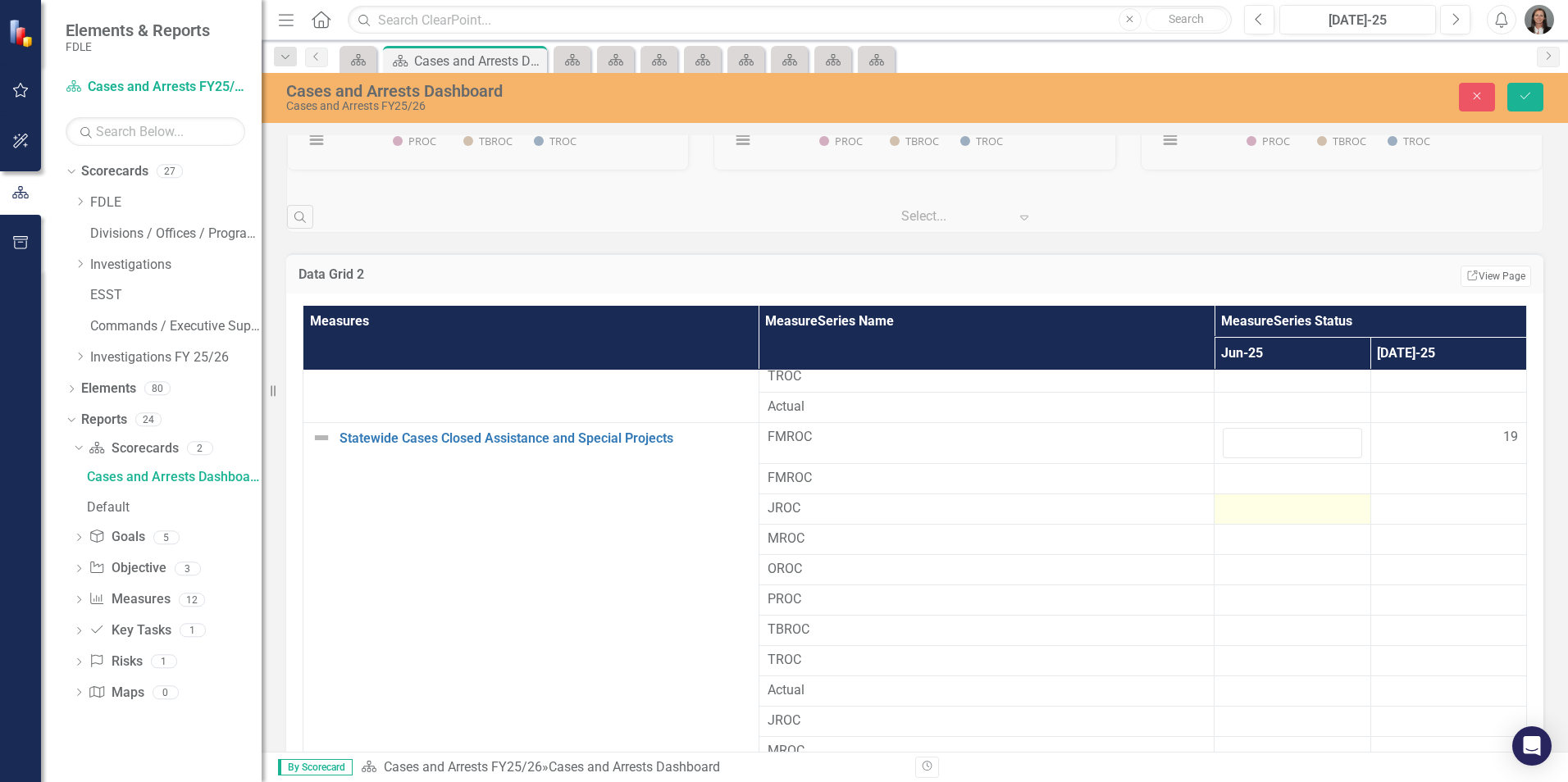
scroll to position [1252, 0]
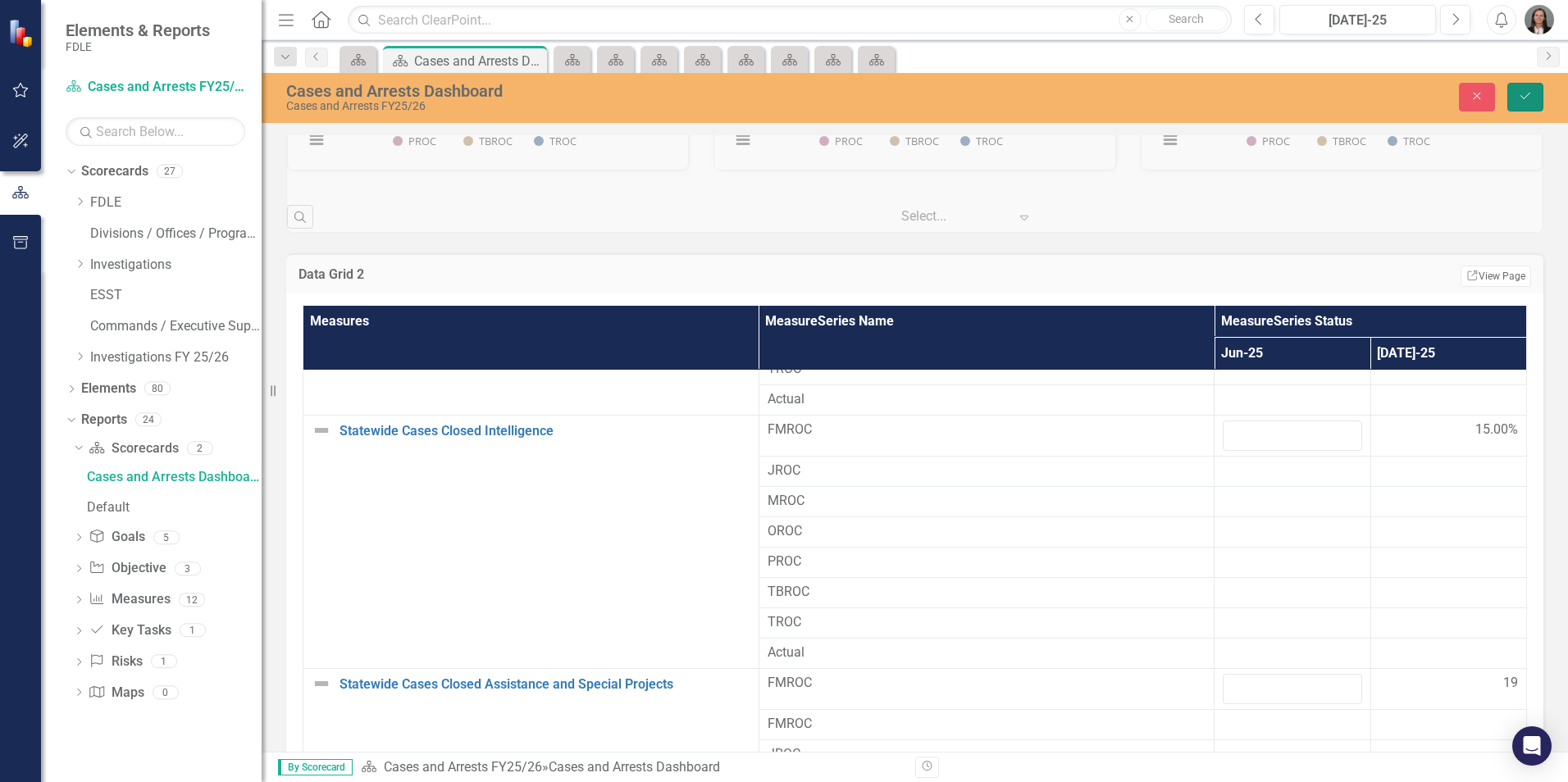
click at [1524, 101] on icon "Save" at bounding box center [1525, 96] width 15 height 12
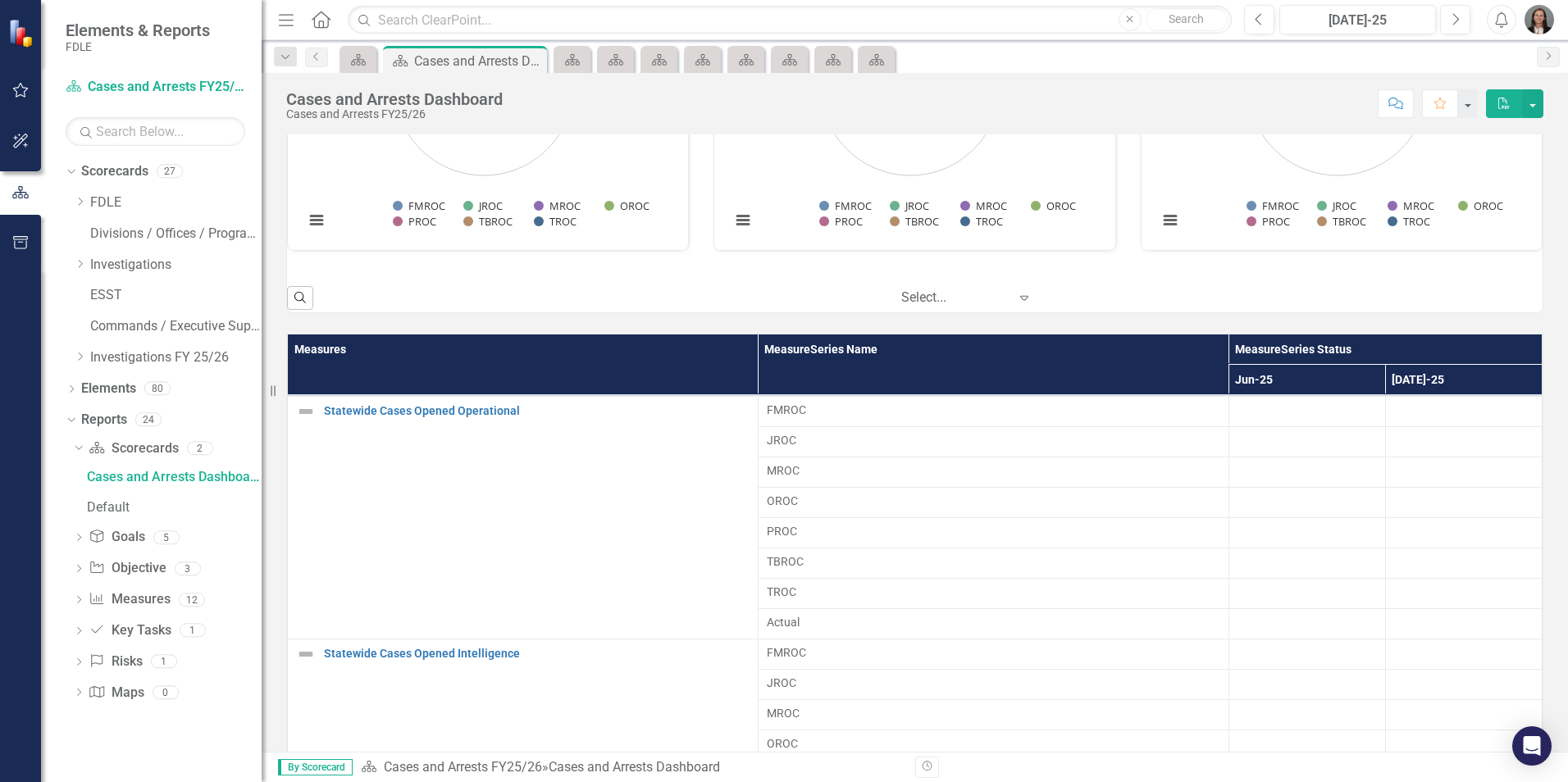
scroll to position [0, 0]
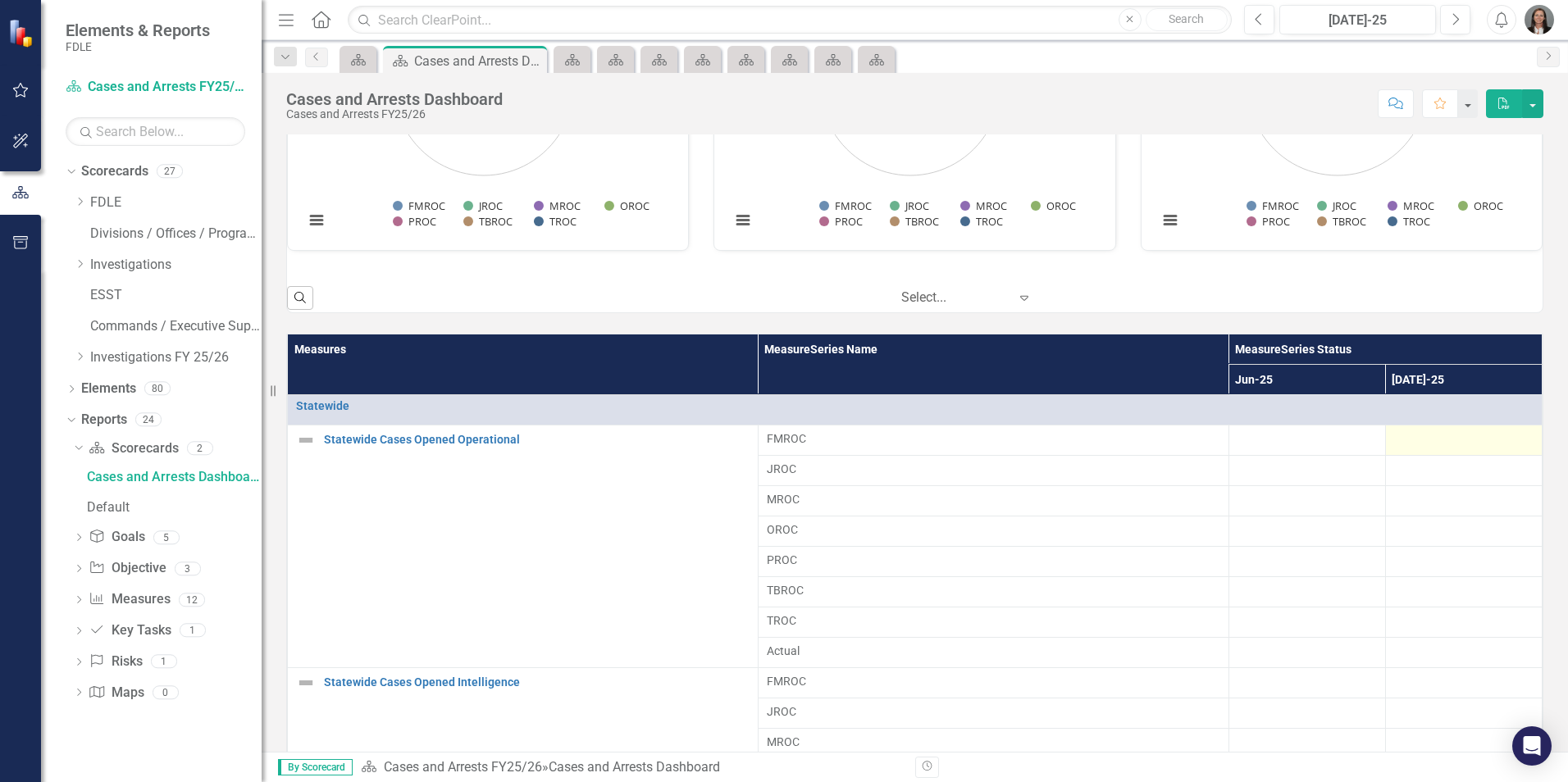
click at [1437, 444] on div at bounding box center [1464, 440] width 140 height 20
click at [1437, 443] on div at bounding box center [1464, 440] width 140 height 20
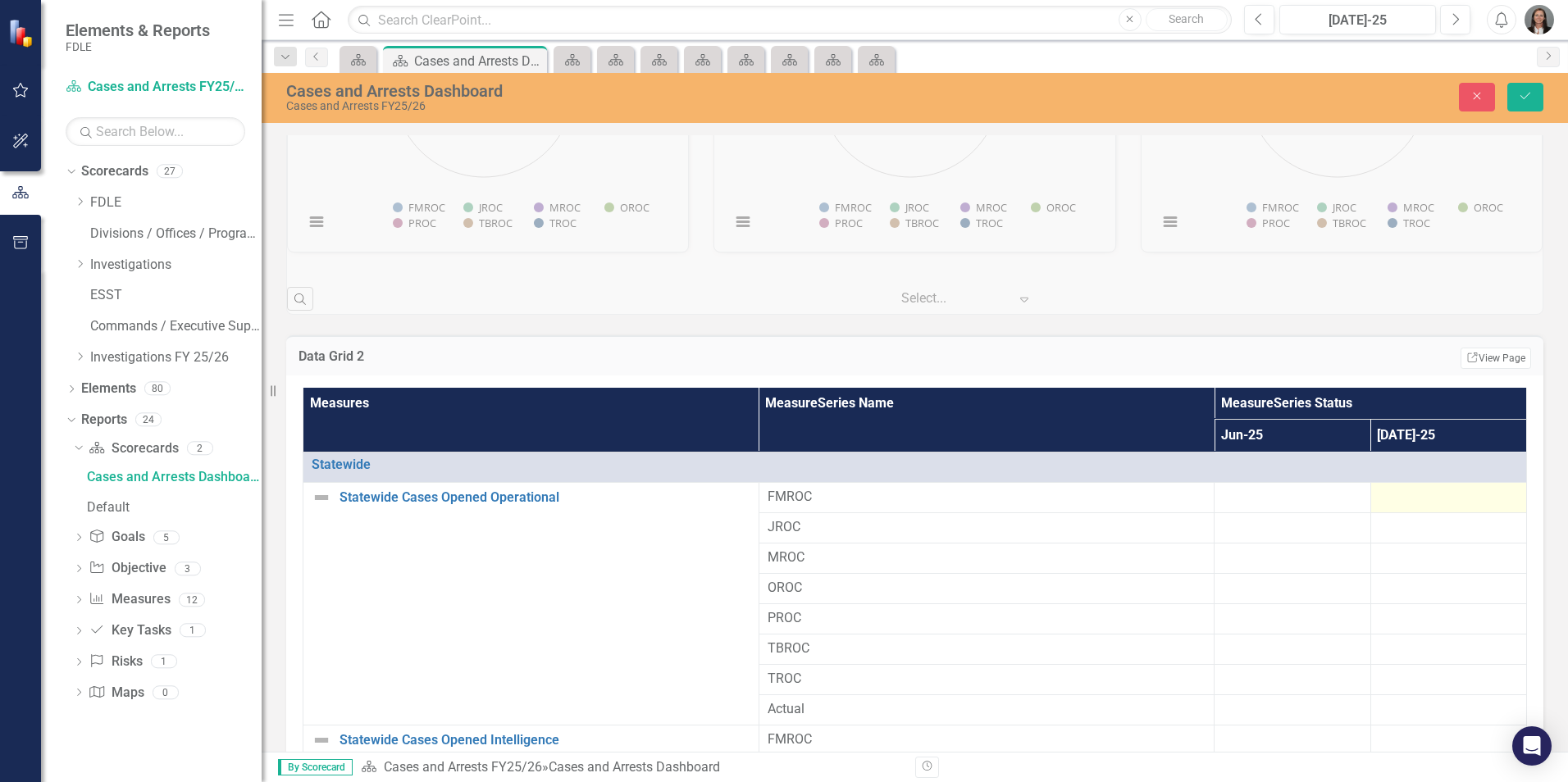
click at [1405, 498] on div at bounding box center [1449, 498] width 139 height 20
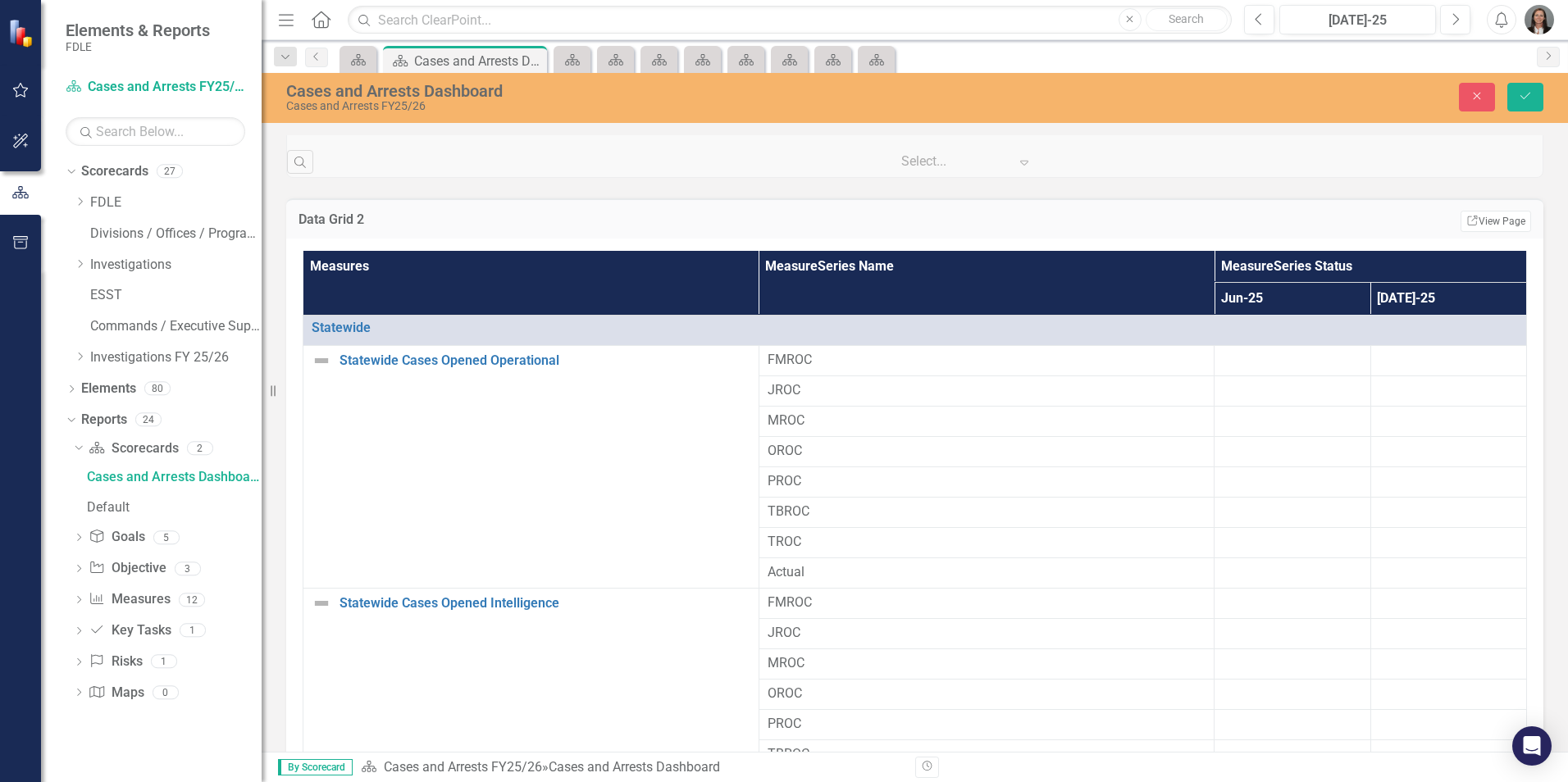
scroll to position [1034, 0]
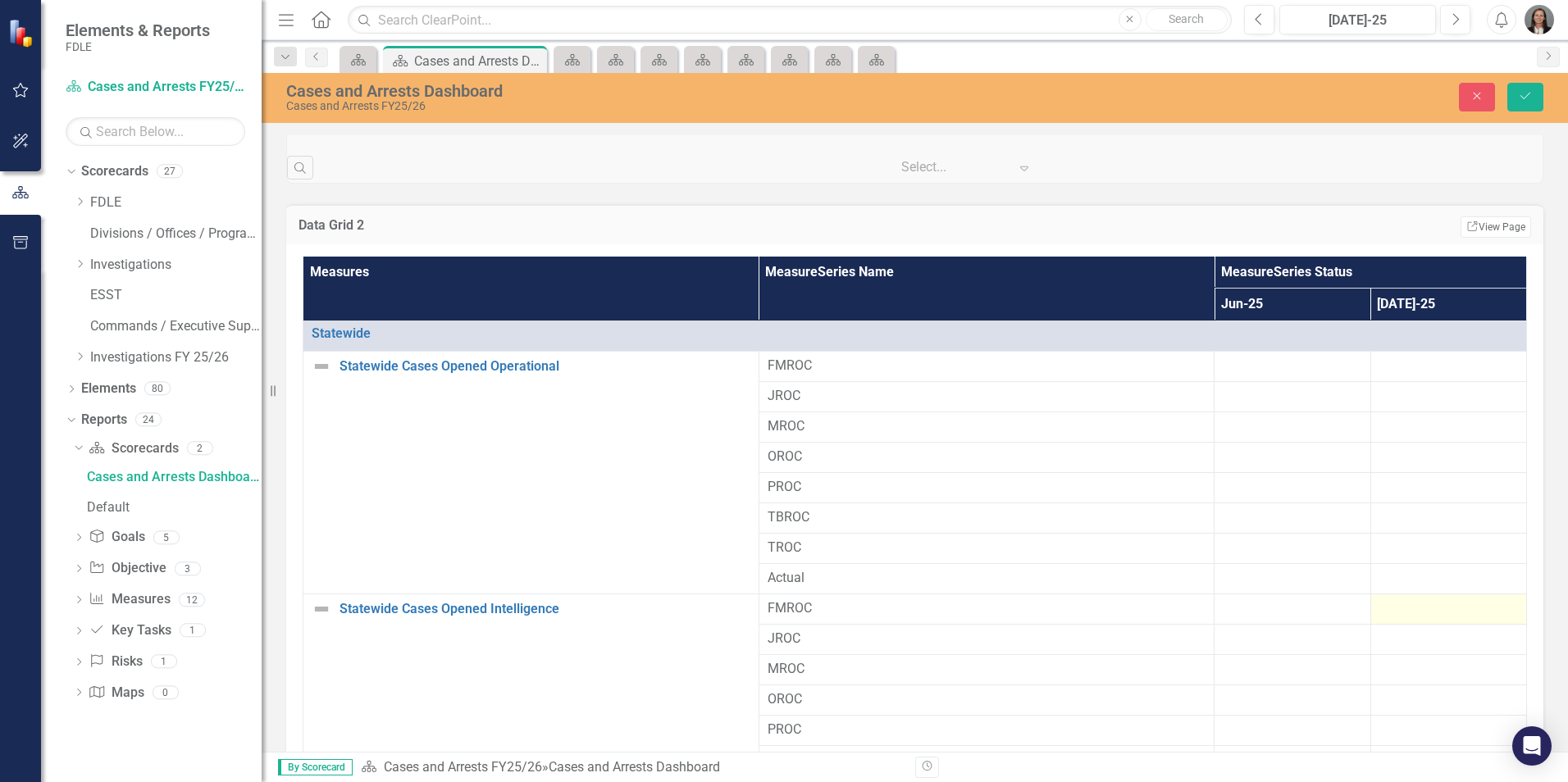
click at [1392, 609] on div at bounding box center [1449, 609] width 139 height 20
click at [1264, 373] on div at bounding box center [1293, 366] width 139 height 20
click at [1389, 366] on div at bounding box center [1449, 366] width 139 height 20
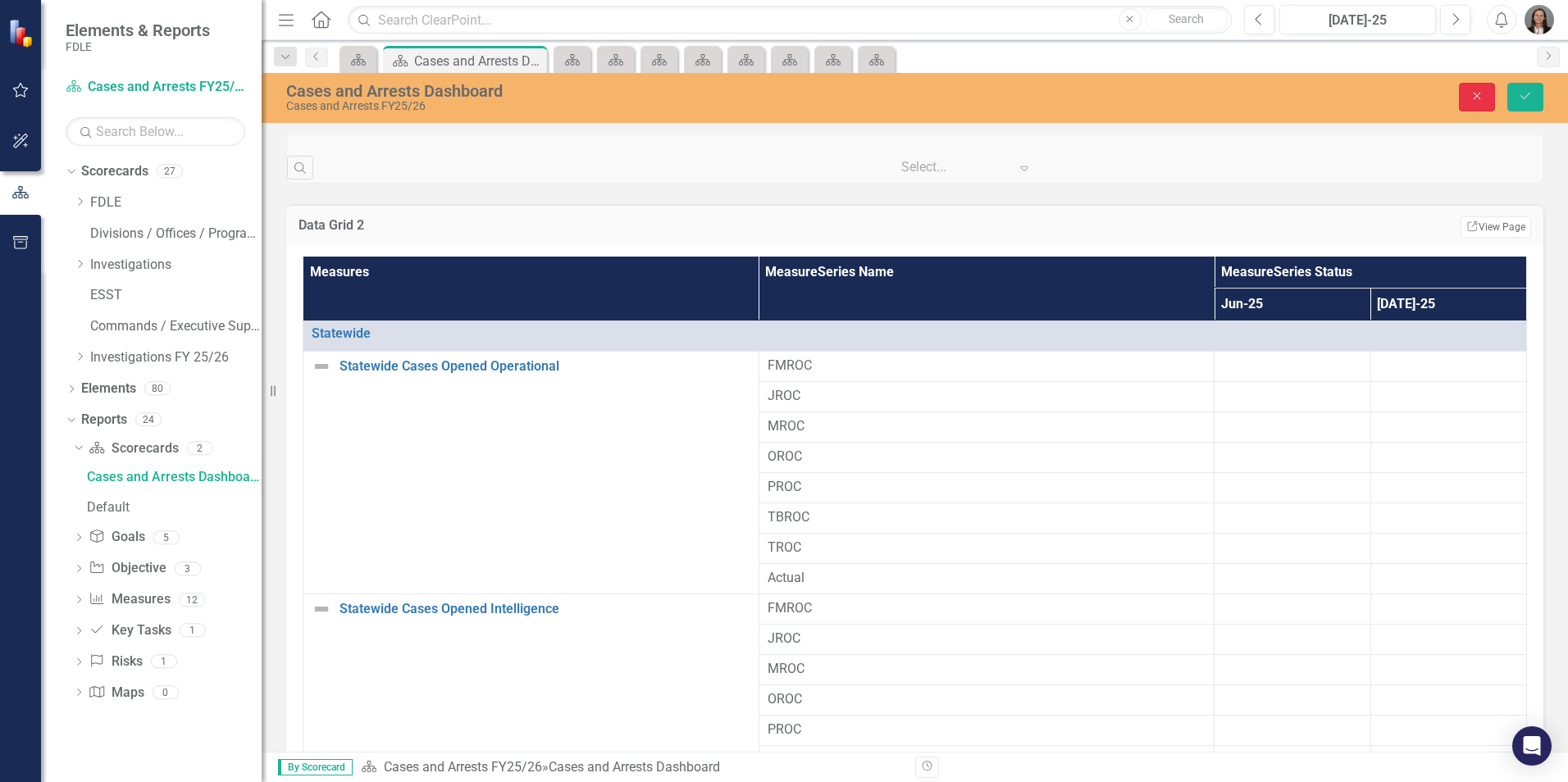
click at [1480, 103] on button "Close" at bounding box center [1477, 97] width 36 height 28
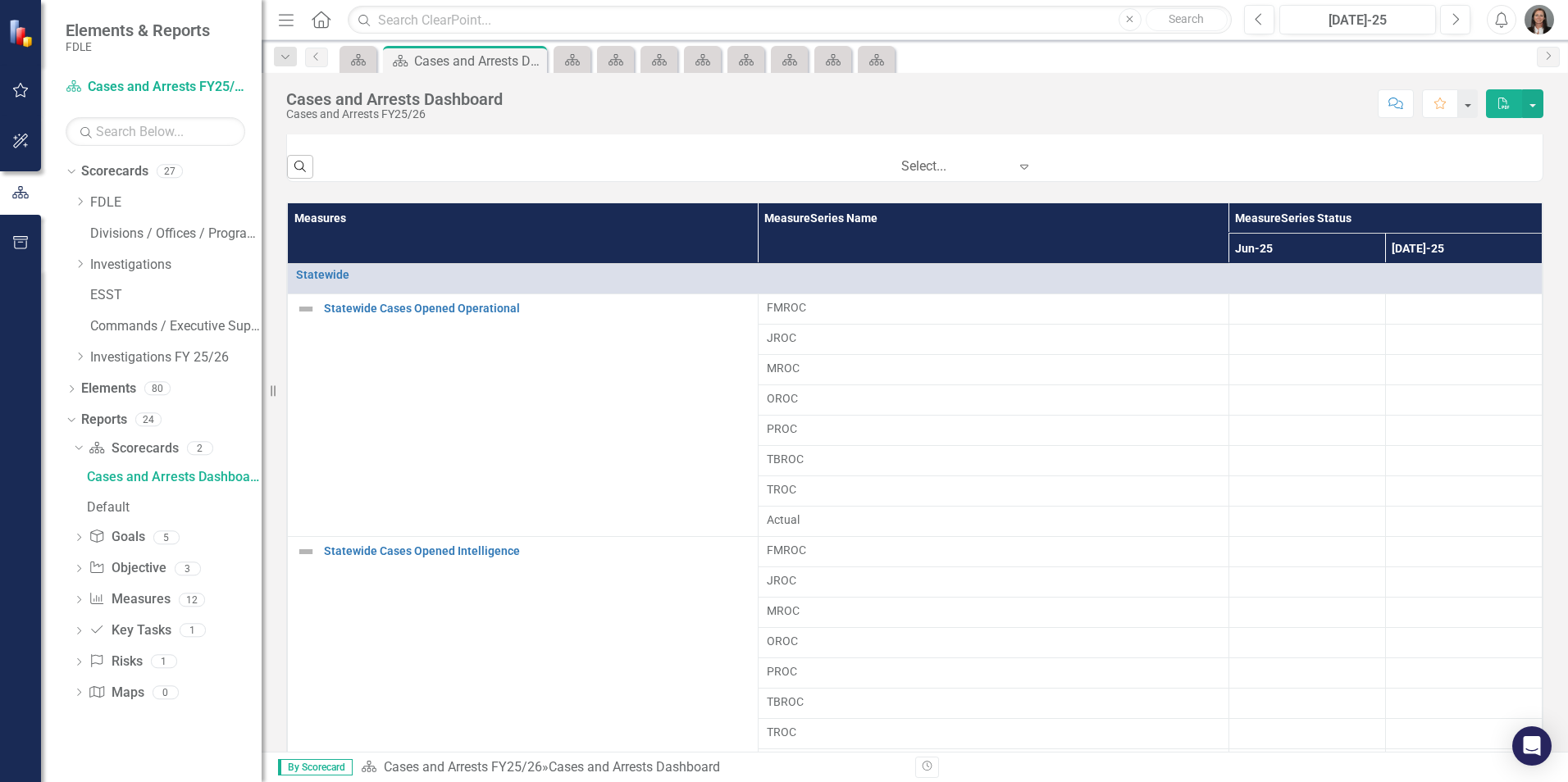
click at [1538, 21] on img "button" at bounding box center [1540, 20] width 29 height 29
click at [1465, 211] on link "Logout Log Out" at bounding box center [1488, 207] width 130 height 30
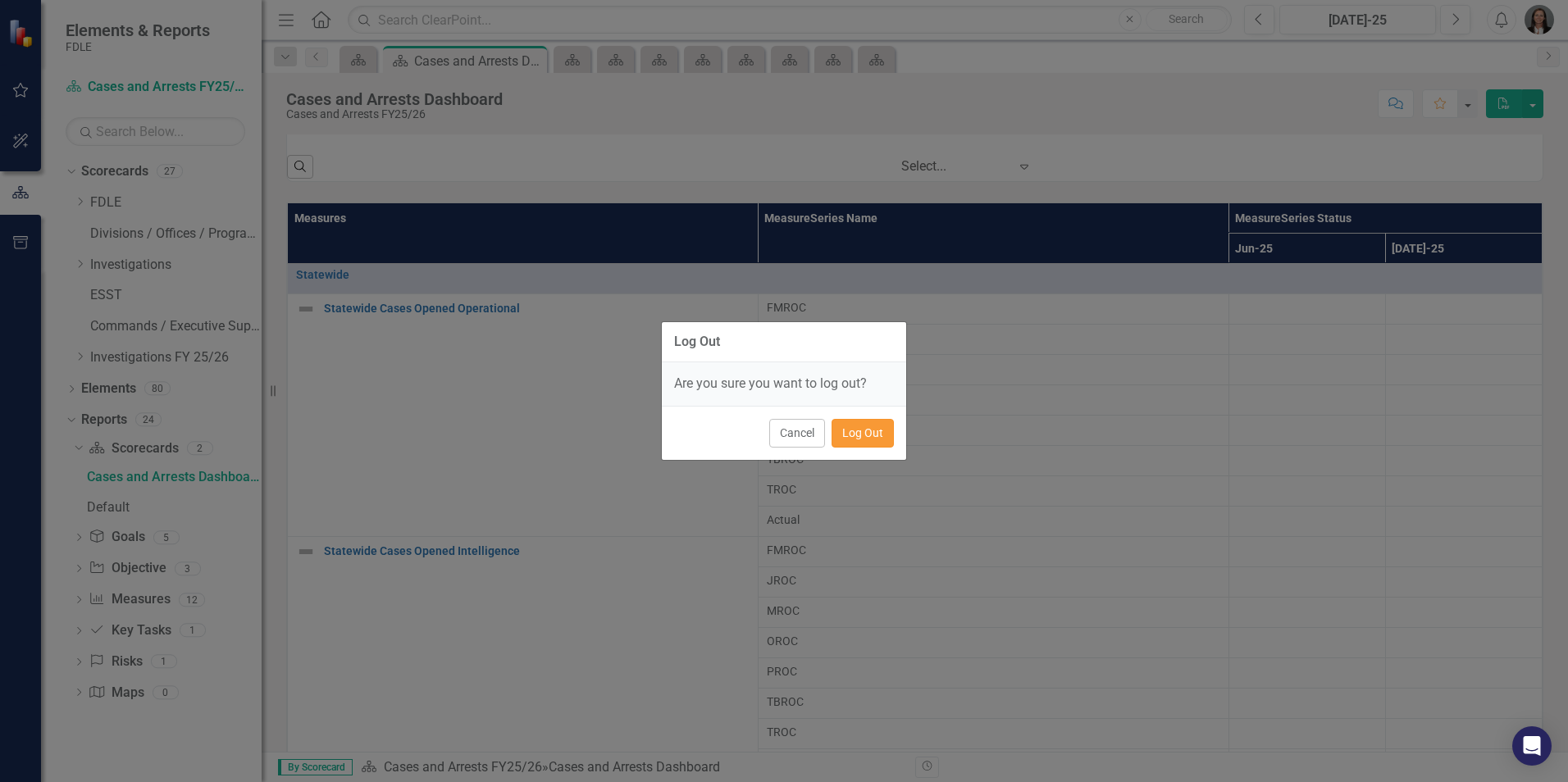
click at [878, 433] on button "Log Out" at bounding box center [863, 432] width 62 height 28
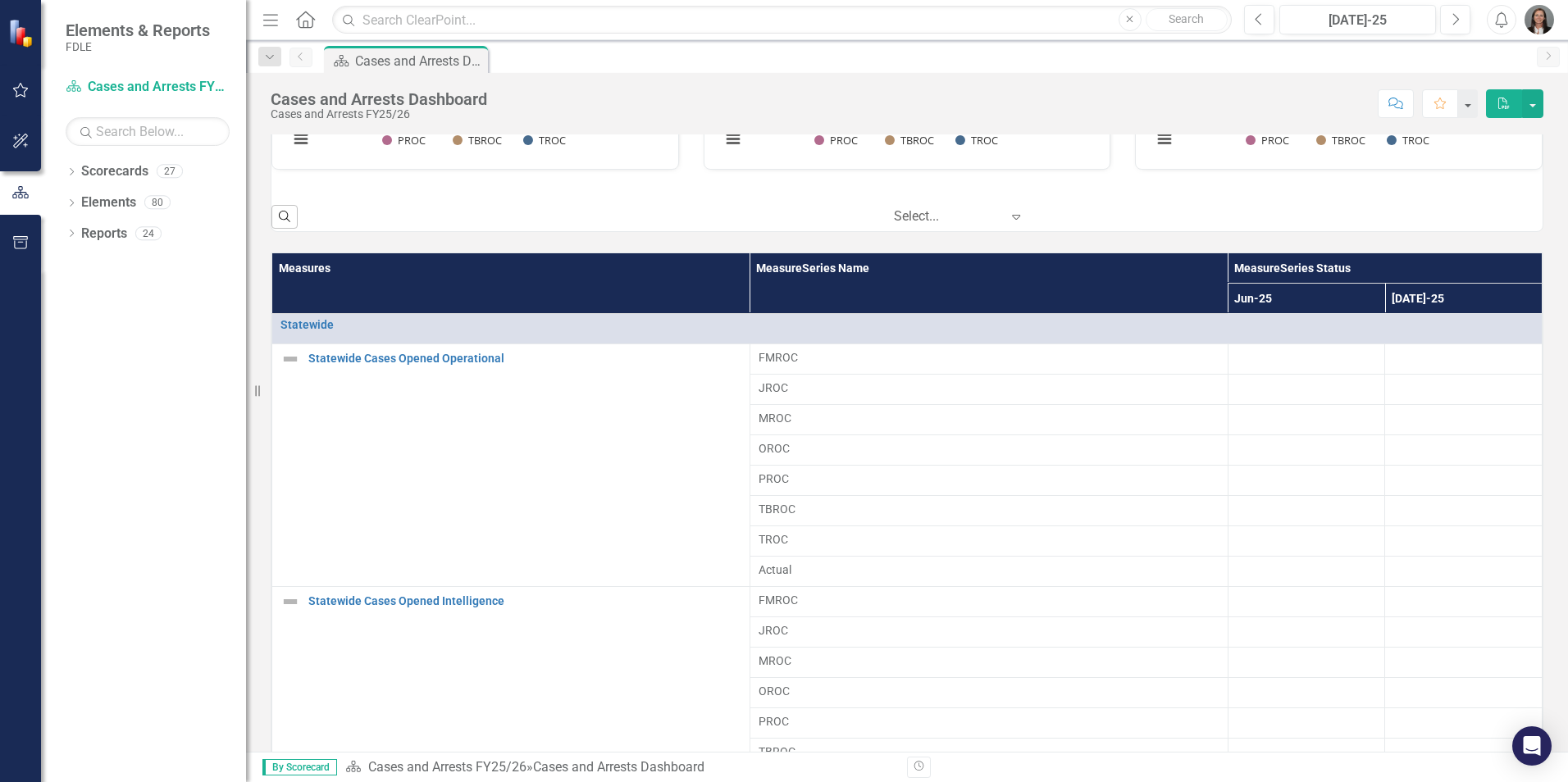
scroll to position [984, 0]
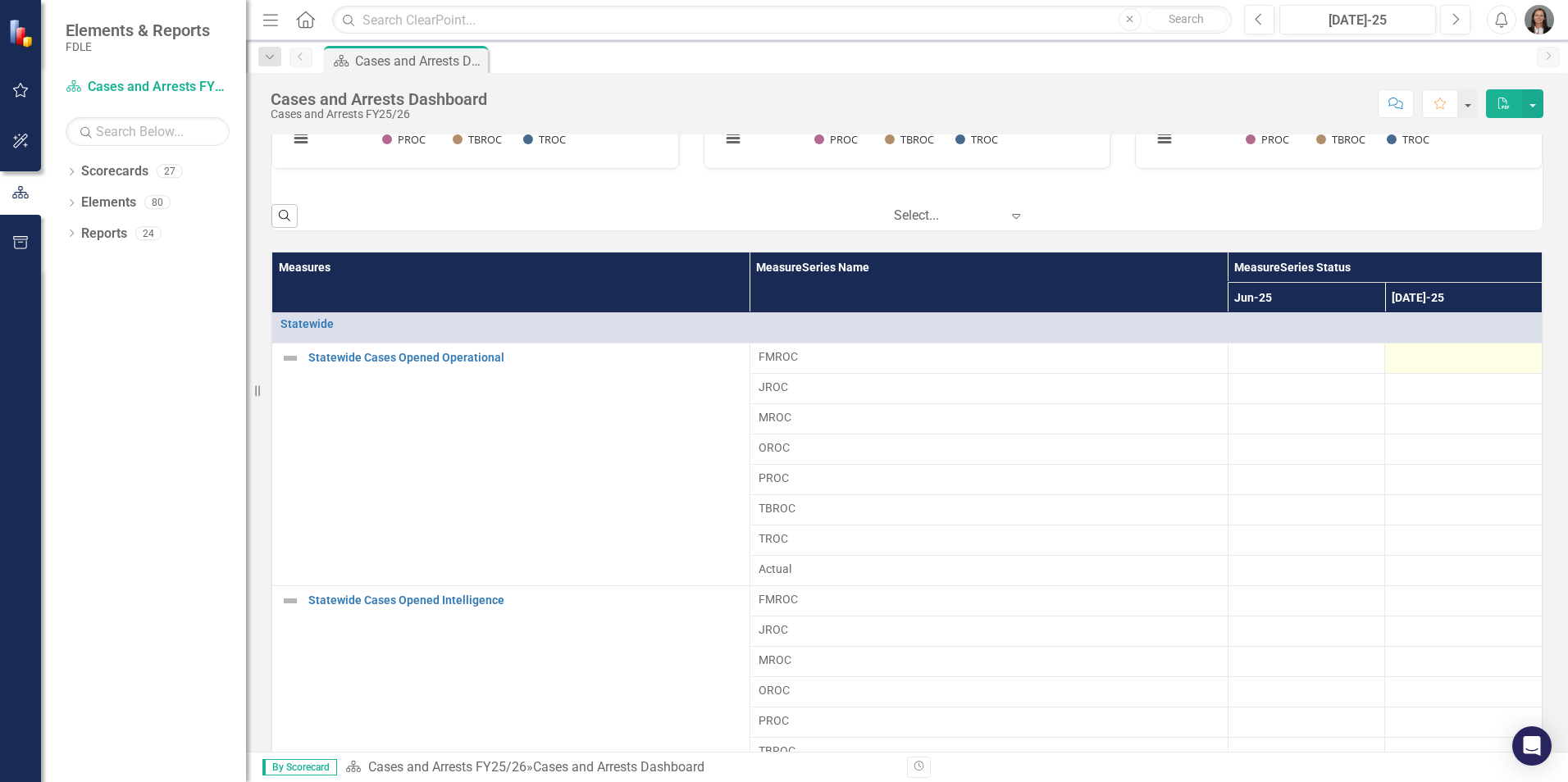
click at [1416, 354] on div at bounding box center [1464, 358] width 141 height 20
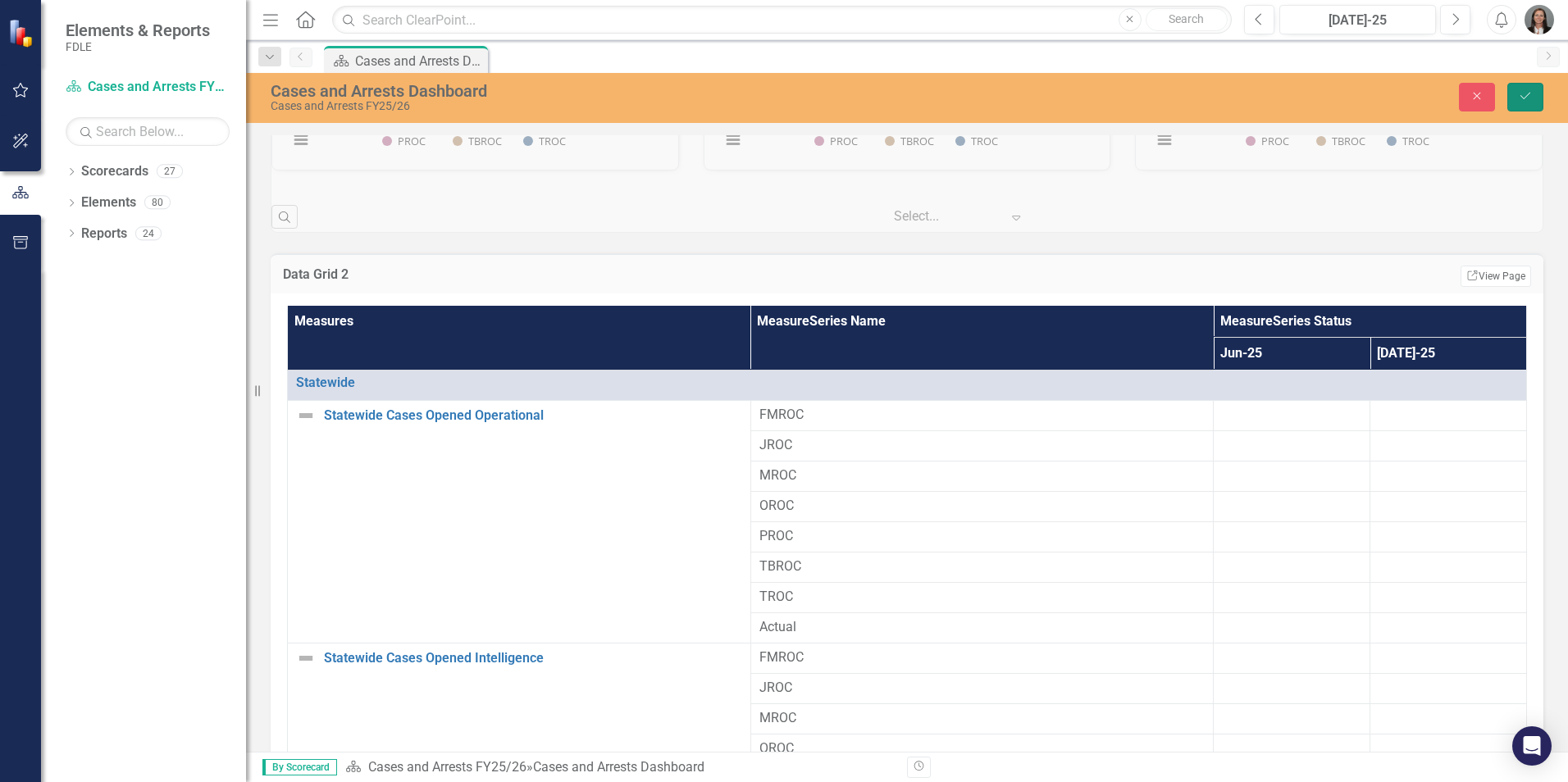
click at [1535, 101] on button "Save" at bounding box center [1525, 97] width 36 height 28
